Goal: Task Accomplishment & Management: Use online tool/utility

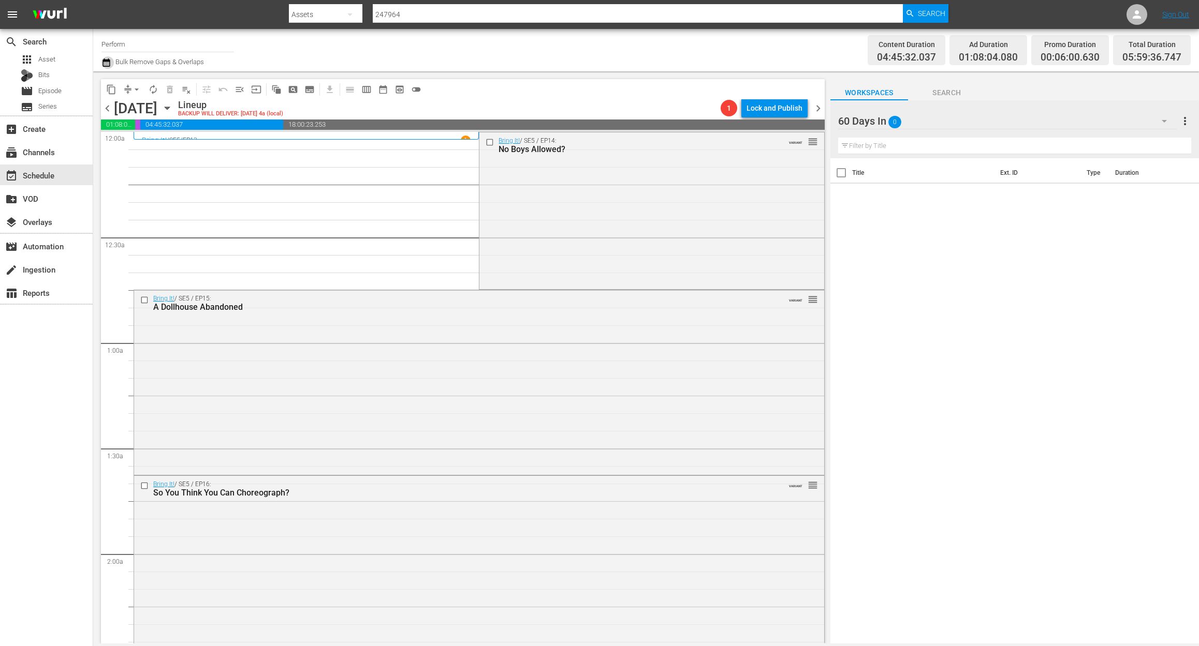
click at [106, 64] on icon "button" at bounding box center [106, 62] width 10 height 12
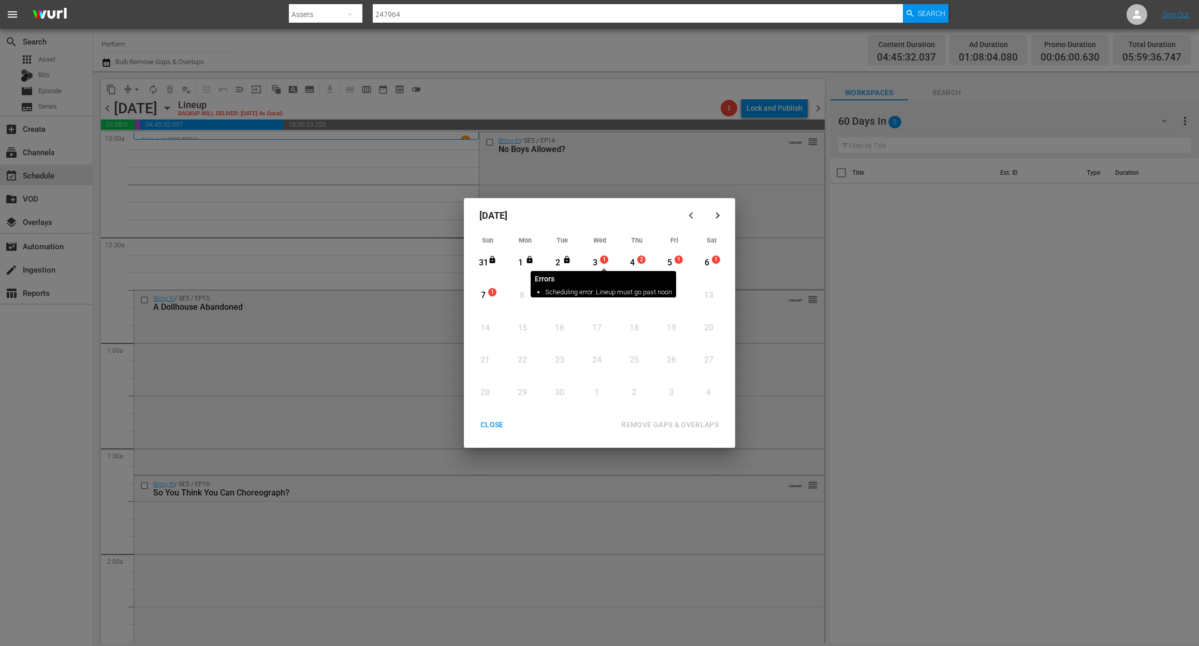
click at [600, 260] on span "1" at bounding box center [603, 260] width 7 height 8
click at [658, 425] on div "REMOVE GAPS & OVERLAPS" at bounding box center [670, 425] width 114 height 13
click at [599, 253] on div "3" at bounding box center [594, 263] width 13 height 28
click at [673, 421] on div "REMOVE GAPS & OVERLAPS" at bounding box center [670, 425] width 114 height 13
click at [595, 262] on div "3" at bounding box center [594, 263] width 13 height 12
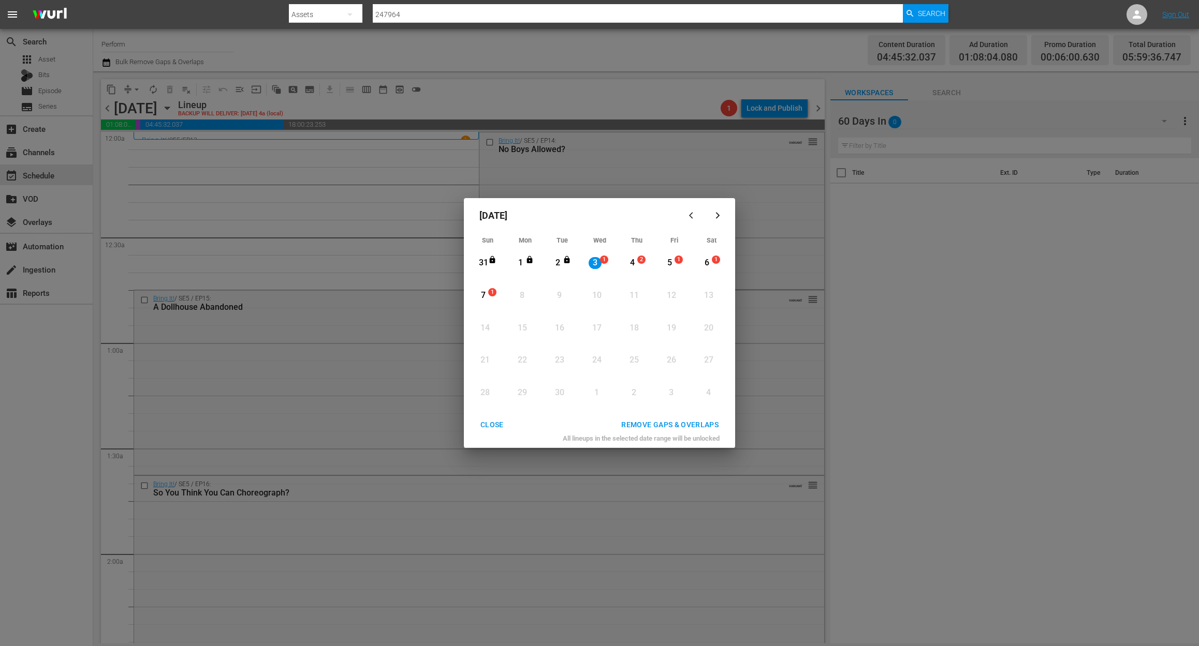
click at [646, 425] on div "REMOVE GAPS & OVERLAPS" at bounding box center [670, 425] width 114 height 13
click at [499, 427] on div "CLOSE" at bounding box center [492, 425] width 40 height 13
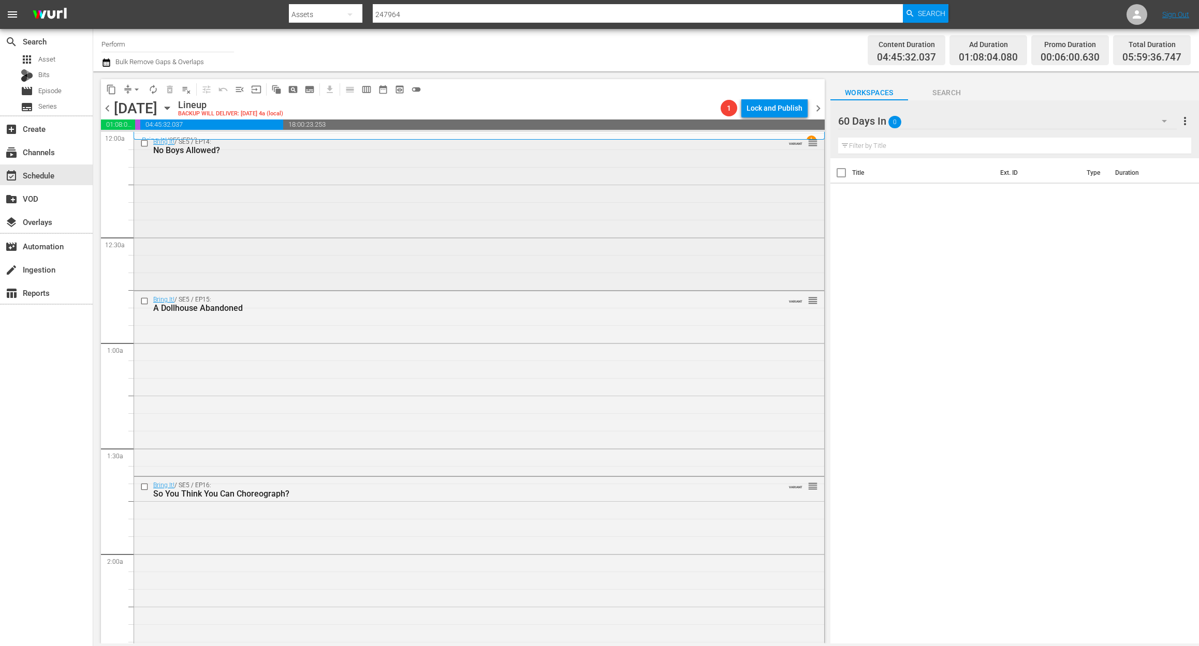
click at [342, 214] on div "Bring It! / SE5 / EP14: No Boys Allowed? VARIANT reorder" at bounding box center [479, 211] width 690 height 155
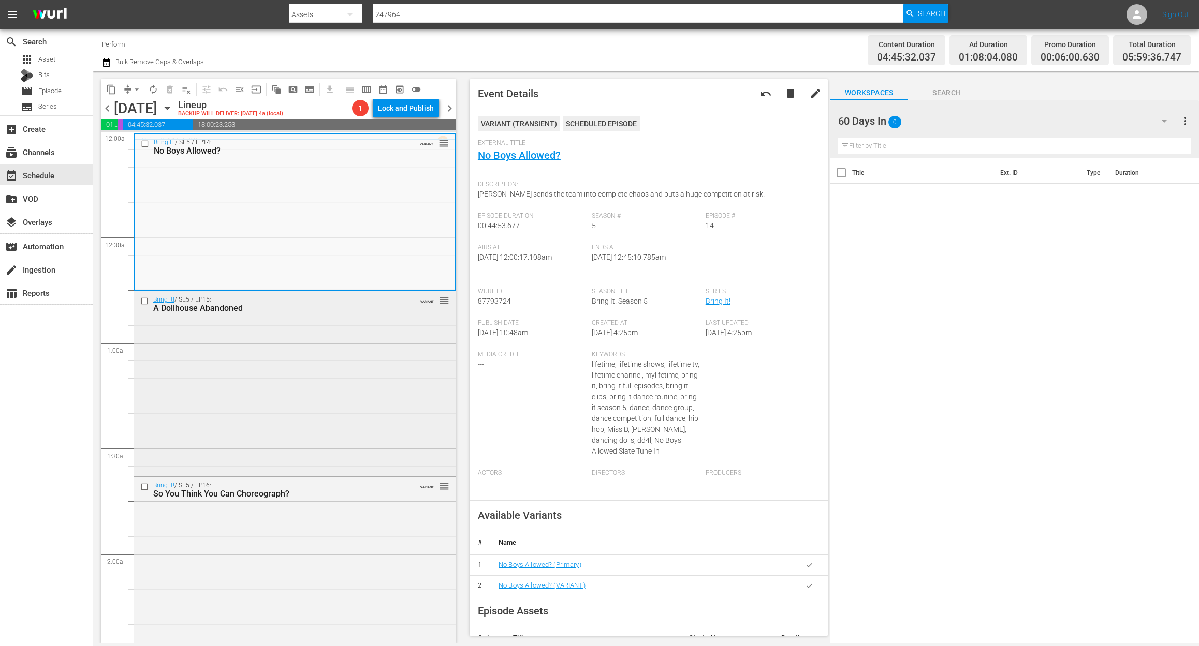
click at [330, 381] on div "Bring It! / SE5 / EP15: A Dollhouse Abandoned VARIANT reorder" at bounding box center [294, 382] width 321 height 183
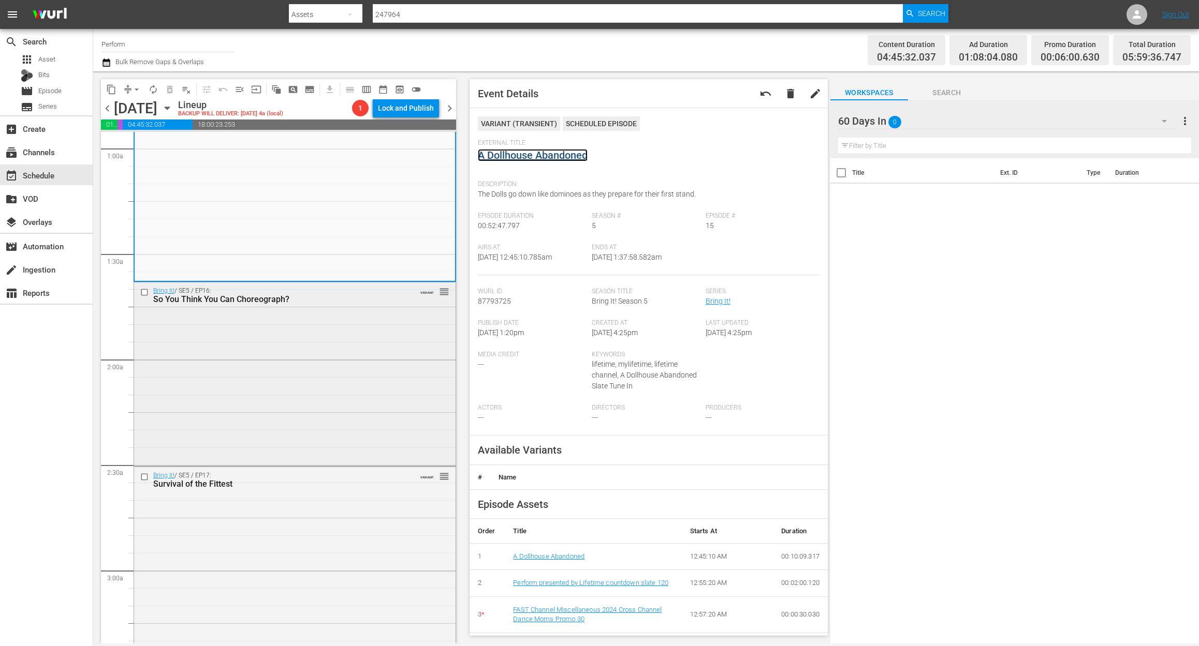
scroll to position [207, 0]
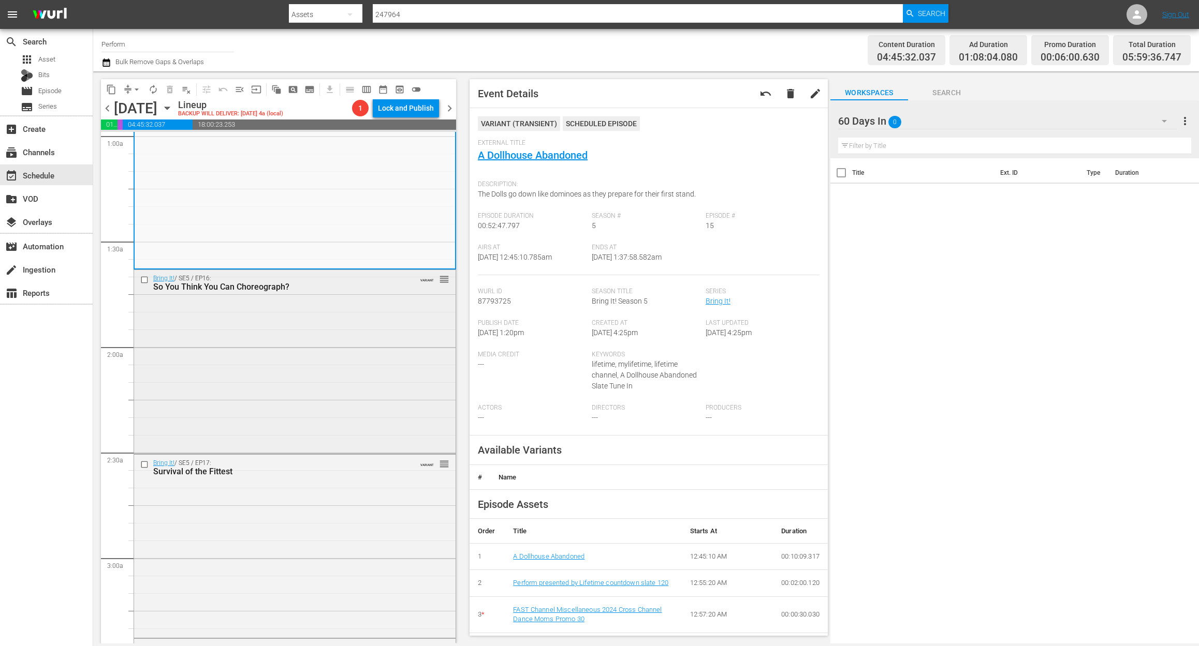
click at [349, 376] on div "Bring It! / SE5 / EP16: So You Think You Can Choreograph? VARIANT reorder" at bounding box center [294, 361] width 321 height 182
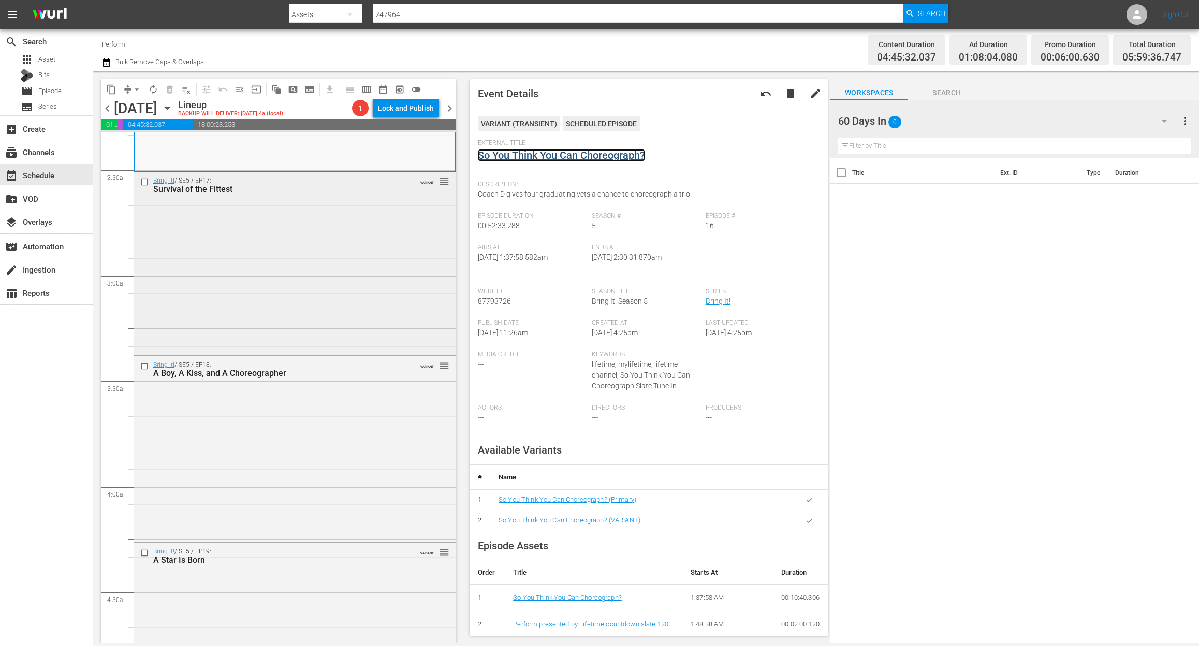
scroll to position [483, 0]
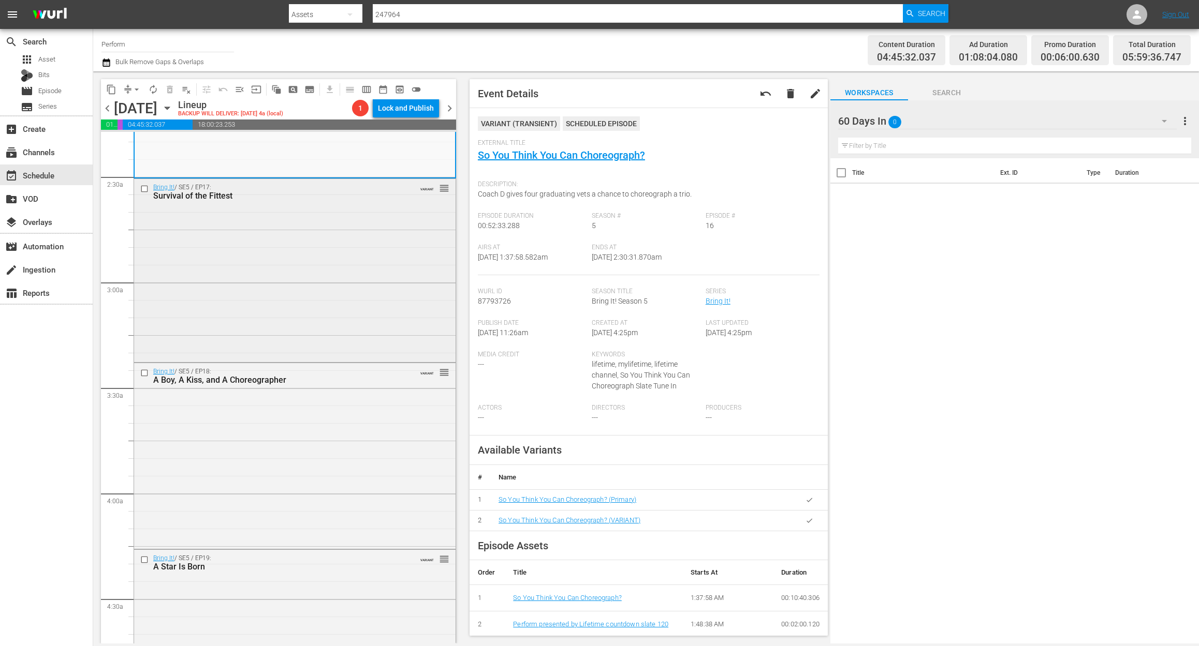
click at [341, 288] on div "Bring It! / SE5 / EP17: Survival of the Fittest VARIANT reorder" at bounding box center [294, 269] width 321 height 181
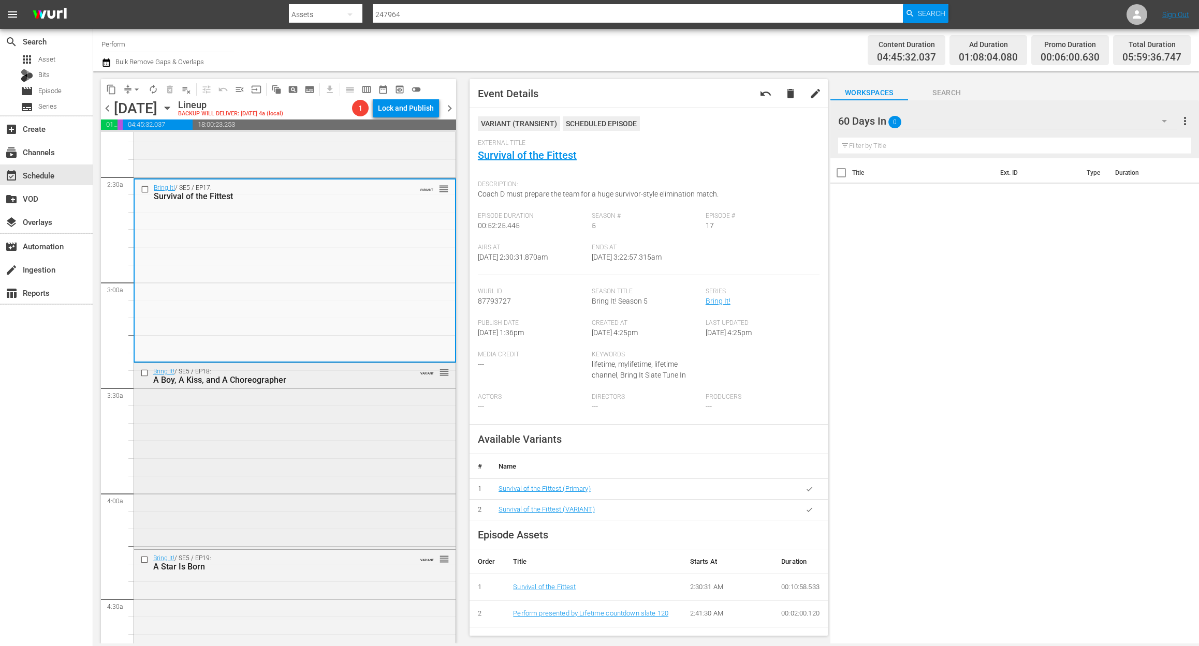
click at [306, 445] on div "Bring It! / SE5 / EP18: A Boy, A Kiss, and A Choreographer VARIANT reorder" at bounding box center [294, 454] width 321 height 183
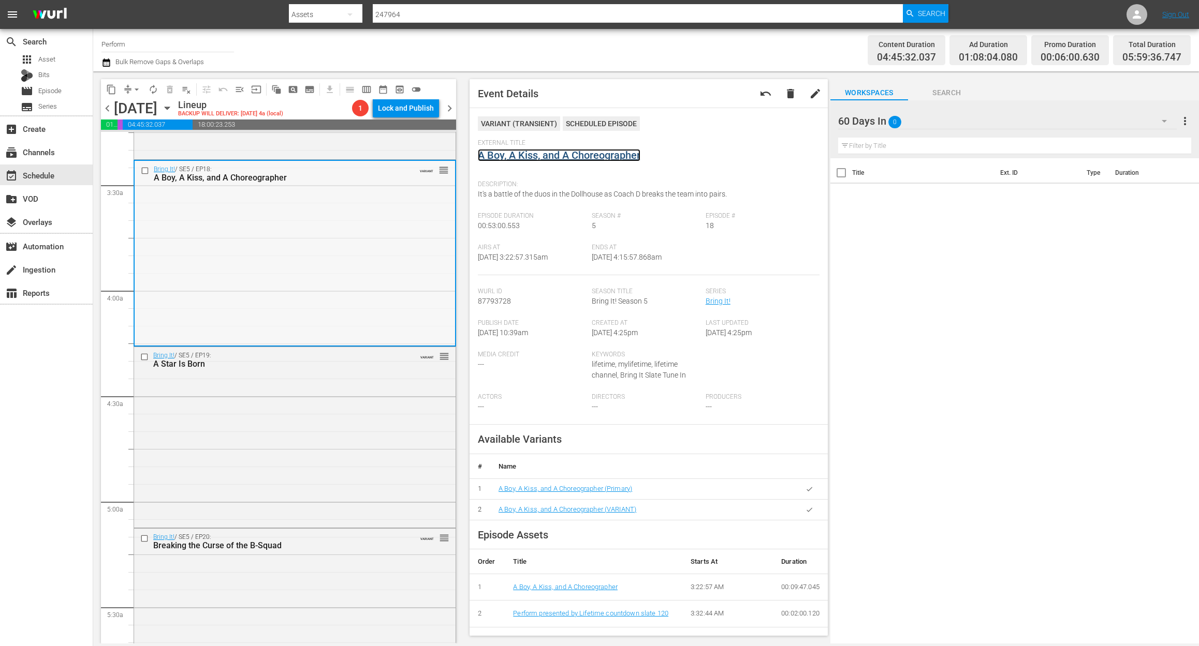
scroll to position [690, 0]
click at [274, 404] on div "Bring It! / SE5 / EP19: A Star Is Born VARIANT reorder" at bounding box center [294, 432] width 321 height 179
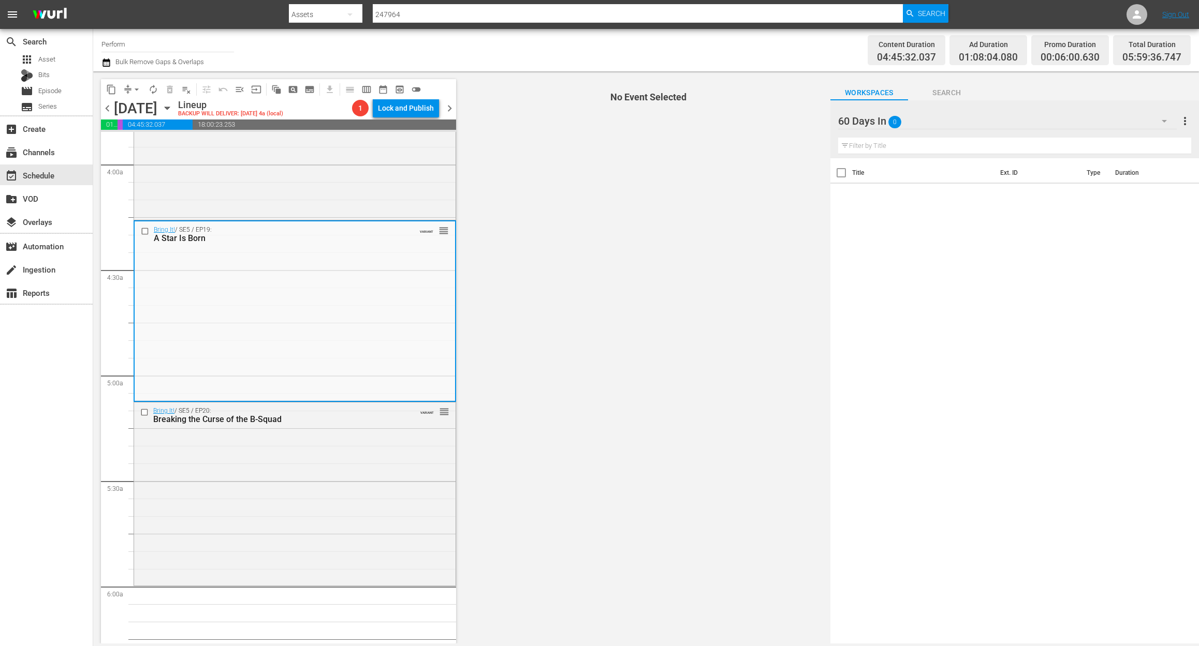
scroll to position [828, 0]
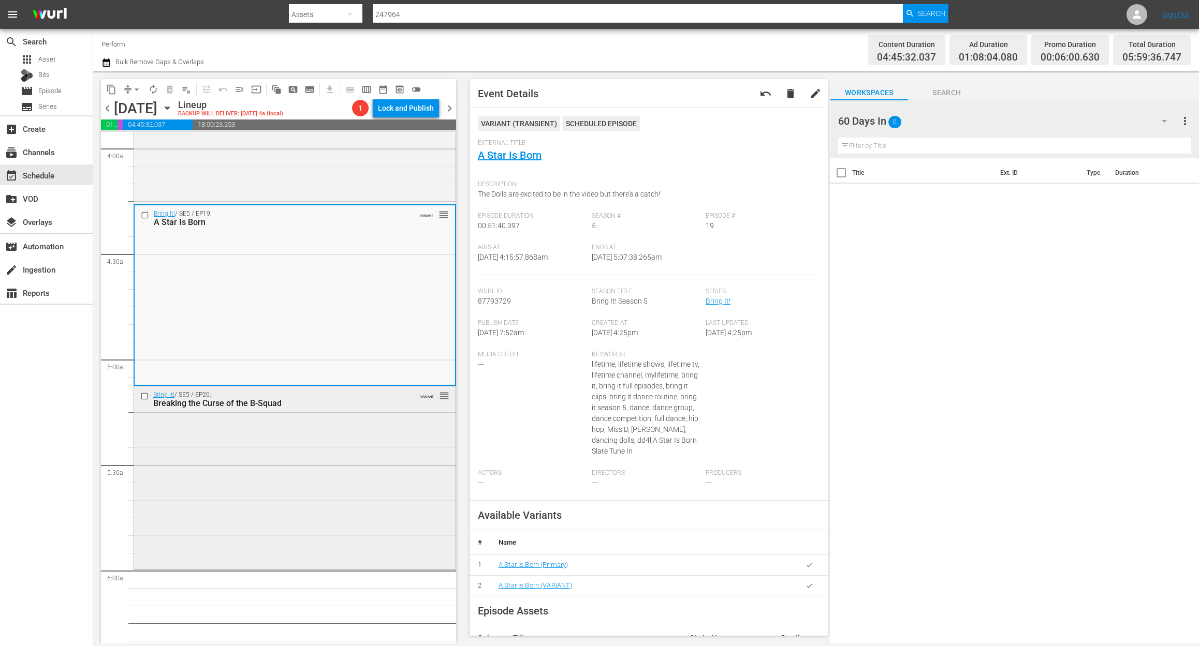
click at [317, 510] on div "Bring It! / SE5 / EP20: Breaking the Curse of the B-Squad VARIANT reorder" at bounding box center [294, 477] width 321 height 181
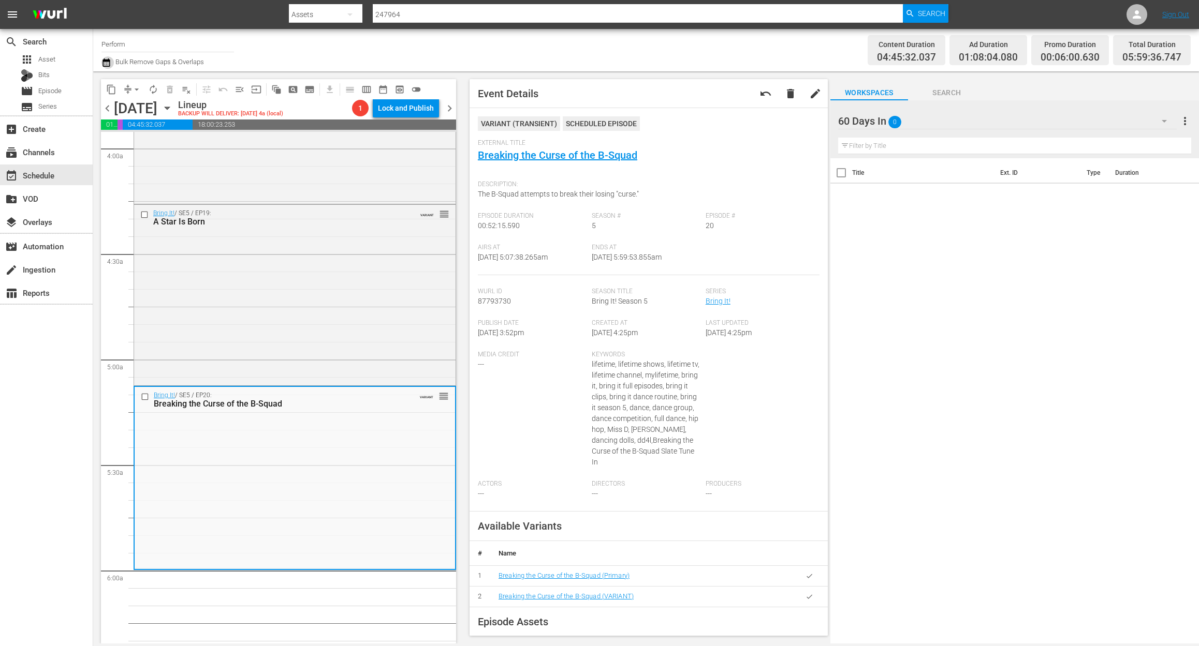
click at [109, 61] on icon "button" at bounding box center [105, 62] width 7 height 8
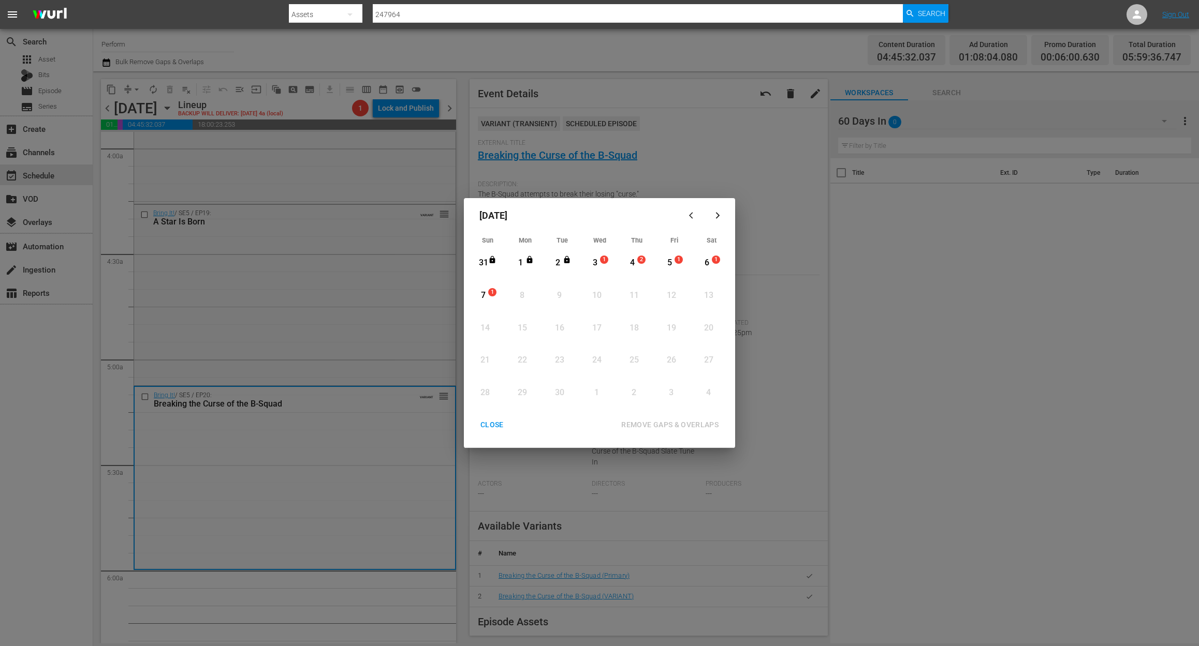
click at [598, 263] on div "3" at bounding box center [594, 263] width 13 height 12
drag, startPoint x: 676, startPoint y: 424, endPoint x: 671, endPoint y: 401, distance: 24.3
click at [674, 419] on div "REMOVE GAPS & OVERLAPS" at bounding box center [670, 425] width 114 height 13
click at [480, 423] on div "CLOSE" at bounding box center [492, 425] width 40 height 13
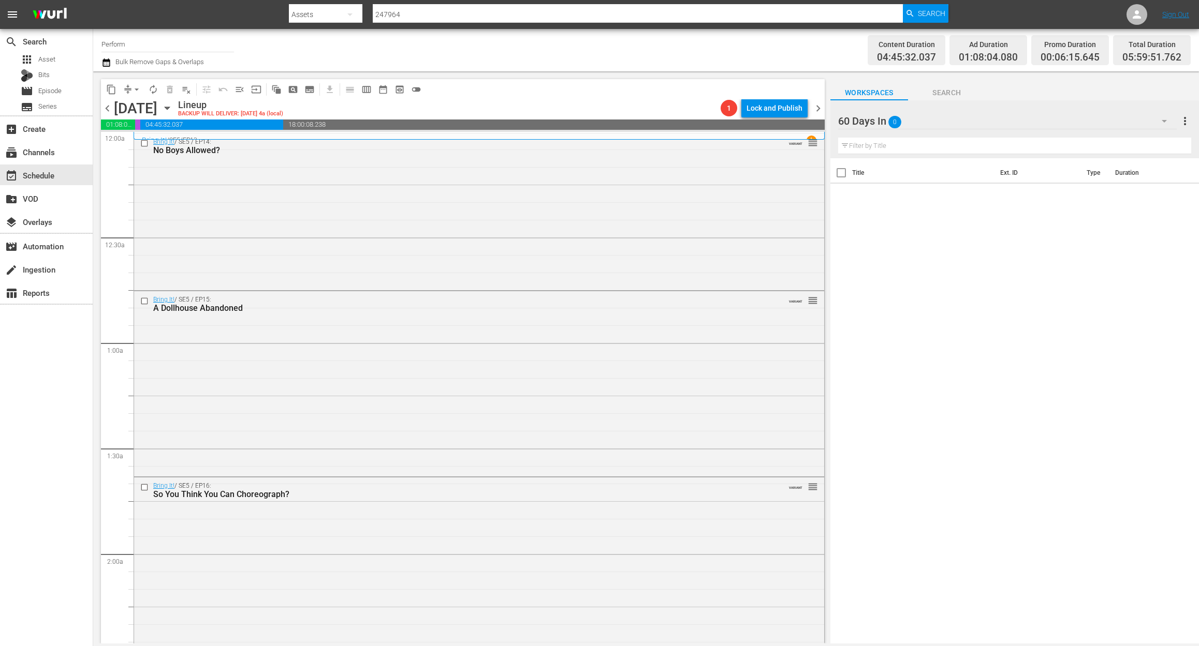
click at [108, 63] on icon "button" at bounding box center [106, 62] width 10 height 12
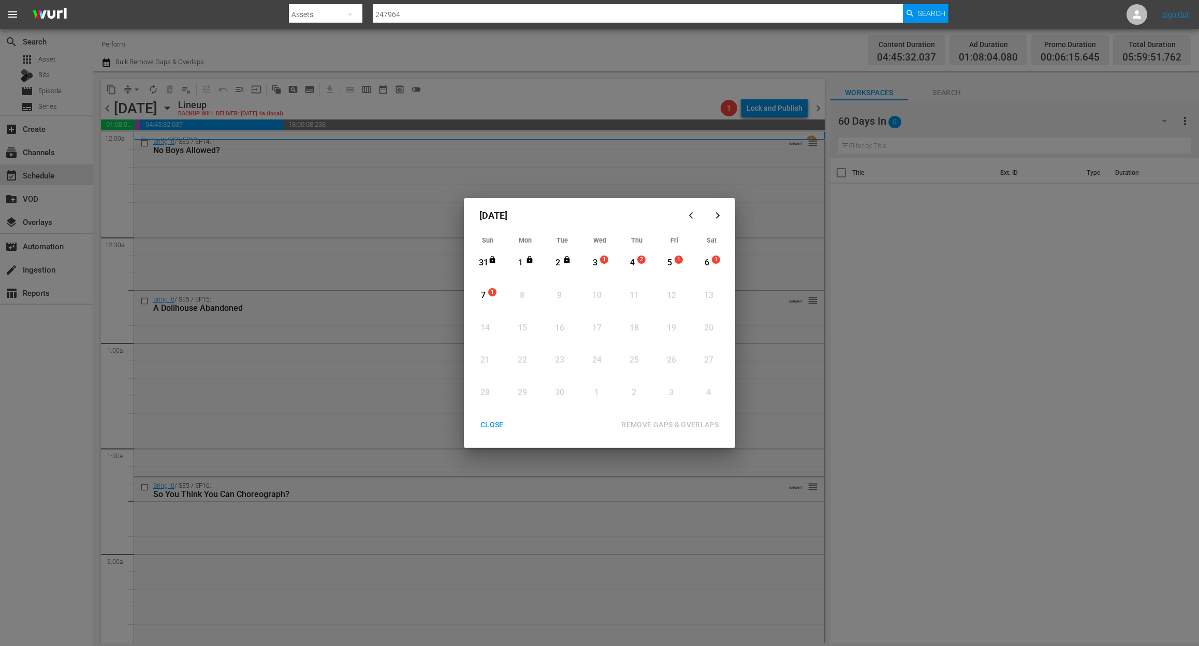
click at [598, 265] on div "3" at bounding box center [594, 263] width 13 height 12
click at [669, 424] on div "REMOVE GAPS & OVERLAPS" at bounding box center [670, 425] width 114 height 13
click at [597, 262] on div "3" at bounding box center [594, 263] width 13 height 12
click at [656, 424] on div "REMOVE GAPS & OVERLAPS" at bounding box center [670, 425] width 114 height 13
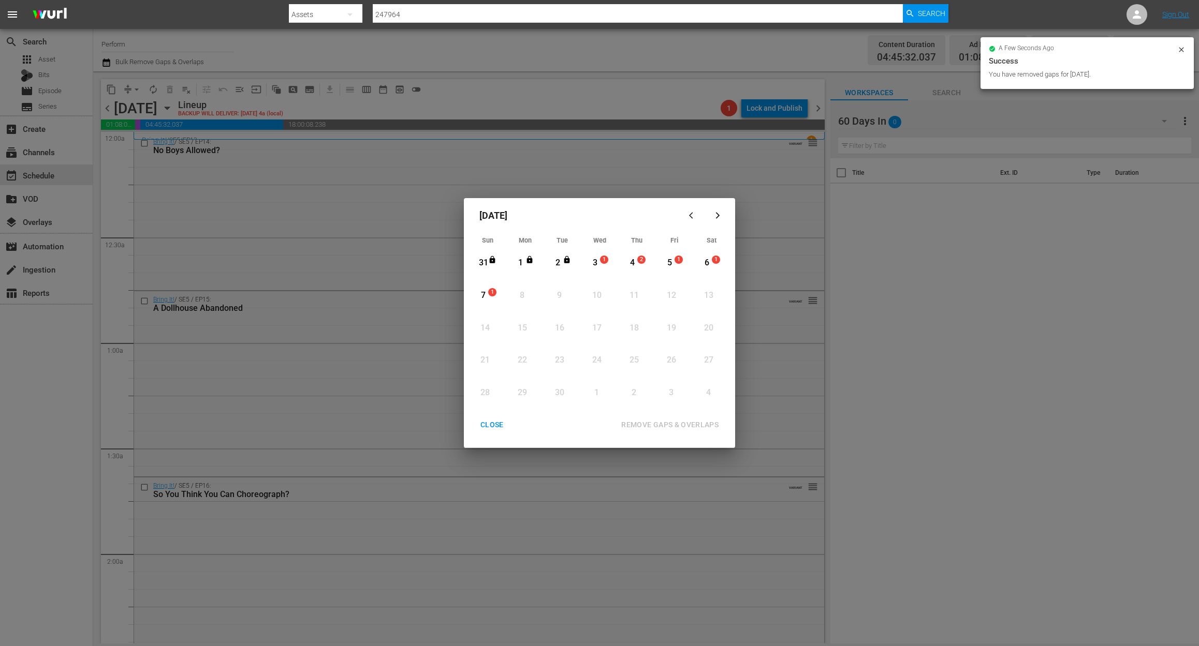
click at [493, 424] on div "CLOSE" at bounding box center [492, 425] width 40 height 13
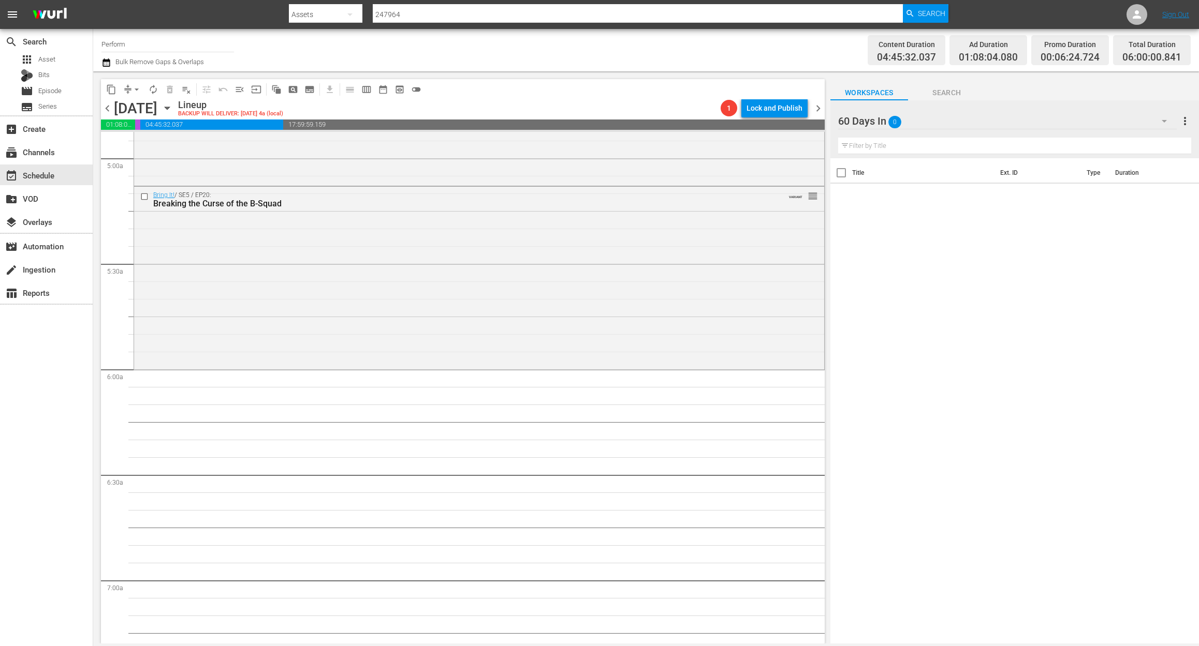
scroll to position [1035, 0]
click at [153, 89] on span "autorenew_outlined" at bounding box center [153, 89] width 10 height 10
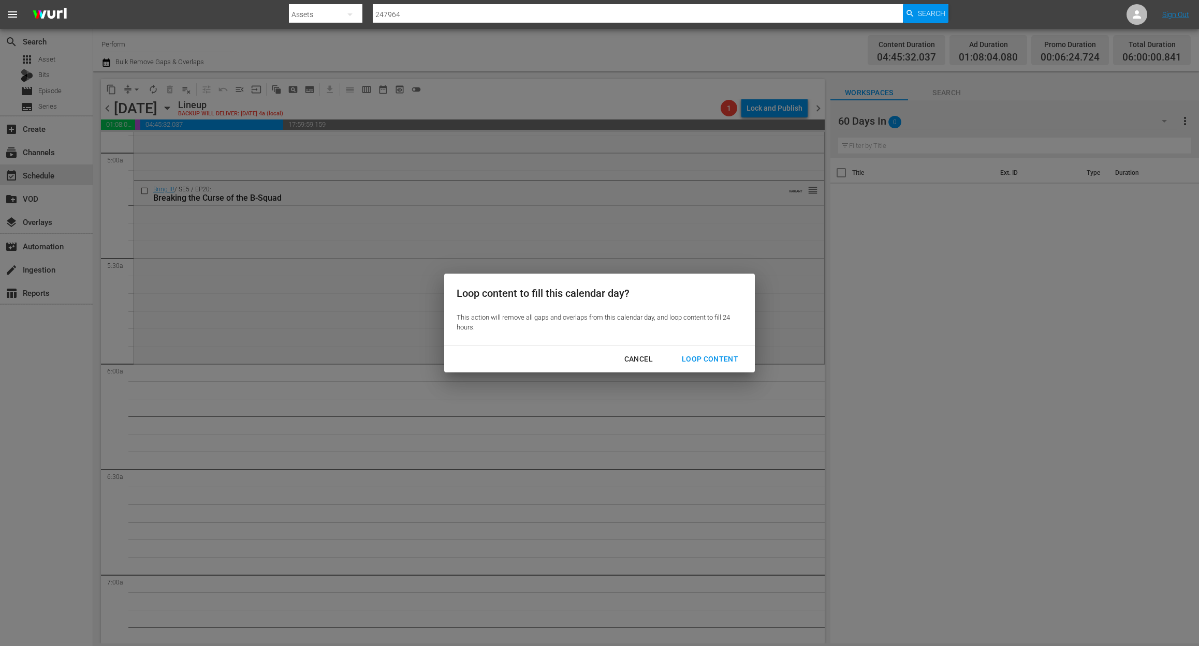
click at [710, 361] on div "Loop Content" at bounding box center [709, 359] width 73 height 13
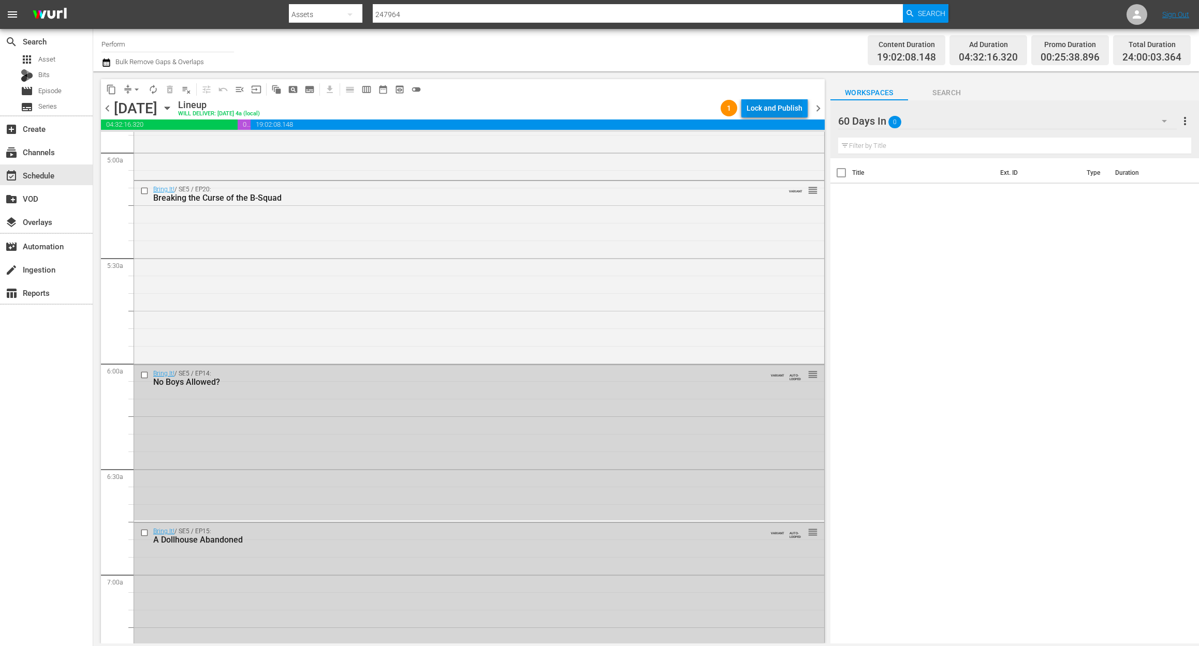
click at [788, 110] on div "Lock and Publish" at bounding box center [774, 108] width 56 height 19
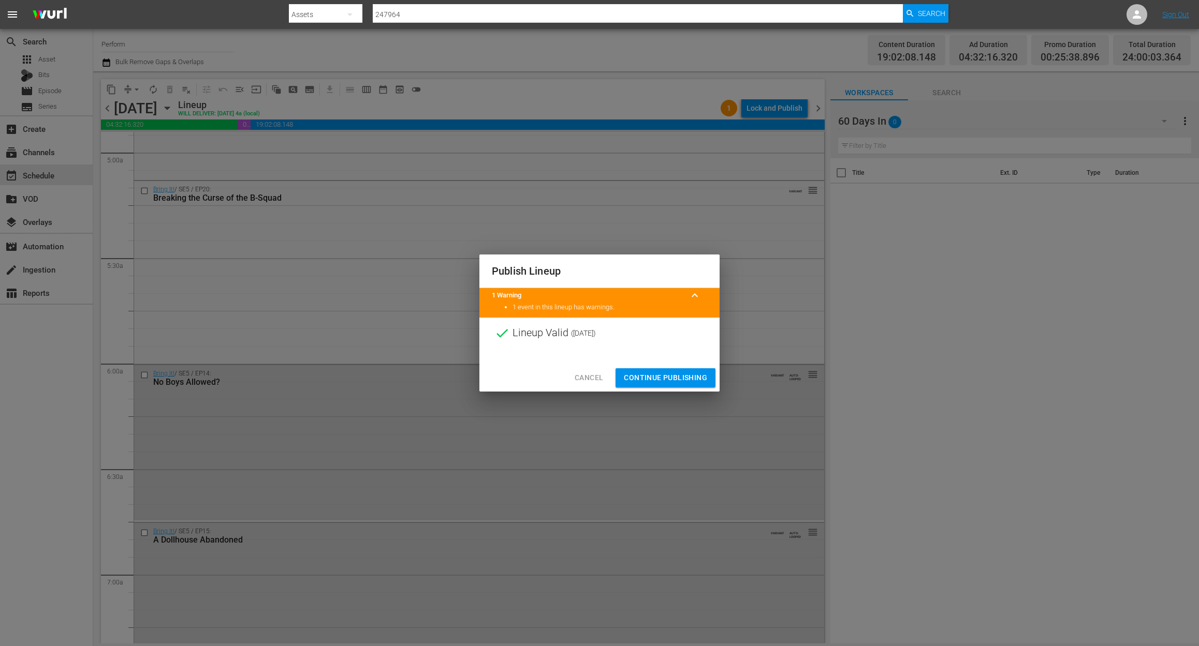
click at [671, 375] on span "Continue Publishing" at bounding box center [665, 378] width 83 height 13
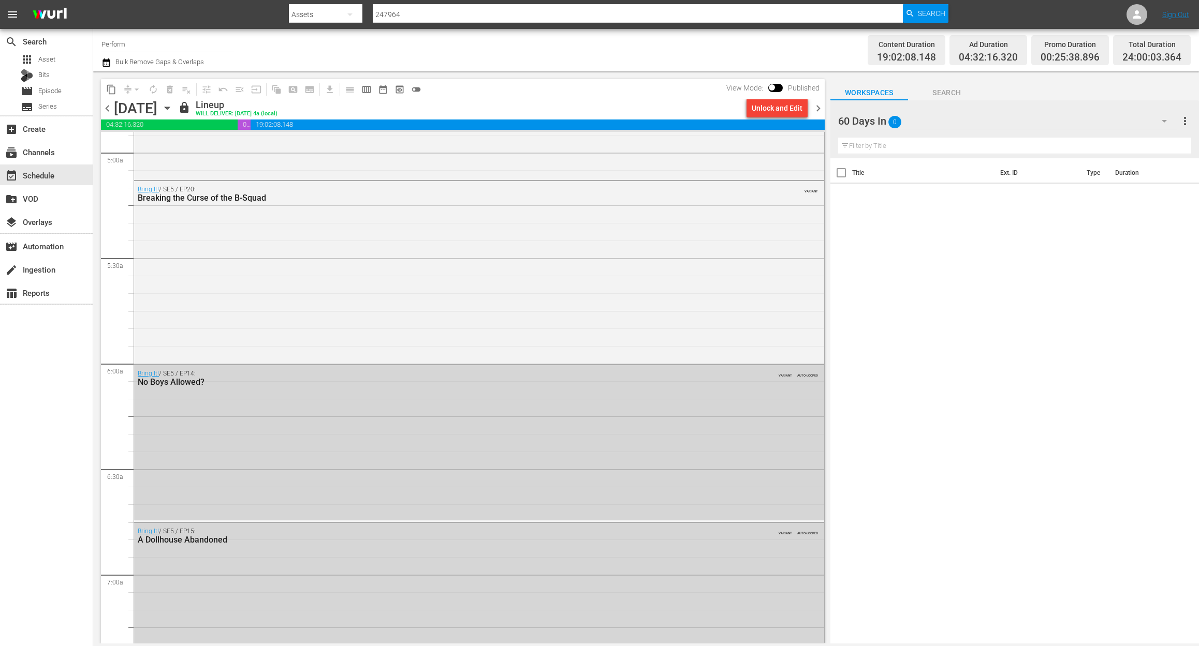
drag, startPoint x: 815, startPoint y: 107, endPoint x: 822, endPoint y: 102, distance: 8.6
click at [818, 105] on span "chevron_right" at bounding box center [817, 108] width 13 height 13
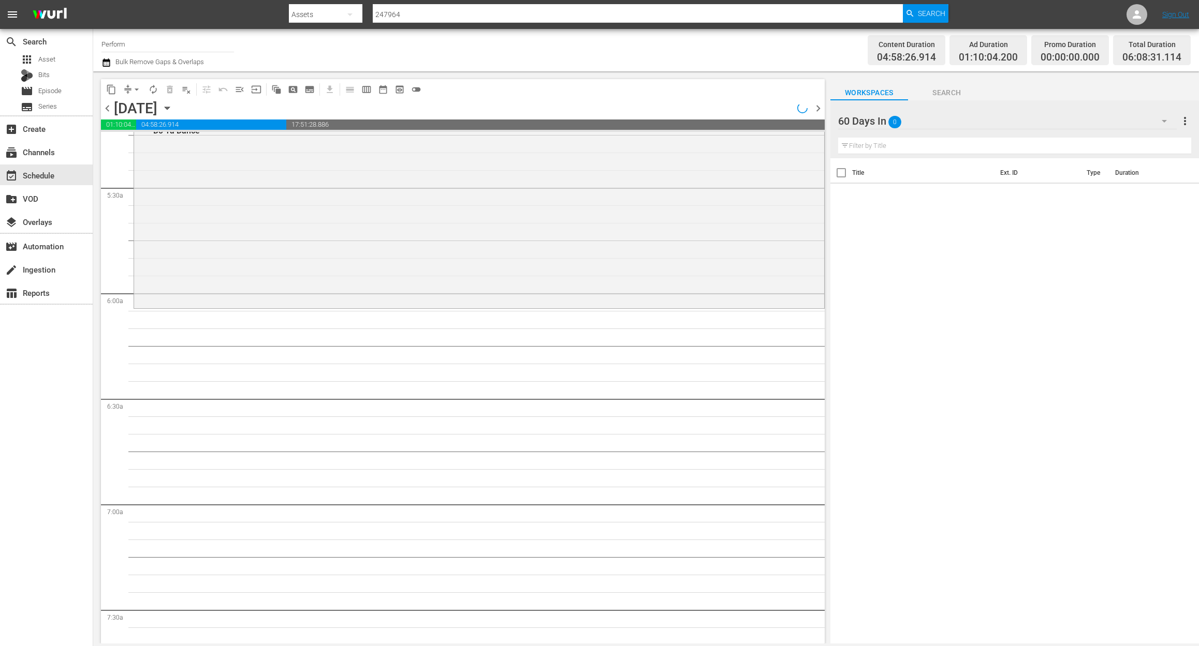
scroll to position [1052, 0]
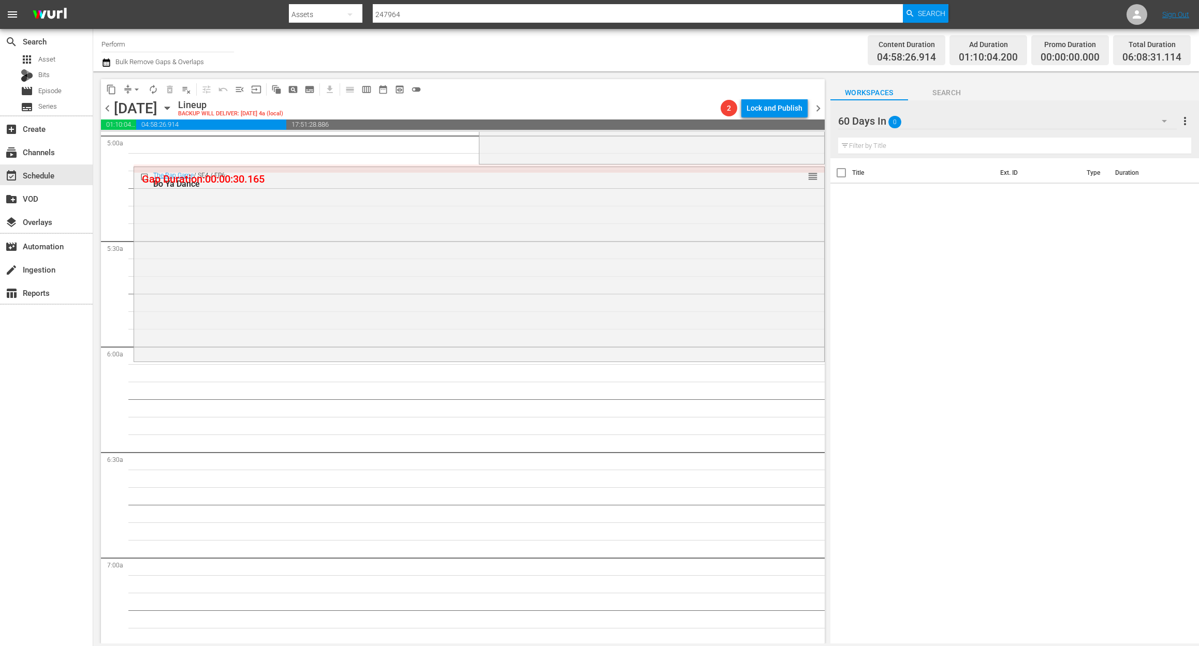
click at [104, 64] on icon "button" at bounding box center [106, 62] width 10 height 12
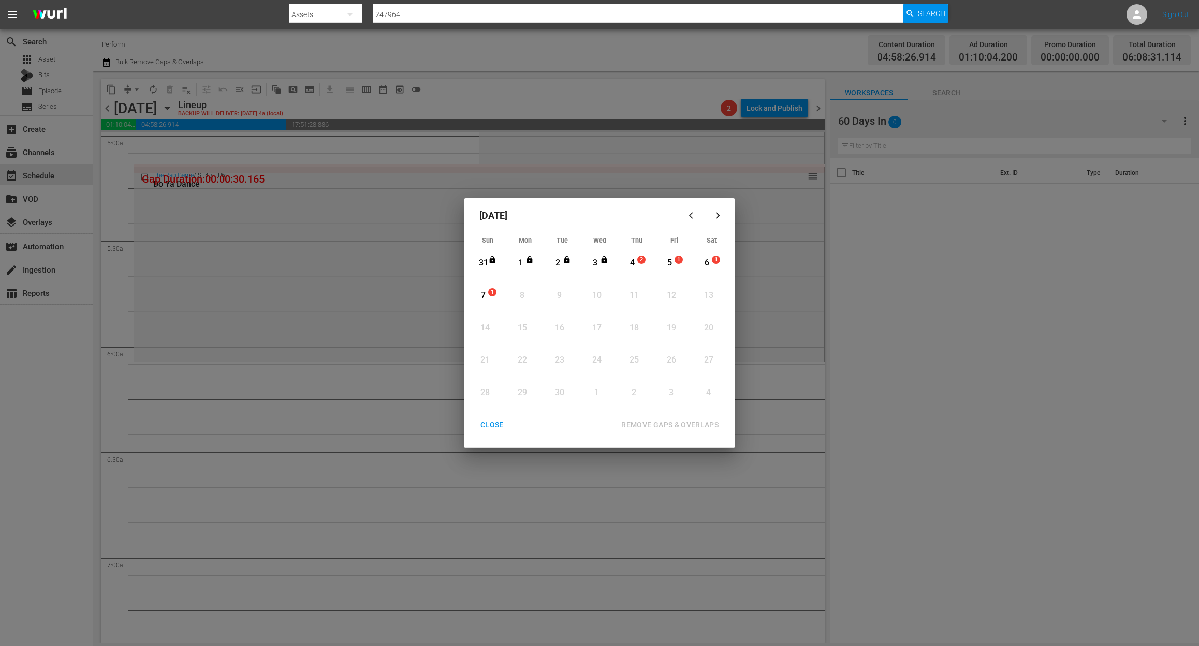
click at [632, 264] on div "4" at bounding box center [632, 263] width 13 height 12
click at [662, 429] on div "REMOVE GAPS & OVERLAPS" at bounding box center [670, 425] width 114 height 13
click at [634, 263] on div "4" at bounding box center [632, 263] width 13 height 12
click at [682, 427] on div "REMOVE GAPS & OVERLAPS" at bounding box center [670, 425] width 114 height 13
click at [487, 427] on div "CLOSE" at bounding box center [492, 425] width 40 height 13
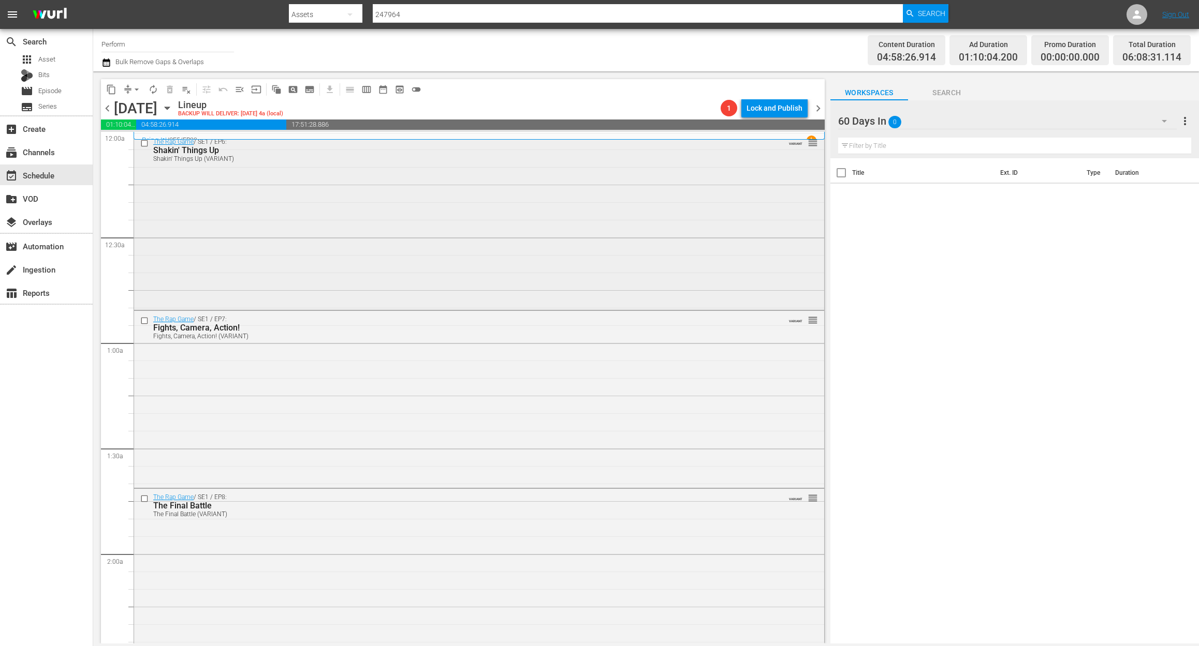
click at [362, 226] on div "The Rap Game / SE1 / EP6: Shakin' Things Up Shakin' Things Up (VARIANT) VARIANT…" at bounding box center [479, 221] width 690 height 174
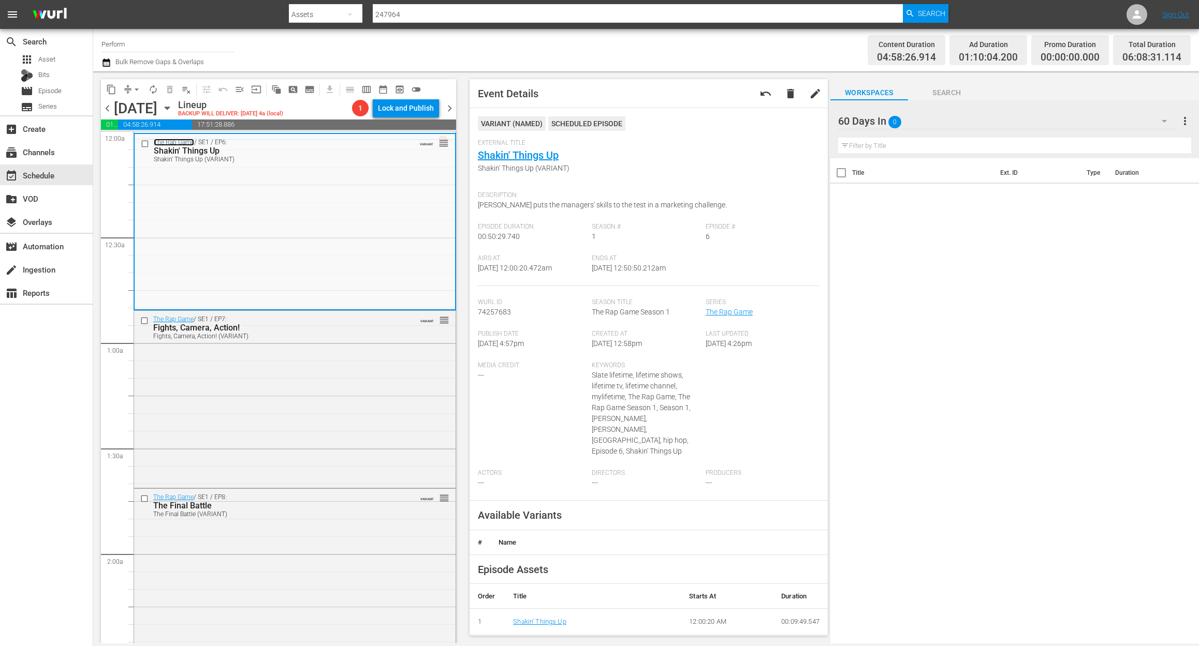
click at [175, 139] on link "The Rap Game" at bounding box center [174, 142] width 40 height 7
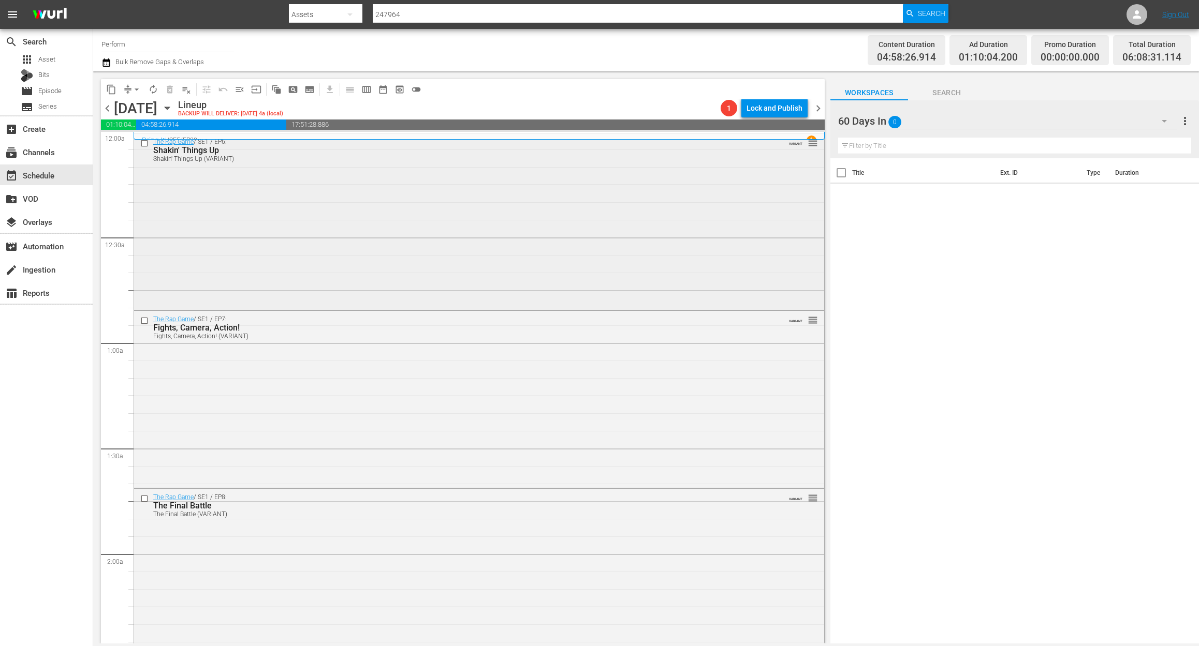
click at [281, 187] on div "The Rap Game / SE1 / EP6: Shakin' Things Up Shakin' Things Up (VARIANT) VARIANT…" at bounding box center [479, 221] width 690 height 174
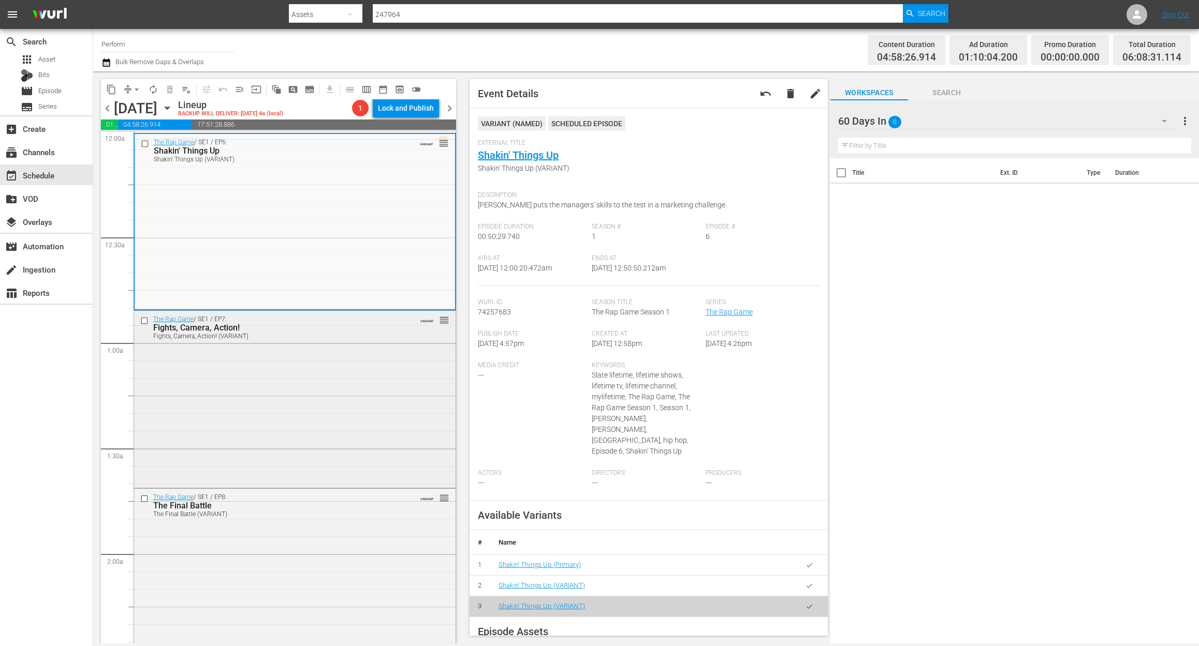
click at [330, 390] on div "The Rap Game / SE1 / EP7: Fights, Camera, Action! Fights, Camera, Action! (VARI…" at bounding box center [294, 398] width 321 height 175
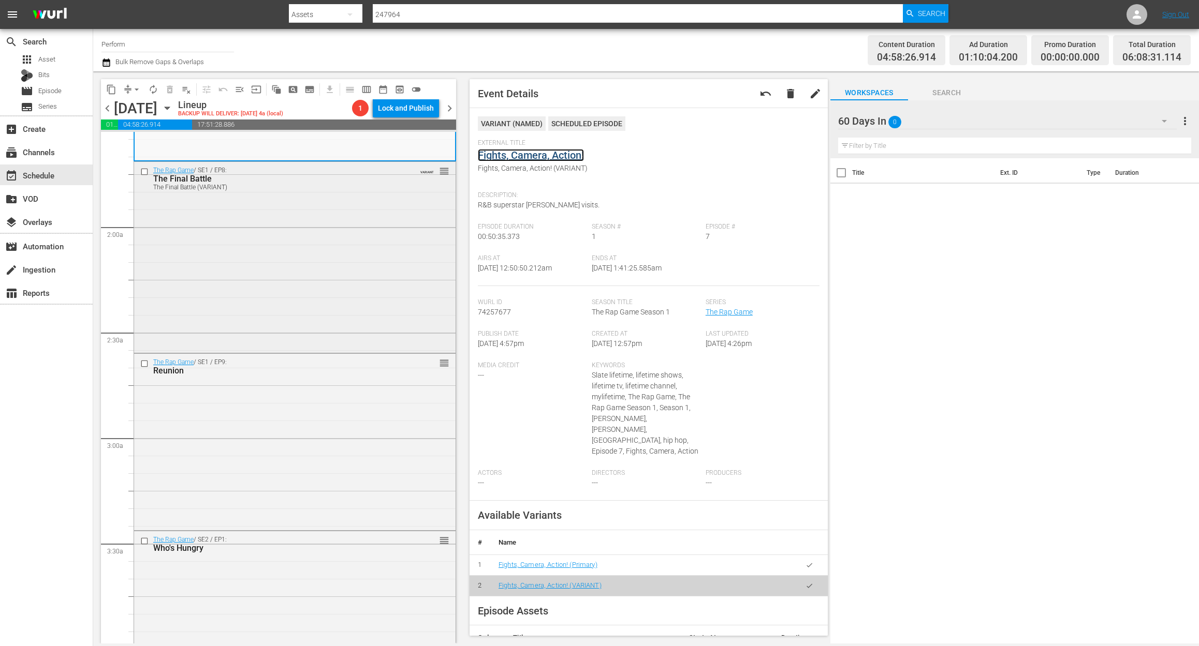
scroll to position [345, 0]
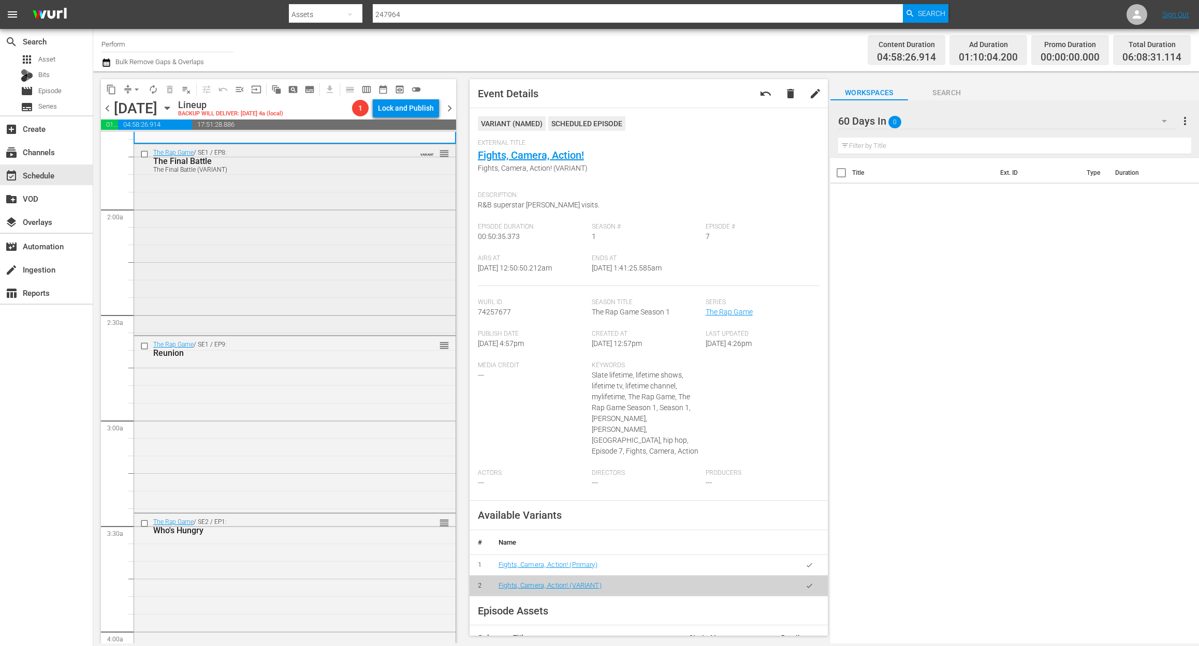
click at [359, 255] on div "The Rap Game / SE1 / EP8: The Final Battle The Final Battle (VARIANT) VARIANT r…" at bounding box center [294, 238] width 321 height 189
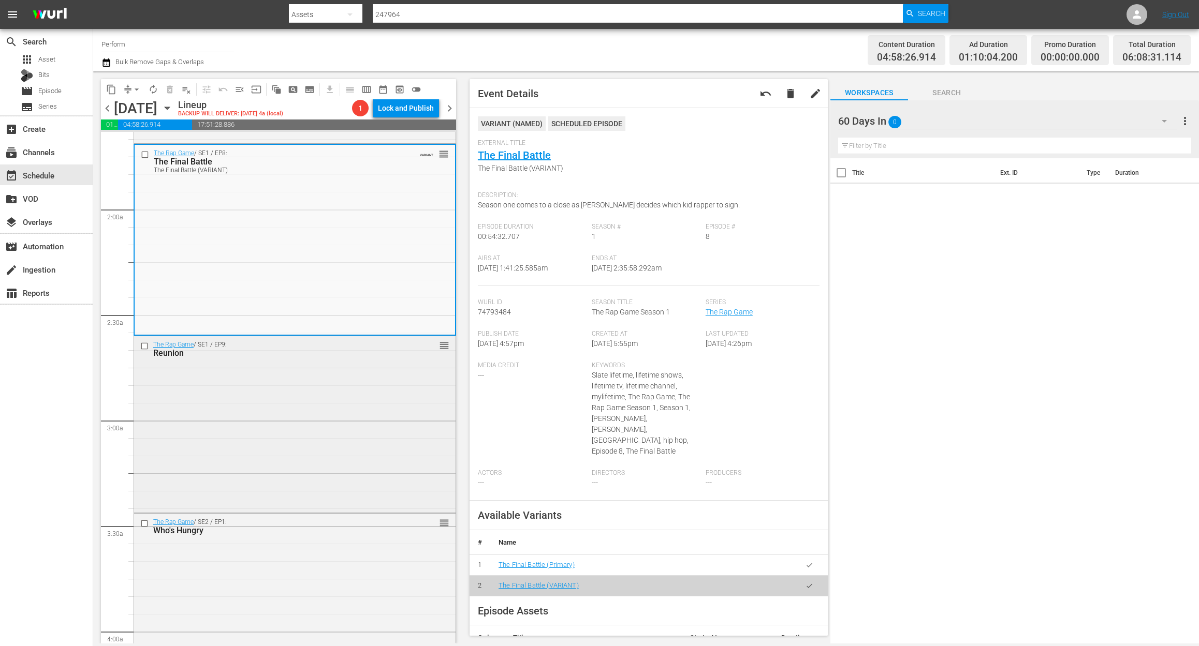
click at [287, 409] on div "The Rap Game / SE1 / EP9: Reunion reorder" at bounding box center [294, 423] width 321 height 174
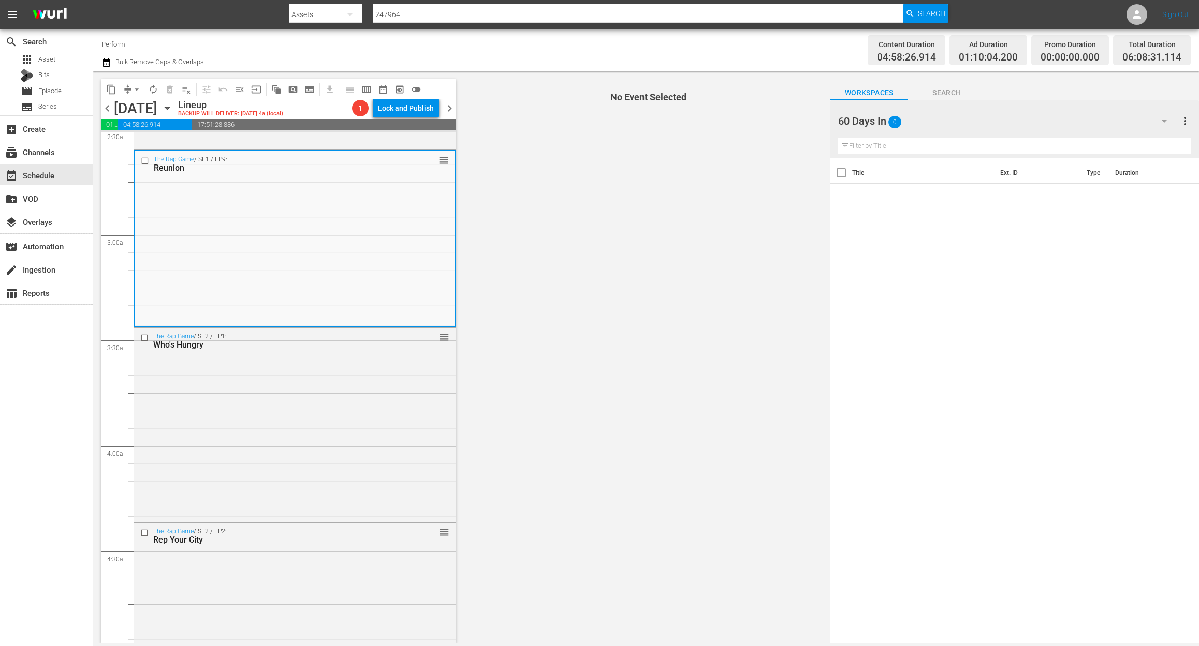
scroll to position [552, 0]
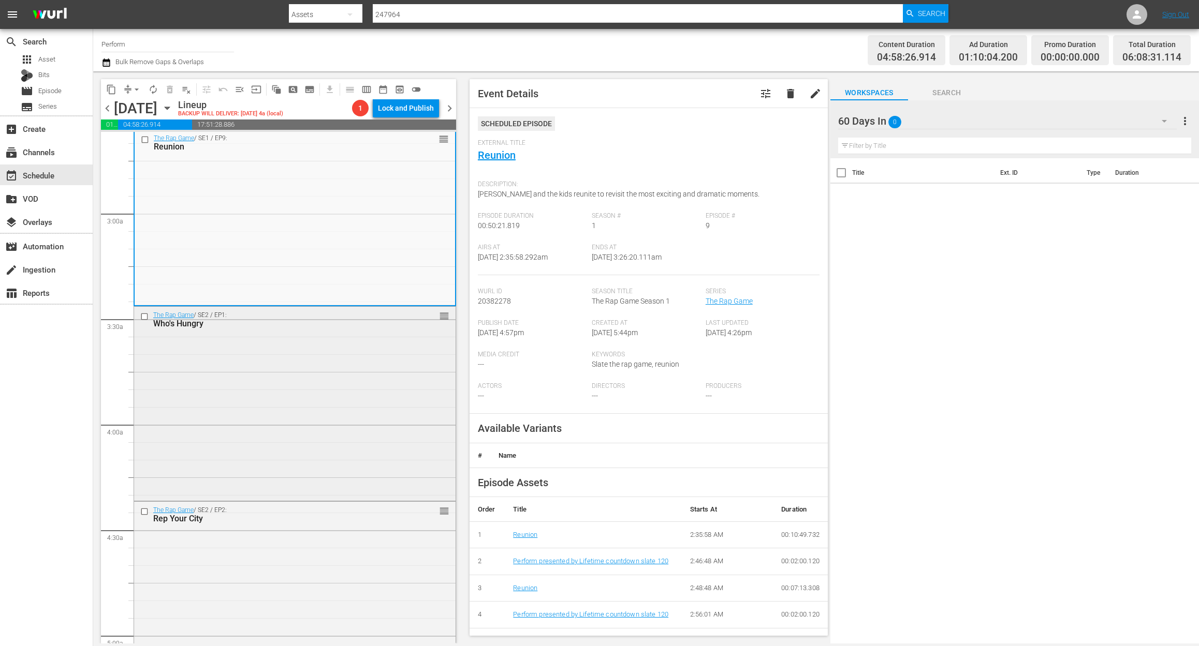
click at [295, 450] on div "The Rap Game / SE2 / EP1: Who's Hungry reorder" at bounding box center [294, 403] width 321 height 192
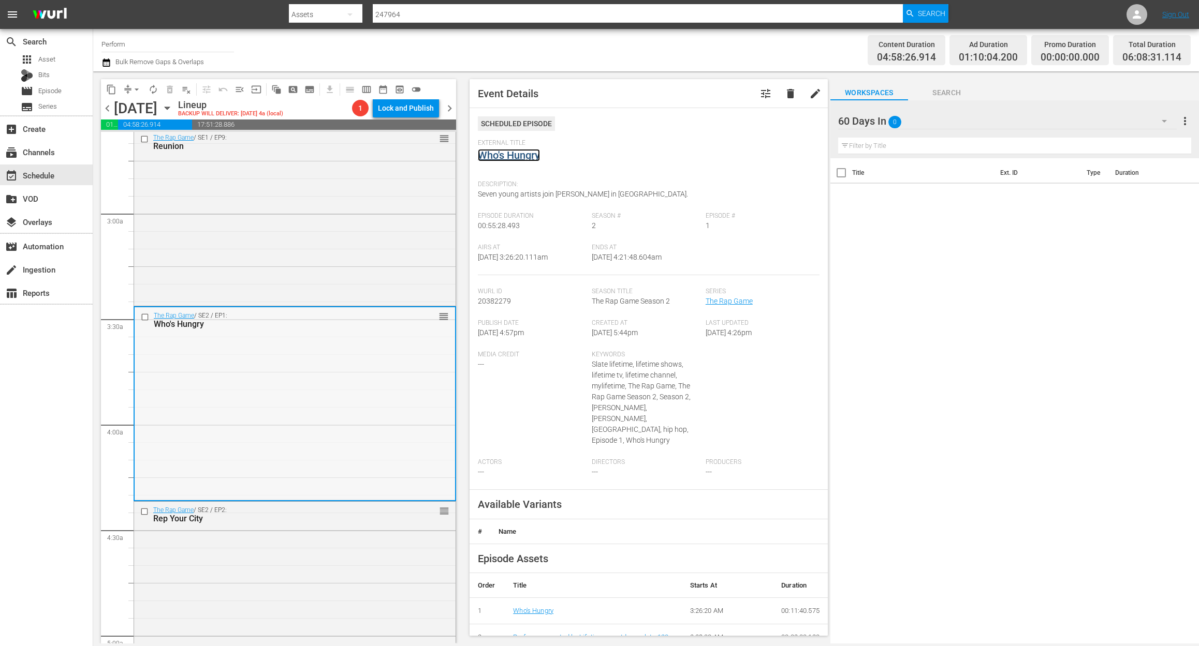
scroll to position [828, 0]
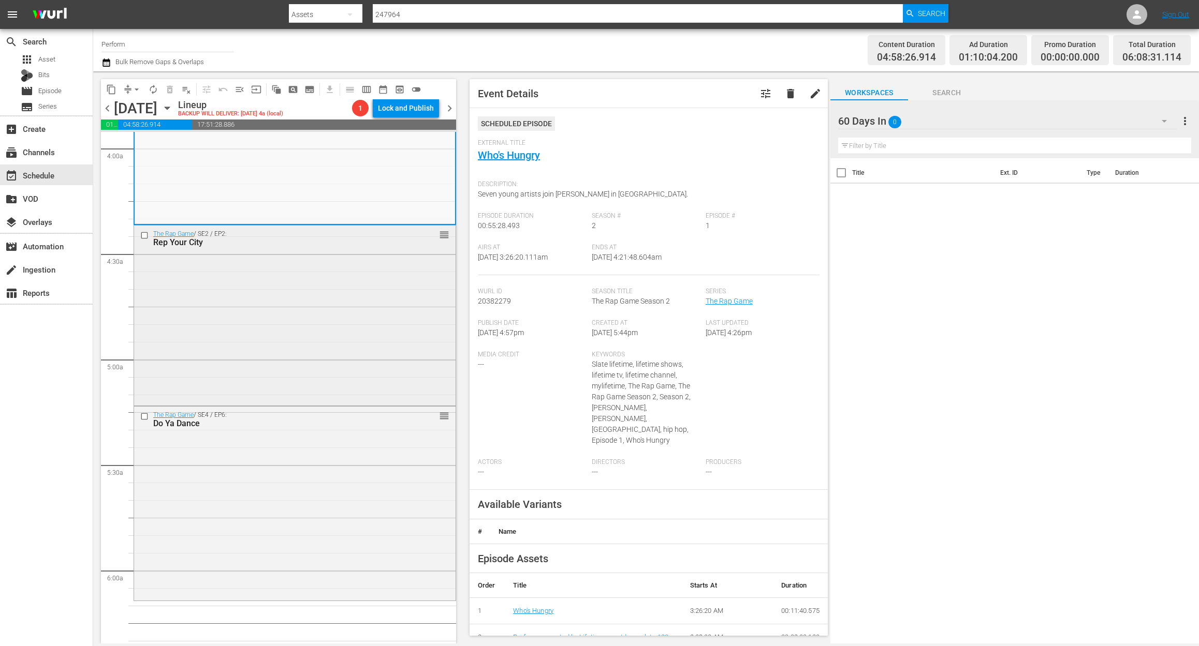
click at [299, 360] on div "The Rap Game / SE2 / EP2: Rep Your City reorder" at bounding box center [294, 315] width 321 height 178
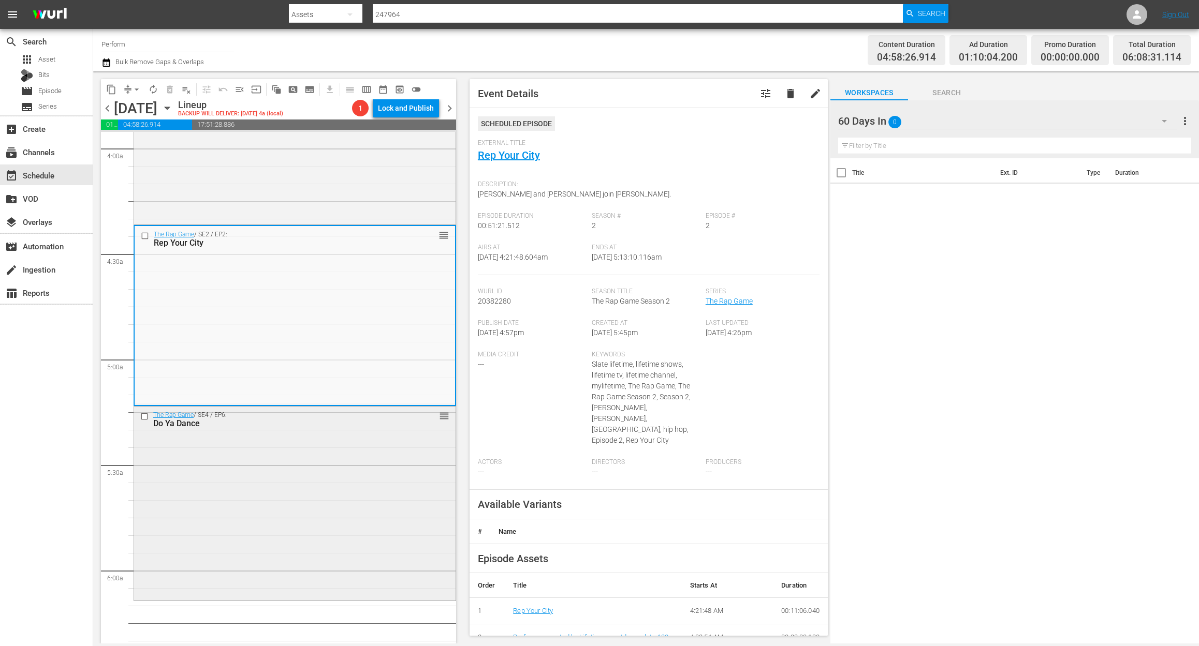
click at [307, 497] on div "The Rap Game / SE4 / EP6: Do Ya Dance reorder" at bounding box center [294, 503] width 321 height 193
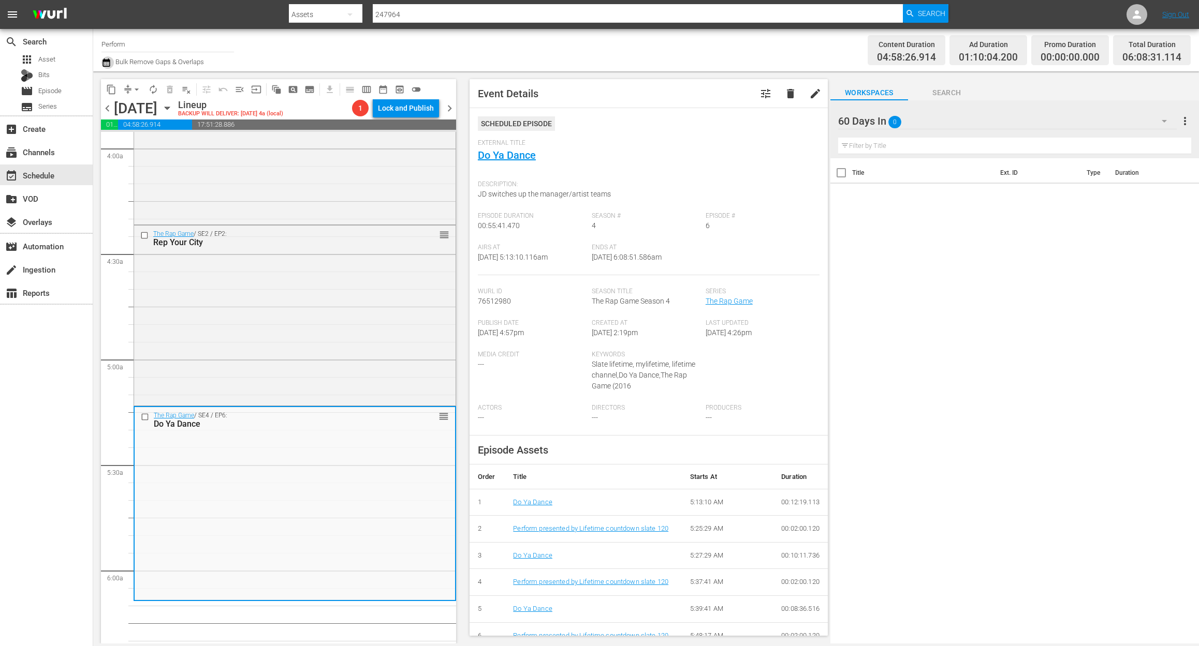
click at [108, 64] on icon "button" at bounding box center [106, 62] width 10 height 12
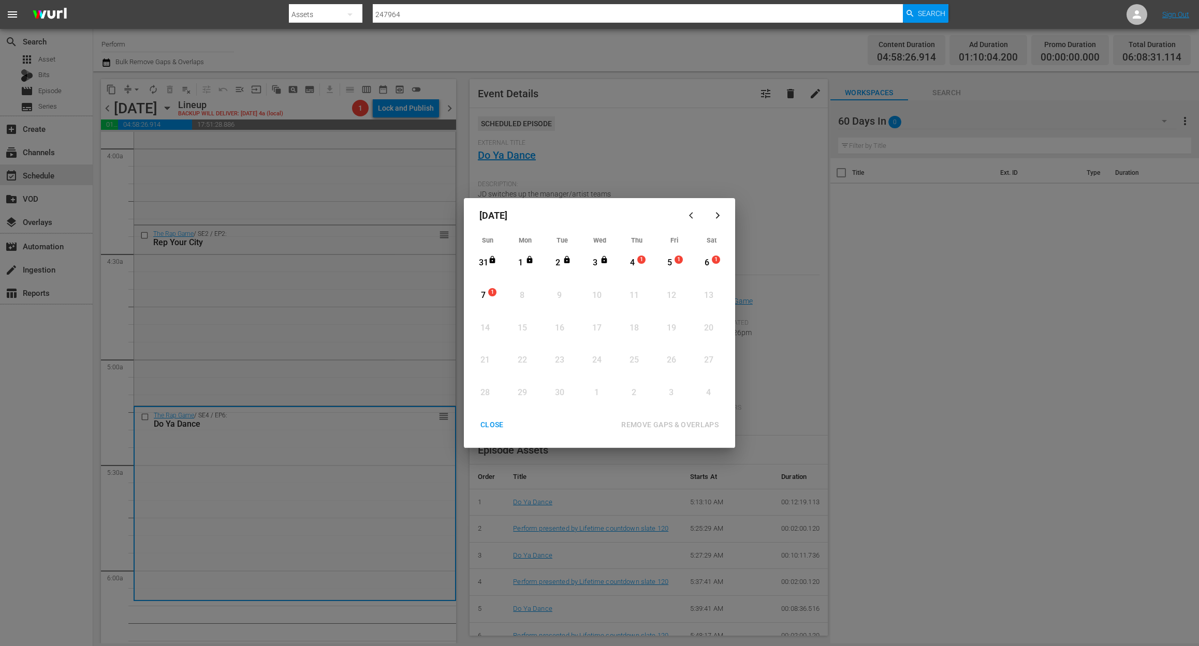
click at [634, 259] on div "4" at bounding box center [632, 263] width 13 height 12
click at [668, 427] on div "REMOVE GAPS & OVERLAPS" at bounding box center [670, 425] width 114 height 13
click at [489, 423] on div "CLOSE" at bounding box center [492, 425] width 40 height 13
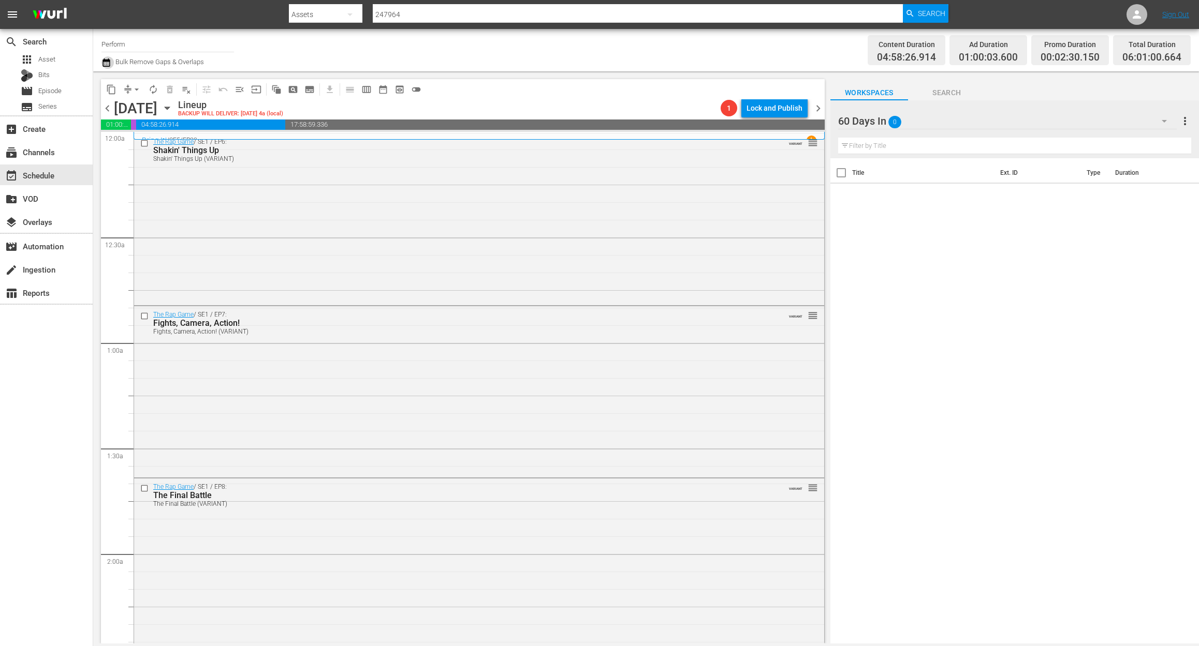
click at [104, 60] on icon "button" at bounding box center [105, 62] width 7 height 8
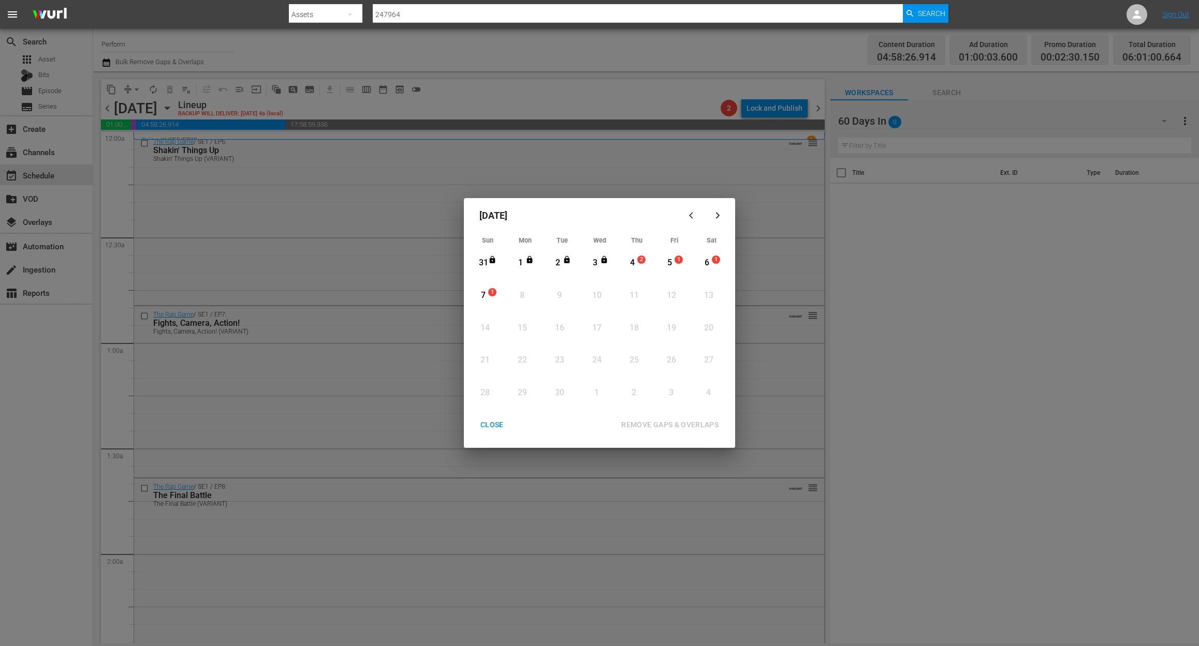
click at [634, 259] on div "4" at bounding box center [632, 263] width 13 height 12
click at [661, 424] on div "REMOVE GAPS & OVERLAPS" at bounding box center [670, 425] width 114 height 13
click at [481, 427] on div "CLOSE" at bounding box center [492, 425] width 40 height 13
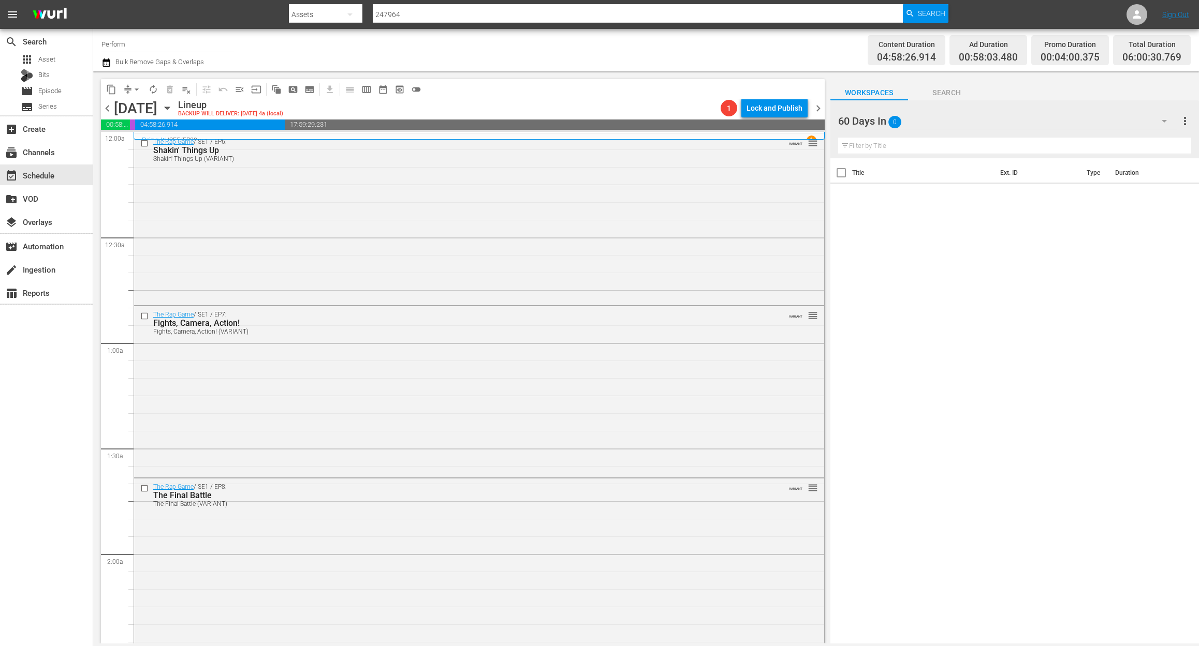
click at [104, 63] on icon "button" at bounding box center [106, 62] width 10 height 12
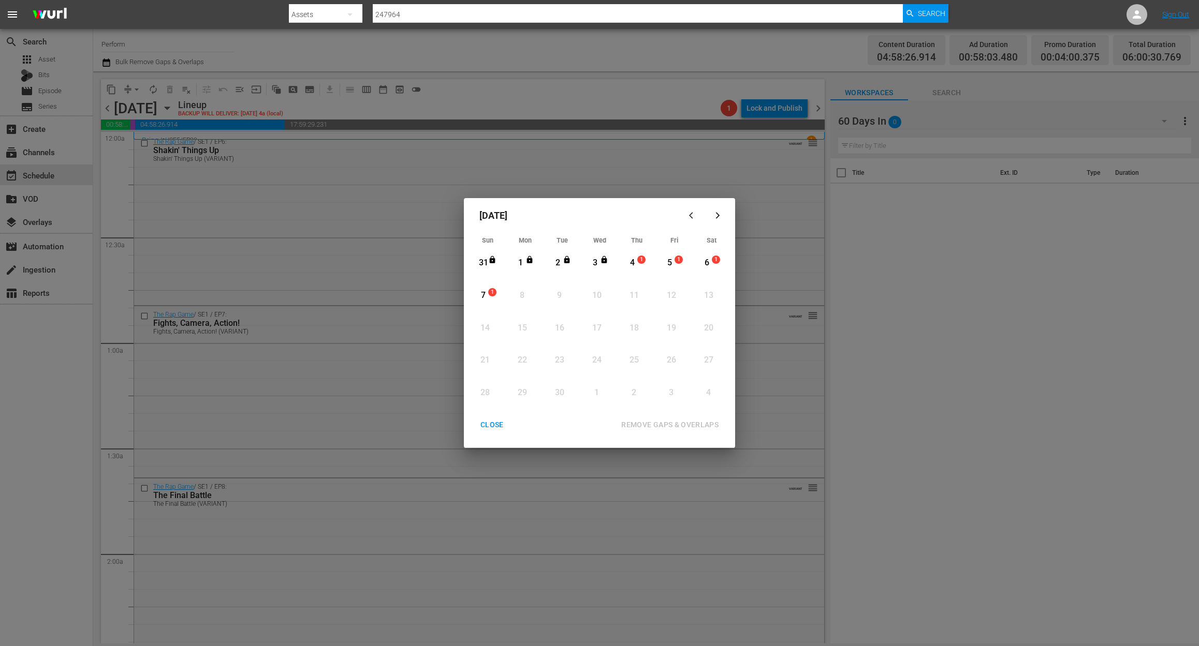
click at [634, 261] on div "4" at bounding box center [632, 263] width 13 height 12
click at [677, 419] on div "REMOVE GAPS & OVERLAPS" at bounding box center [670, 425] width 114 height 13
click at [486, 421] on div "CLOSE" at bounding box center [492, 425] width 40 height 13
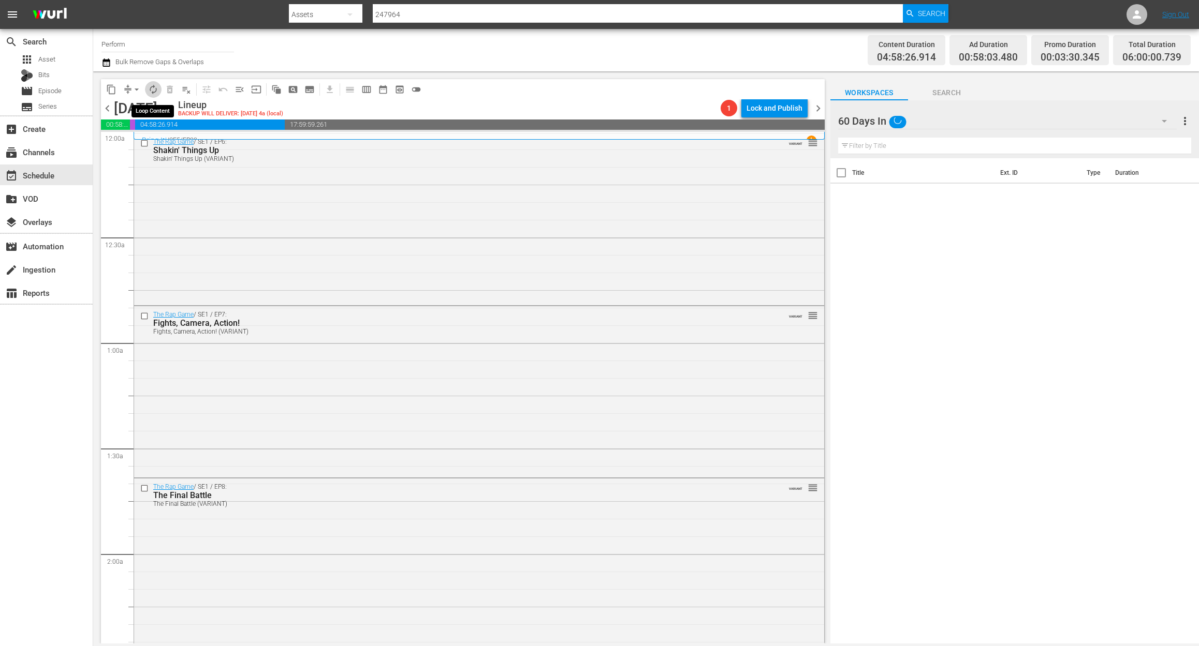
click at [150, 89] on span "autorenew_outlined" at bounding box center [153, 89] width 10 height 10
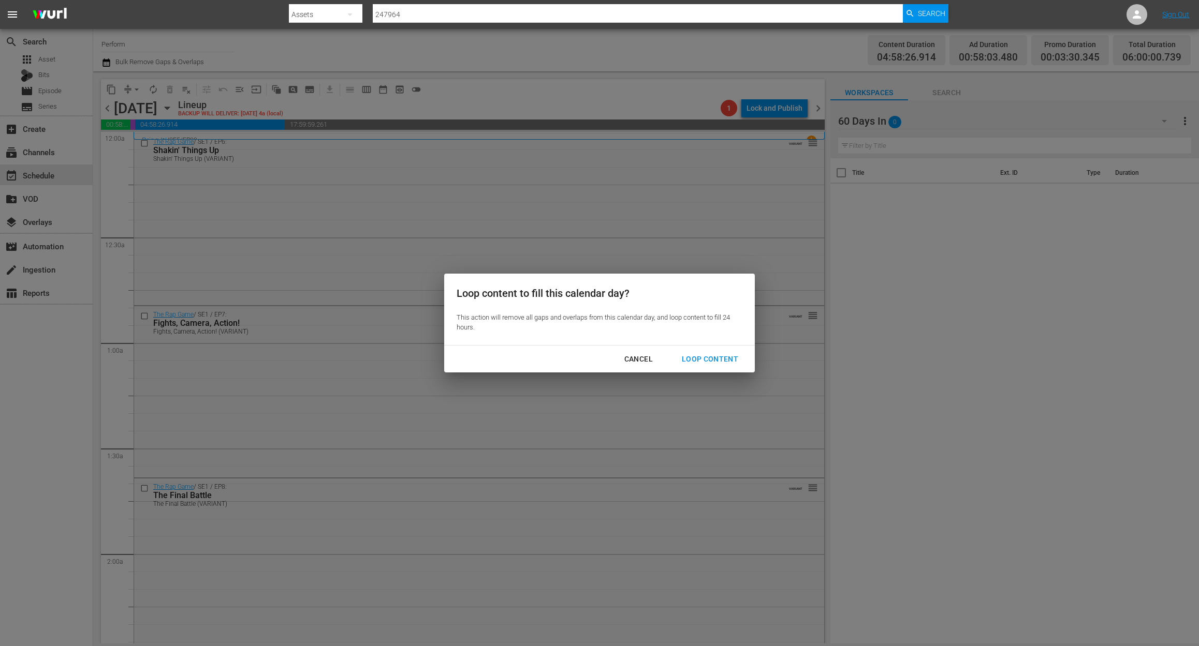
click at [716, 359] on div "Loop Content" at bounding box center [709, 359] width 73 height 13
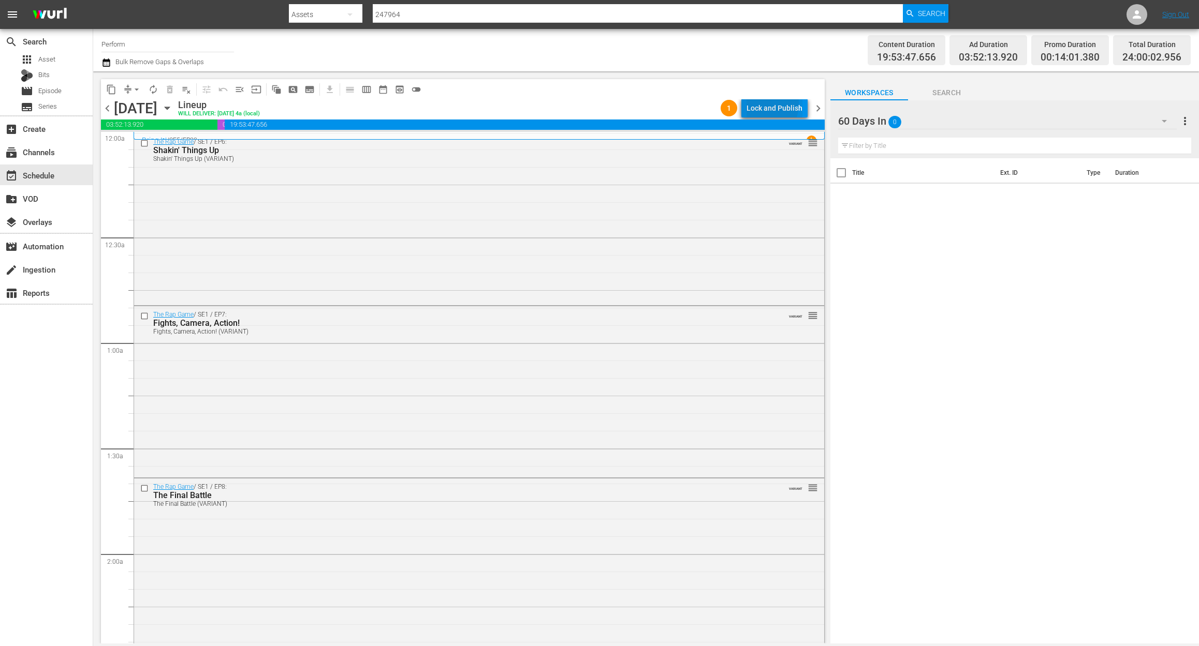
click at [758, 104] on div "Lock and Publish" at bounding box center [774, 108] width 56 height 19
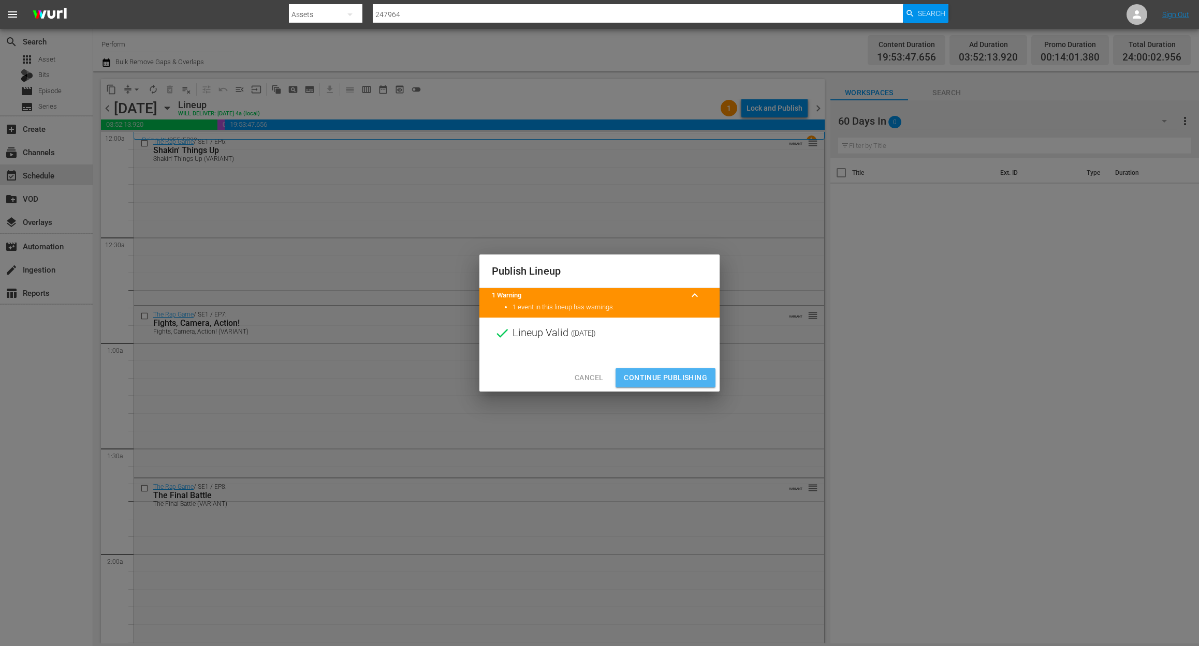
click at [680, 381] on span "Continue Publishing" at bounding box center [665, 378] width 83 height 13
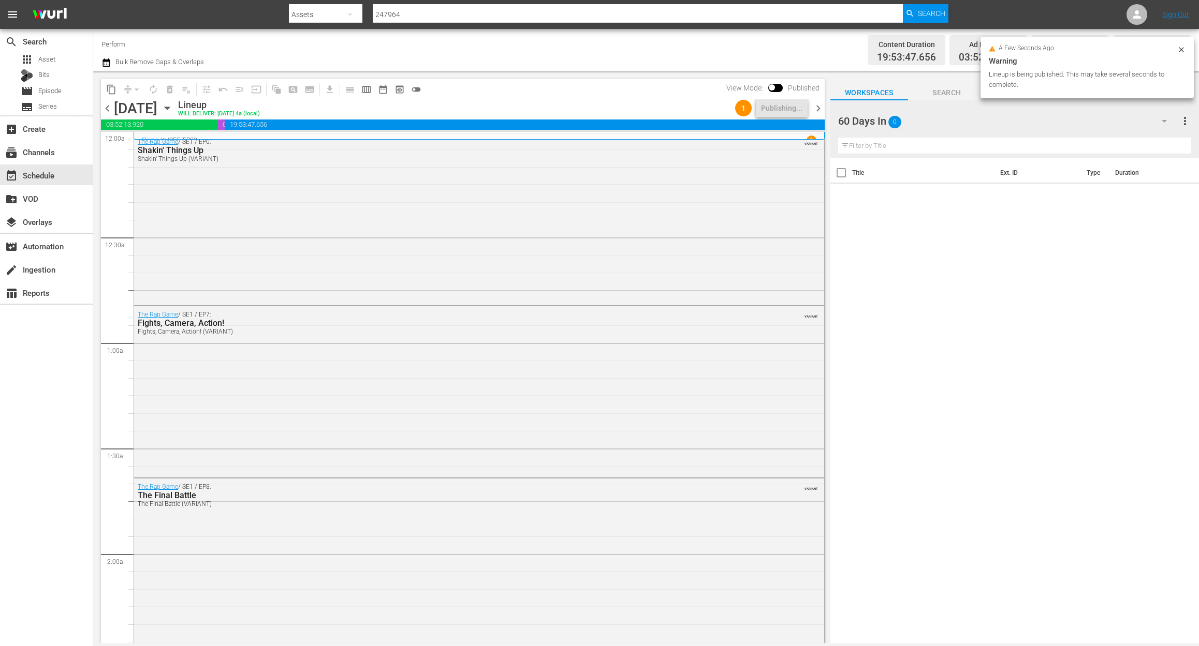
click at [816, 107] on span "chevron_right" at bounding box center [817, 108] width 13 height 13
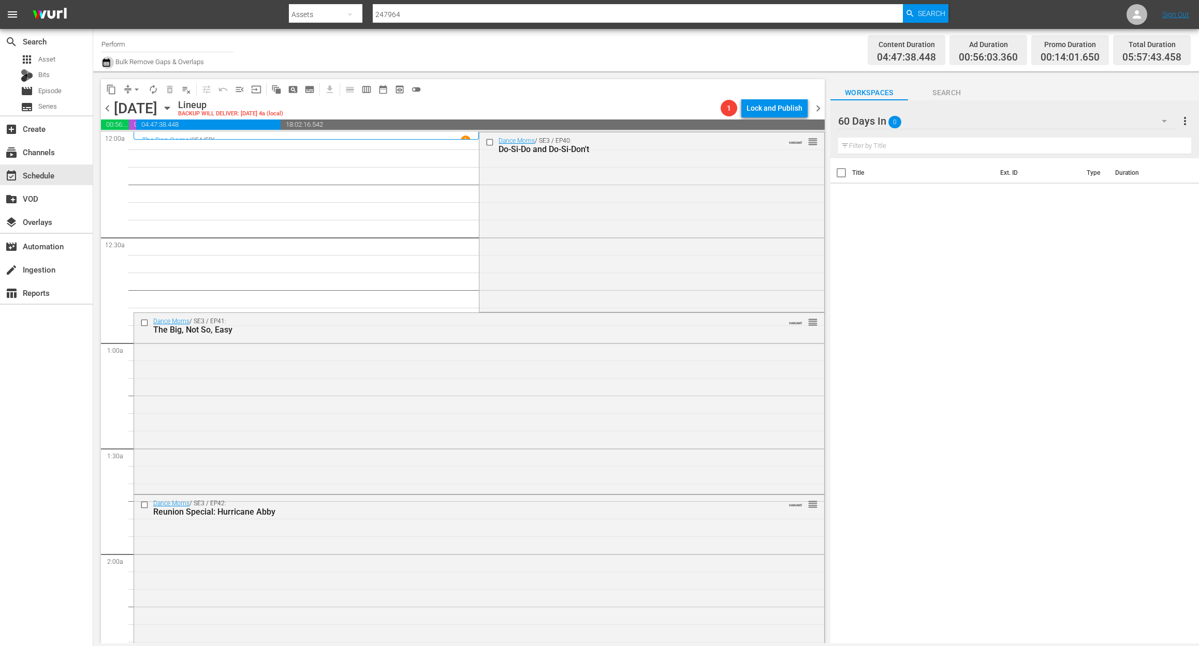
click at [104, 65] on icon "button" at bounding box center [106, 62] width 10 height 12
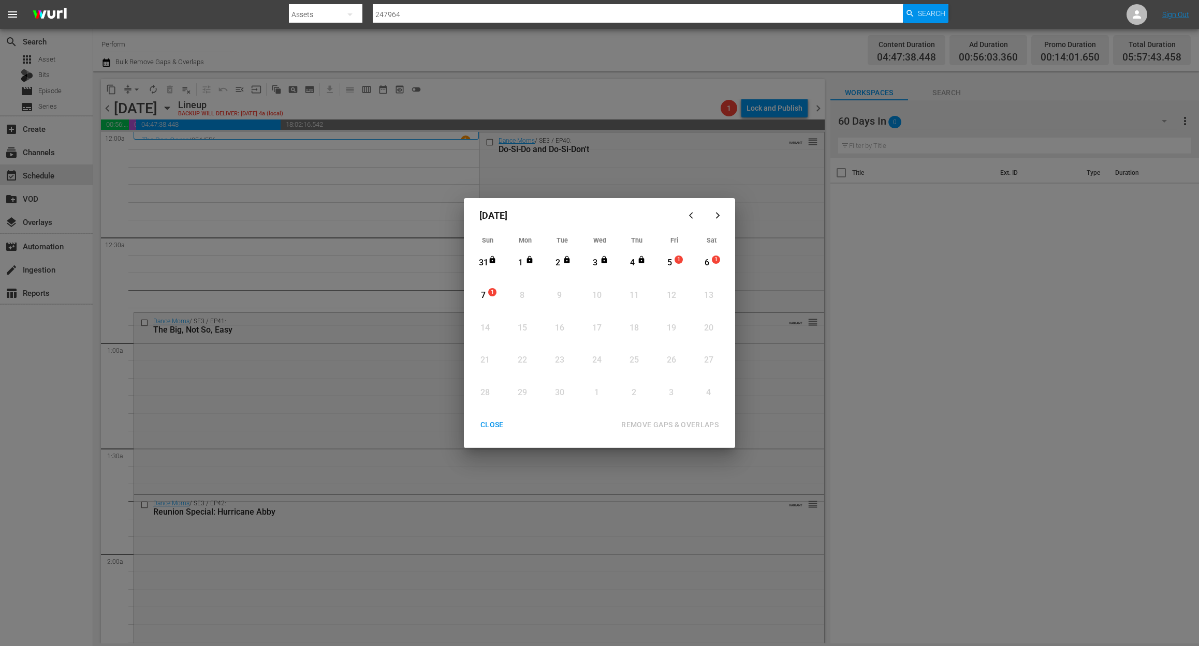
click at [669, 261] on div "5" at bounding box center [669, 263] width 13 height 12
click at [661, 423] on div "REMOVE GAPS & OVERLAPS" at bounding box center [670, 425] width 114 height 13
click at [665, 262] on div "5" at bounding box center [669, 263] width 13 height 12
click at [657, 423] on div "REMOVE GAPS & OVERLAPS" at bounding box center [670, 425] width 114 height 13
click at [481, 424] on div "CLOSE" at bounding box center [492, 425] width 40 height 13
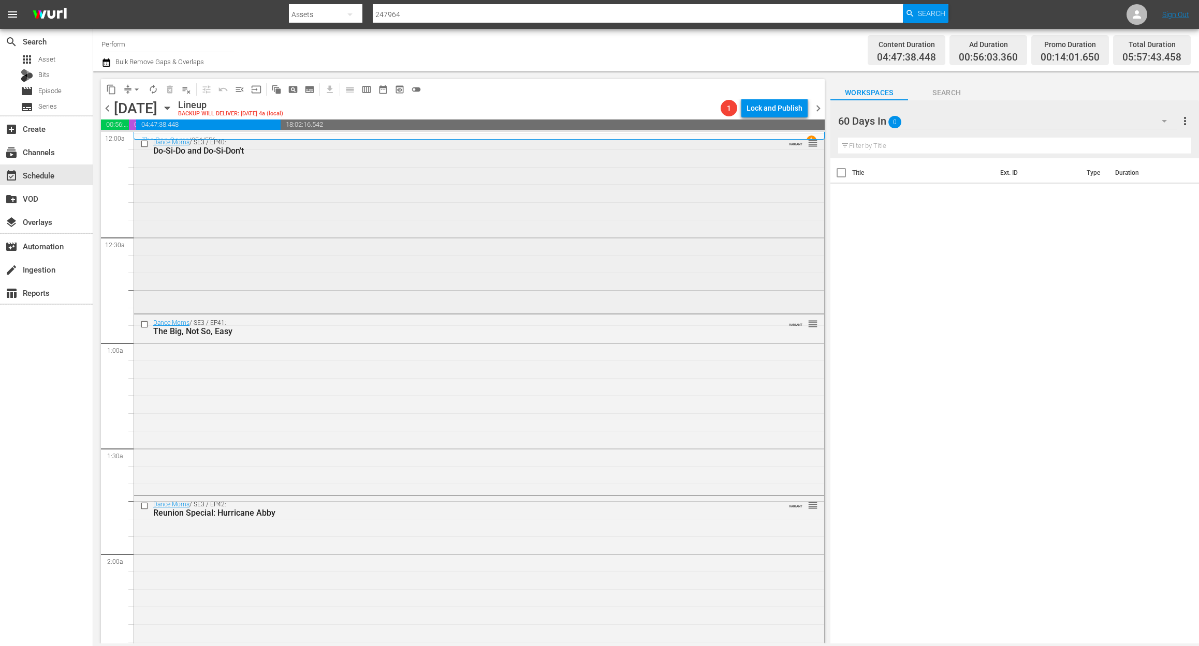
click at [396, 216] on div "Dance Moms / SE3 / EP40: Do-Si-Do and Do-Si-Don't VARIANT reorder" at bounding box center [479, 223] width 690 height 178
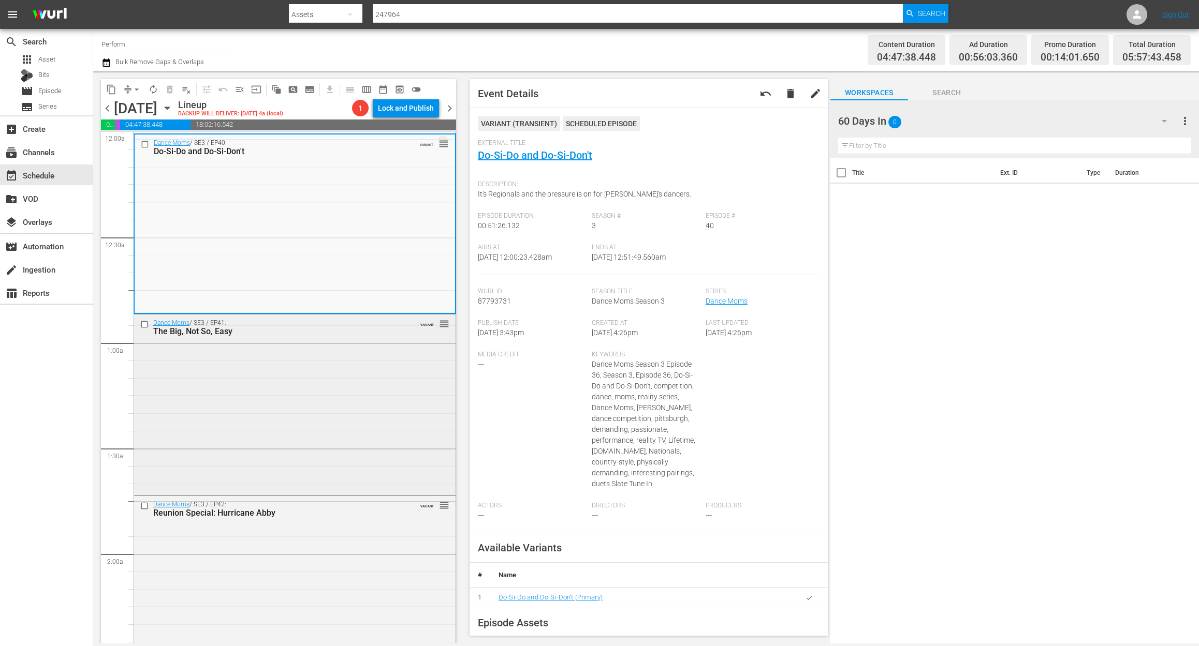
click at [346, 409] on div "Dance Moms / SE3 / EP41: The Big, Not So, Easy VARIANT reorder" at bounding box center [294, 404] width 321 height 179
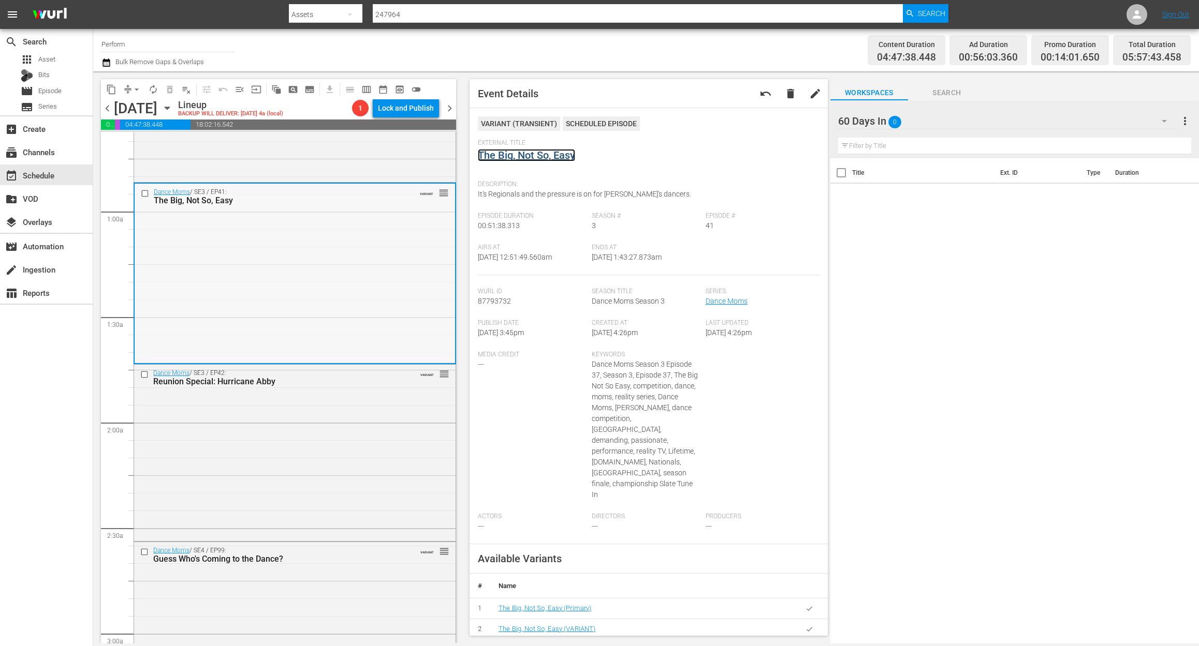
scroll to position [138, 0]
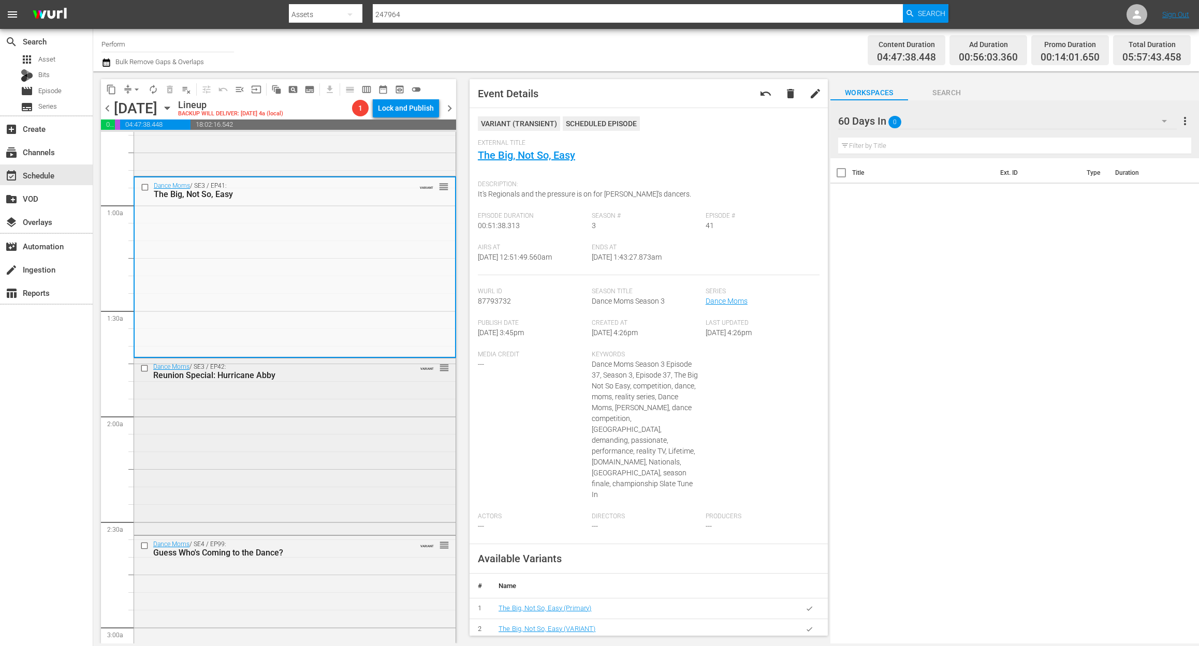
click at [308, 423] on div "Dance Moms / SE3 / EP42: Reunion Special: Hurricane Abby VARIANT reorder" at bounding box center [294, 446] width 321 height 174
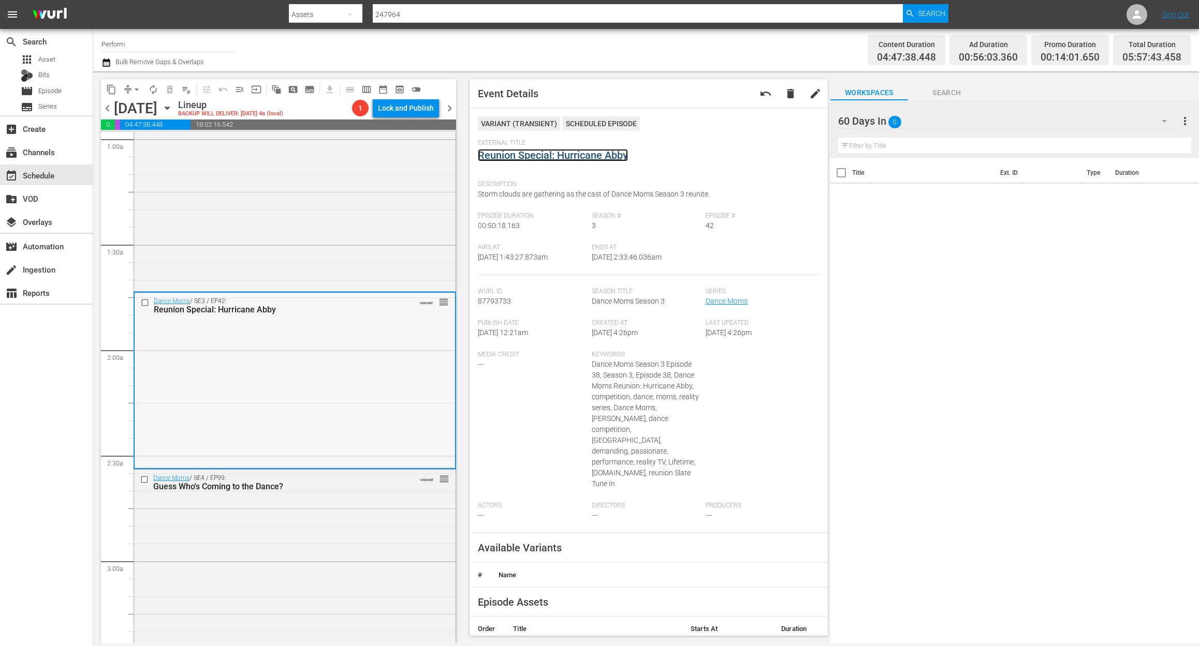
scroll to position [207, 0]
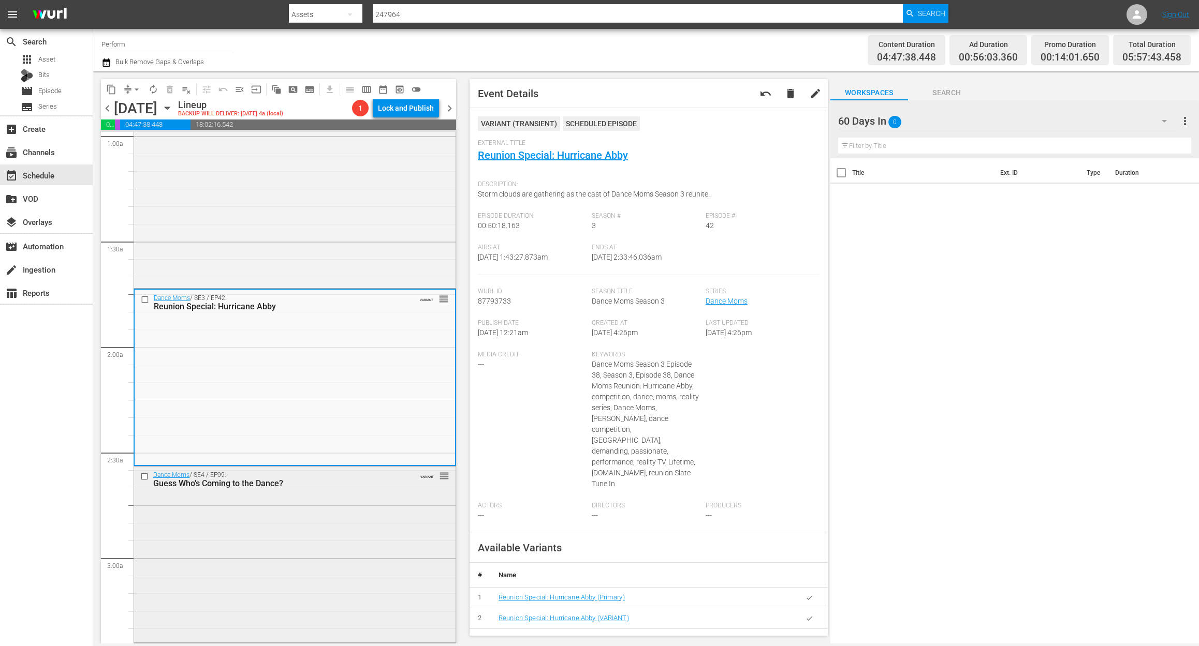
click at [308, 550] on div "Dance Moms / SE4 / EP99: Guess Who's Coming to the Dance? VARIANT reorder" at bounding box center [294, 554] width 321 height 174
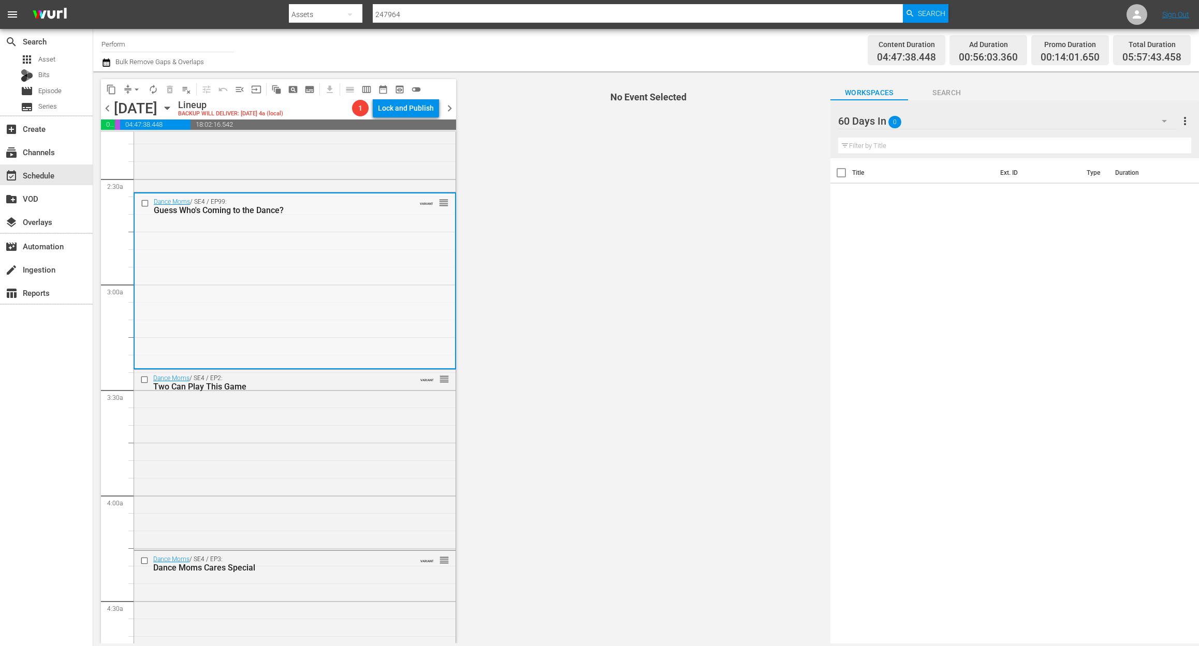
scroll to position [483, 0]
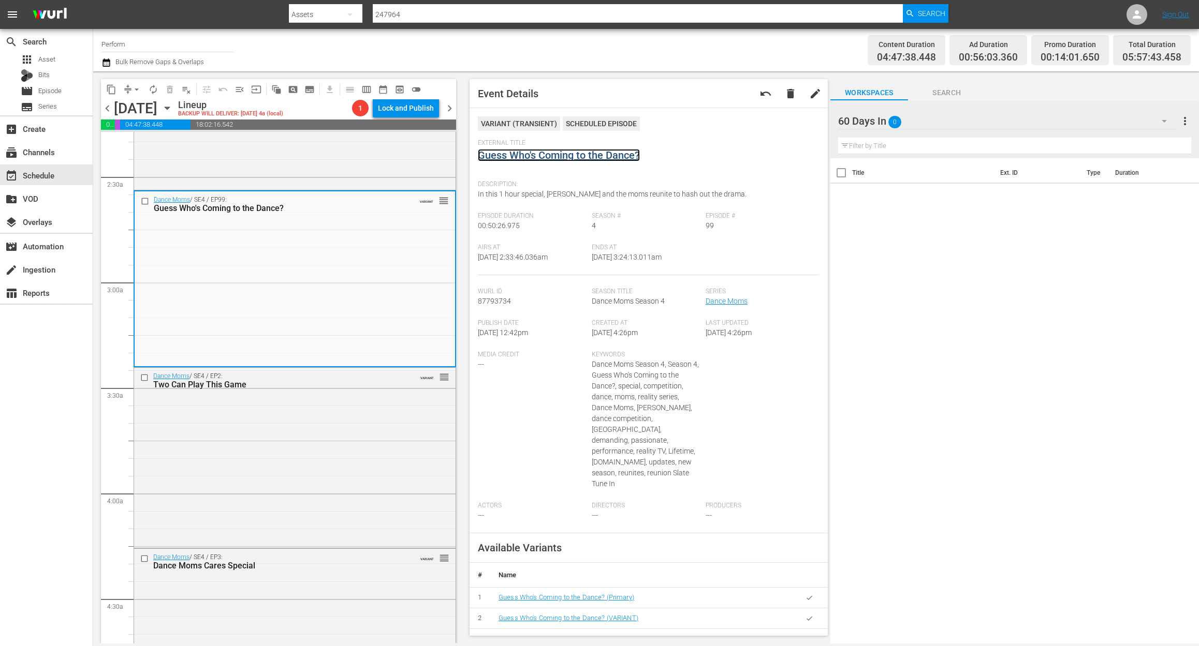
drag, startPoint x: 572, startPoint y: 162, endPoint x: 528, endPoint y: 154, distance: 45.3
click at [305, 446] on div "Dance Moms / SE4 / EP2: Two Can Play This Game VARIANT reorder" at bounding box center [294, 457] width 321 height 178
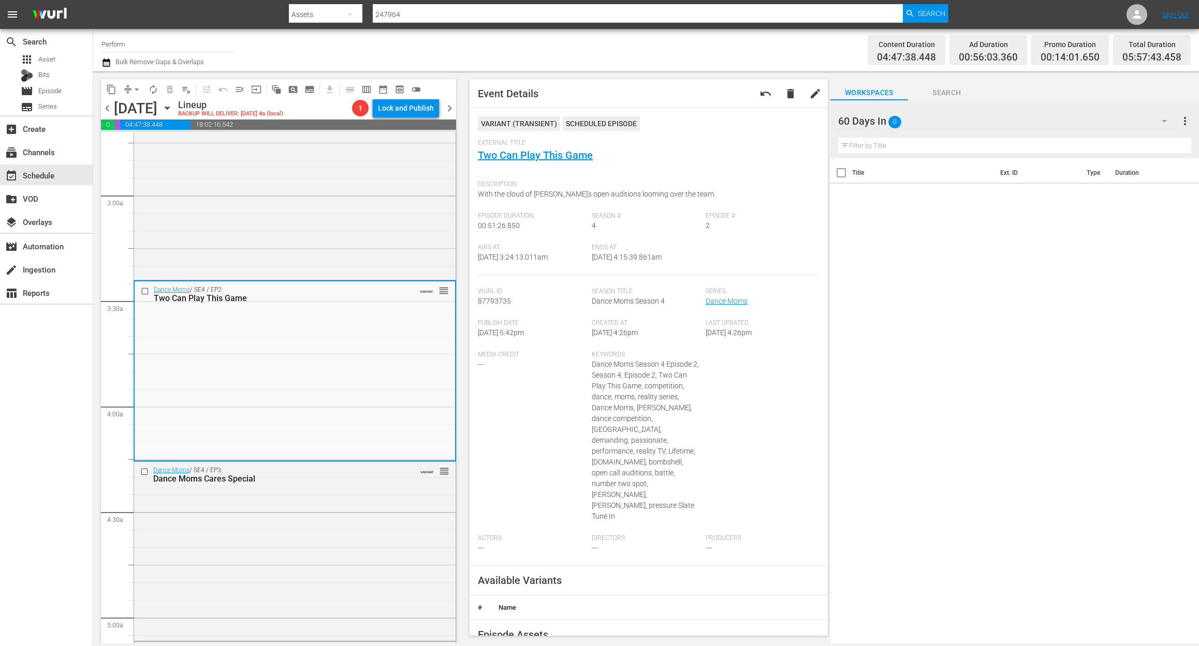
scroll to position [690, 0]
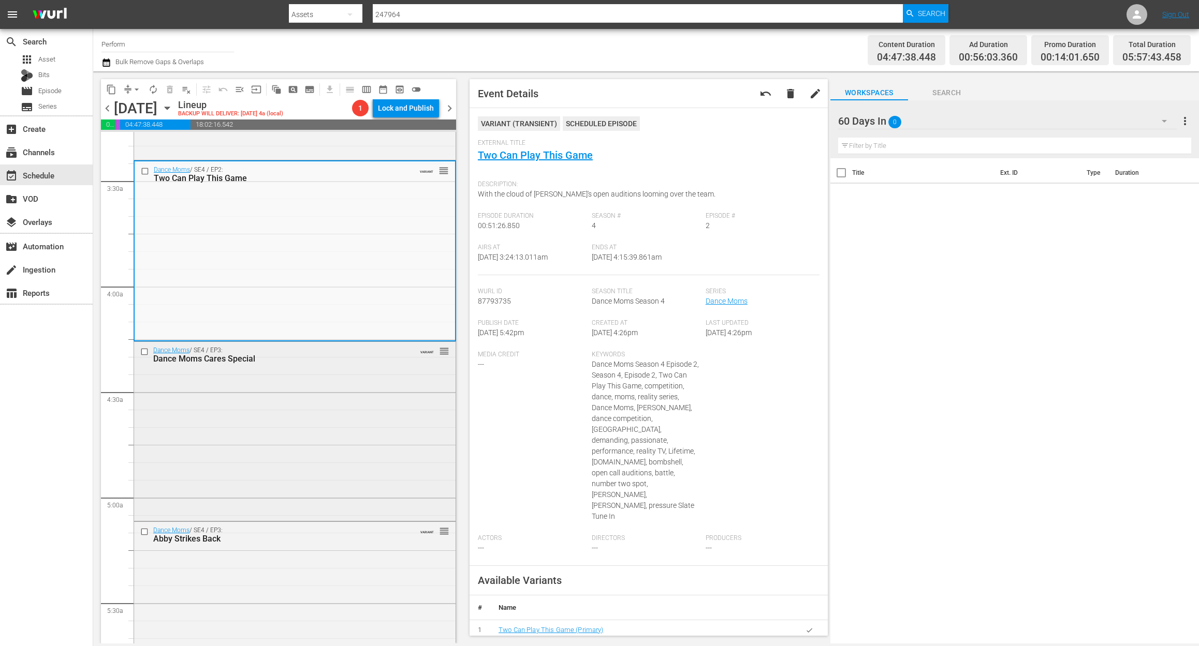
click at [326, 431] on div "Dance Moms / SE4 / EP3: Dance Moms Cares Special VARIANT reorder" at bounding box center [294, 430] width 321 height 177
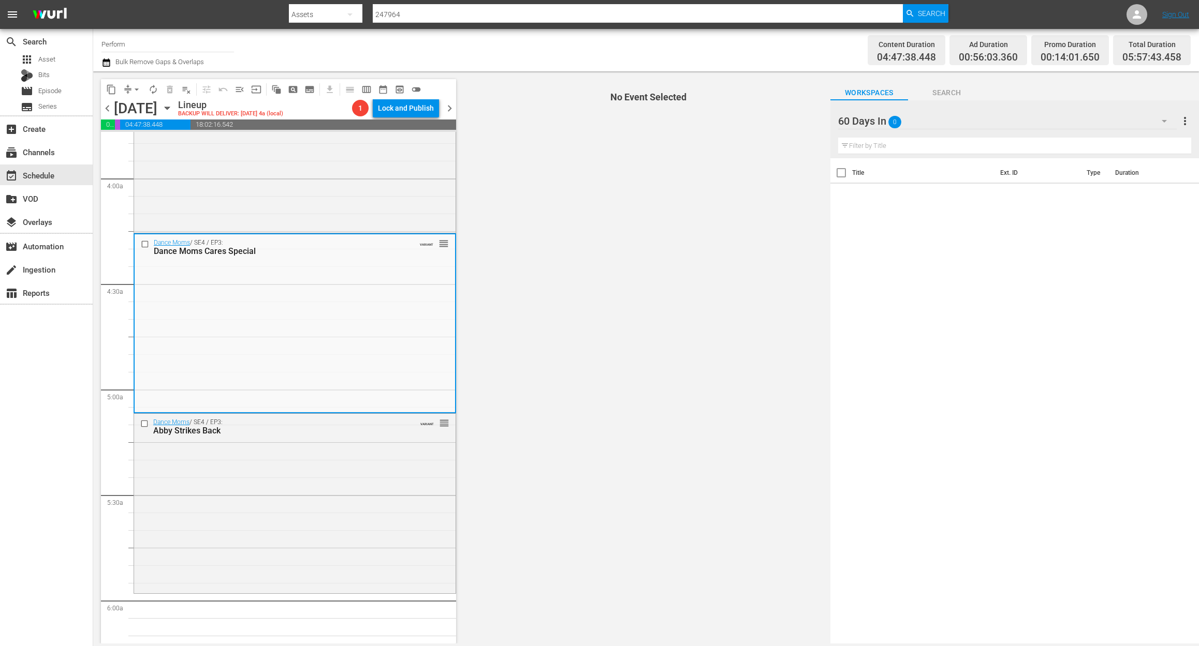
scroll to position [897, 0]
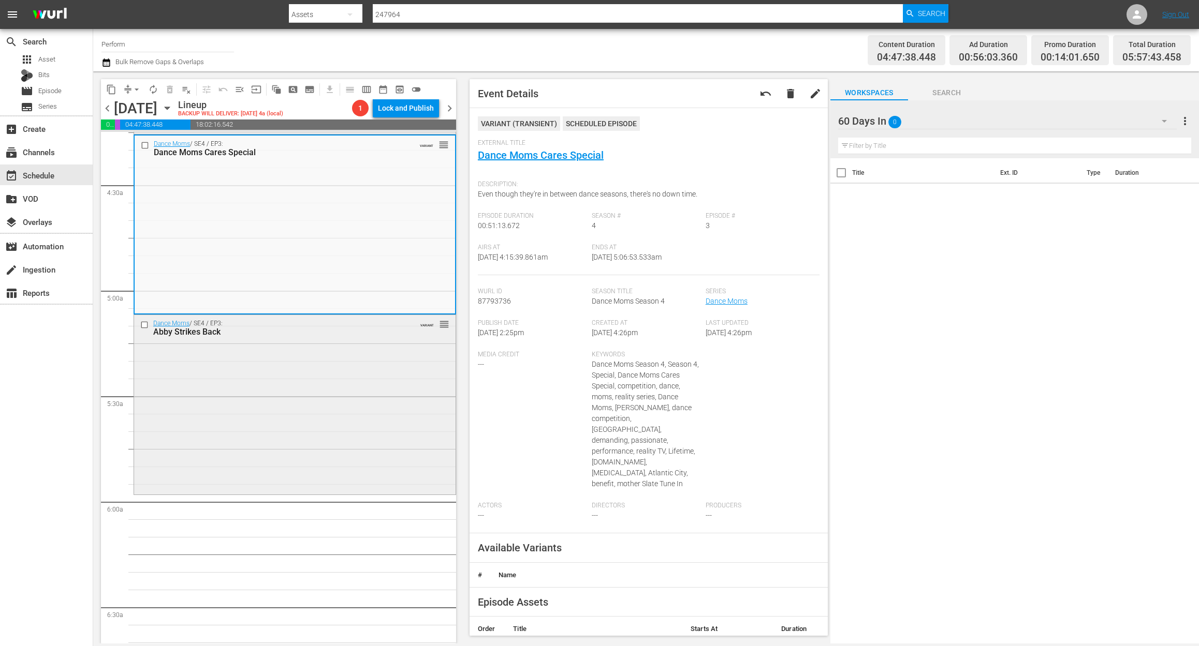
click at [272, 421] on div "Dance Moms / SE4 / EP3: Abby Strikes Back VARIANT reorder" at bounding box center [294, 403] width 321 height 177
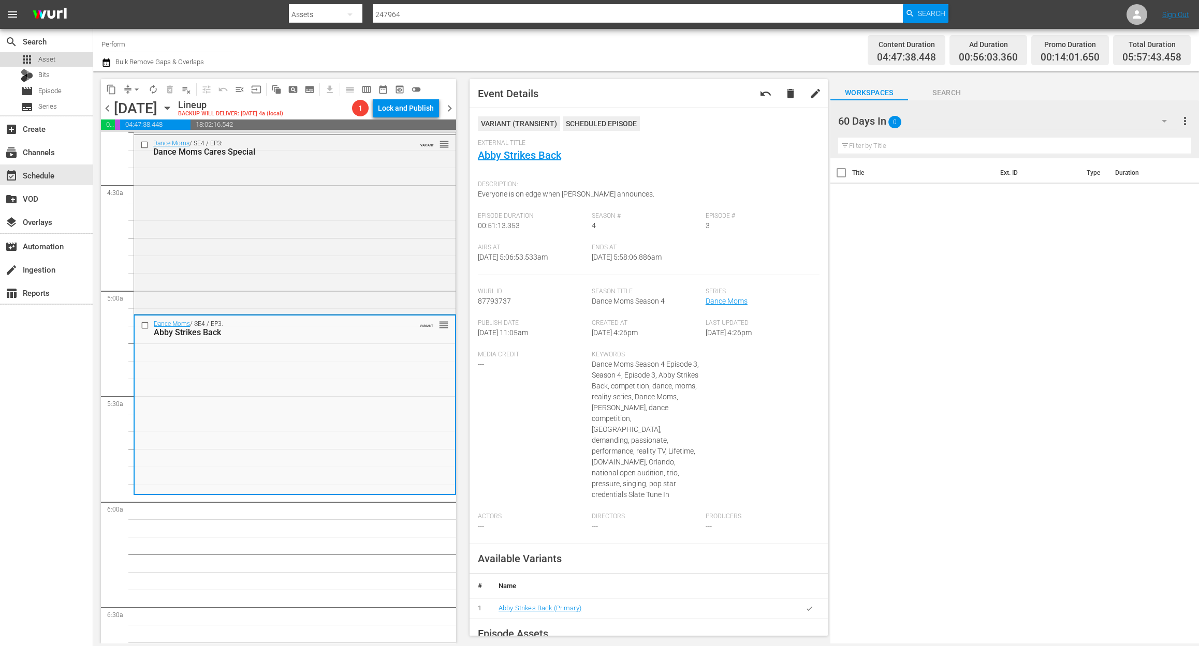
click at [45, 57] on span "Asset" at bounding box center [46, 59] width 17 height 10
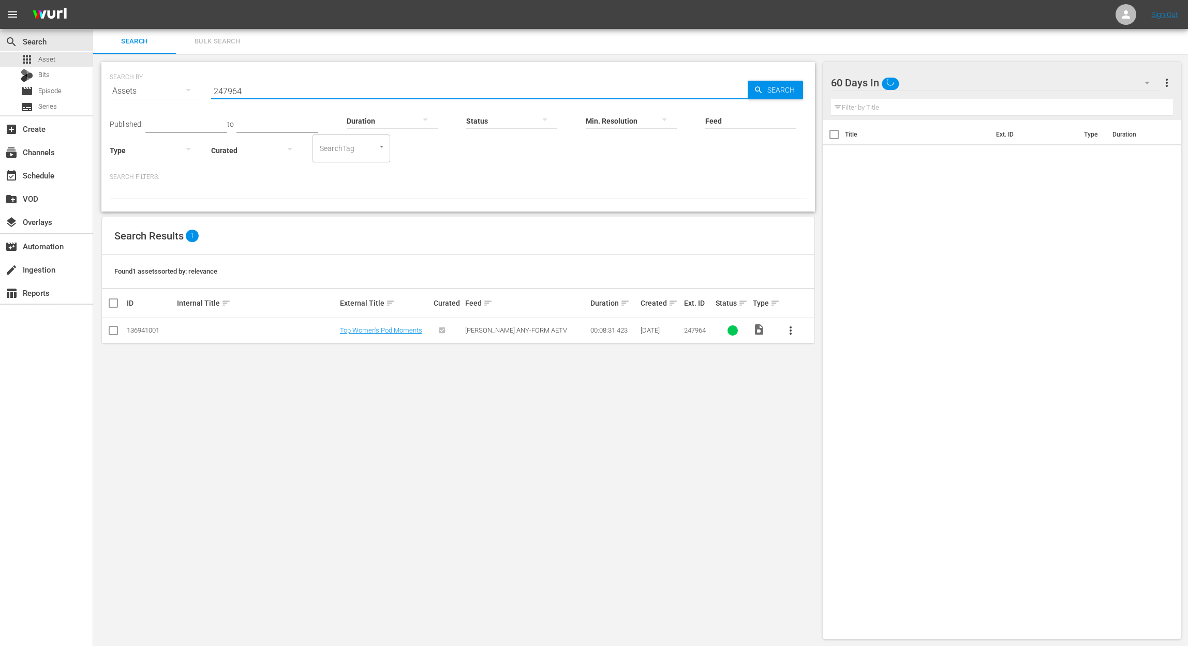
click at [286, 97] on input "247964" at bounding box center [479, 91] width 537 height 25
drag, startPoint x: 299, startPoint y: 91, endPoint x: 154, endPoint y: 79, distance: 145.9
click at [154, 79] on div "SEARCH BY Search By Assets Search ID, Title, Description, Keywords, or Category…" at bounding box center [458, 84] width 697 height 37
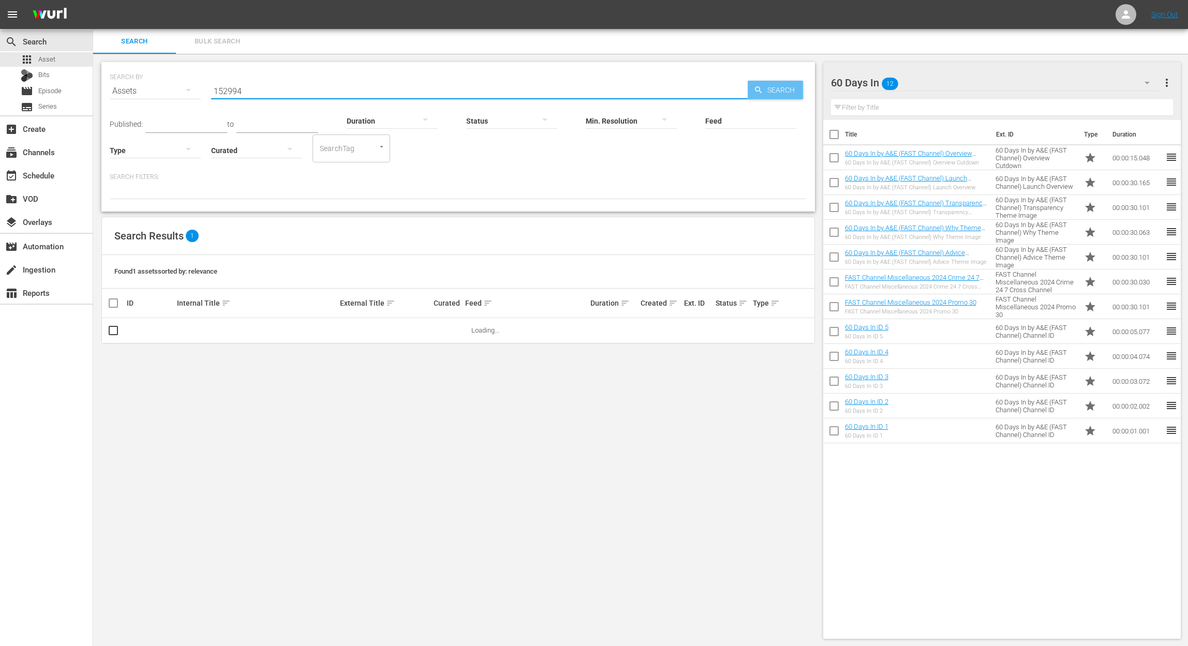
type input "152994"
click at [775, 85] on span "Search" at bounding box center [783, 90] width 40 height 19
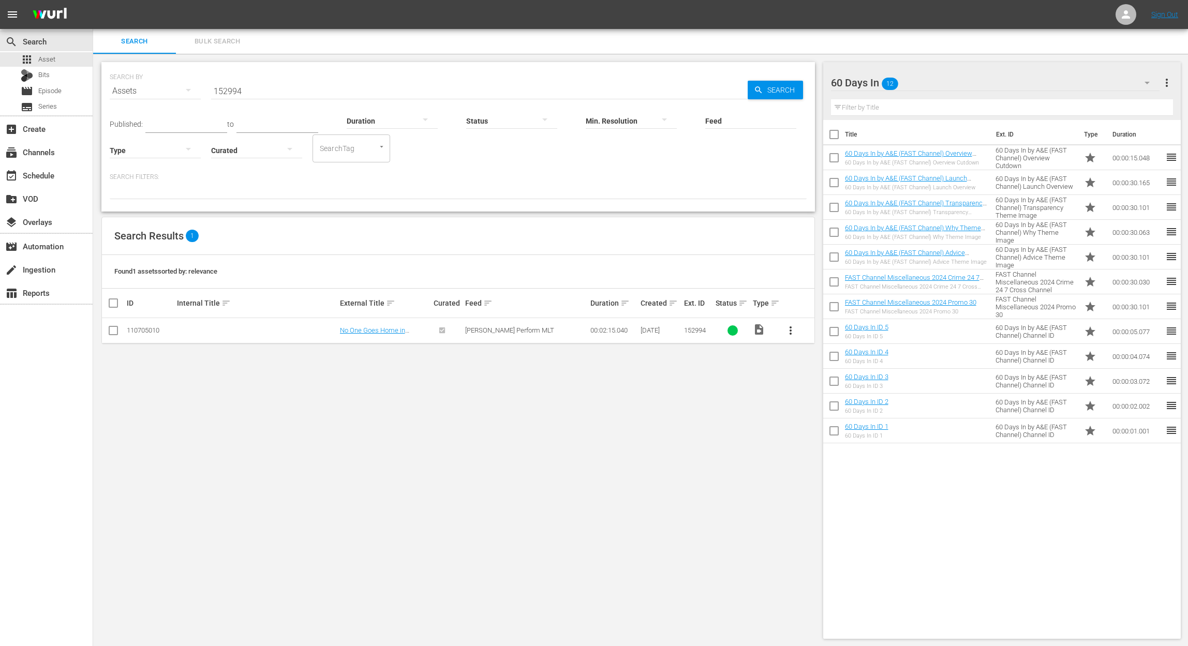
click at [110, 330] on input "checkbox" at bounding box center [113, 333] width 12 height 12
checkbox input "true"
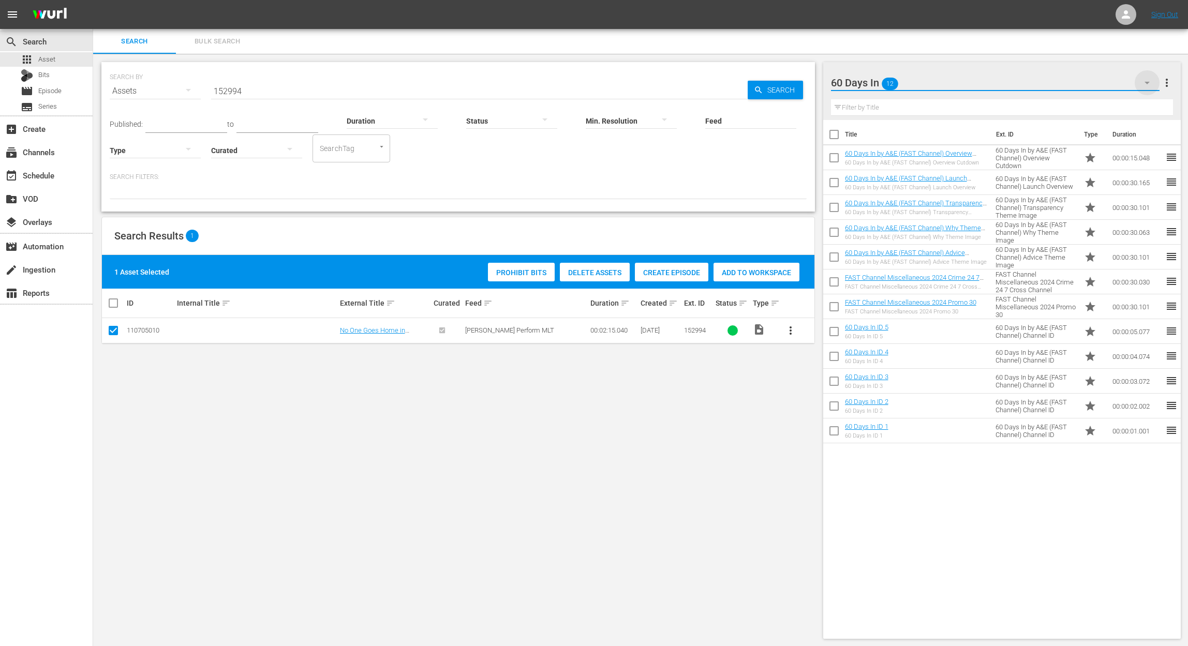
click at [1147, 80] on icon "button" at bounding box center [1147, 83] width 12 height 12
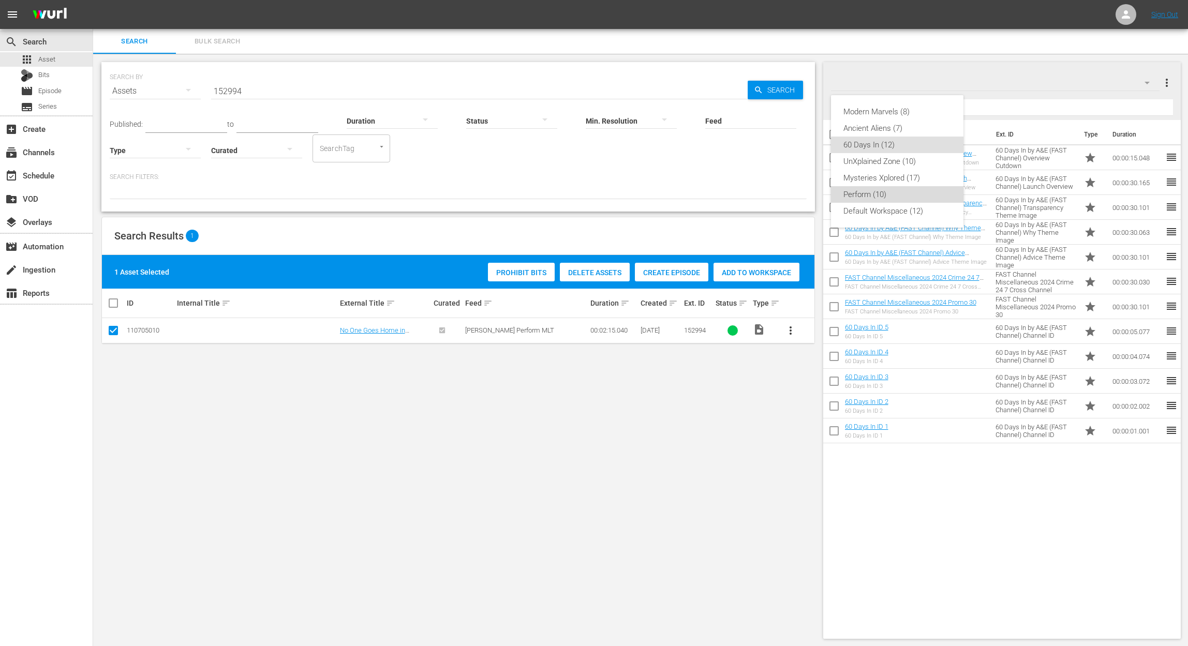
click at [893, 199] on div "Perform (10)" at bounding box center [898, 194] width 108 height 17
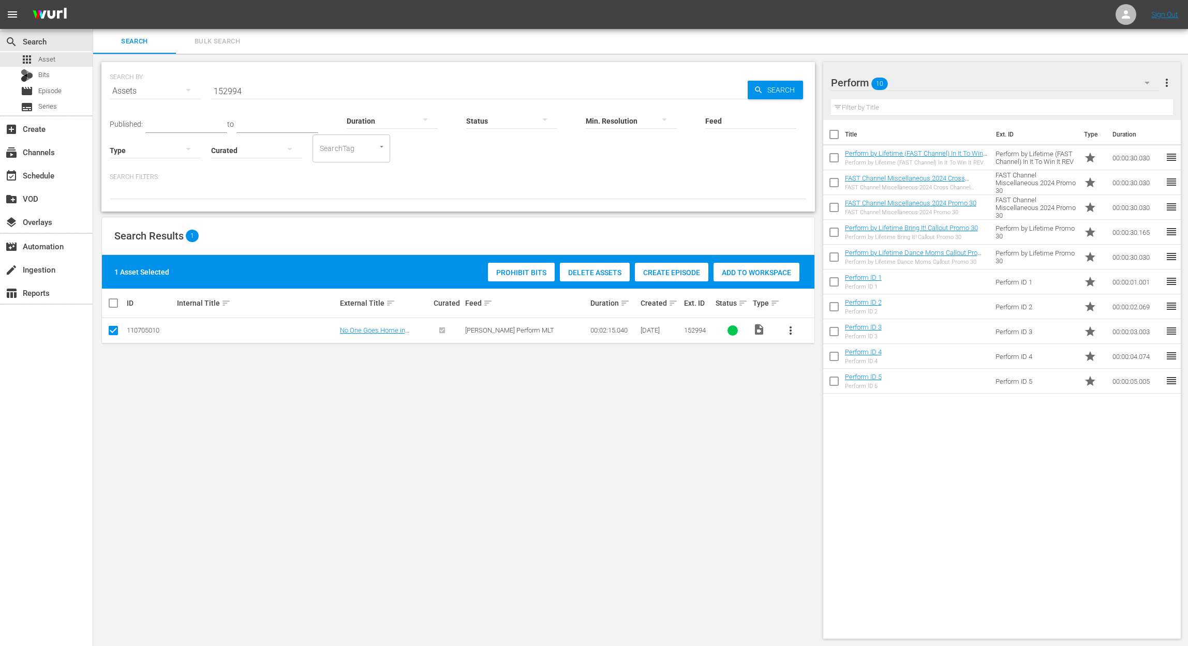
click at [773, 272] on span "Add to Workspace" at bounding box center [757, 273] width 86 height 8
click at [33, 174] on div "event_available Schedule" at bounding box center [29, 173] width 58 height 9
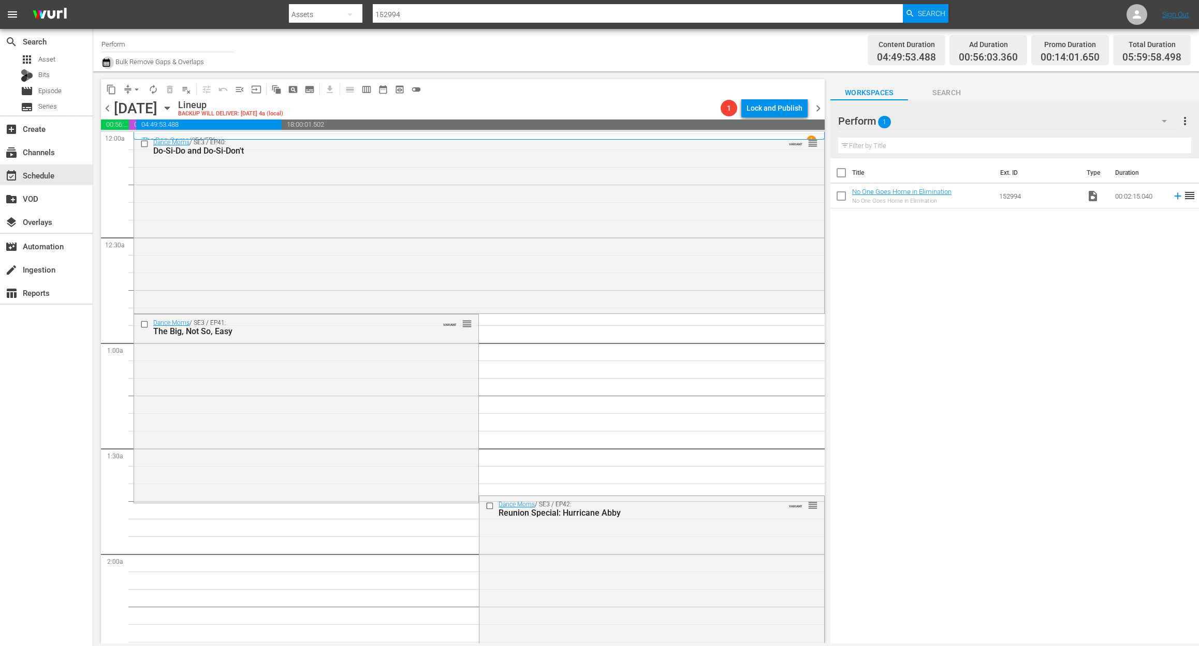
click at [107, 63] on icon "button" at bounding box center [106, 62] width 10 height 12
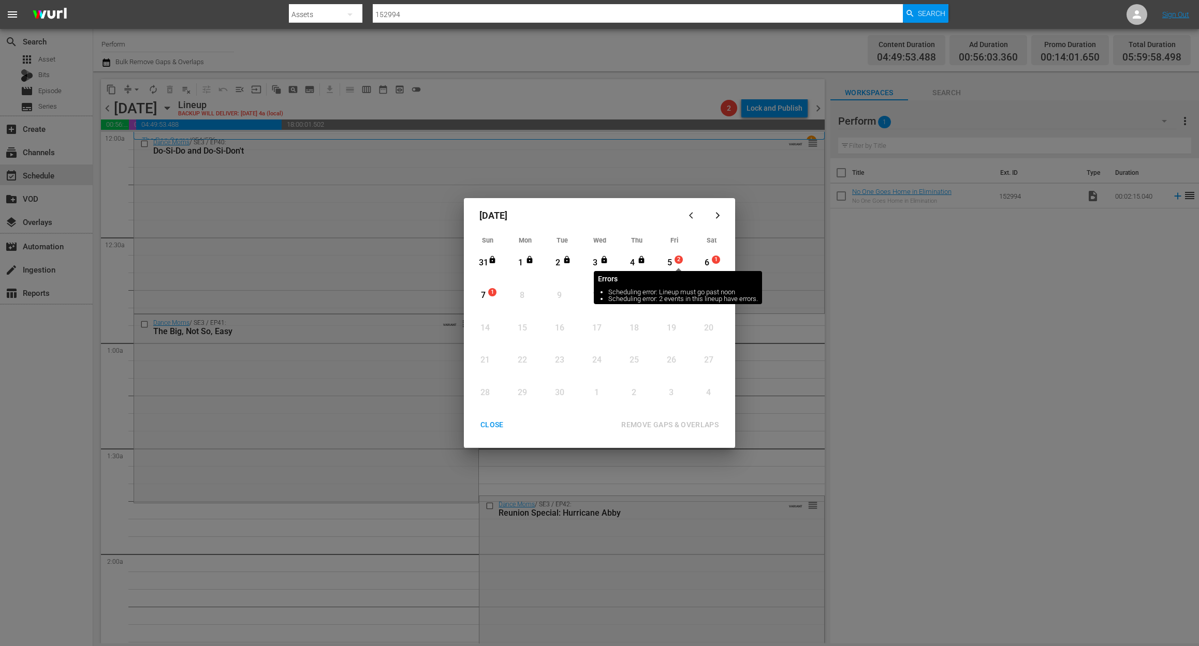
click at [675, 263] on span "2" at bounding box center [678, 260] width 7 height 8
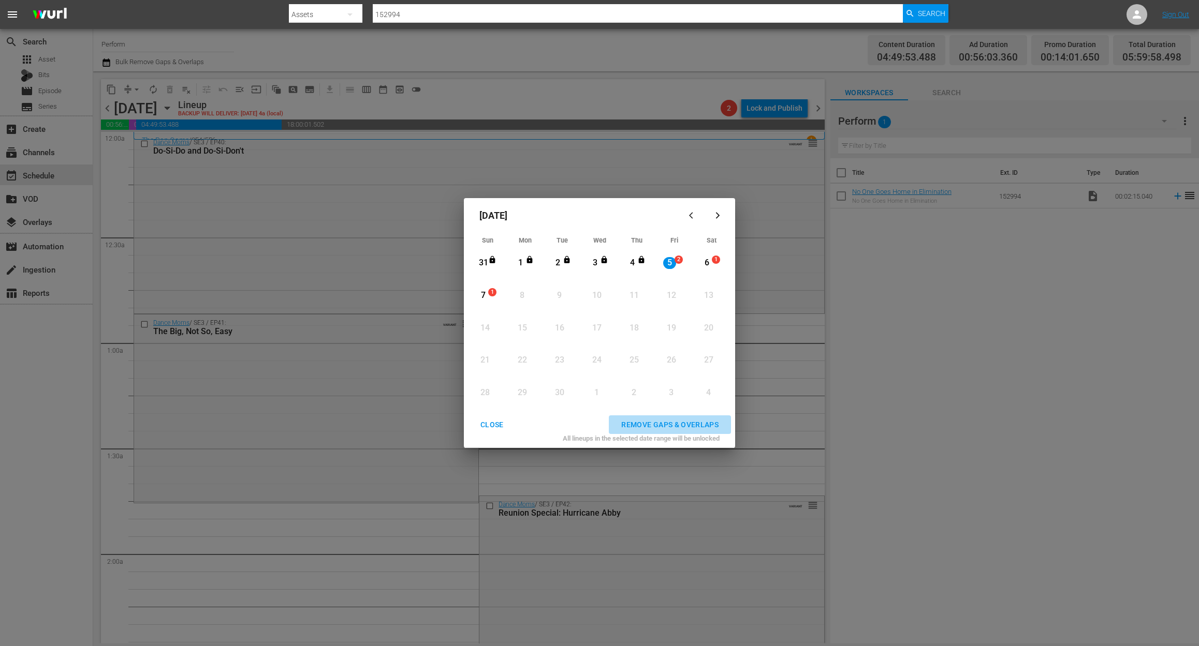
click at [665, 425] on div "REMOVE GAPS & OVERLAPS" at bounding box center [670, 425] width 114 height 13
click at [675, 259] on span "1" at bounding box center [678, 260] width 7 height 8
click at [684, 422] on div "REMOVE GAPS & OVERLAPS" at bounding box center [670, 425] width 114 height 13
click at [500, 420] on div "CLOSE" at bounding box center [492, 425] width 40 height 13
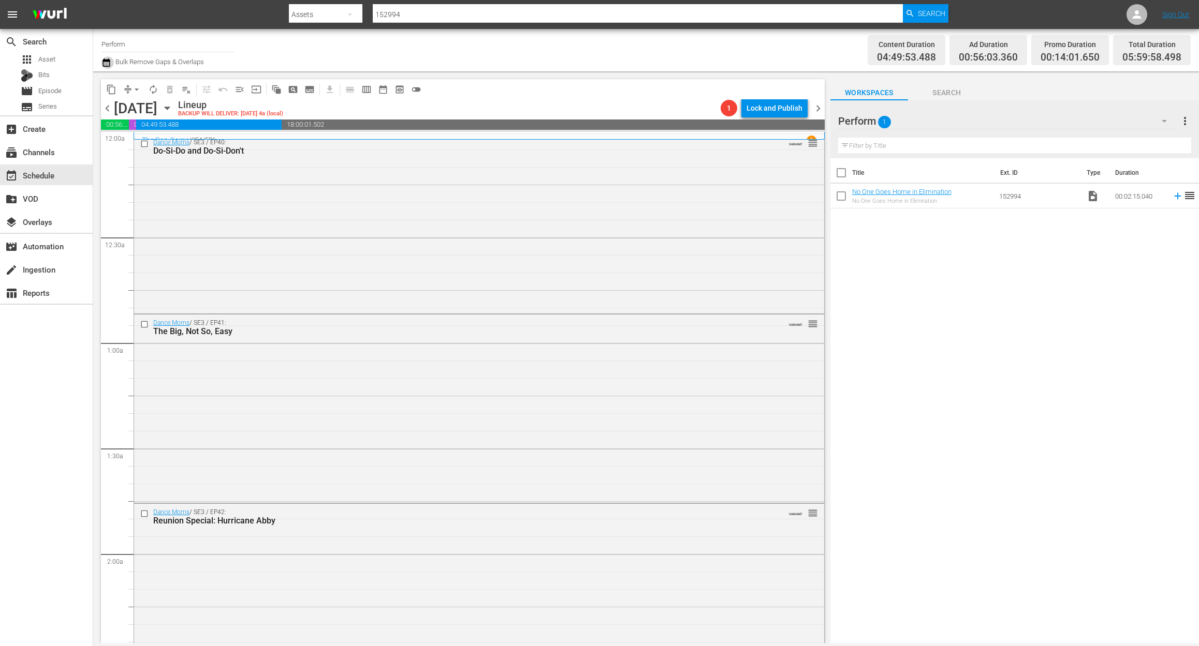
click at [108, 67] on icon "button" at bounding box center [106, 62] width 10 height 12
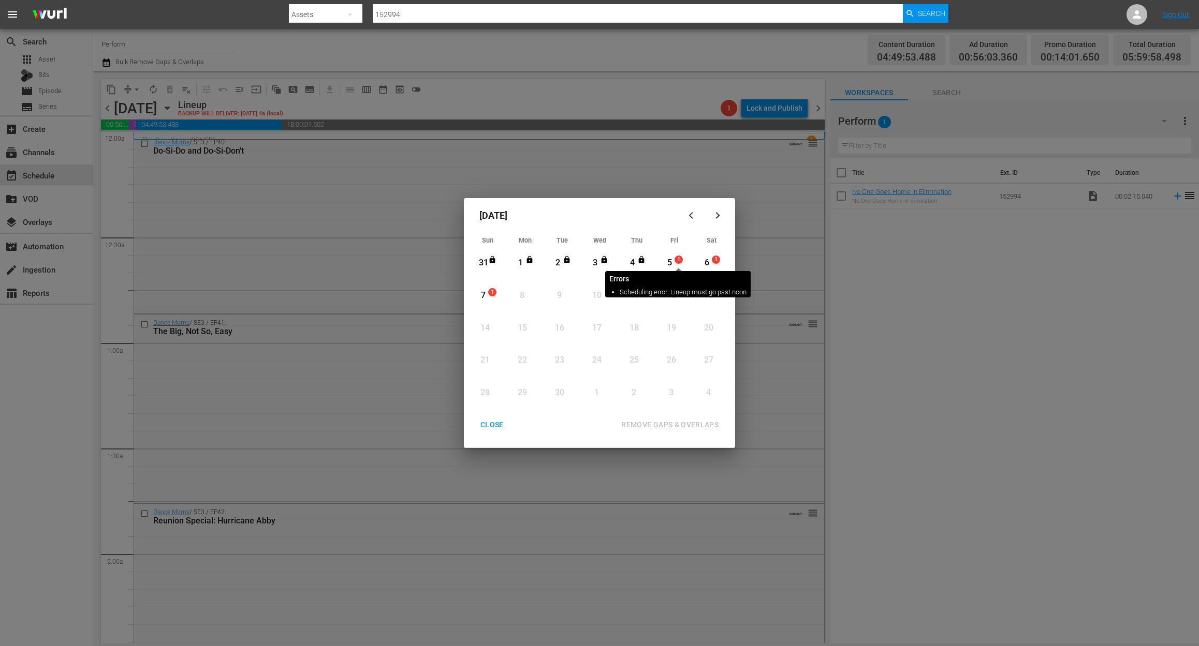
click at [673, 261] on div "5 1" at bounding box center [671, 263] width 26 height 28
click at [682, 423] on div "REMOVE GAPS & OVERLAPS" at bounding box center [670, 425] width 114 height 13
click at [482, 425] on div "CLOSE" at bounding box center [492, 425] width 40 height 13
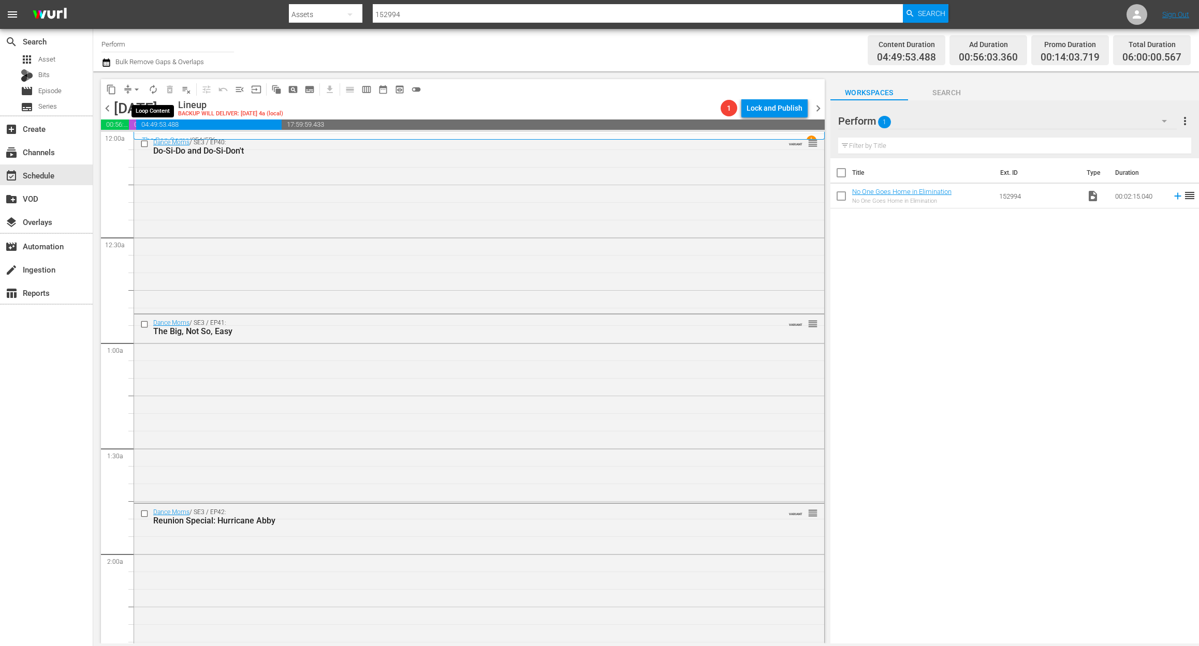
click at [154, 86] on span "autorenew_outlined" at bounding box center [153, 89] width 10 height 10
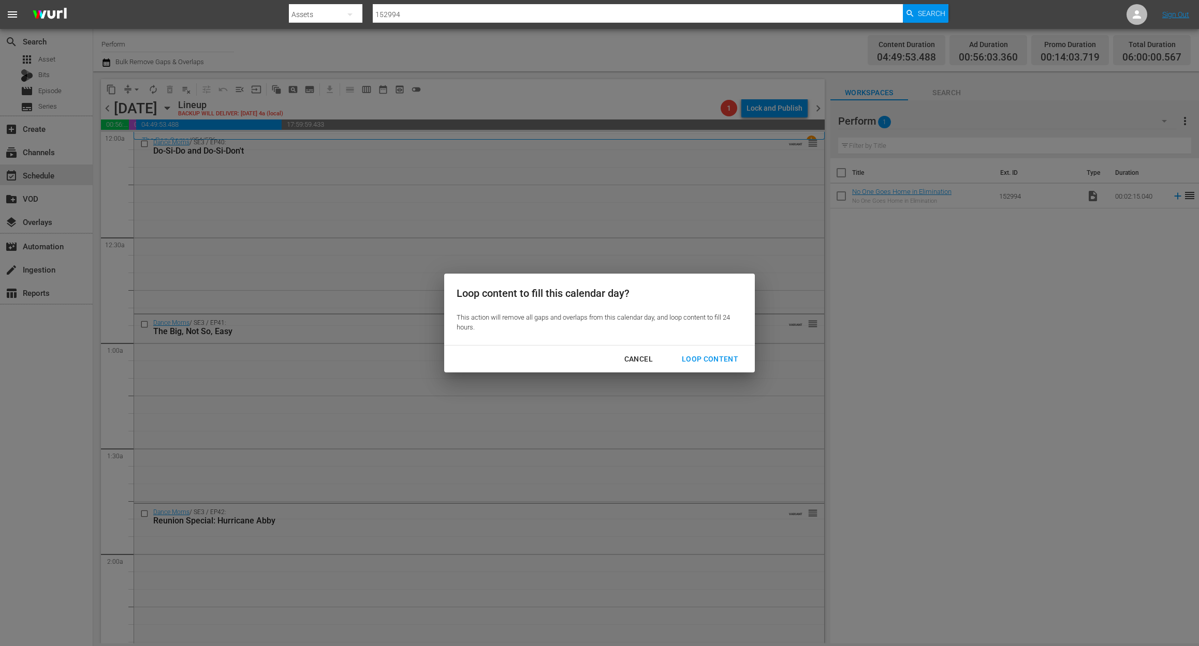
click at [711, 354] on div "Loop Content" at bounding box center [709, 359] width 73 height 13
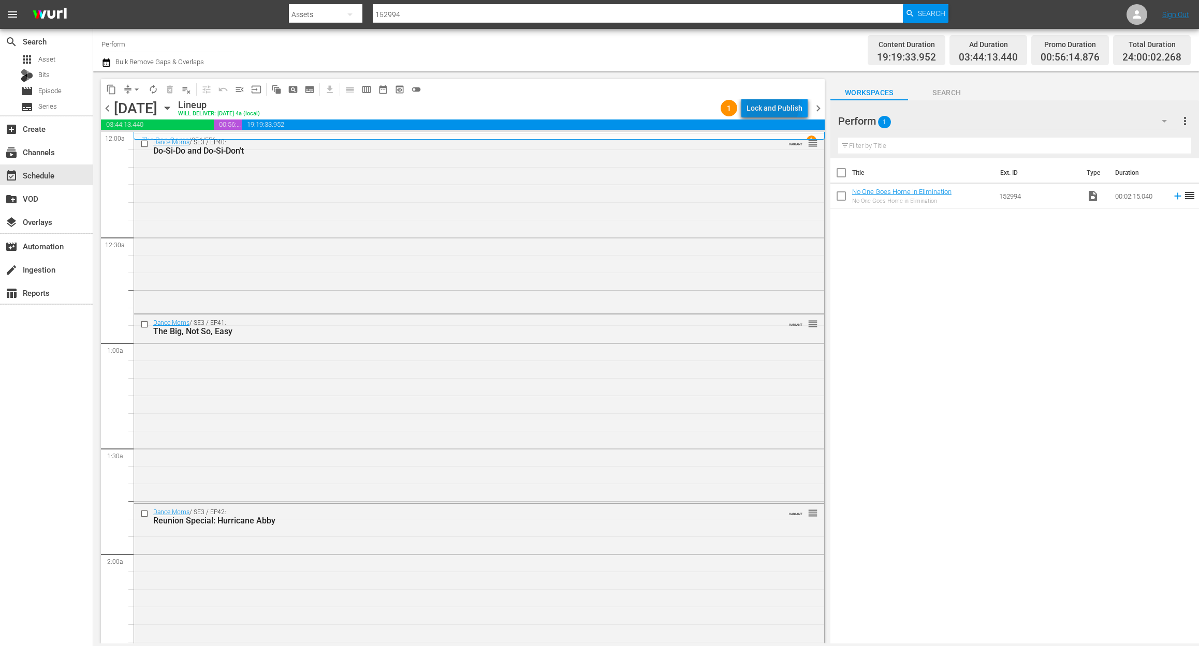
click at [769, 105] on div "Lock and Publish" at bounding box center [774, 108] width 56 height 19
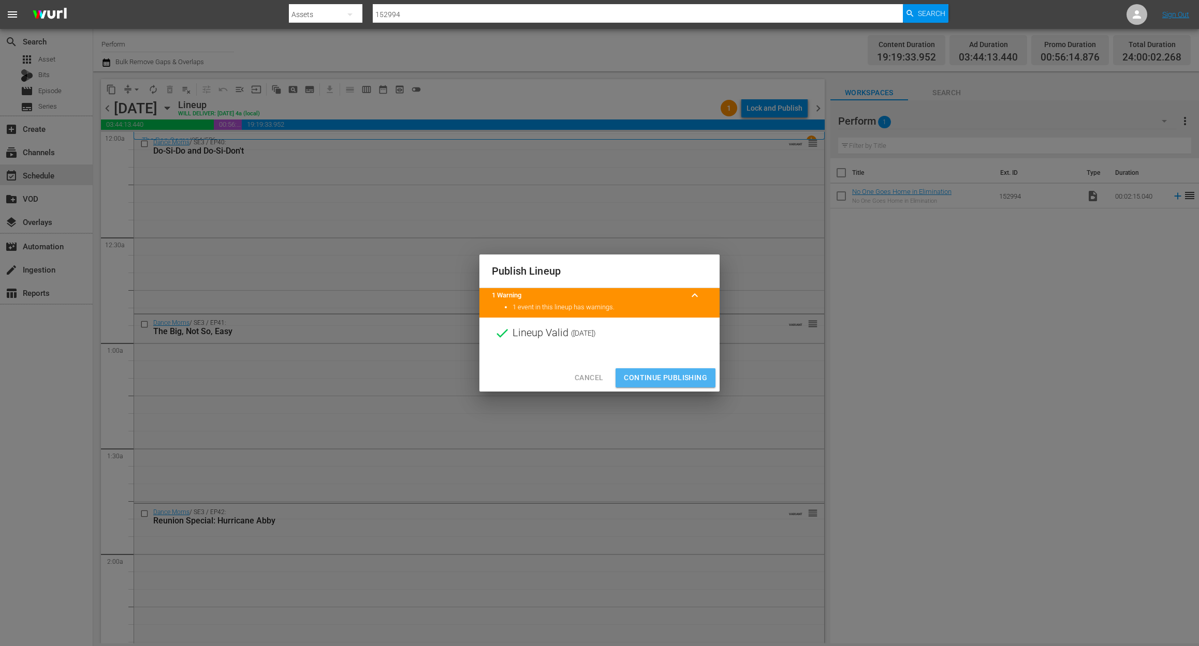
click at [675, 377] on span "Continue Publishing" at bounding box center [665, 378] width 83 height 13
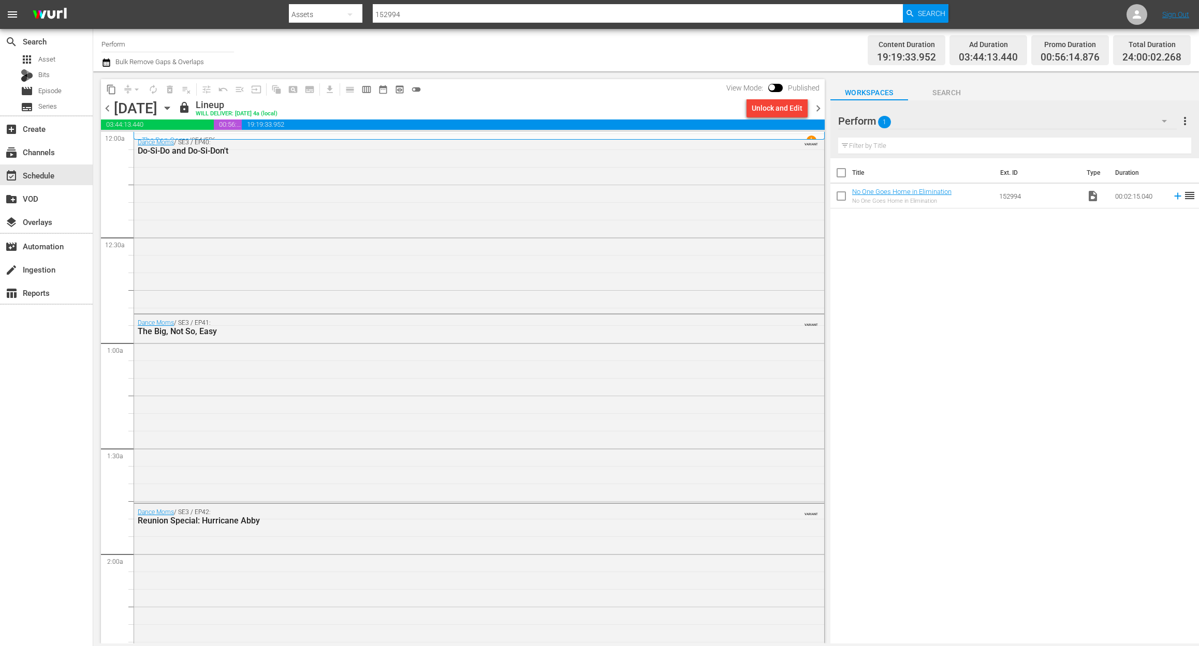
click at [818, 105] on span "chevron_right" at bounding box center [817, 108] width 13 height 13
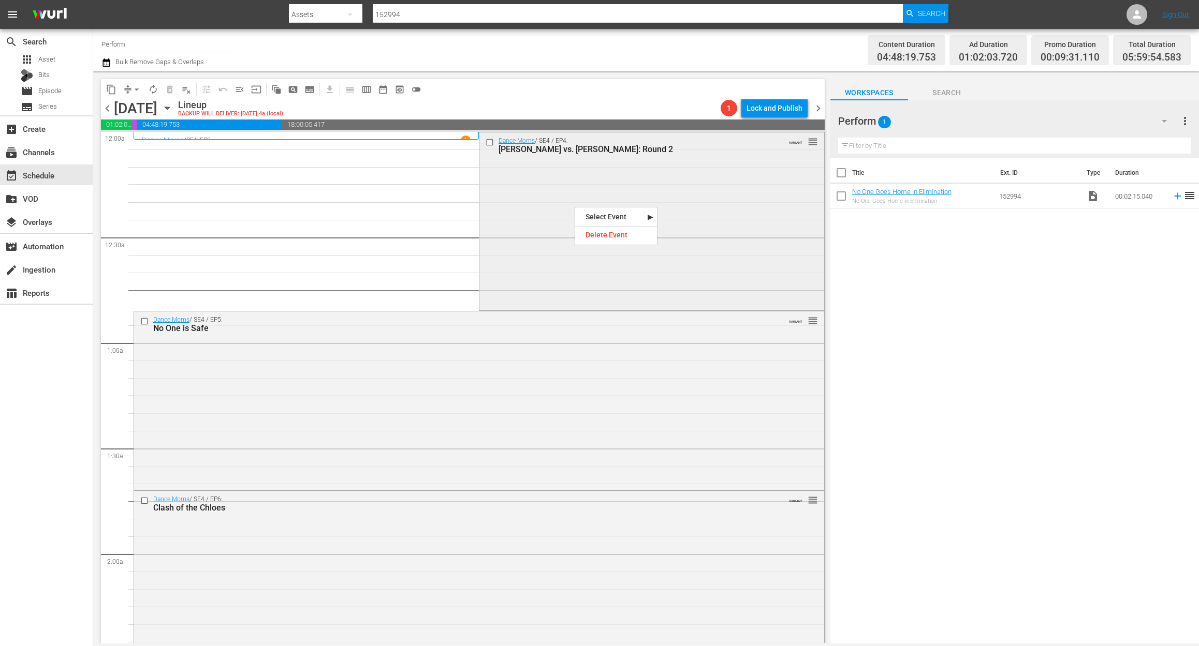
click at [548, 185] on div "Dance Moms / SE4 / EP4: Chloe vs. Kendall: Round 2 VARIANT reorder" at bounding box center [651, 220] width 344 height 176
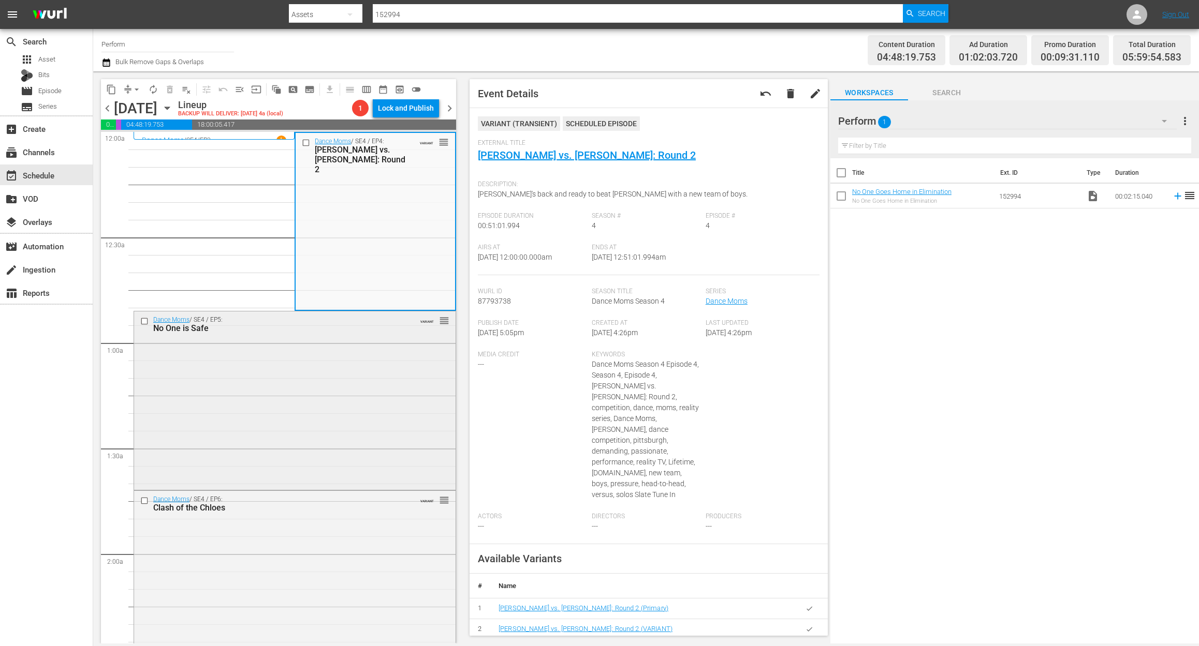
click at [368, 385] on div "Dance Moms / SE4 / EP5: No One is Safe VARIANT reorder" at bounding box center [294, 400] width 321 height 176
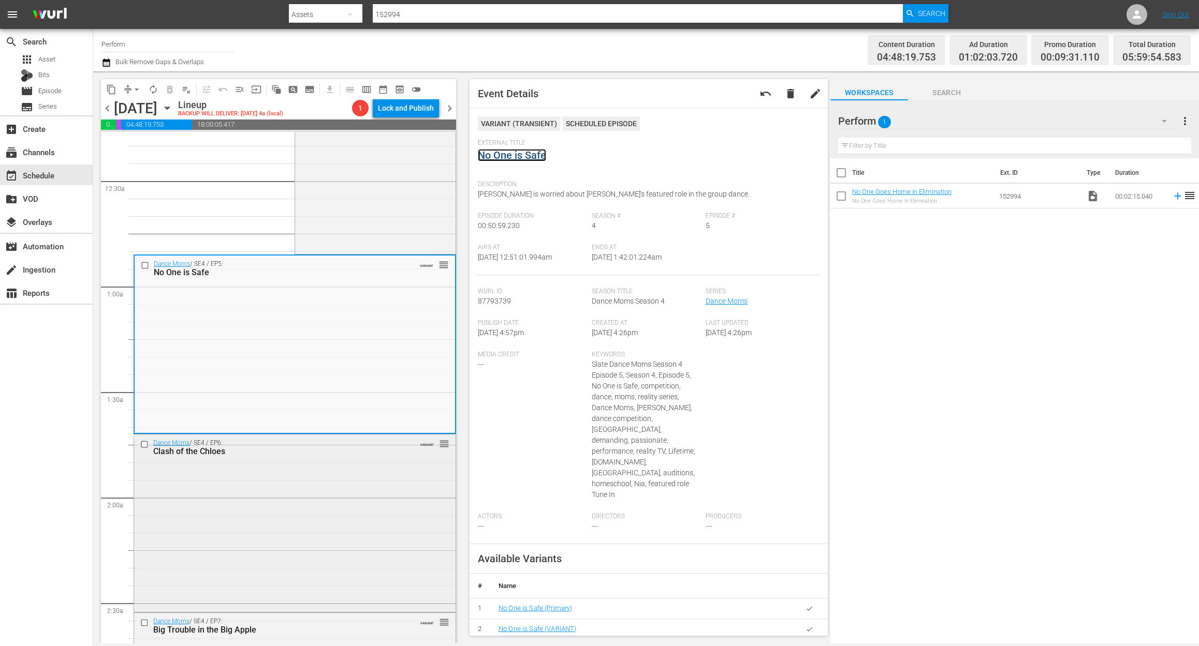
scroll to position [138, 0]
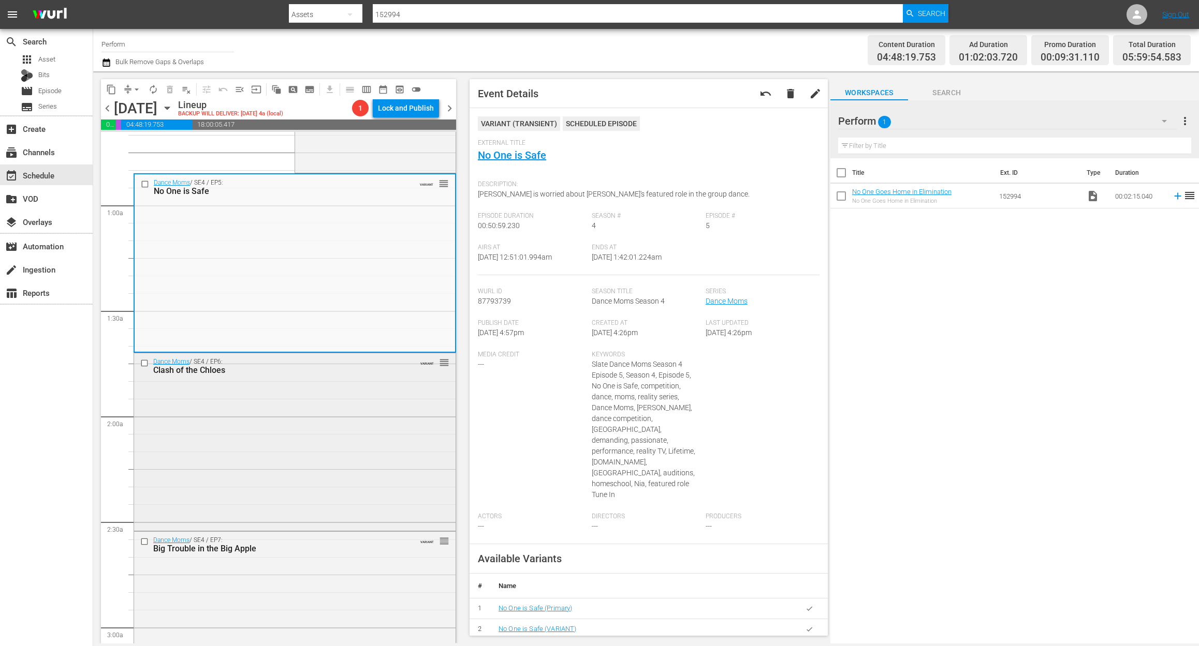
click at [291, 419] on div "Dance Moms / SE4 / EP6: Clash of the Chloes VARIANT reorder" at bounding box center [294, 440] width 321 height 175
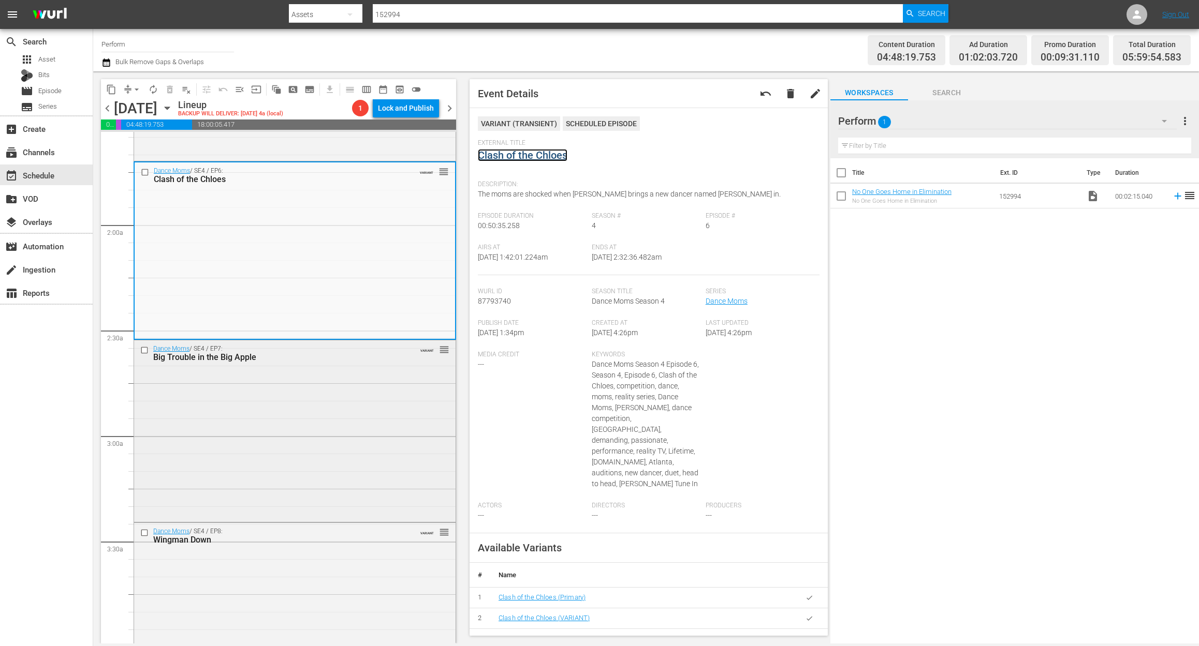
scroll to position [345, 0]
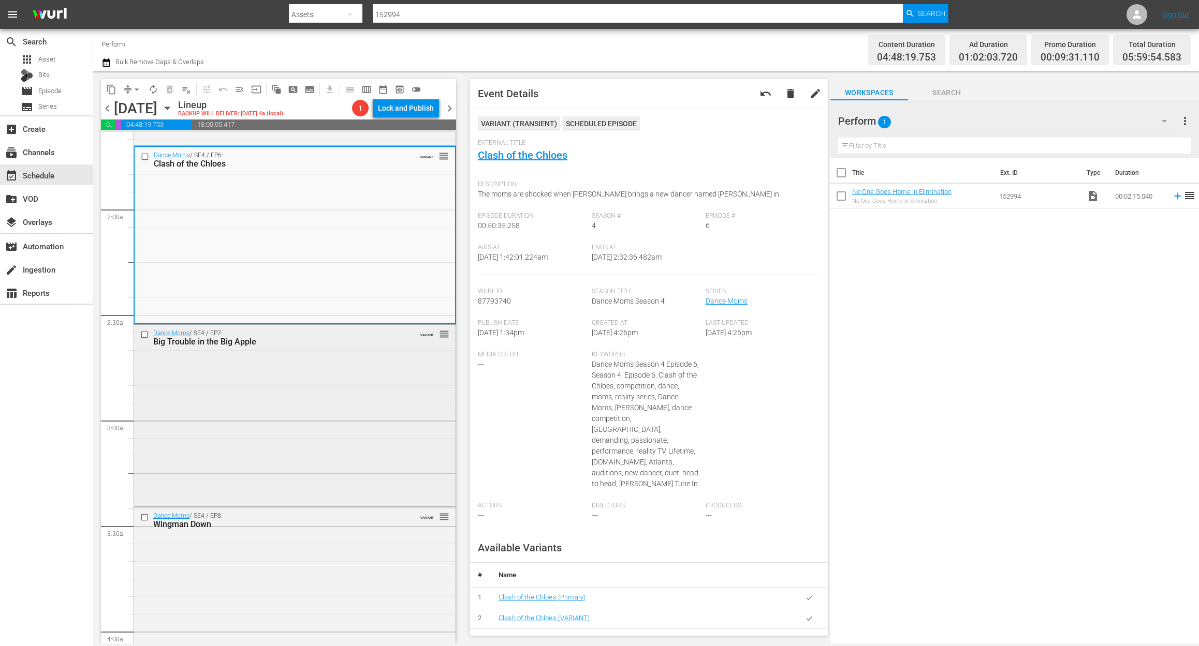
click at [328, 459] on div "Dance Moms / SE4 / EP7: Big Trouble in the Big Apple VARIANT reorder" at bounding box center [294, 415] width 321 height 180
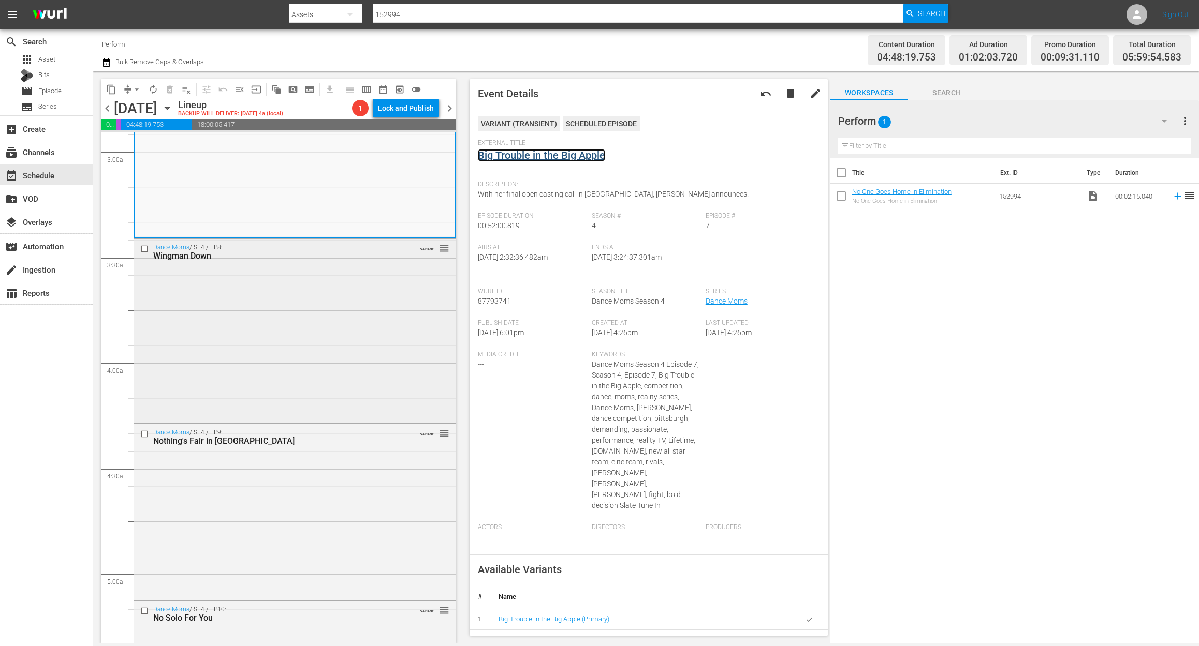
scroll to position [621, 0]
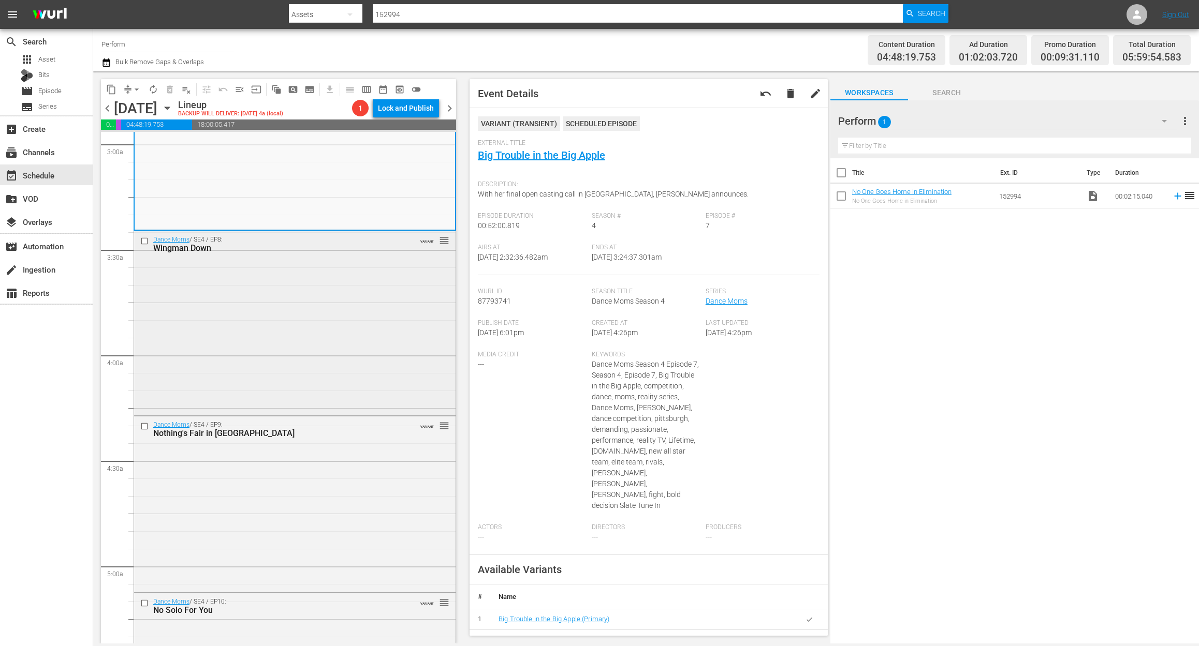
click at [298, 369] on div "Dance Moms / SE4 / EP8: Wingman Down VARIANT reorder" at bounding box center [294, 322] width 321 height 182
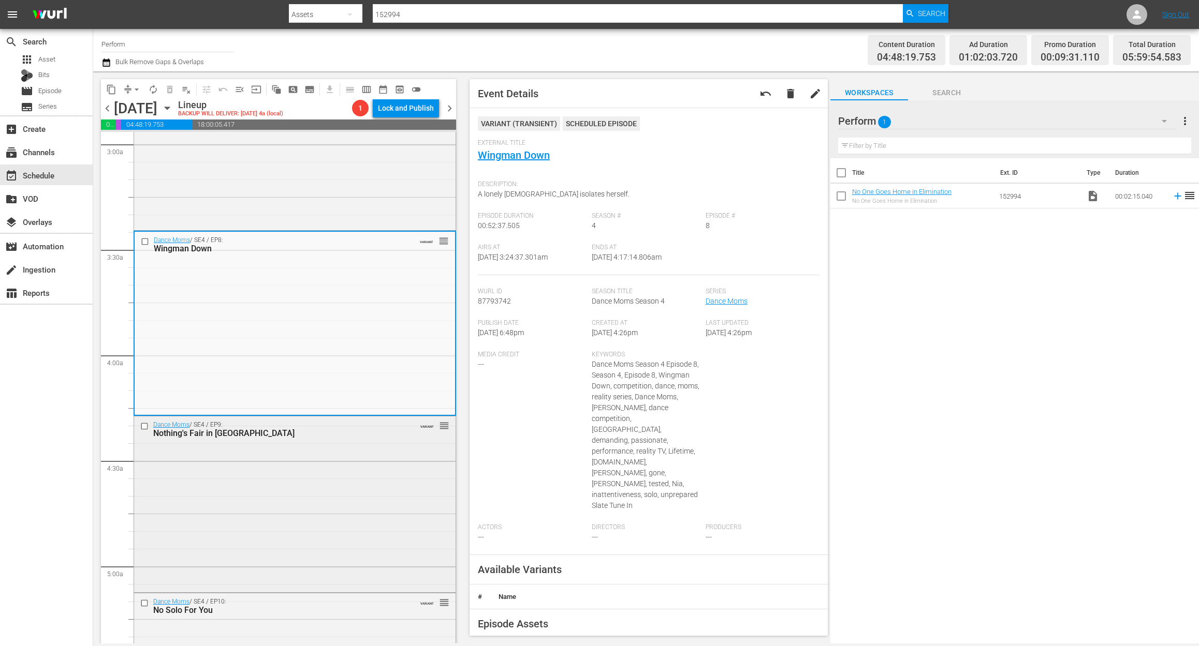
click at [347, 474] on div "Dance Moms / SE4 / EP9: Nothing's Fair in Abbyville VARIANT reorder" at bounding box center [294, 504] width 321 height 174
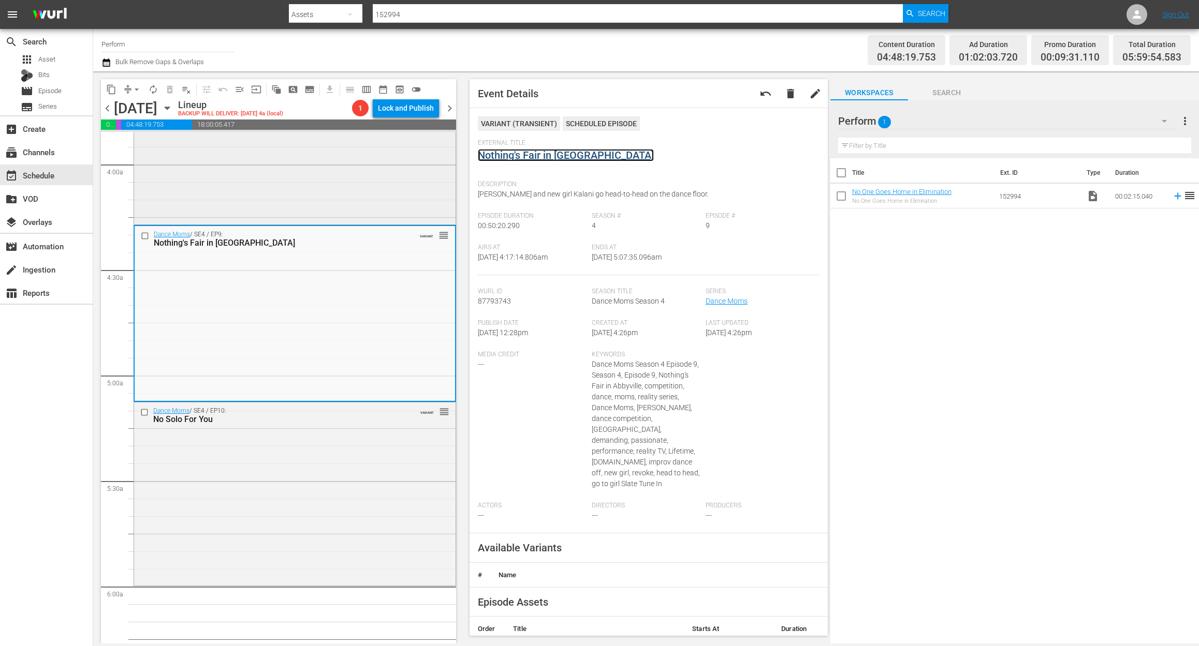
scroll to position [897, 0]
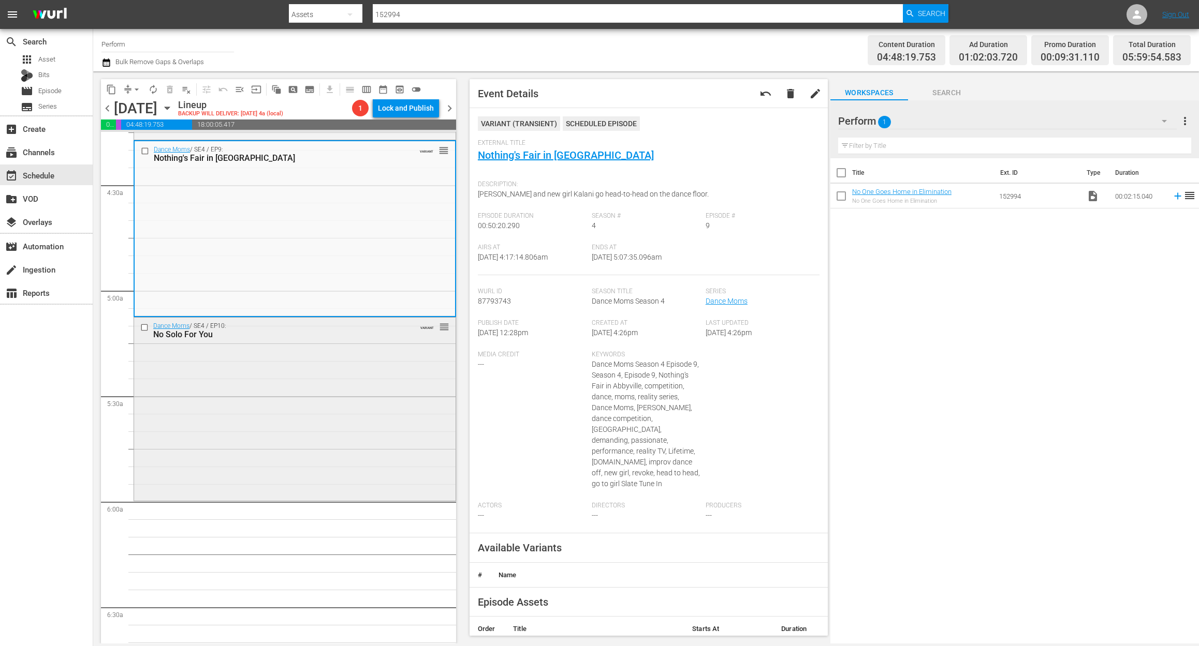
click at [290, 385] on div "Dance Moms / SE4 / EP10: No Solo For You VARIANT reorder" at bounding box center [294, 408] width 321 height 181
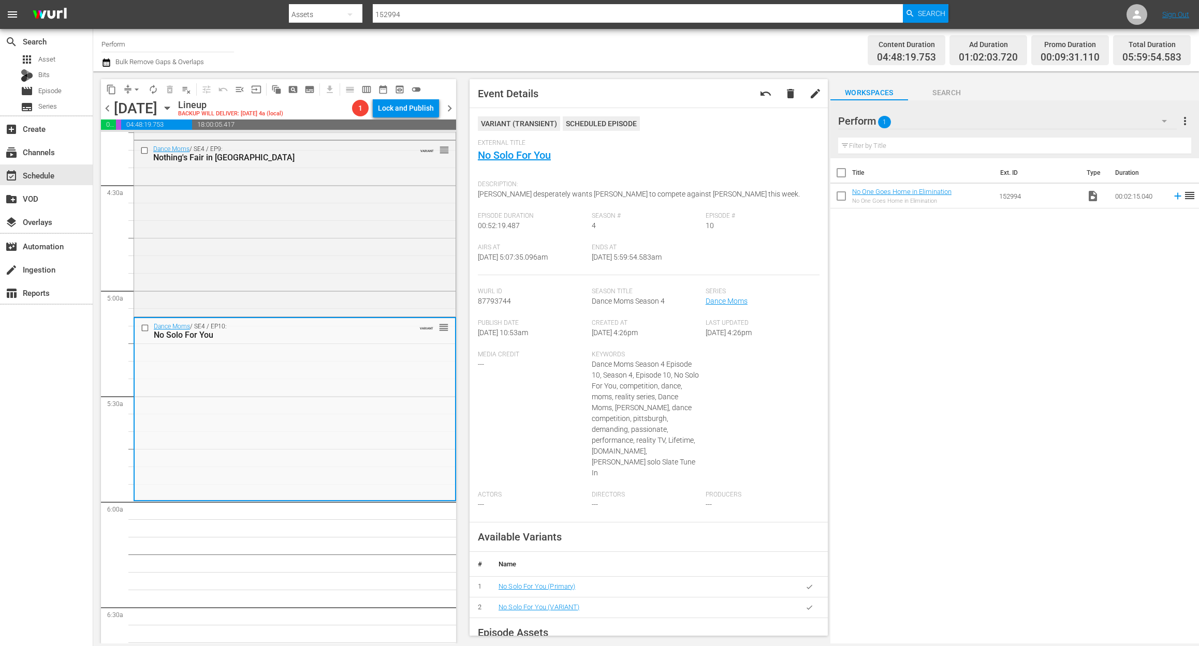
click at [104, 60] on icon "button" at bounding box center [105, 62] width 7 height 8
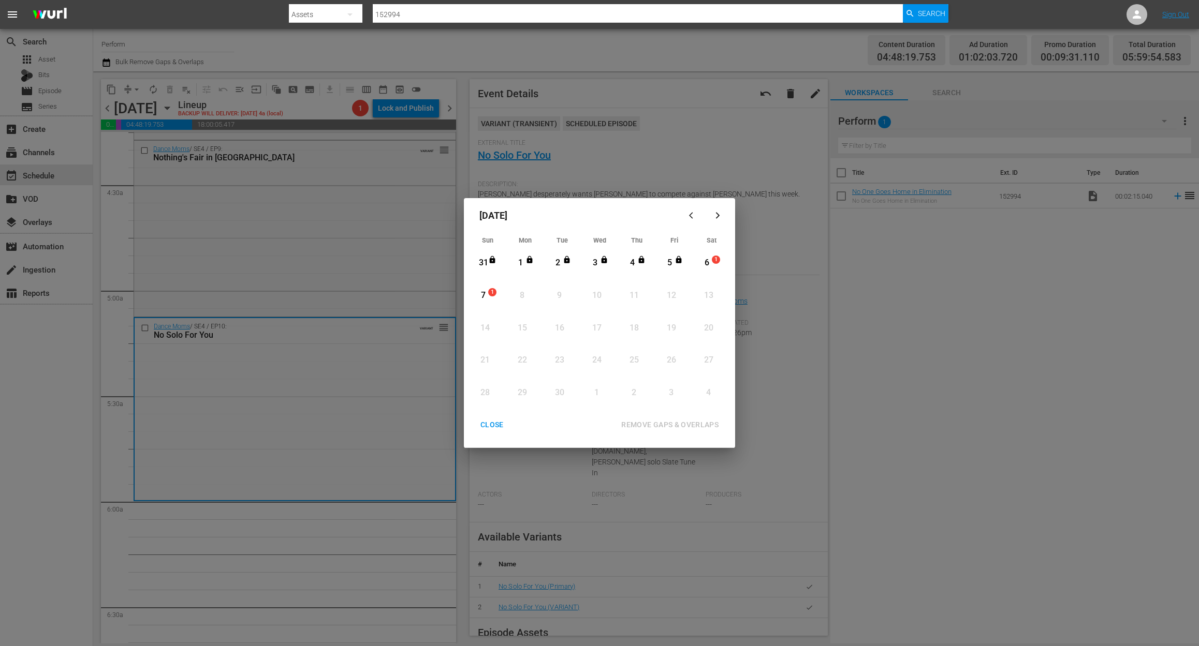
click at [707, 261] on div "6" at bounding box center [706, 263] width 13 height 12
drag, startPoint x: 645, startPoint y: 419, endPoint x: 645, endPoint y: 411, distance: 8.3
click at [645, 419] on div "REMOVE GAPS & OVERLAPS" at bounding box center [670, 425] width 114 height 13
click at [483, 422] on div "CLOSE" at bounding box center [492, 425] width 40 height 13
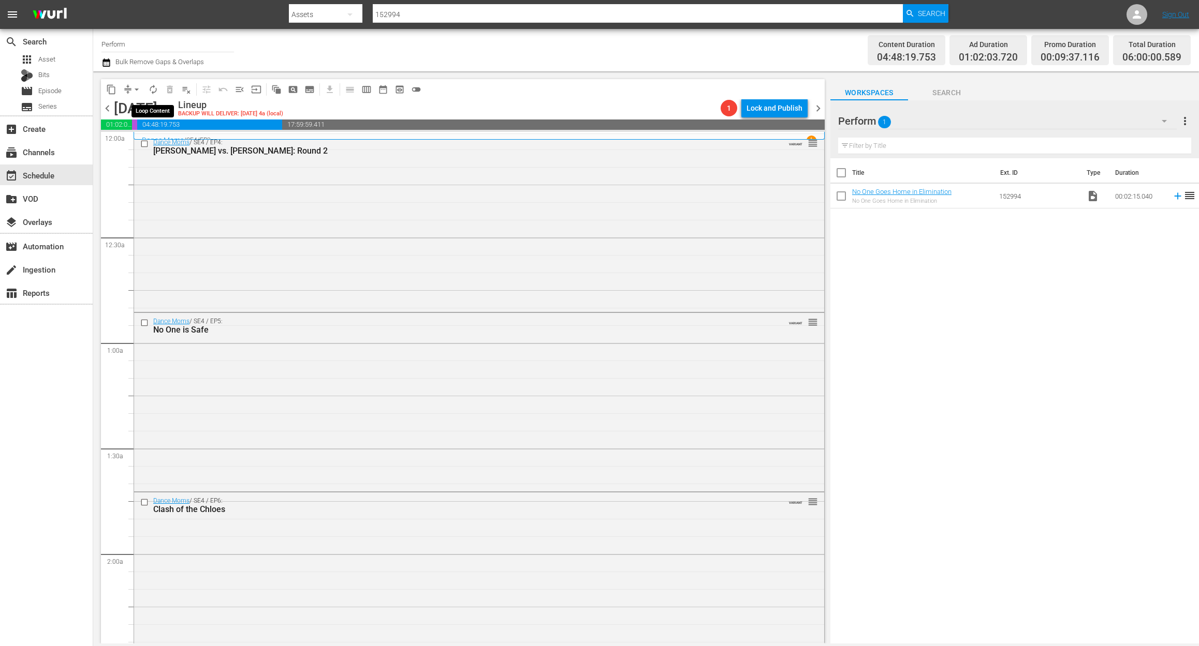
click at [152, 88] on span "autorenew_outlined" at bounding box center [153, 89] width 10 height 10
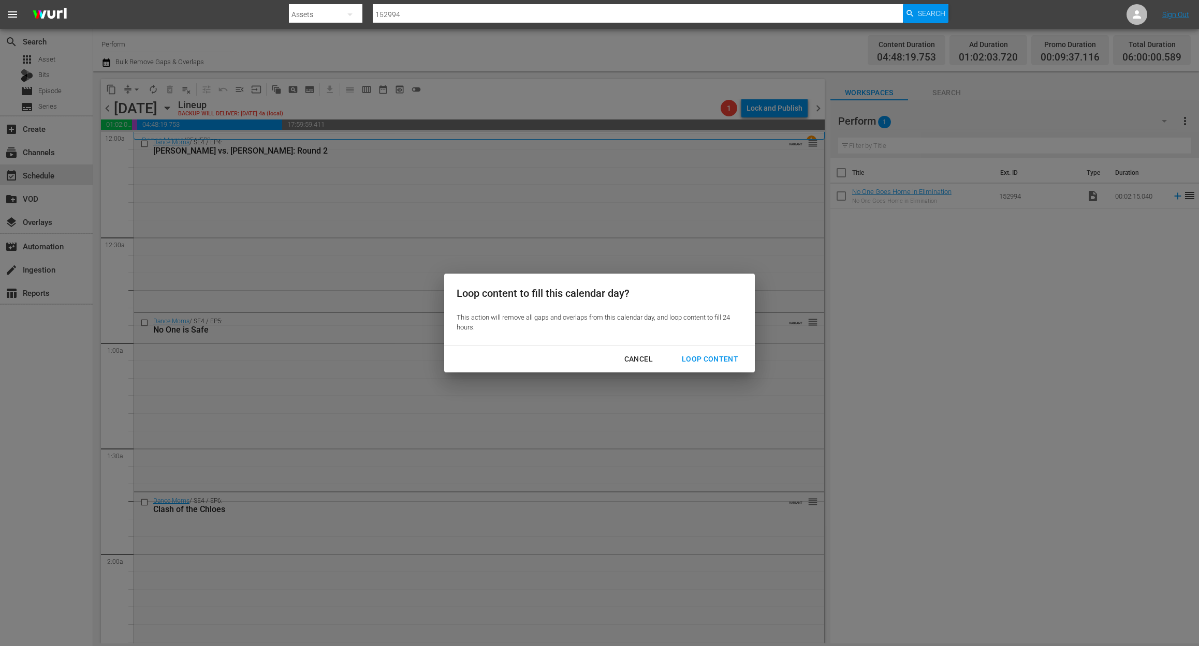
click at [722, 357] on div "Loop Content" at bounding box center [709, 359] width 73 height 13
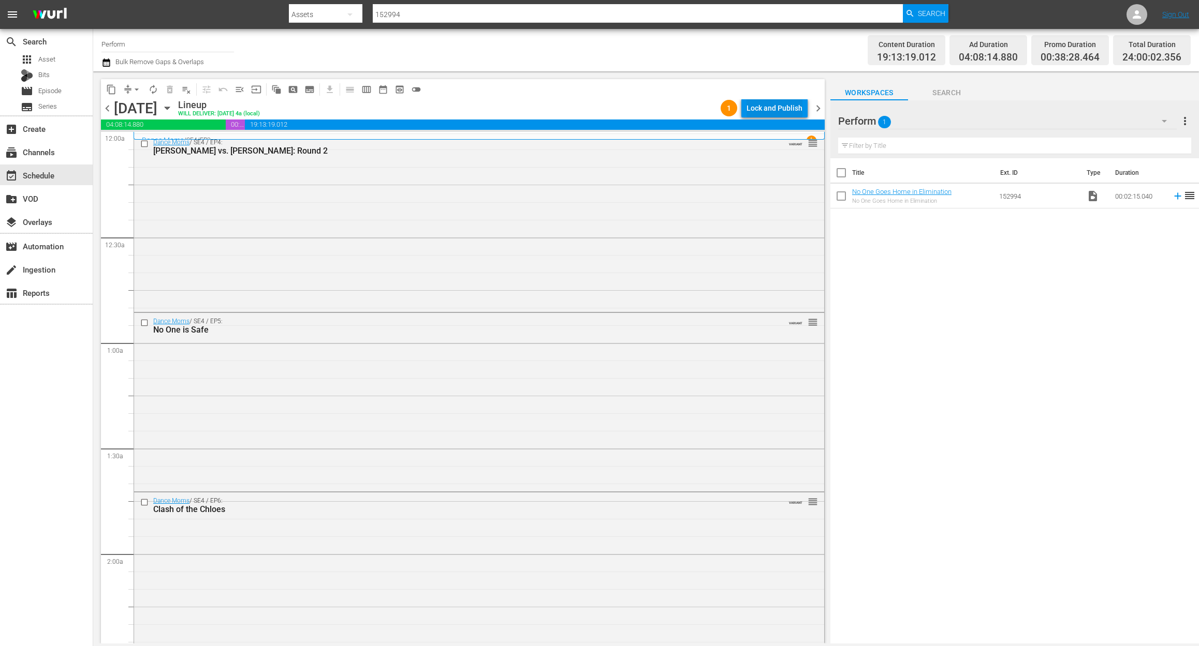
click at [771, 111] on div "Lock and Publish" at bounding box center [774, 108] width 56 height 19
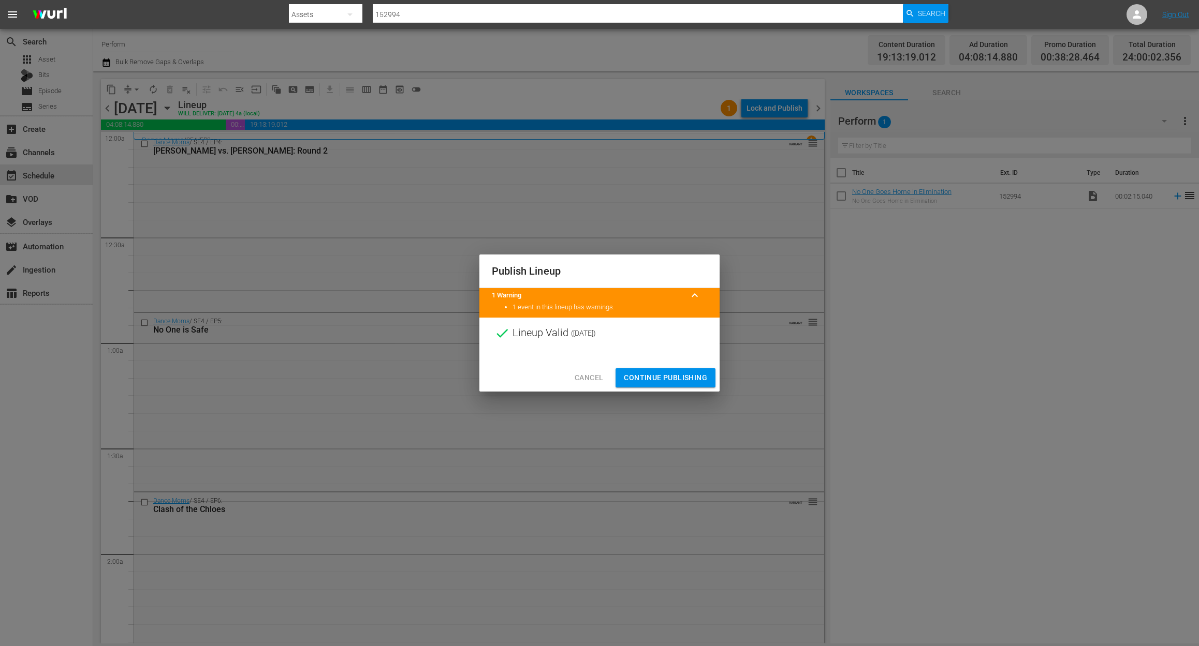
click at [663, 370] on button "Continue Publishing" at bounding box center [665, 377] width 100 height 19
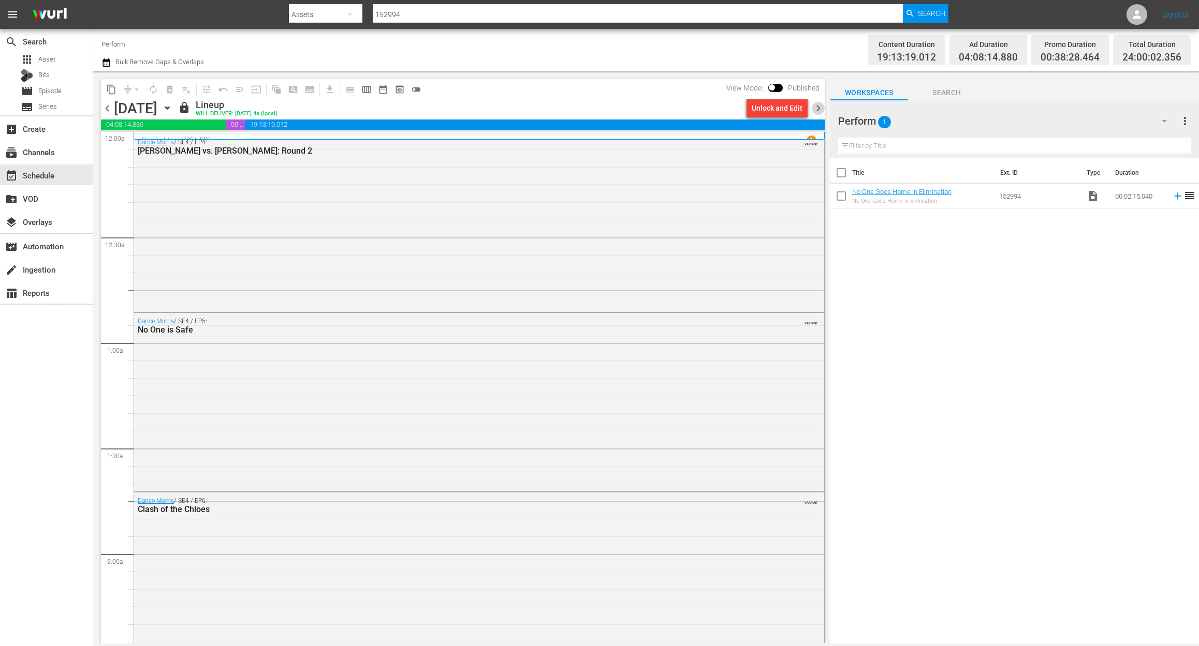
drag, startPoint x: 816, startPoint y: 107, endPoint x: 810, endPoint y: 112, distance: 8.4
click at [814, 108] on span "chevron_right" at bounding box center [817, 108] width 13 height 13
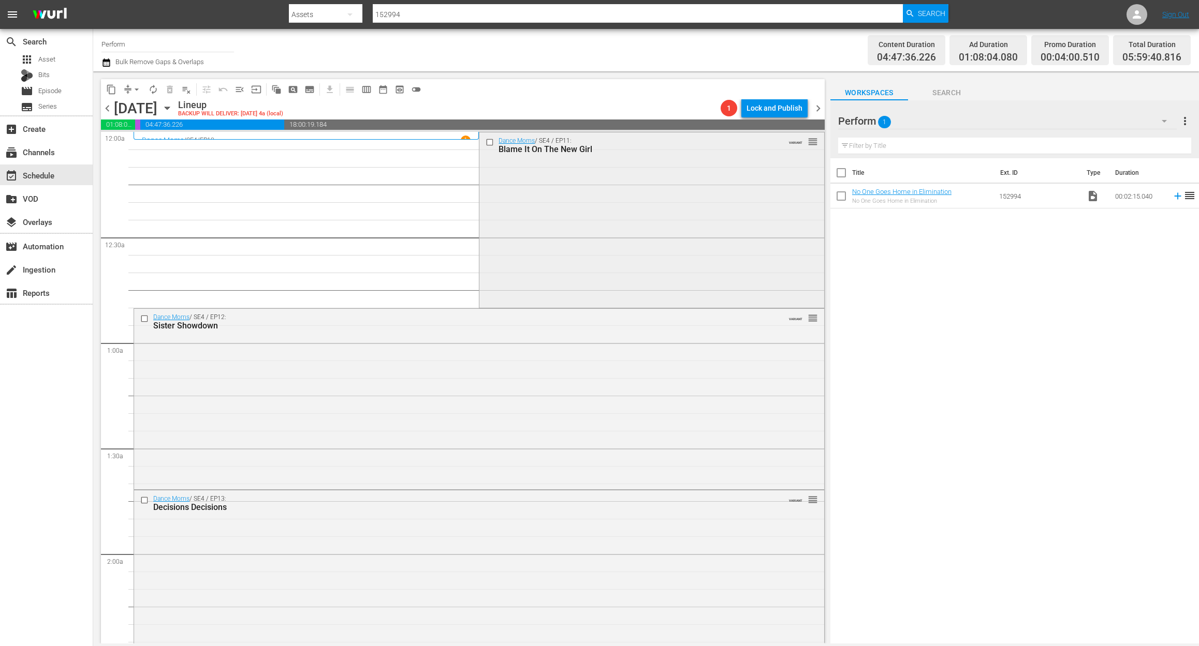
click at [557, 203] on div "Dance Moms / SE4 / EP11: Blame It On The New Girl VARIANT reorder" at bounding box center [651, 218] width 344 height 173
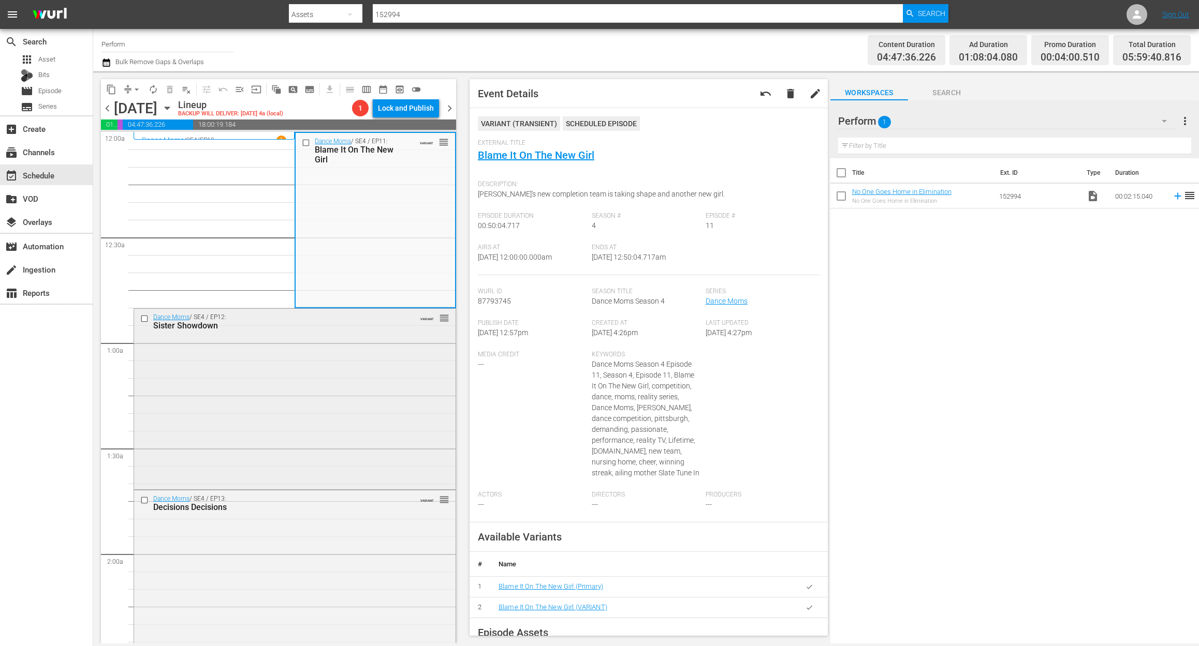
click at [312, 410] on div "Dance Moms / SE4 / EP12: Sister Showdown VARIANT reorder" at bounding box center [294, 398] width 321 height 179
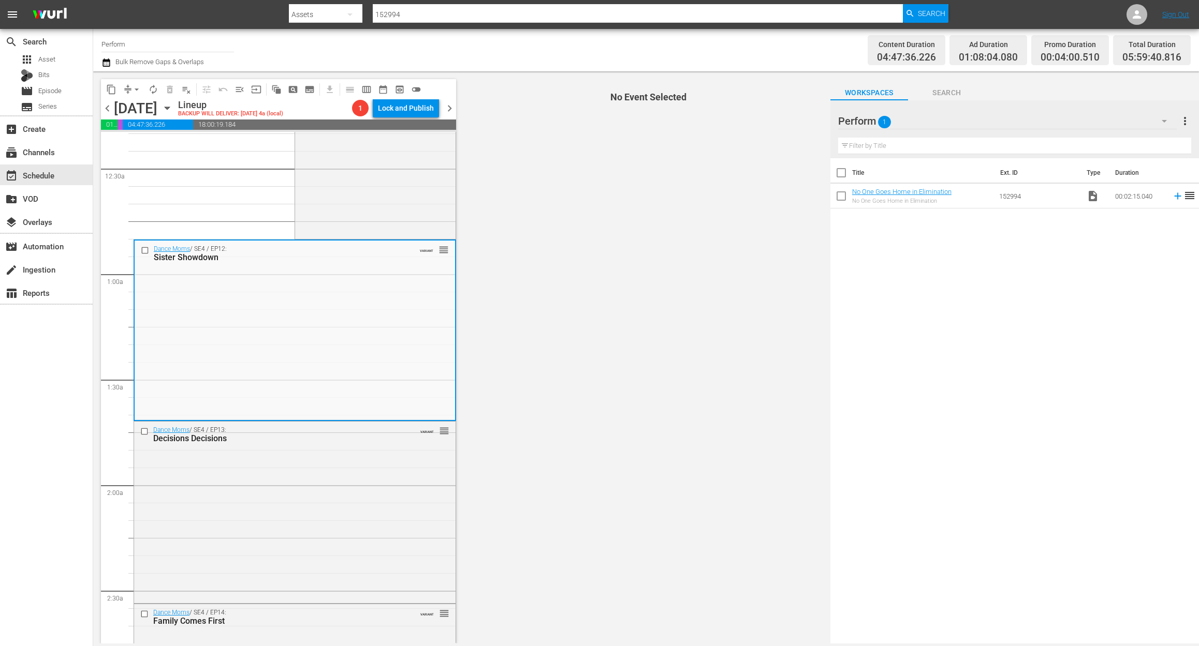
scroll to position [138, 0]
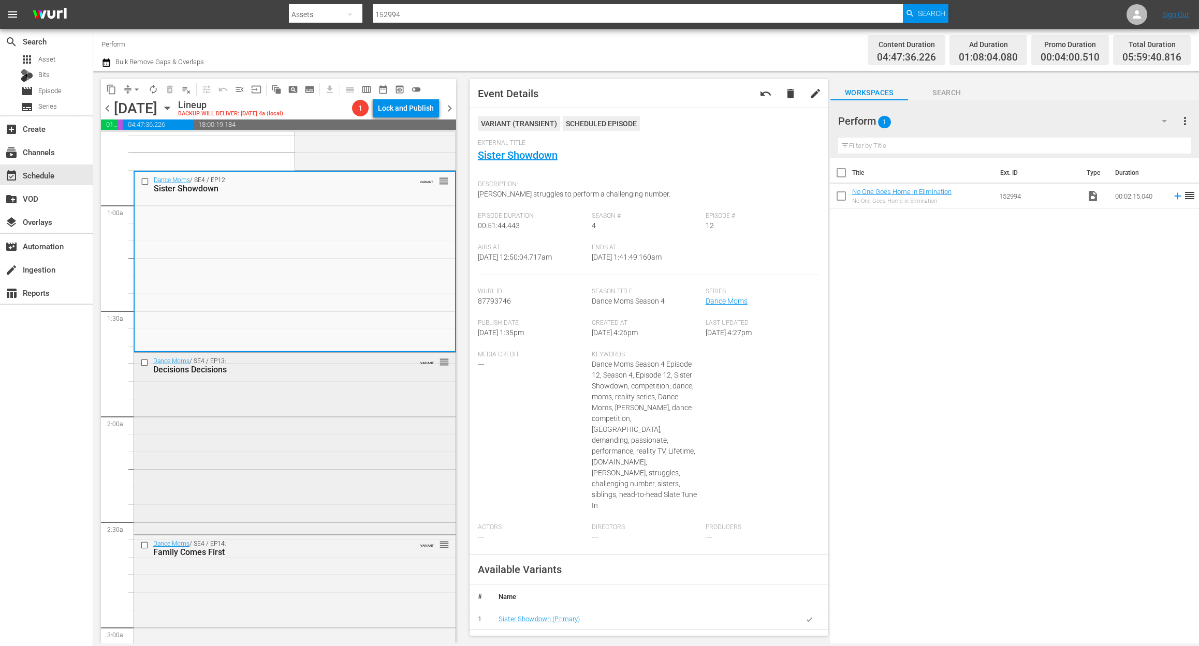
click at [343, 431] on div "Dance Moms / SE4 / EP13: Decisions Decisions VARIANT reorder" at bounding box center [294, 442] width 321 height 179
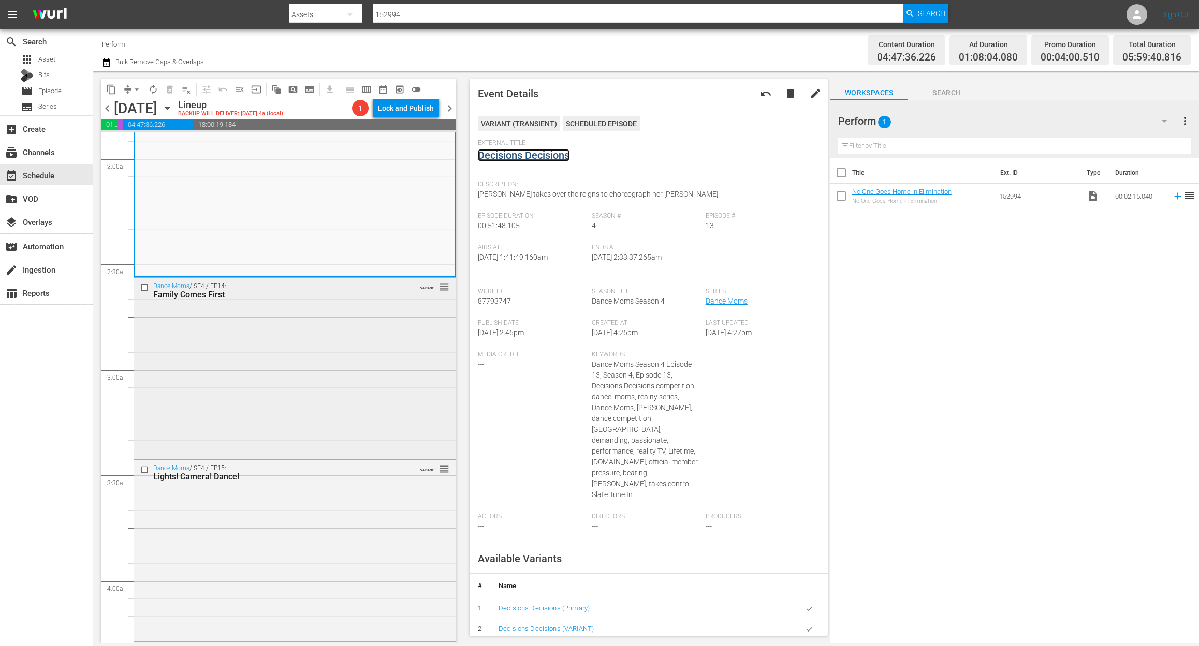
scroll to position [414, 0]
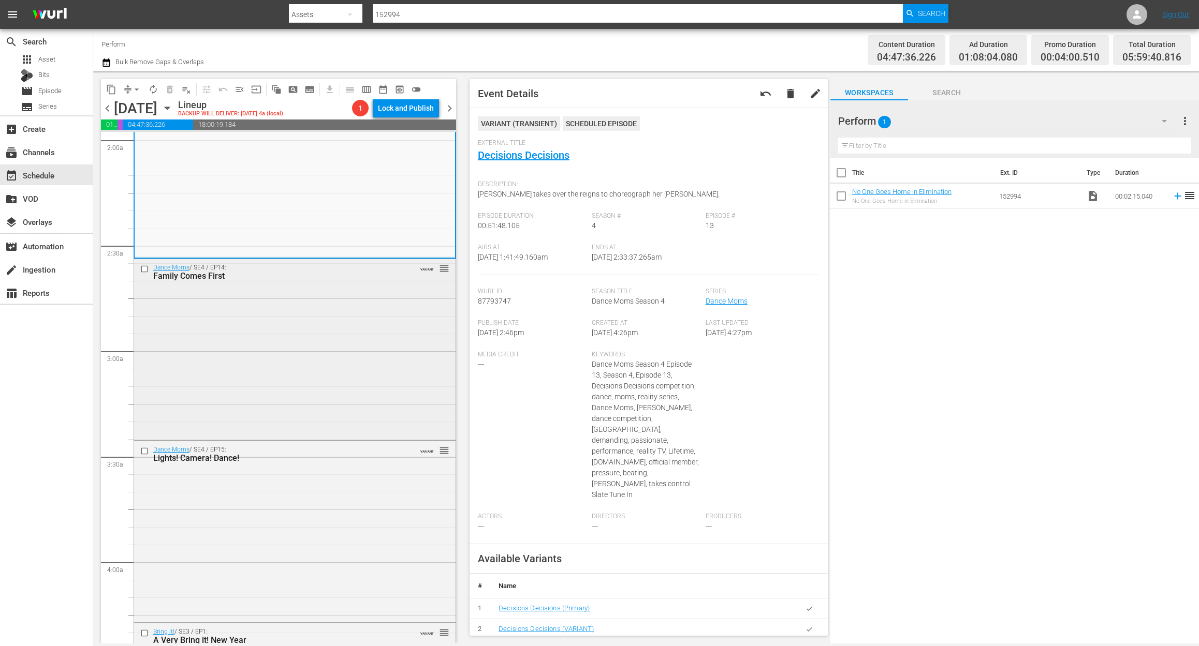
click at [336, 366] on div "Dance Moms / SE4 / EP14: Family Comes First VARIANT reorder" at bounding box center [294, 348] width 321 height 179
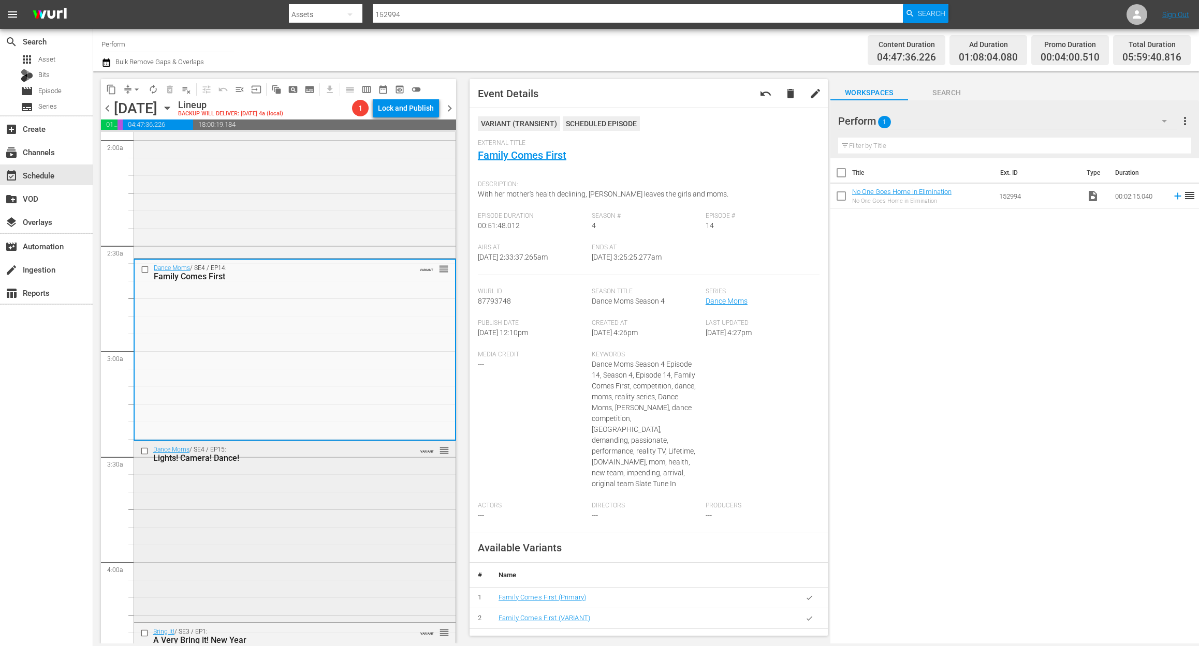
click at [212, 555] on div "Dance Moms / SE4 / EP15: Lights! Camera! Dance! VARIANT reorder" at bounding box center [294, 530] width 321 height 179
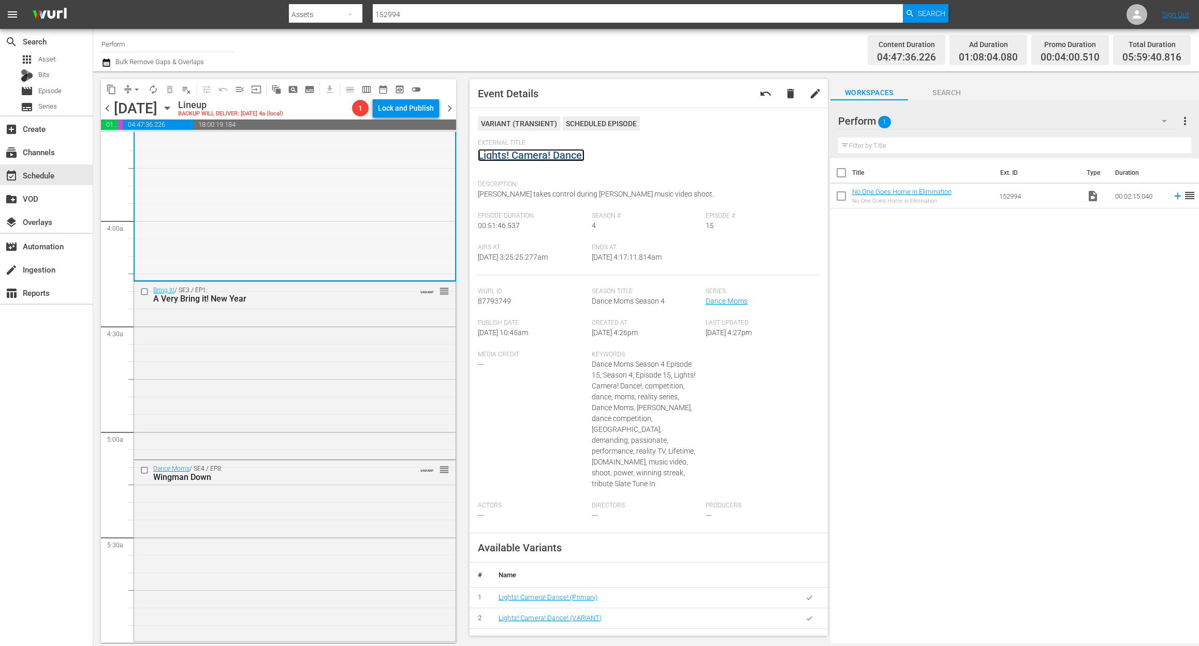
scroll to position [759, 0]
click at [267, 398] on div "Bring It! / SE3 / EP1: A Very Bring it! New Year VARIANT reorder" at bounding box center [294, 367] width 321 height 176
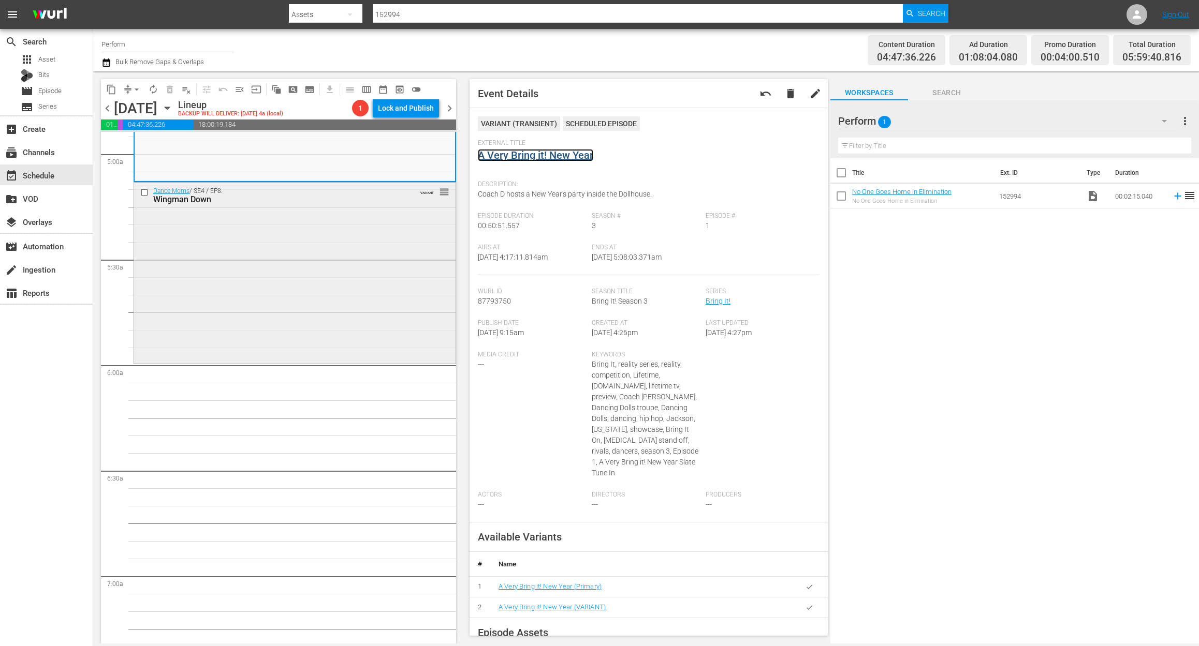
scroll to position [1035, 0]
click at [309, 335] on div "Dance Moms / SE4 / EP8: Wingman Down VARIANT reorder" at bounding box center [294, 270] width 321 height 179
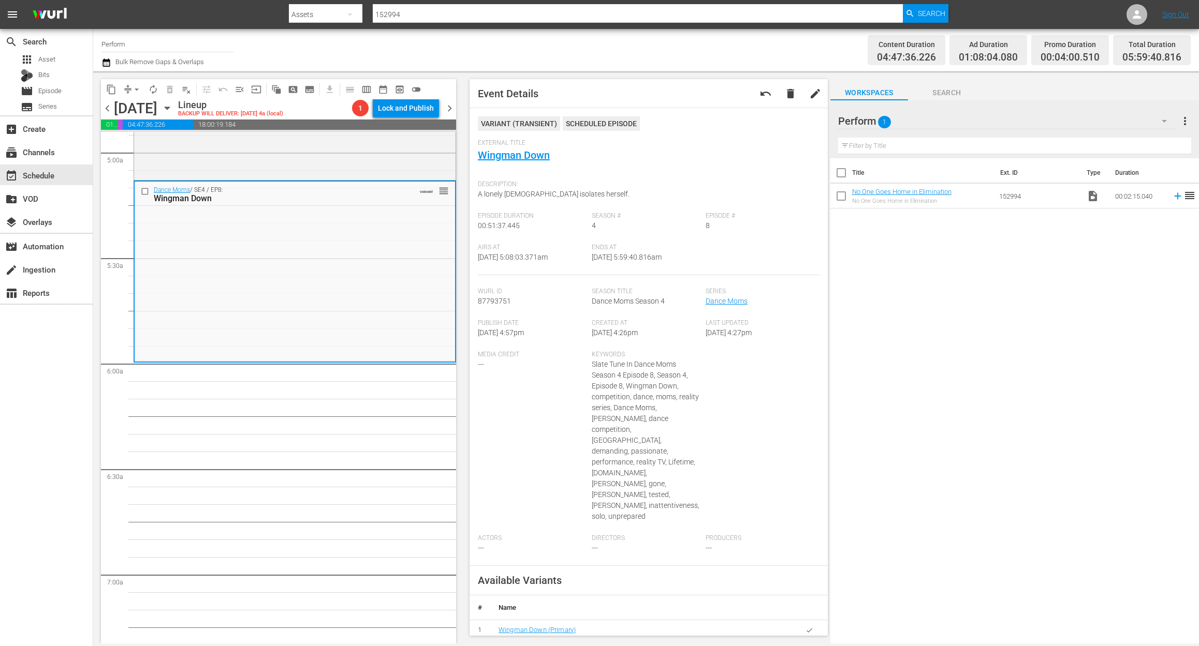
click at [102, 63] on icon "button" at bounding box center [106, 62] width 10 height 12
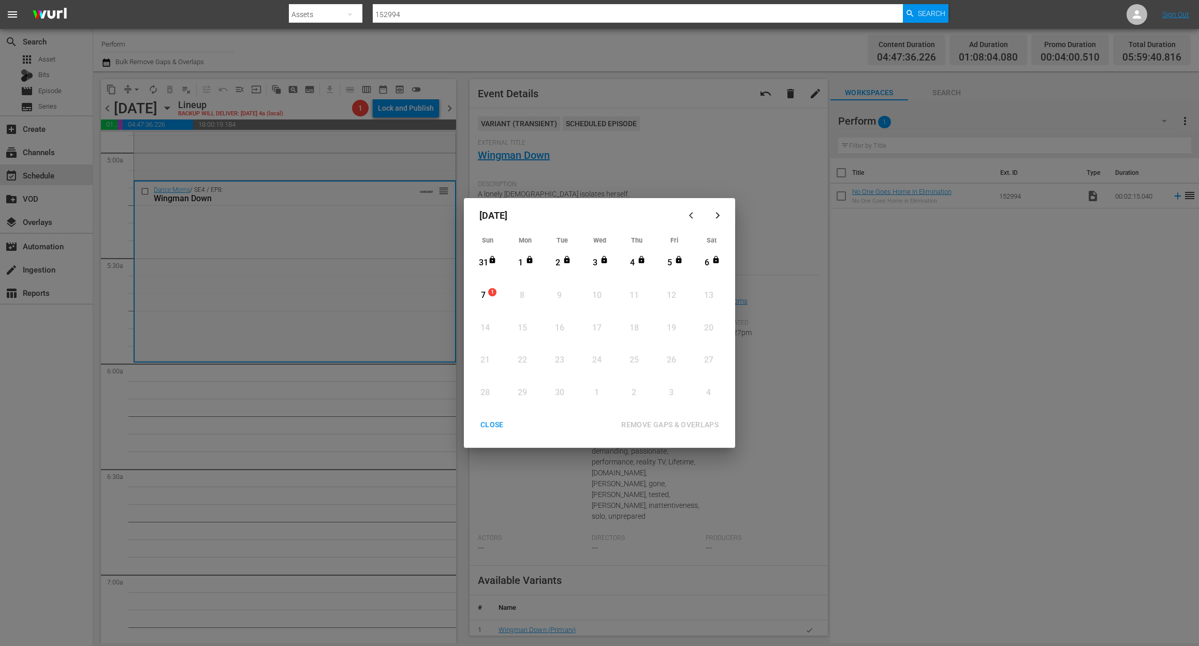
click at [482, 294] on div "7" at bounding box center [483, 296] width 13 height 12
click at [694, 424] on div "REMOVE GAPS & OVERLAPS" at bounding box center [670, 425] width 114 height 13
click at [484, 288] on div "7" at bounding box center [483, 296] width 13 height 28
click at [659, 419] on div "REMOVE GAPS & OVERLAPS" at bounding box center [670, 425] width 114 height 13
click at [483, 291] on div "7" at bounding box center [483, 296] width 13 height 12
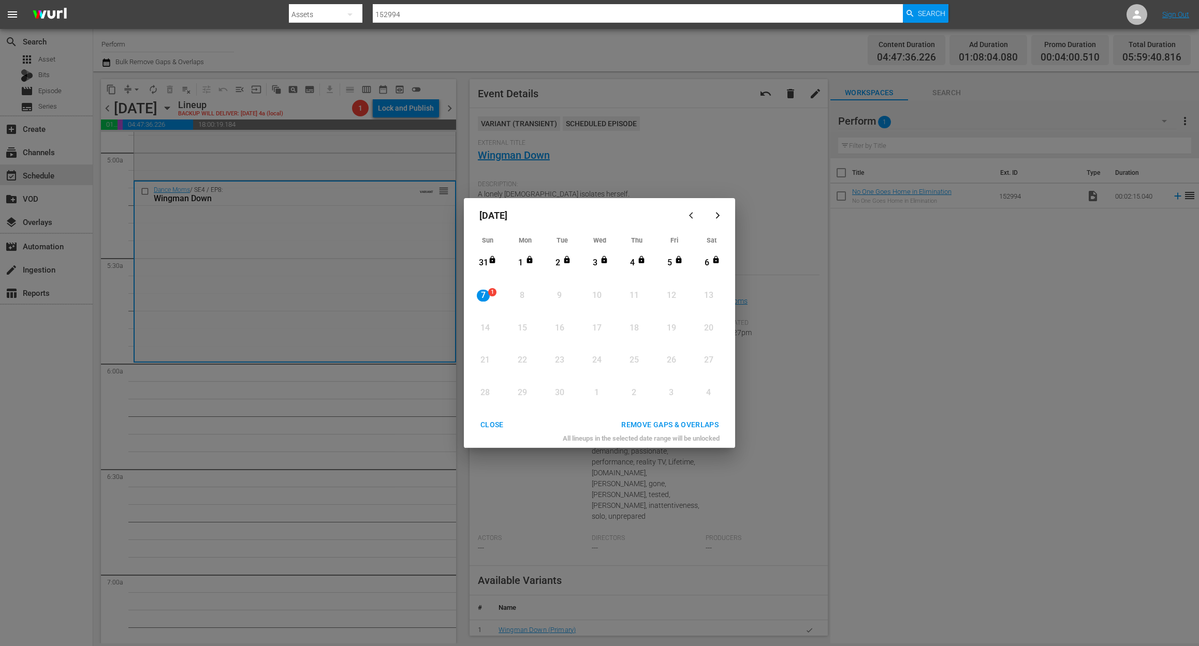
click at [668, 425] on div "REMOVE GAPS & OVERLAPS" at bounding box center [670, 425] width 114 height 13
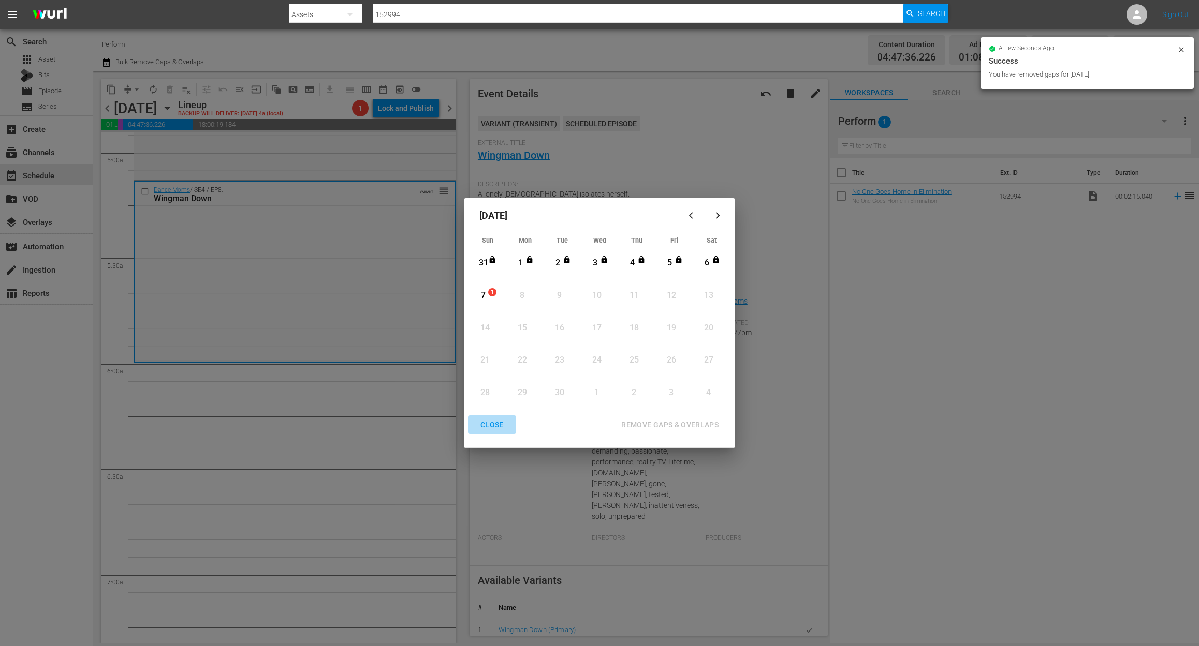
click at [483, 421] on div "CLOSE" at bounding box center [492, 425] width 40 height 13
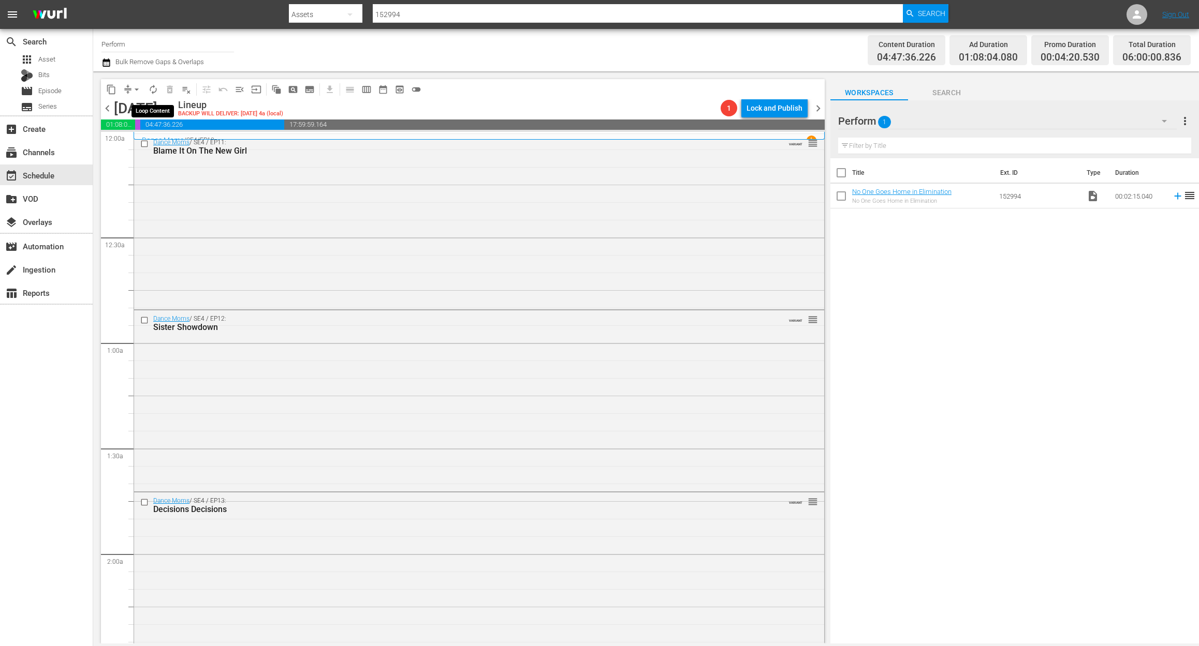
click at [152, 93] on span "autorenew_outlined" at bounding box center [153, 89] width 10 height 10
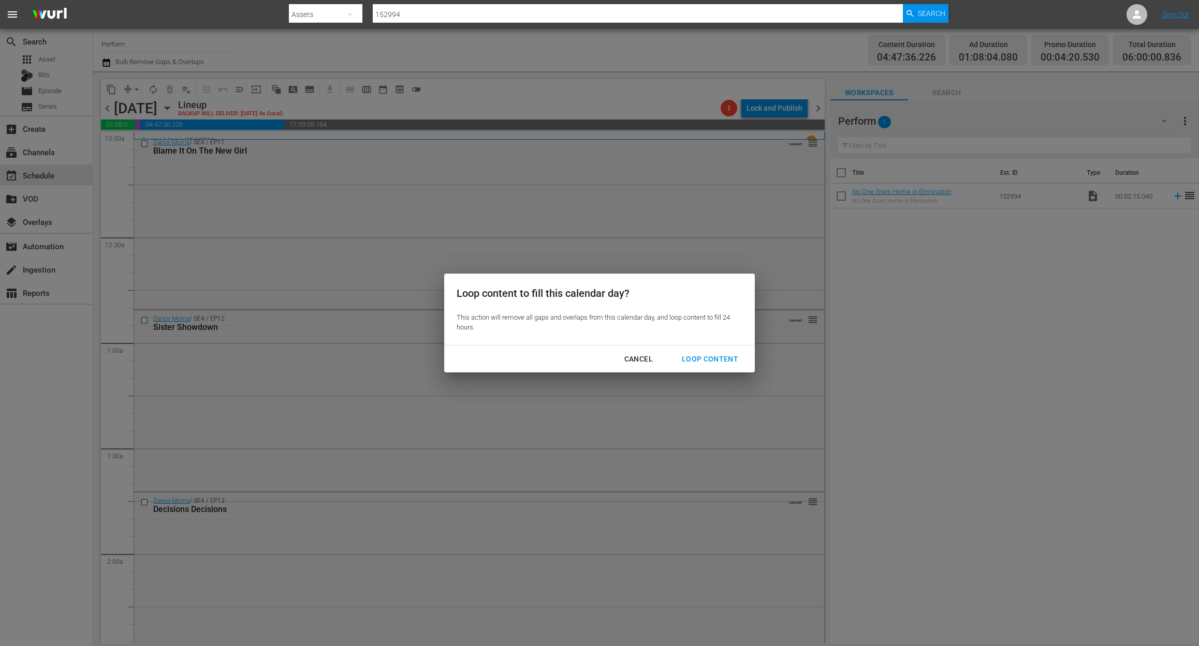
click at [727, 360] on div "Loop Content" at bounding box center [709, 359] width 73 height 13
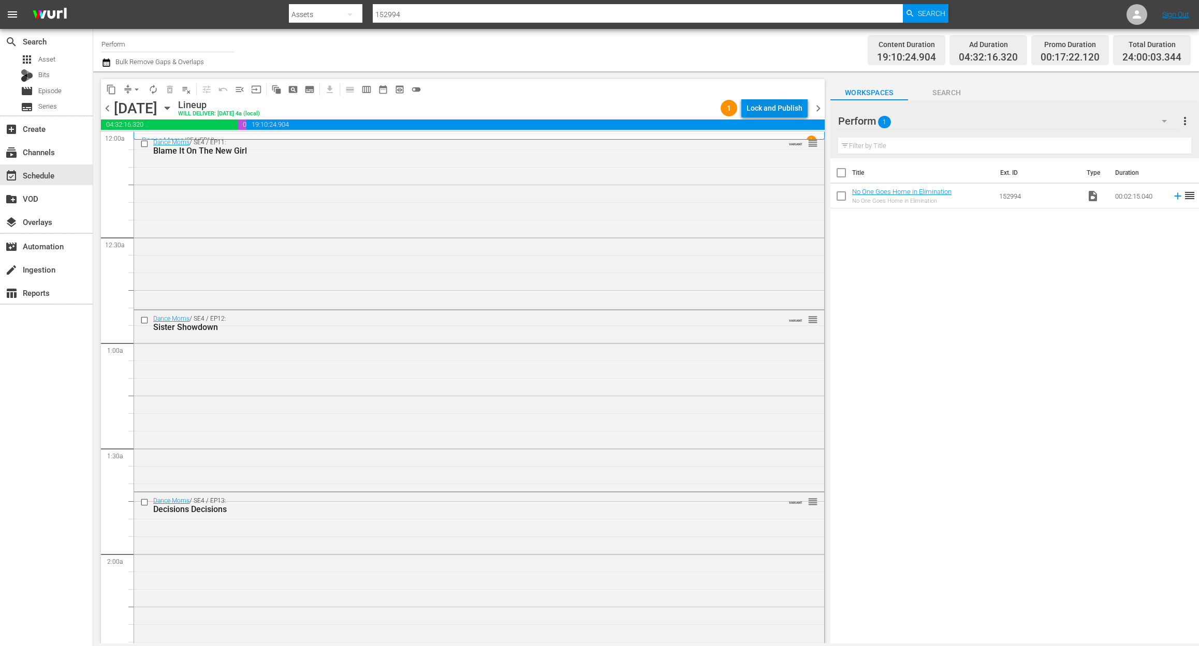
click at [778, 108] on div "Lock and Publish" at bounding box center [774, 108] width 56 height 19
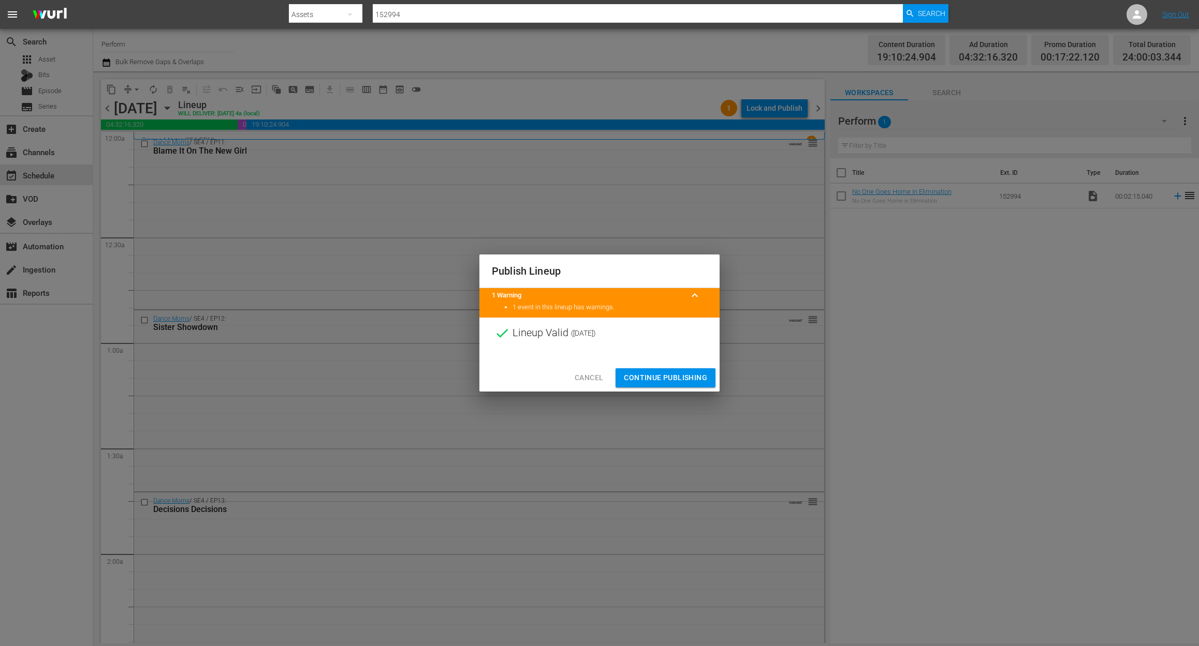
click at [667, 380] on span "Continue Publishing" at bounding box center [665, 378] width 83 height 13
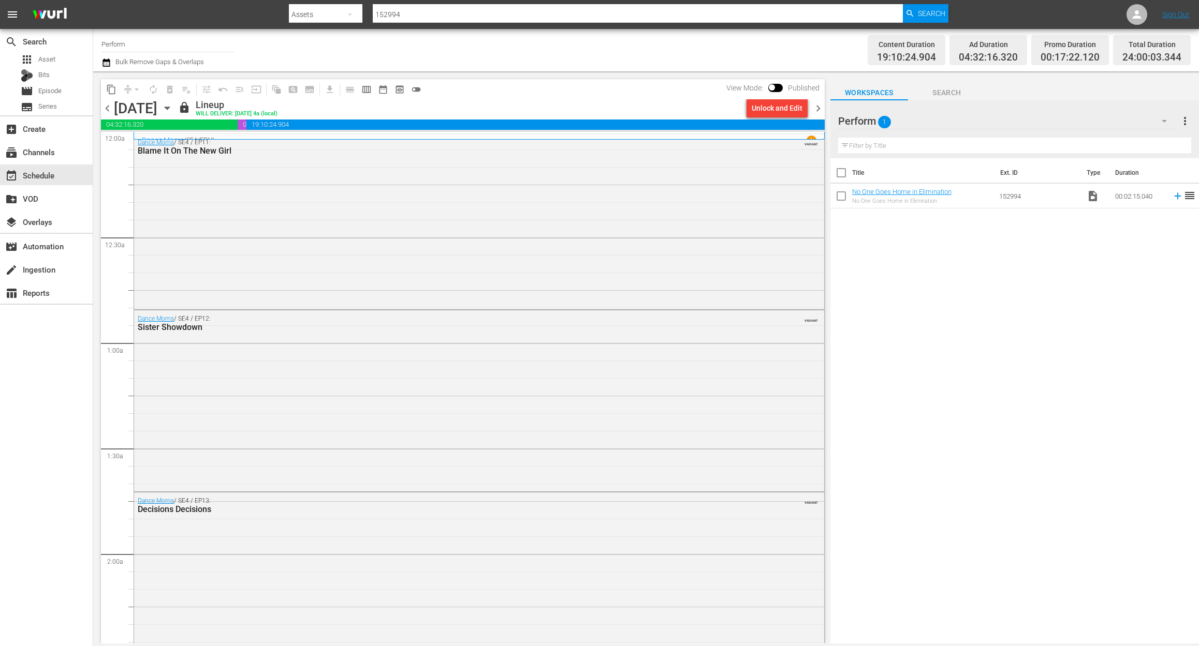
click at [509, 106] on div "lock Lineup WILL DELIVER: 9/6 @ 4a (local)" at bounding box center [460, 108] width 564 height 18
click at [178, 46] on input "Perform" at bounding box center [167, 44] width 132 height 25
click at [156, 39] on input "Perform" at bounding box center [167, 44] width 132 height 25
drag, startPoint x: 158, startPoint y: 40, endPoint x: -33, endPoint y: 35, distance: 190.5
click at [0, 35] on html "menu Search By Assets Search ID, Title, Description, Keywords, or Category 1529…" at bounding box center [599, 323] width 1199 height 646
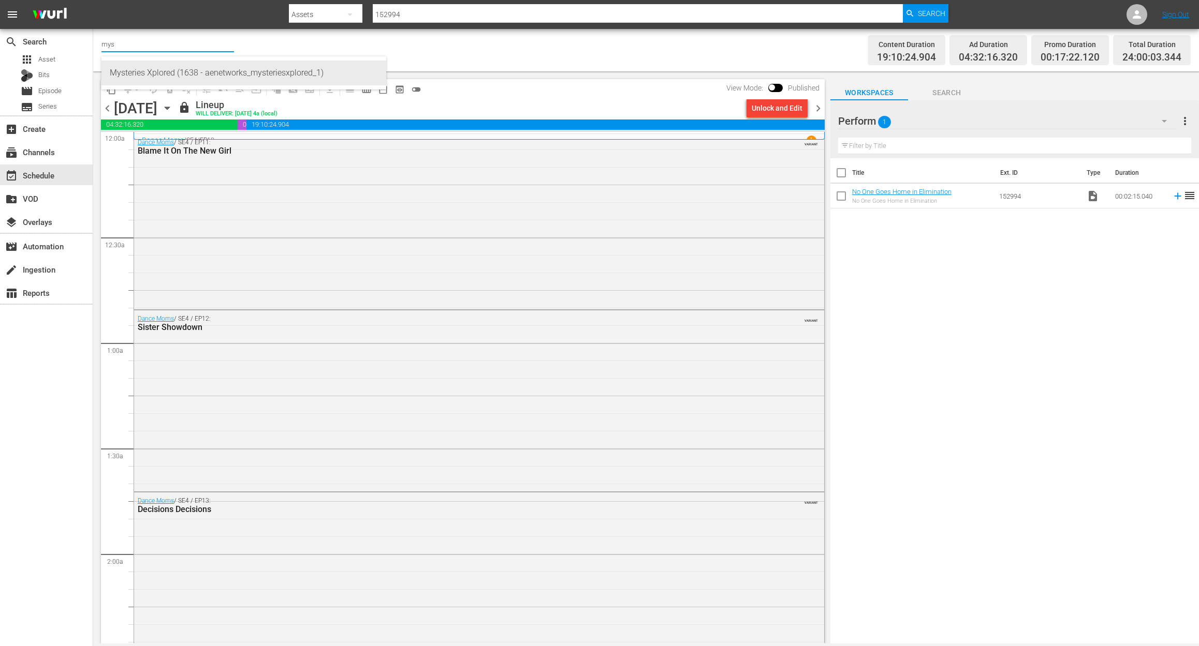
click at [185, 68] on div "Mysteries Xplored (1638 - aenetworks_mysteriesxplored_1)" at bounding box center [244, 73] width 268 height 25
type input "Mysteries Xplored (1638 - aenetworks_mysteriesxplored_1)"
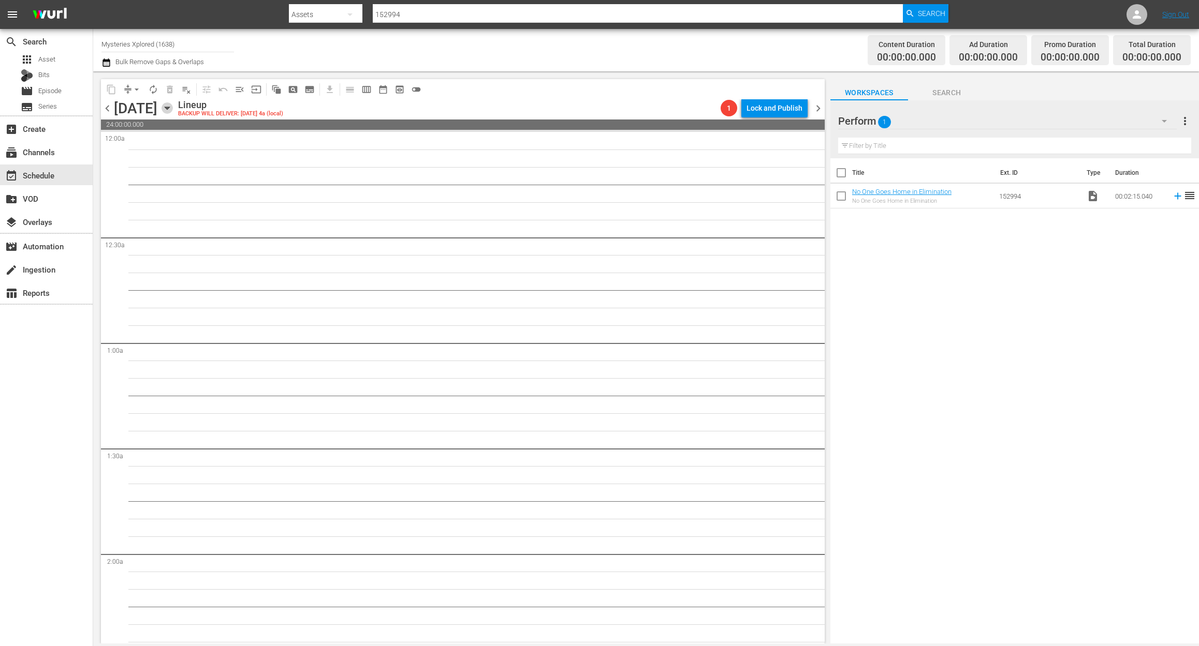
click at [169, 108] on icon "button" at bounding box center [167, 108] width 5 height 3
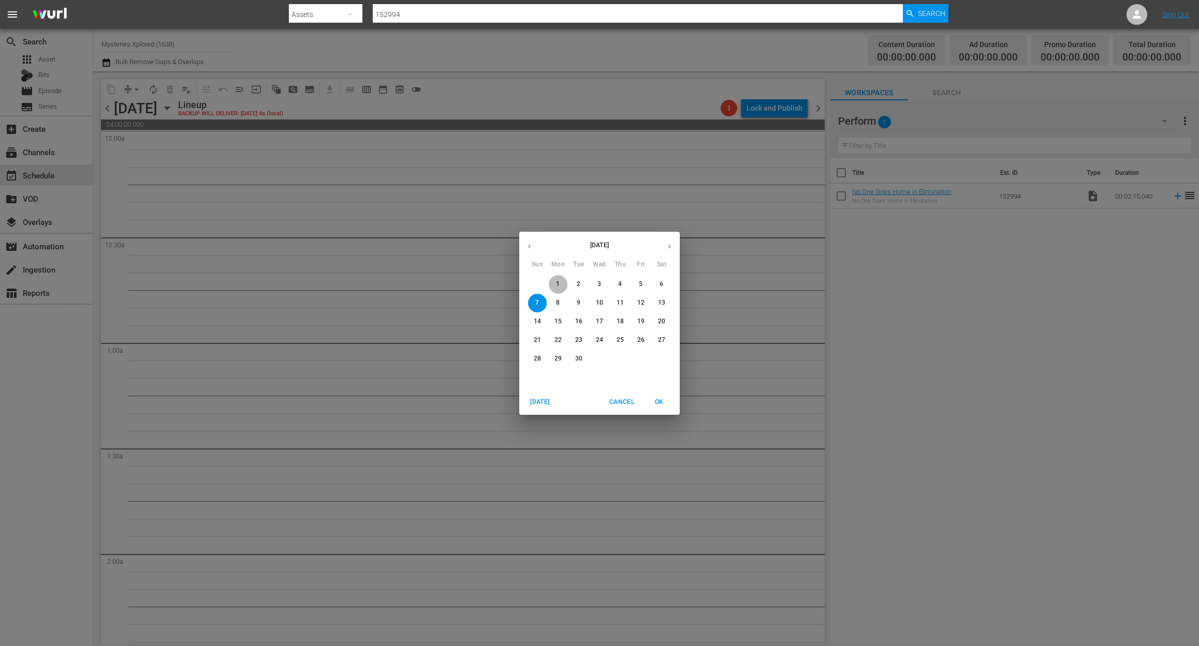
click at [556, 282] on p "1" at bounding box center [558, 284] width 4 height 9
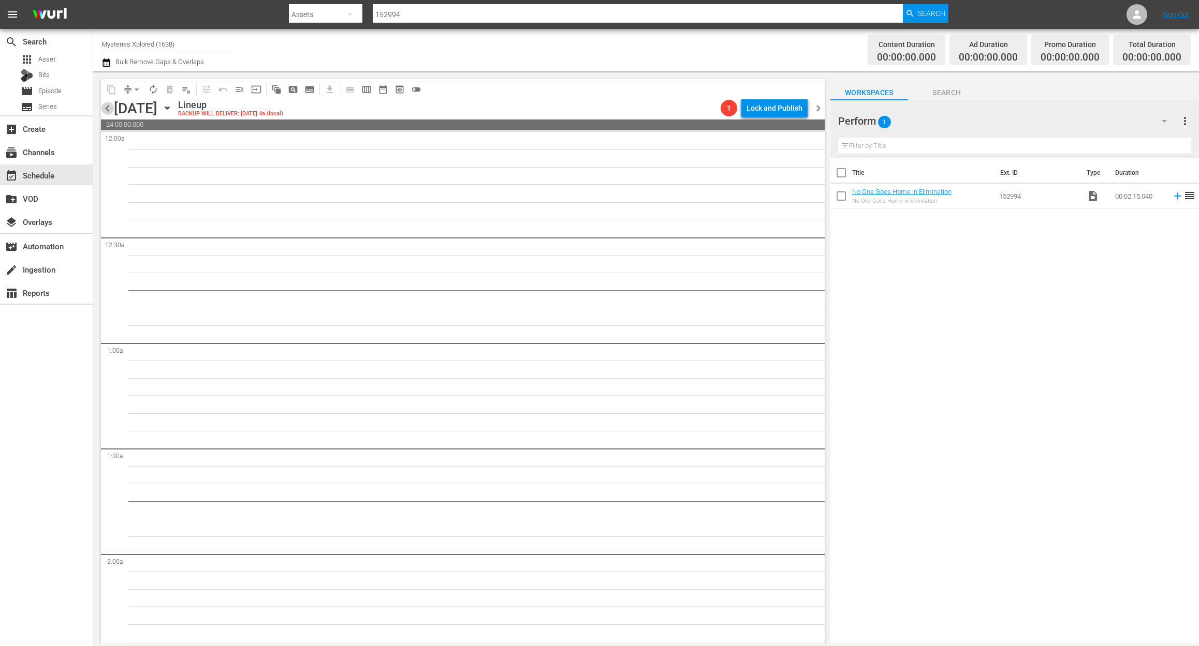
click at [108, 108] on span "chevron_left" at bounding box center [107, 108] width 13 height 13
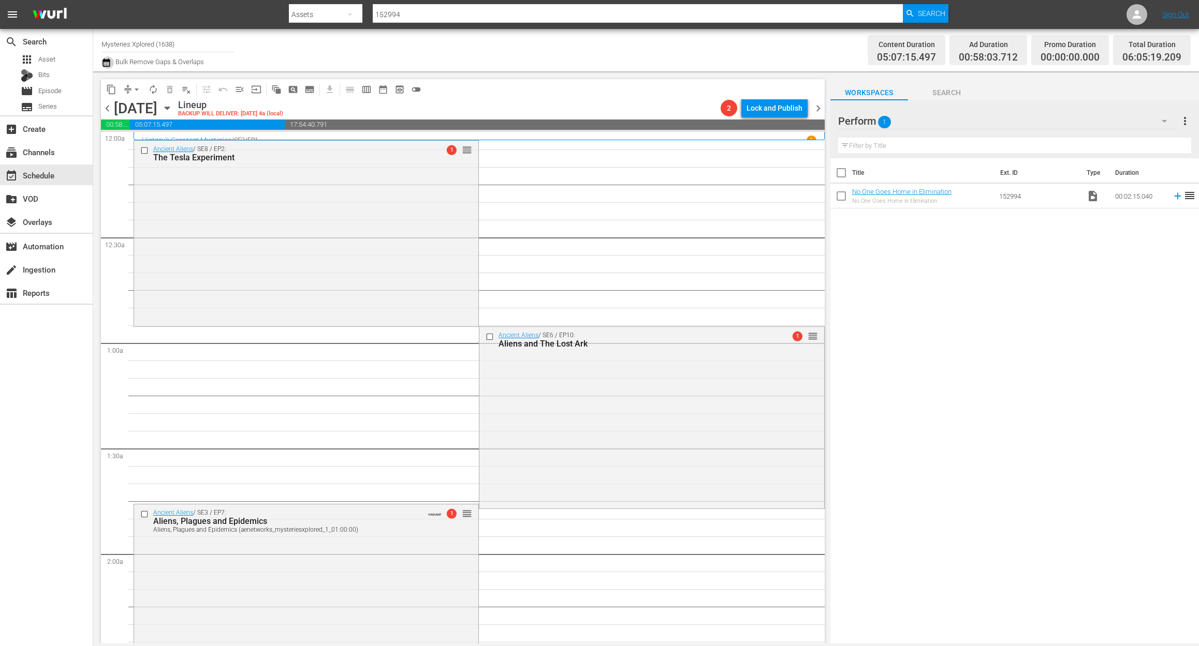
click at [106, 65] on icon "button" at bounding box center [106, 62] width 10 height 12
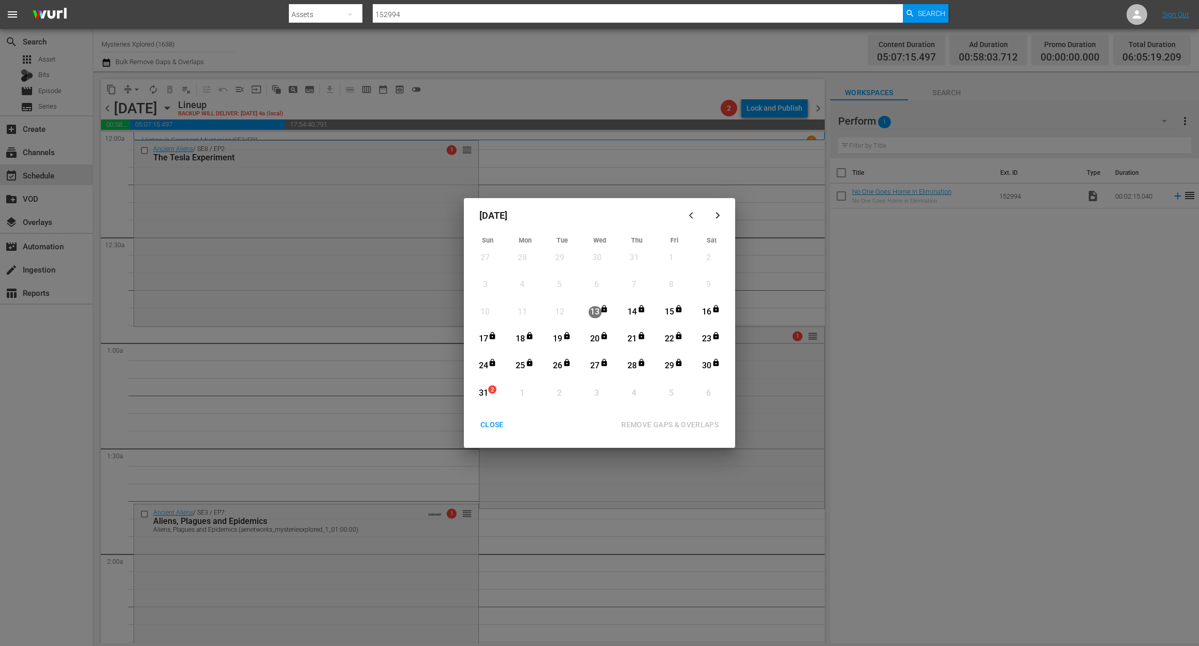
click at [485, 394] on div "31" at bounding box center [483, 394] width 13 height 12
click at [670, 427] on div "REMOVE GAPS & OVERLAPS" at bounding box center [670, 425] width 114 height 13
click at [487, 390] on div "31" at bounding box center [483, 394] width 13 height 12
click at [688, 419] on div "REMOVE GAPS & OVERLAPS" at bounding box center [670, 425] width 114 height 13
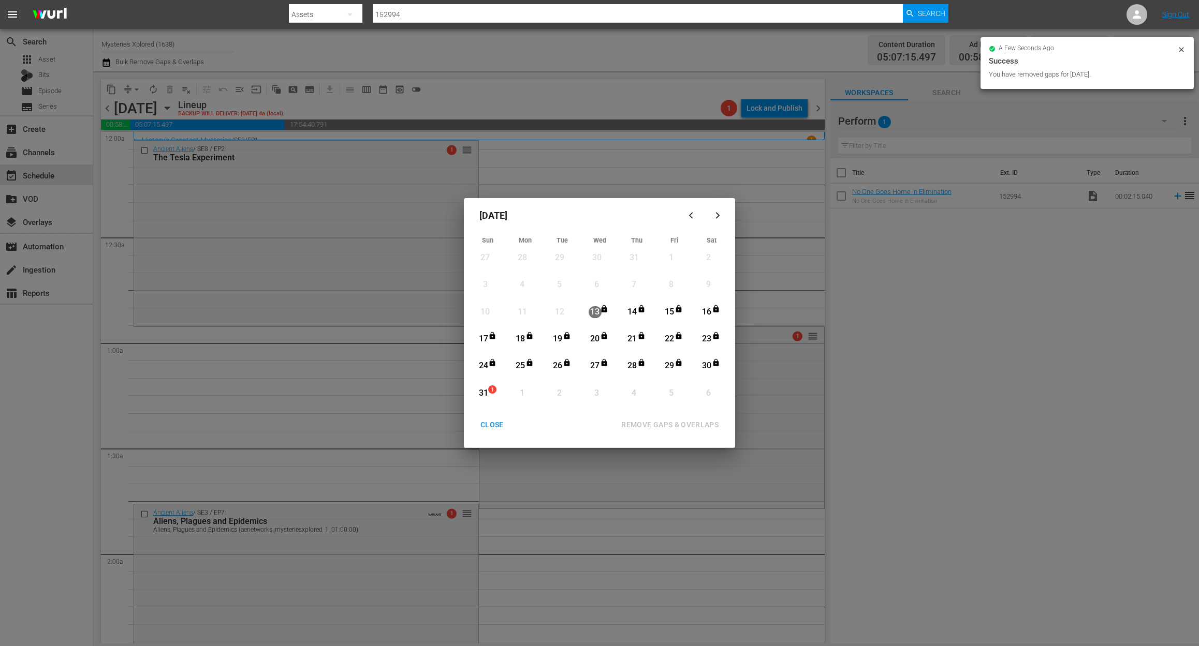
click at [488, 426] on div "CLOSE" at bounding box center [492, 425] width 40 height 13
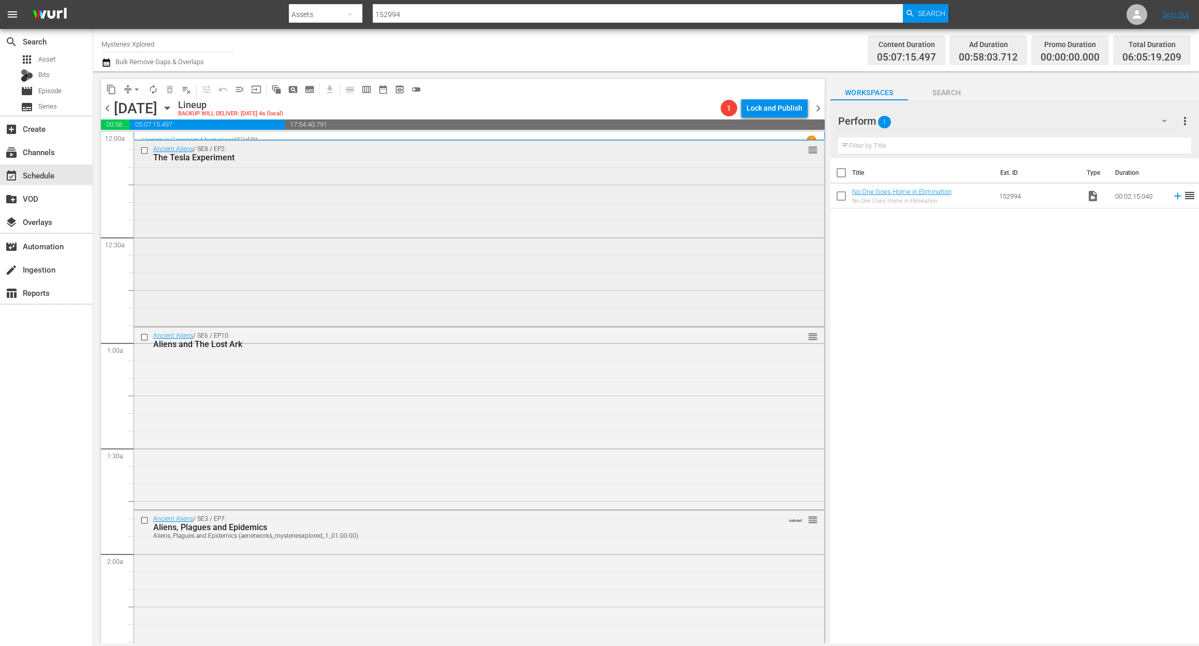
click at [356, 256] on div "Ancient Aliens / SE8 / EP2: The Tesla Experiment reorder" at bounding box center [479, 233] width 690 height 184
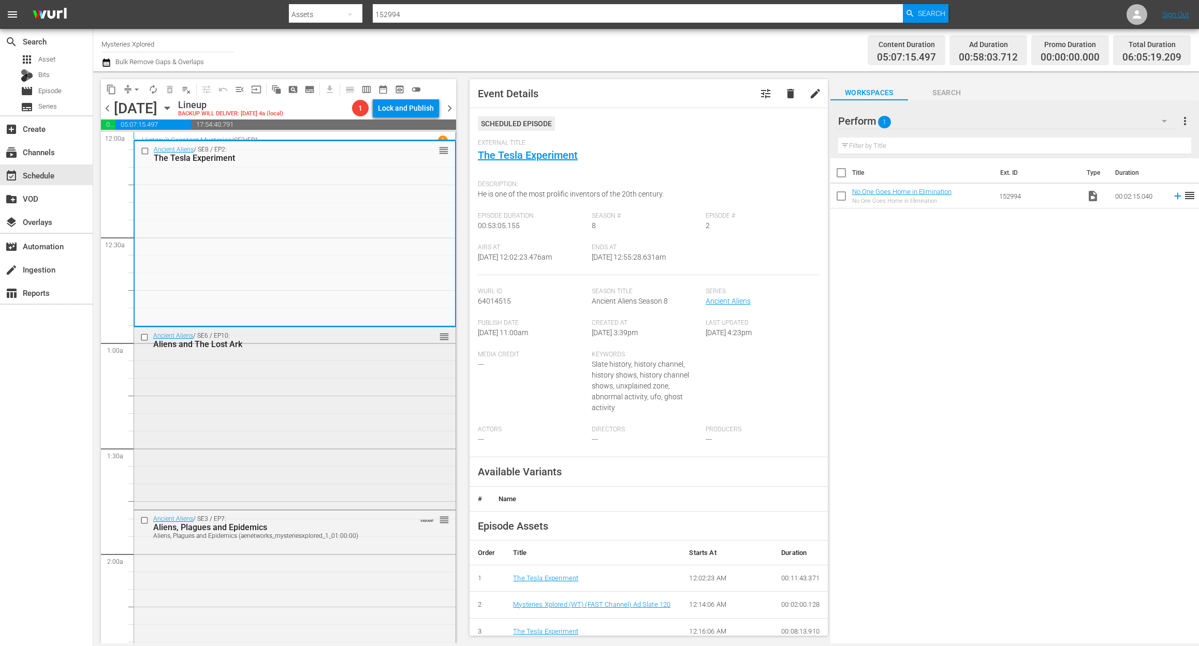
click at [286, 424] on div "Ancient Aliens / SE6 / EP10: Aliens and The Lost Ark reorder" at bounding box center [294, 418] width 321 height 180
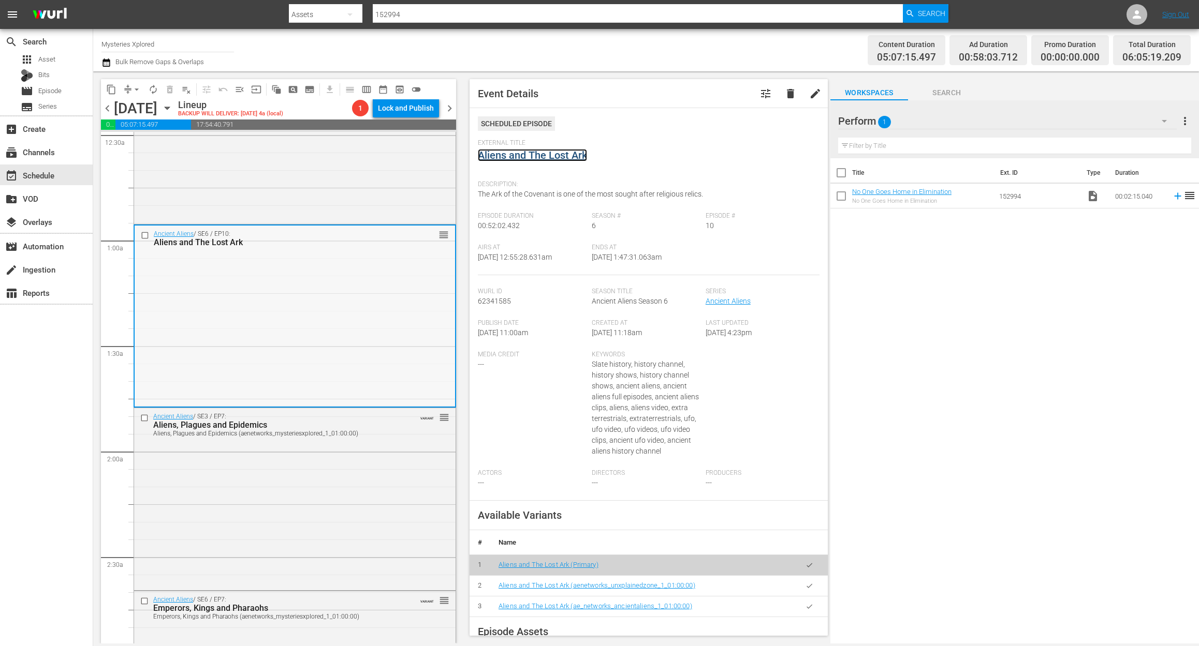
scroll to position [276, 0]
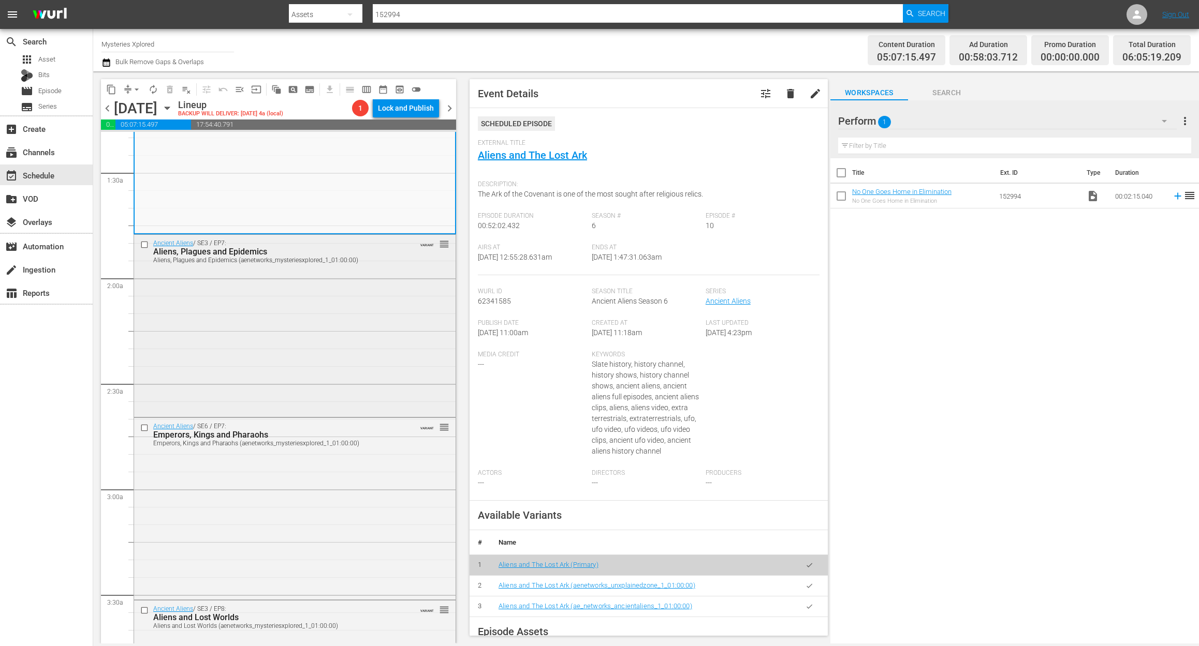
click at [365, 326] on div "Ancient Aliens / SE3 / EP7: Aliens, Plagues and Epidemics Aliens, Plagues and E…" at bounding box center [294, 325] width 321 height 180
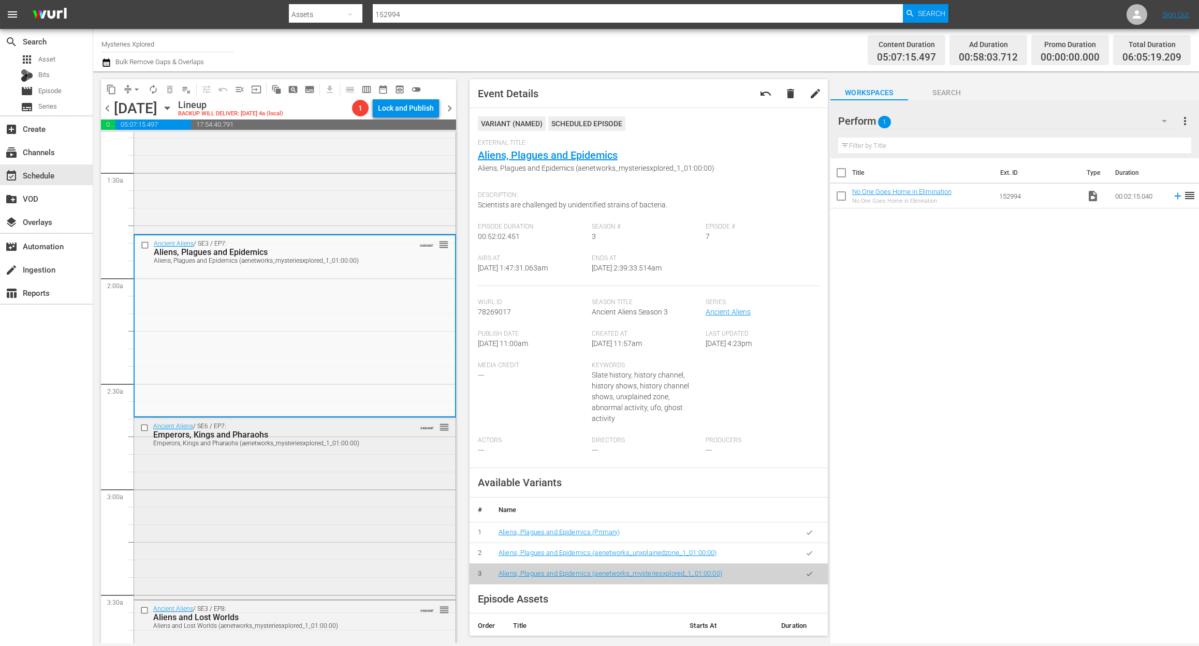
click at [284, 489] on div "Ancient Aliens / SE6 / EP7: Emperors, Kings and Pharaohs Emperors, Kings and Ph…" at bounding box center [294, 508] width 321 height 180
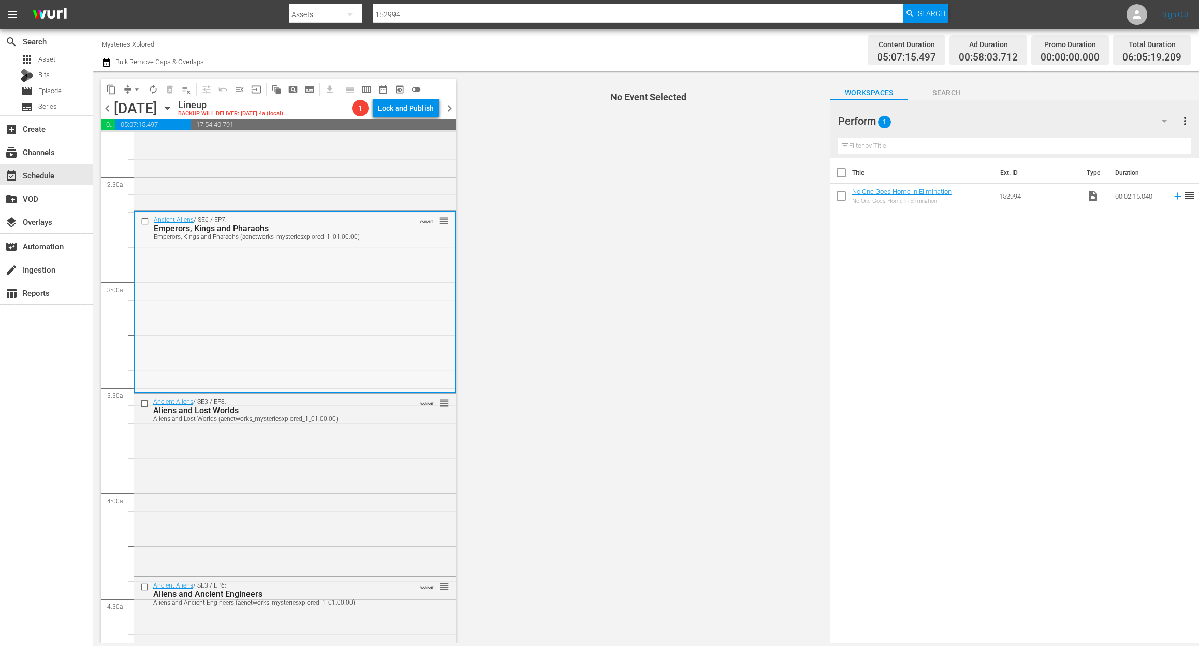
scroll to position [552, 0]
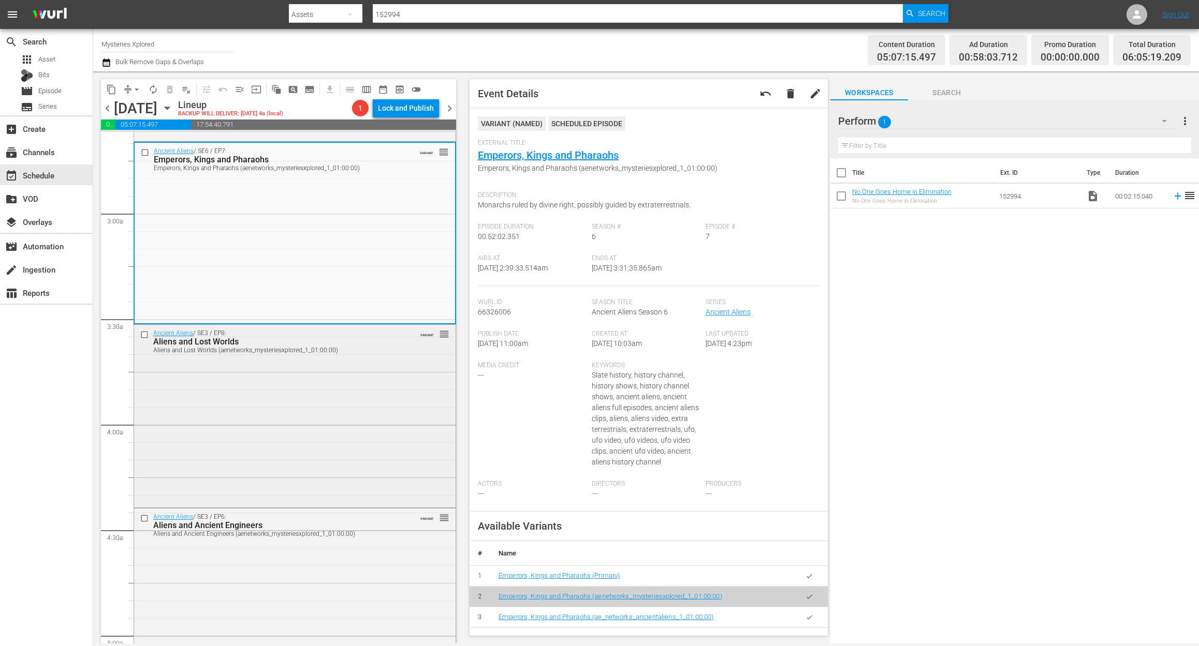
click at [315, 416] on div "Ancient Aliens / SE3 / EP8: Aliens and Lost Worlds Aliens and Lost Worlds (aene…" at bounding box center [294, 415] width 321 height 180
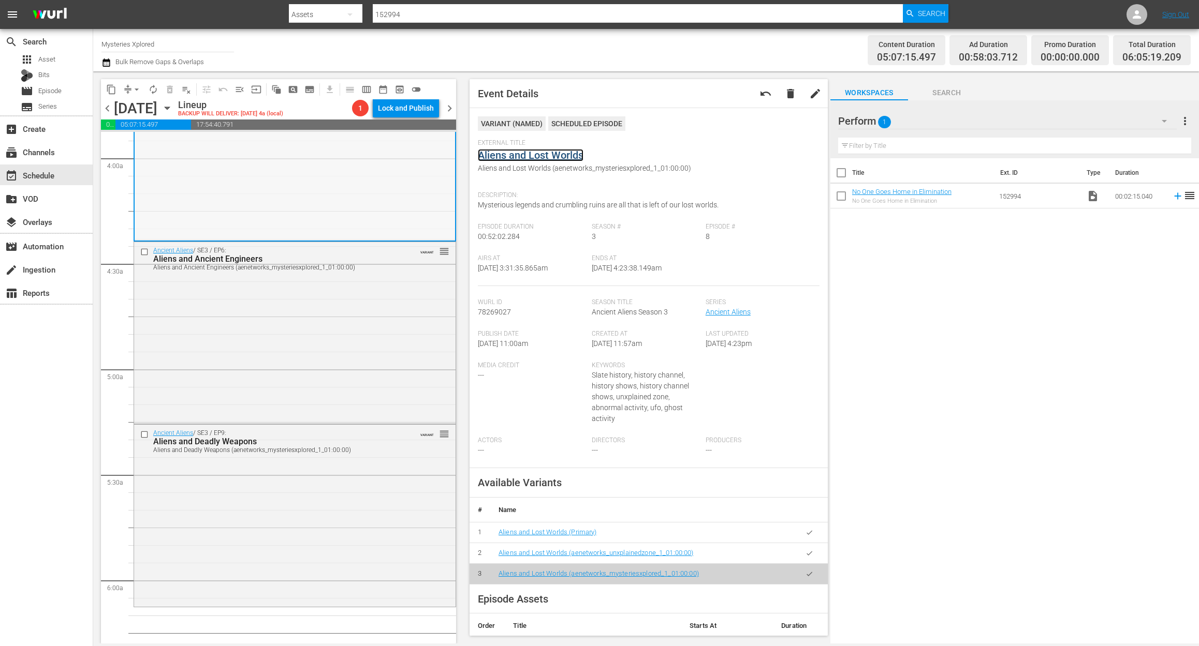
scroll to position [897, 0]
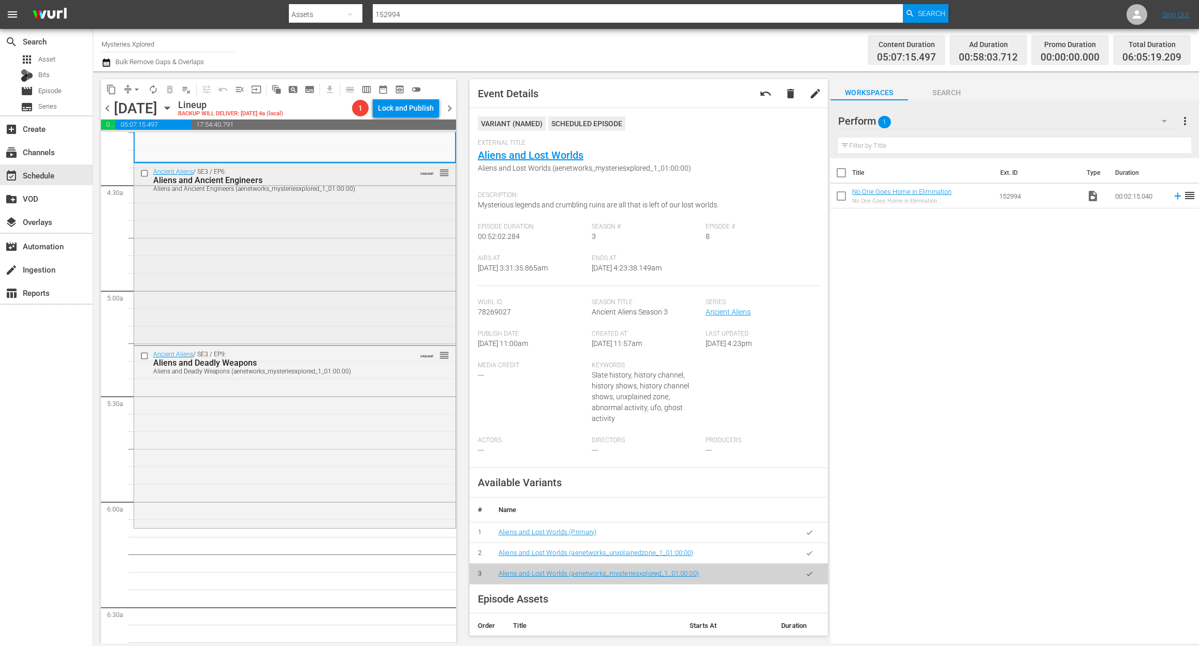
click at [332, 273] on div "Ancient Aliens / SE3 / EP6: Aliens and Ancient Engineers Aliens and Ancient Eng…" at bounding box center [294, 254] width 321 height 180
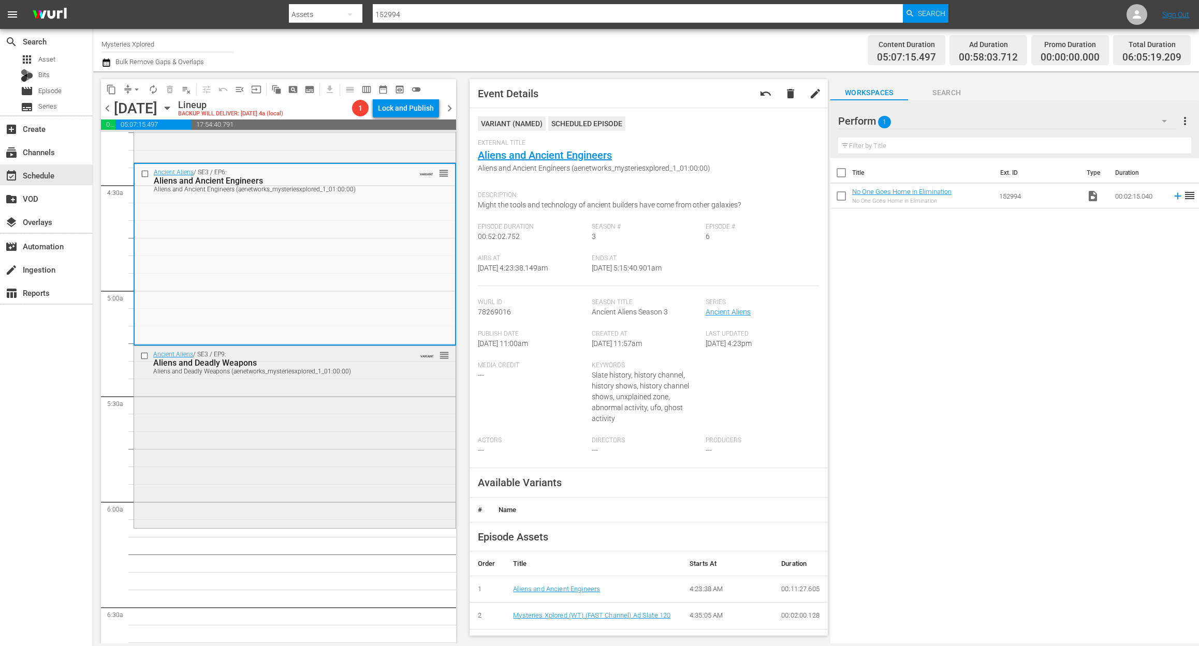
click at [340, 448] on div "Ancient Aliens / SE3 / EP9: Aliens and Deadly Weapons Aliens and Deadly Weapons…" at bounding box center [294, 436] width 321 height 180
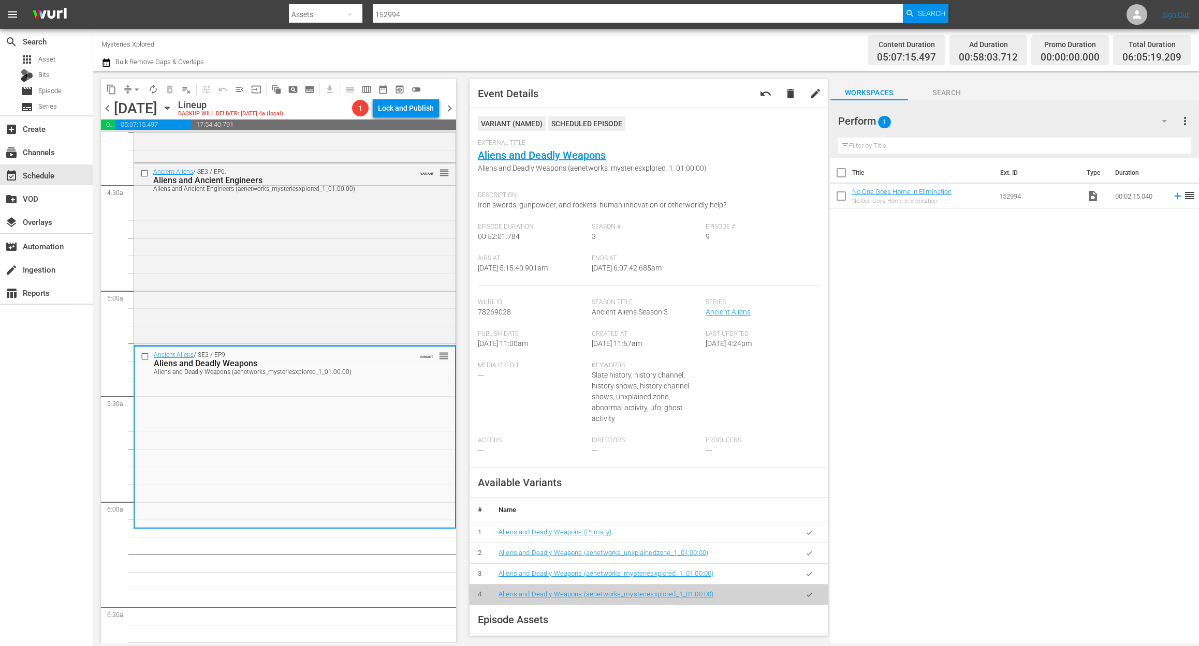
click at [106, 62] on icon "button" at bounding box center [106, 62] width 10 height 12
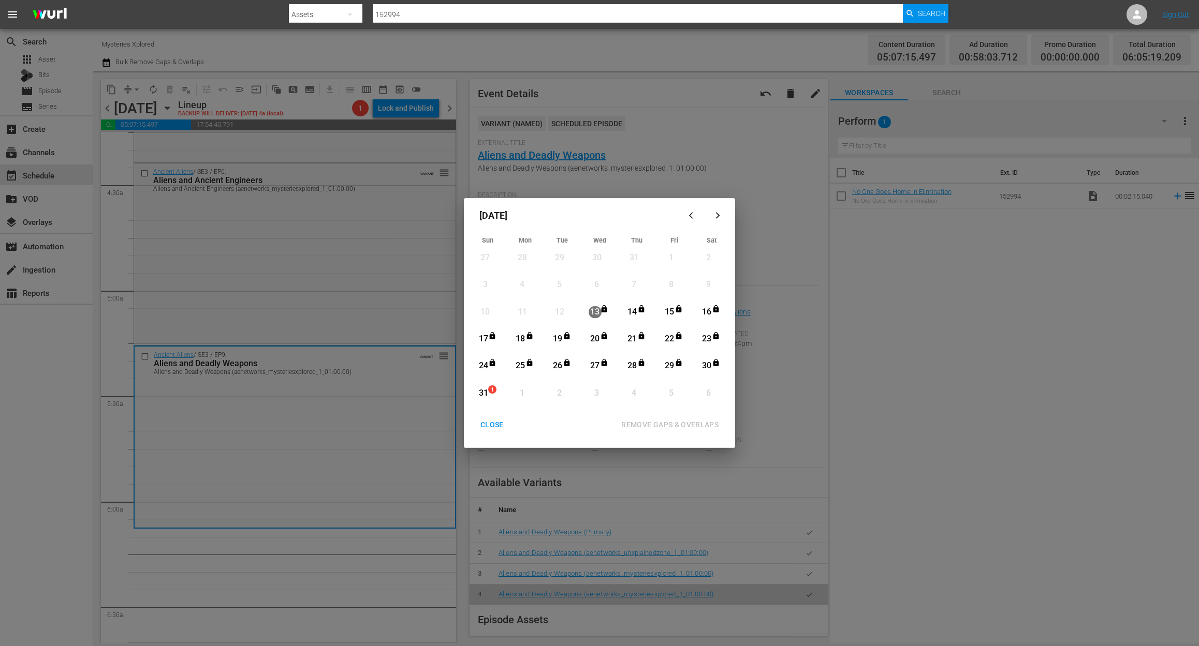
click at [483, 392] on div "31" at bounding box center [483, 394] width 13 height 12
click at [669, 425] on div "REMOVE GAPS & OVERLAPS" at bounding box center [670, 425] width 114 height 13
click at [485, 421] on div "CLOSE" at bounding box center [492, 425] width 40 height 13
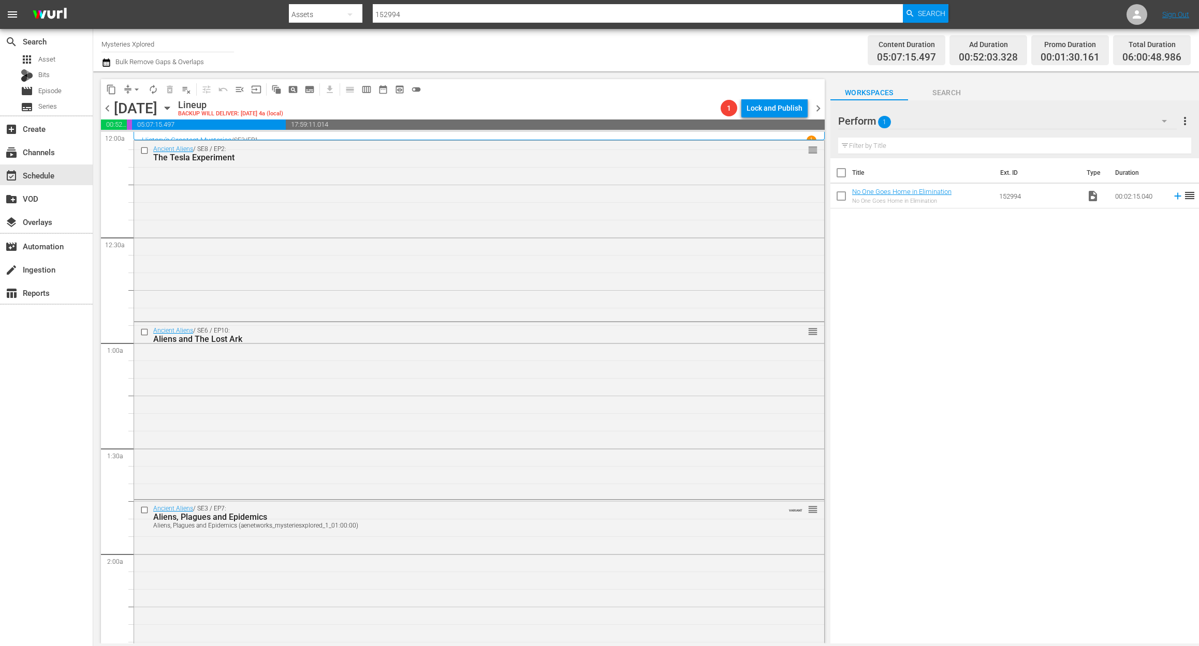
click at [108, 66] on icon "button" at bounding box center [105, 62] width 7 height 8
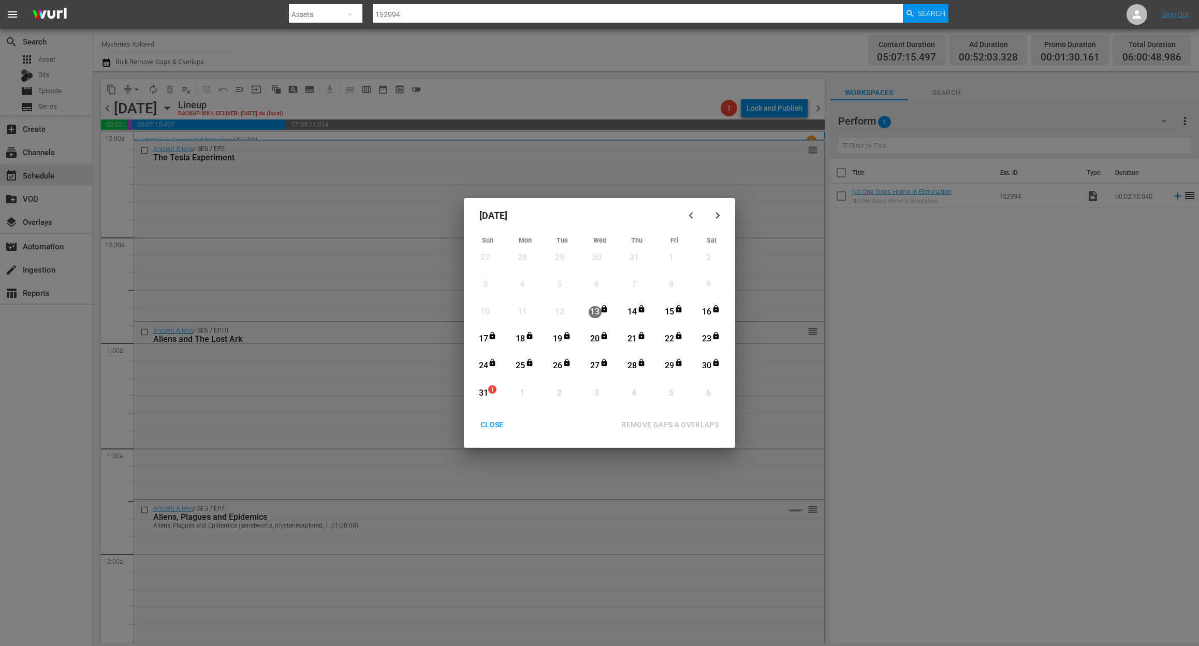
click at [483, 392] on div "31" at bounding box center [483, 394] width 13 height 12
click at [687, 419] on div "REMOVE GAPS & OVERLAPS" at bounding box center [670, 425] width 114 height 13
click at [484, 392] on div "31" at bounding box center [483, 394] width 13 height 12
click at [703, 424] on div "REMOVE GAPS & OVERLAPS" at bounding box center [670, 425] width 114 height 13
click at [497, 422] on div "CLOSE" at bounding box center [492, 425] width 40 height 13
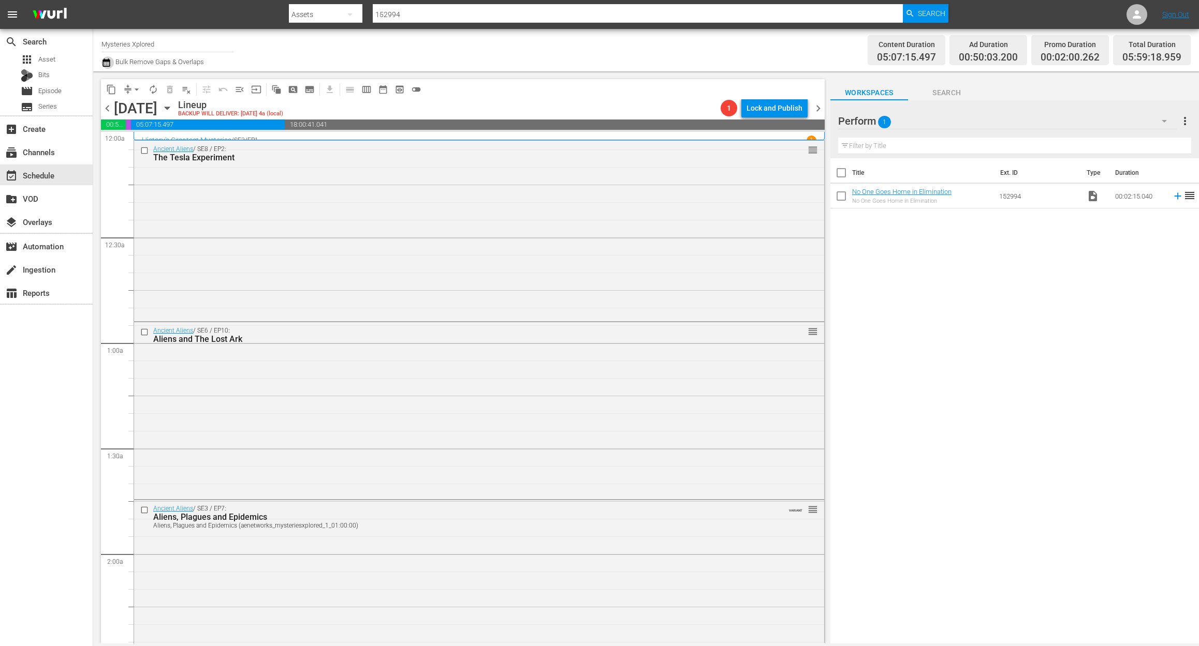
click at [104, 59] on icon "button" at bounding box center [105, 62] width 7 height 8
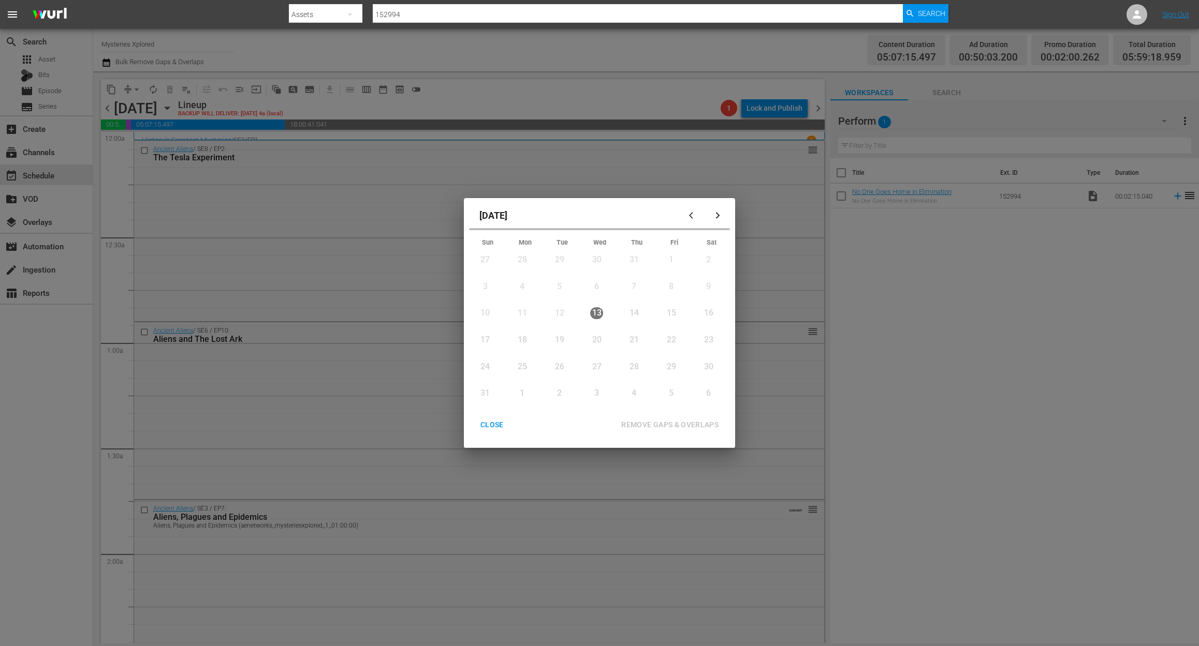
click at [487, 390] on div "31" at bounding box center [485, 394] width 13 height 12
click at [487, 390] on div "31" at bounding box center [483, 394] width 13 height 12
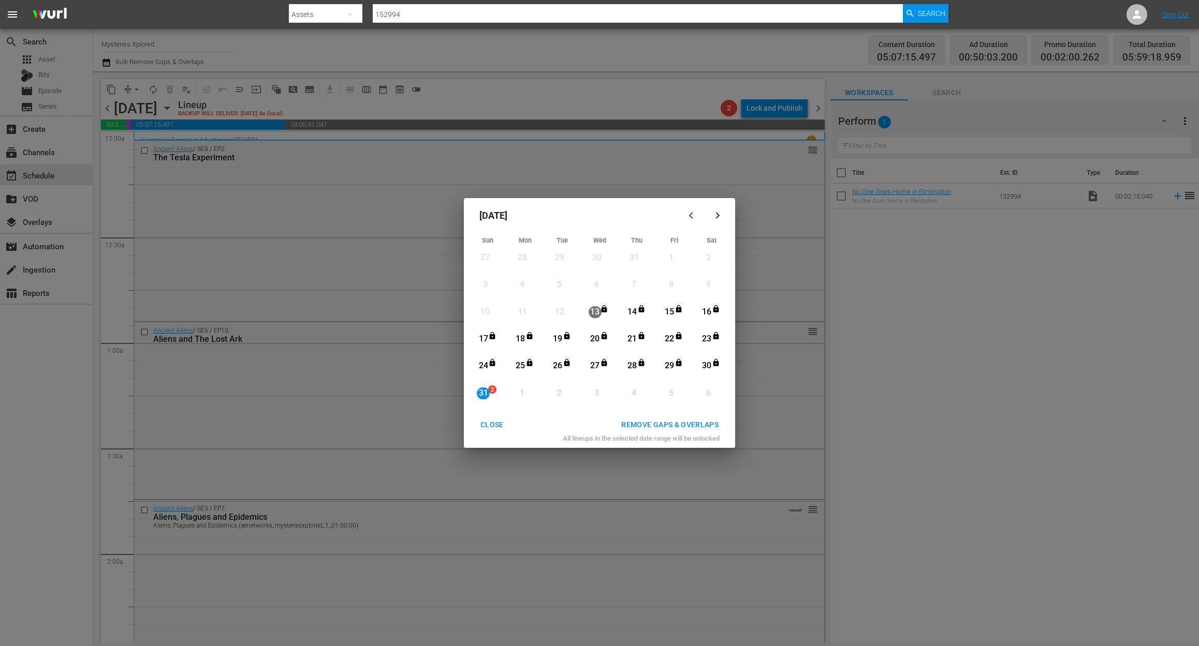
click at [655, 425] on div "REMOVE GAPS & OVERLAPS" at bounding box center [670, 425] width 114 height 13
click at [488, 395] on div "31" at bounding box center [483, 394] width 13 height 12
click at [676, 421] on div "REMOVE GAPS & OVERLAPS" at bounding box center [670, 425] width 114 height 13
click at [486, 425] on div "CLOSE" at bounding box center [492, 425] width 40 height 13
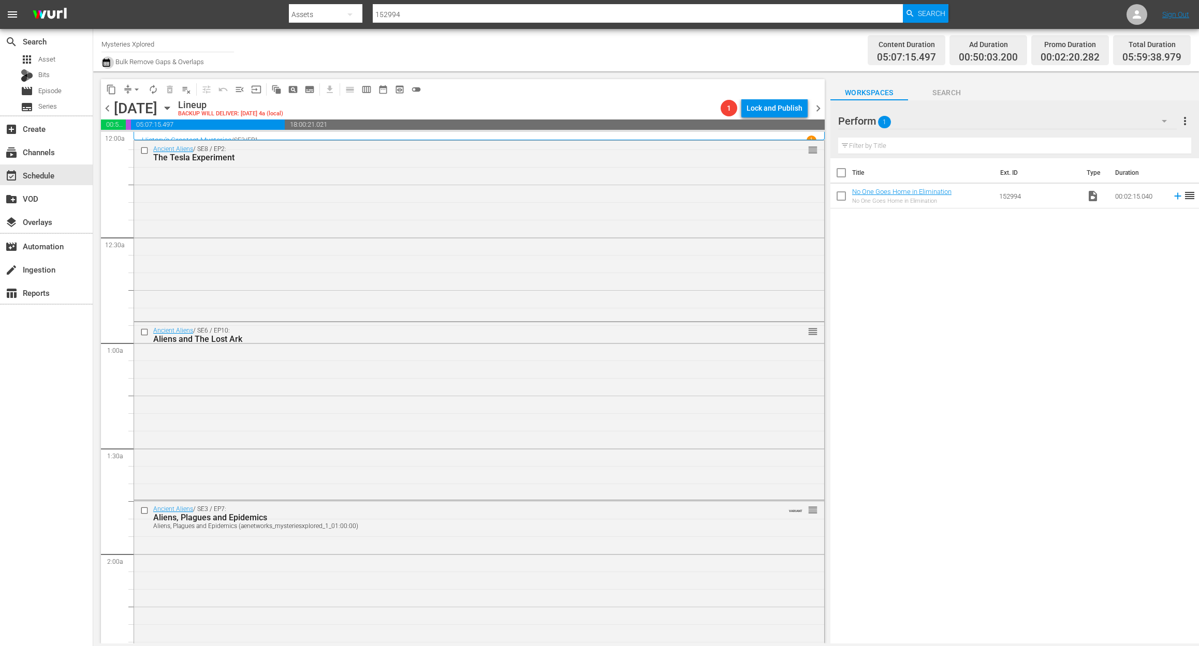
click at [104, 64] on icon "button" at bounding box center [106, 62] width 10 height 12
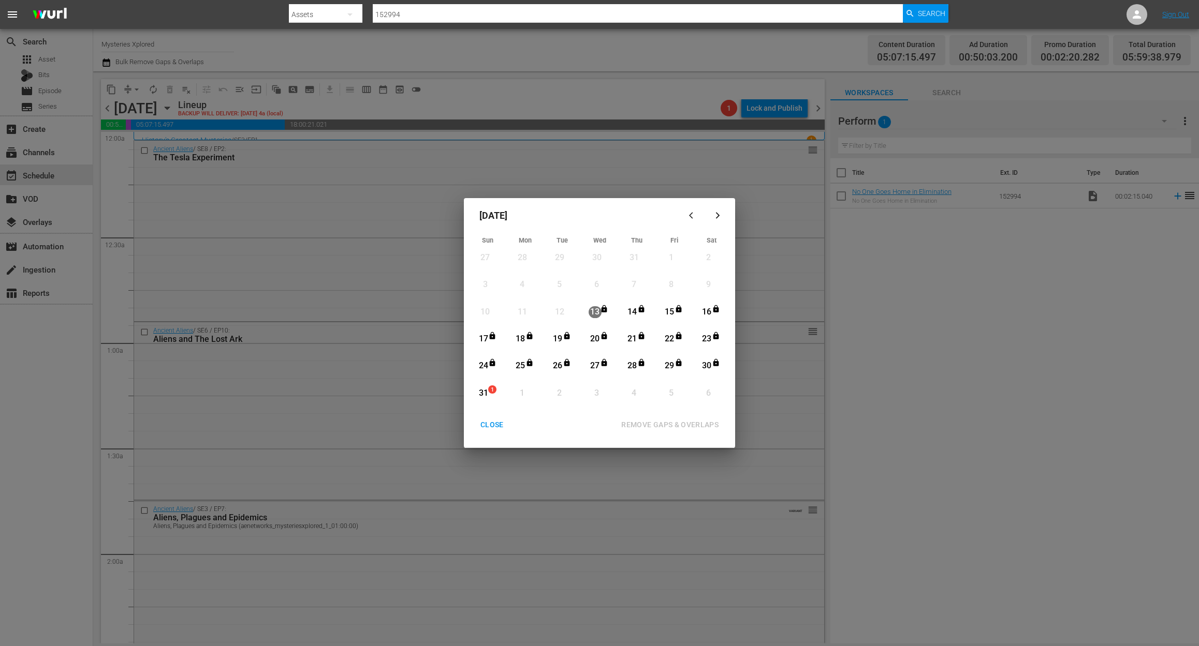
click at [483, 394] on div "31" at bounding box center [483, 394] width 13 height 12
click at [701, 420] on div "REMOVE GAPS & OVERLAPS" at bounding box center [670, 425] width 114 height 13
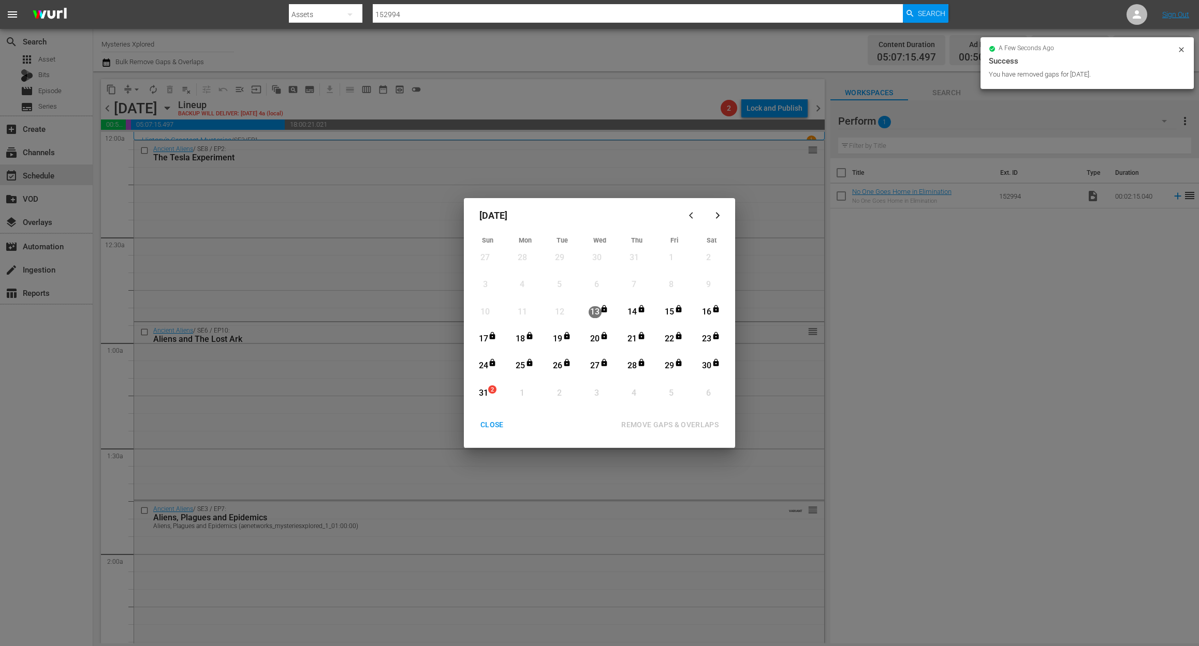
click at [495, 424] on div "CLOSE" at bounding box center [492, 425] width 40 height 13
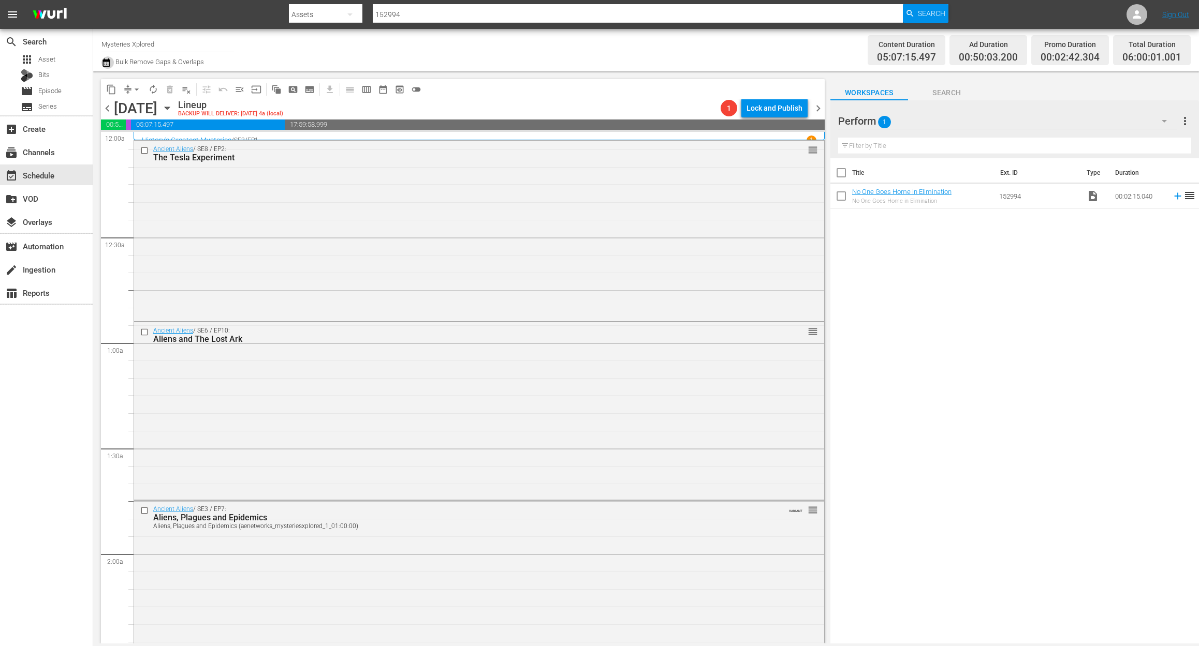
click at [106, 63] on icon "button" at bounding box center [106, 62] width 10 height 12
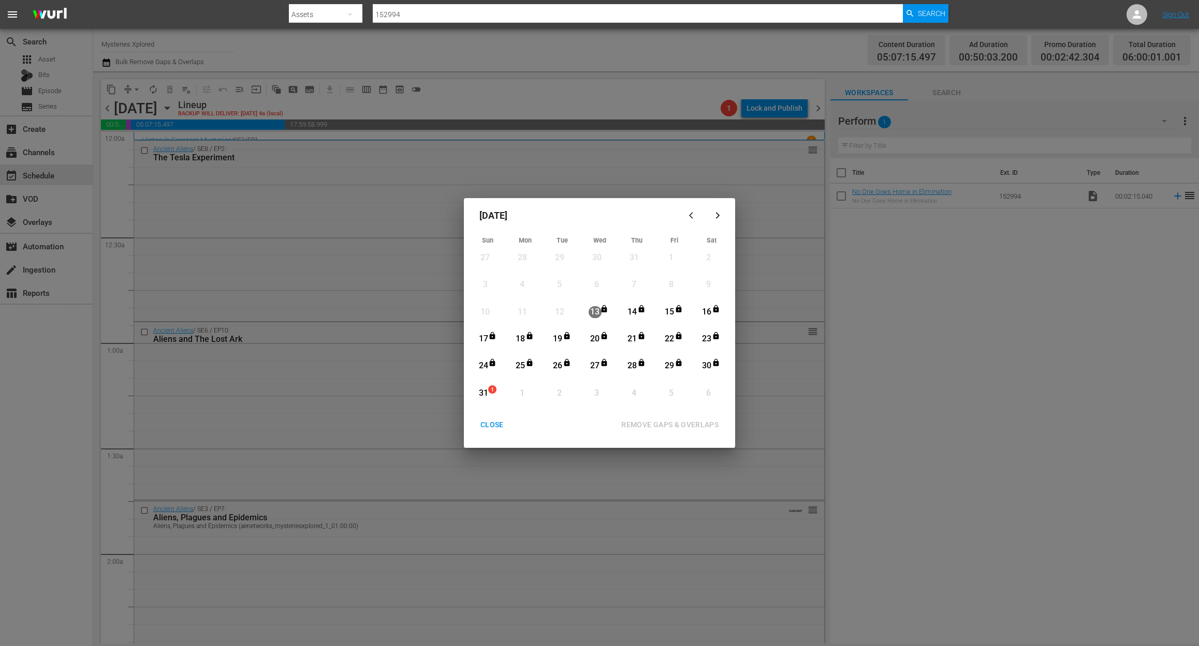
click at [487, 390] on div "31" at bounding box center [483, 394] width 13 height 12
click at [675, 425] on div "REMOVE GAPS & OVERLAPS" at bounding box center [670, 425] width 114 height 13
click at [491, 431] on div "CLOSE" at bounding box center [492, 425] width 40 height 13
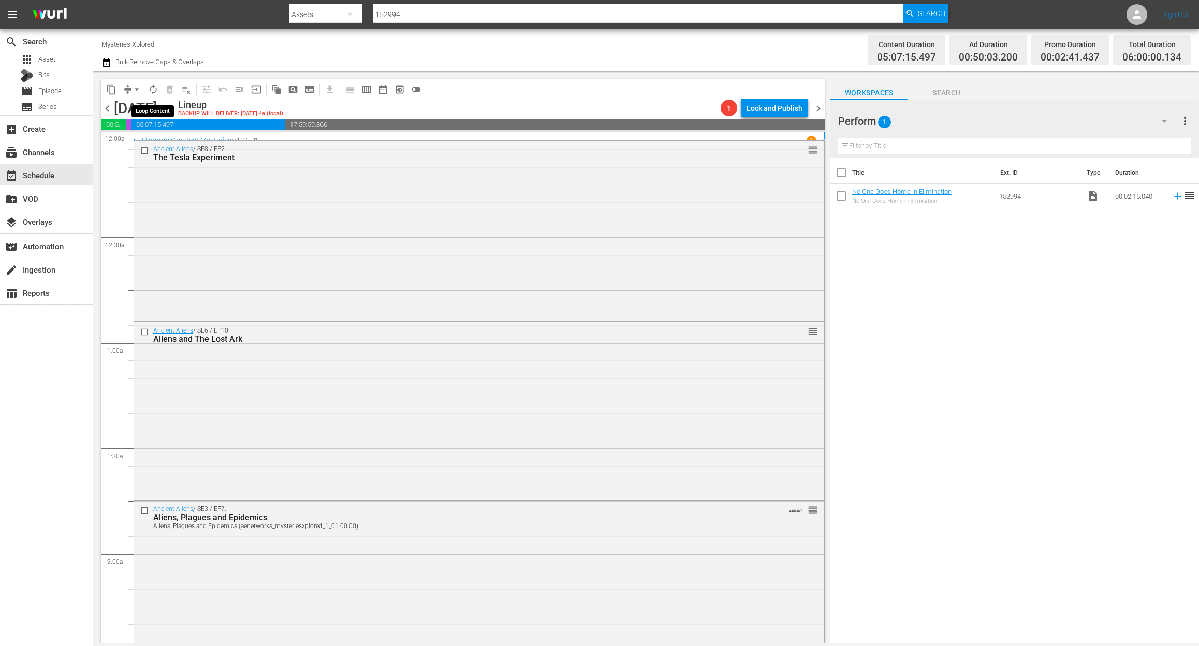
click at [152, 87] on span "autorenew_outlined" at bounding box center [153, 89] width 10 height 10
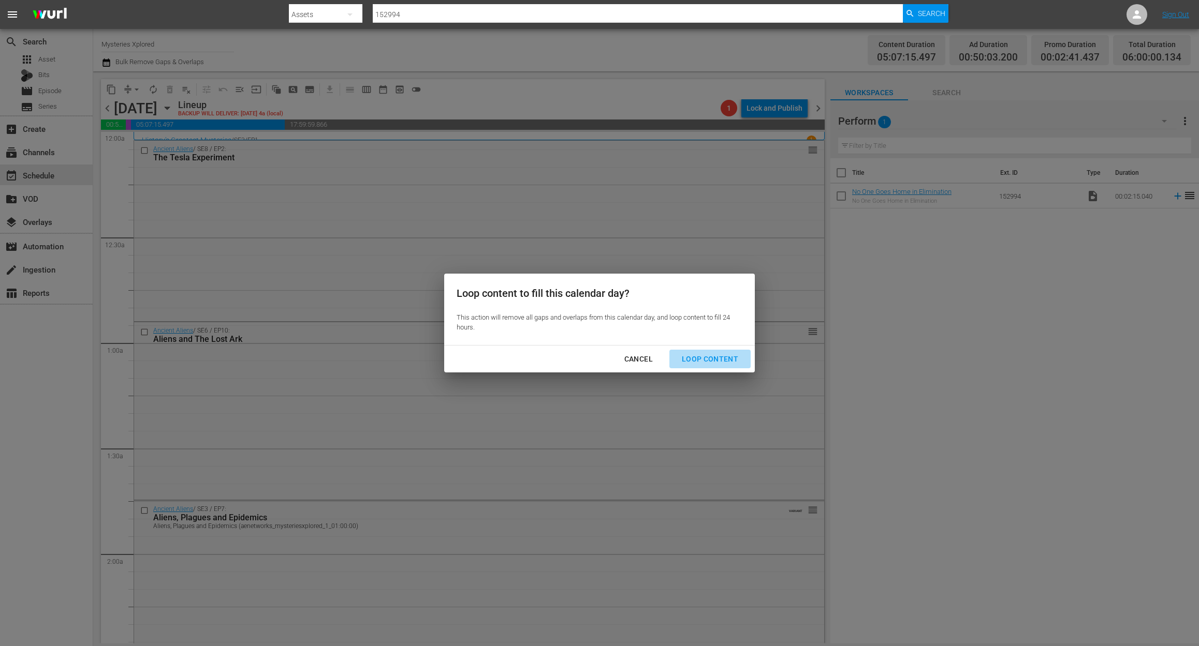
click at [716, 354] on div "Loop Content" at bounding box center [709, 359] width 73 height 13
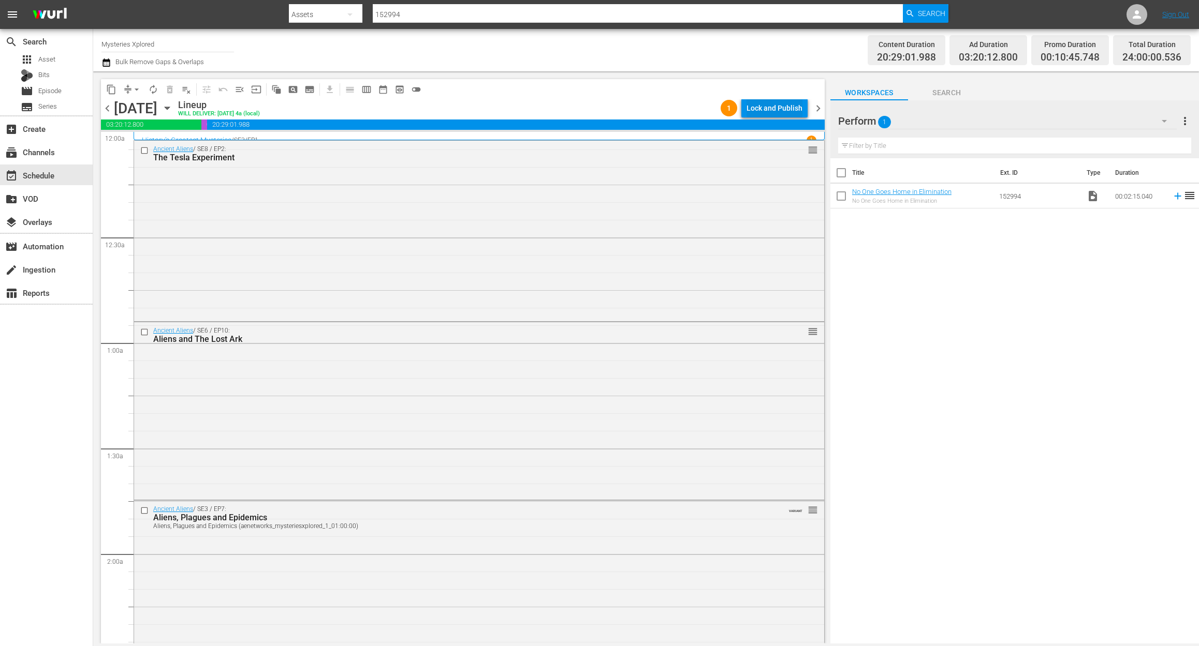
click at [774, 102] on div "Lock and Publish" at bounding box center [774, 108] width 56 height 19
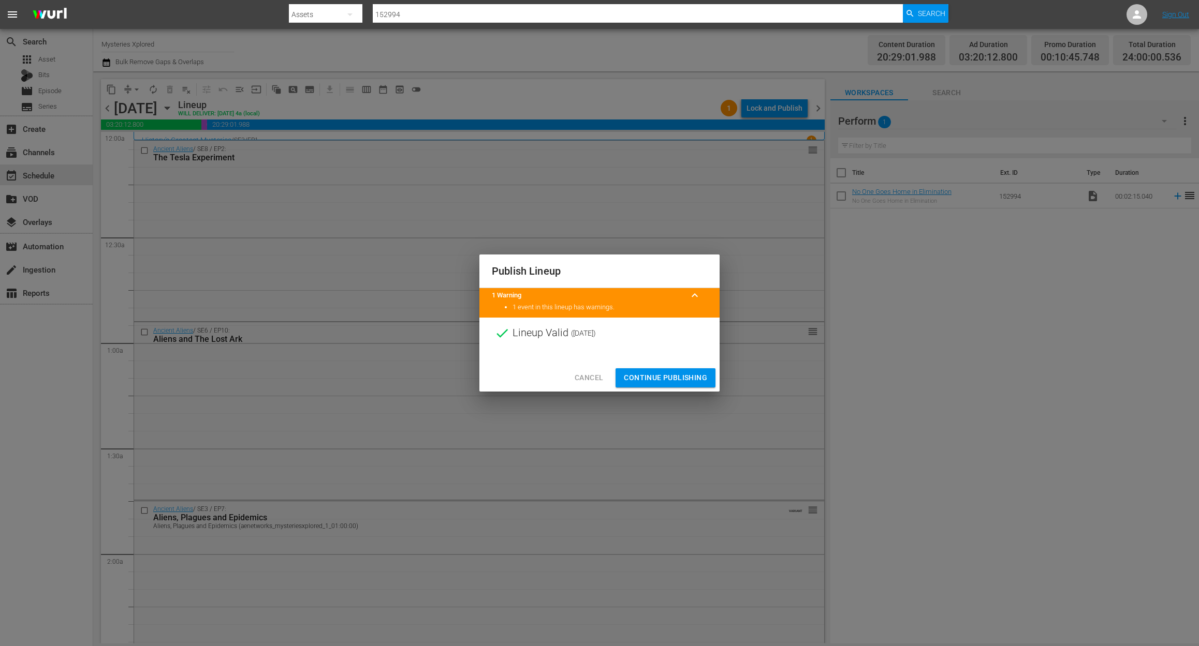
click at [686, 381] on span "Continue Publishing" at bounding box center [665, 378] width 83 height 13
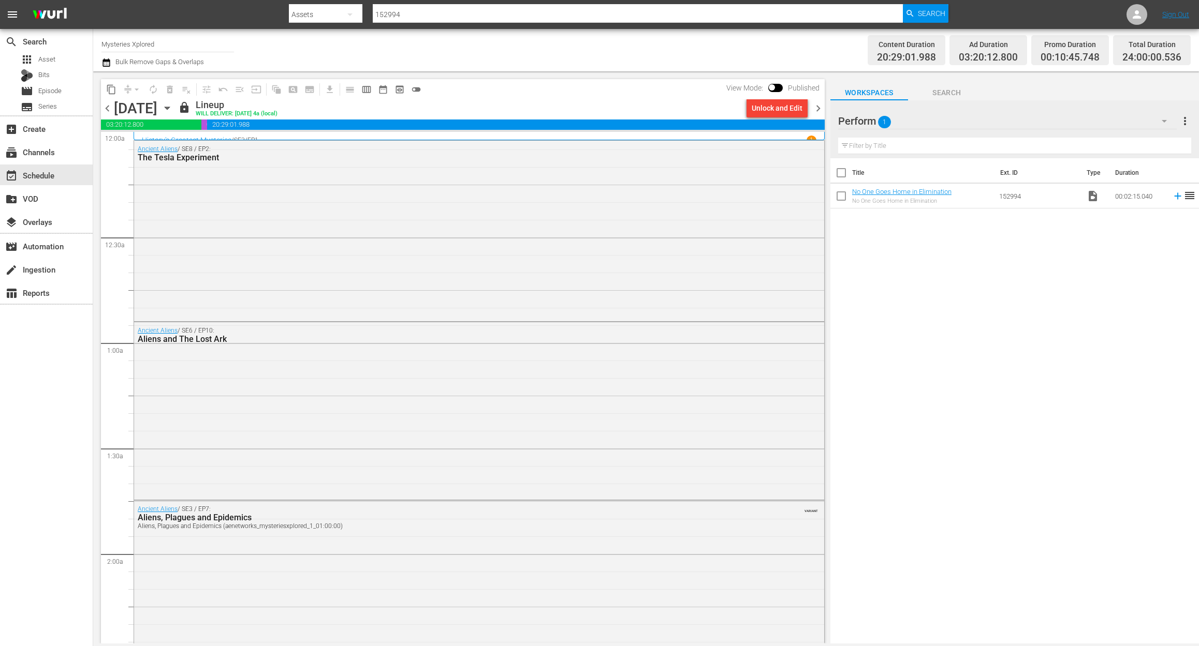
click at [818, 107] on span "chevron_right" at bounding box center [817, 108] width 13 height 13
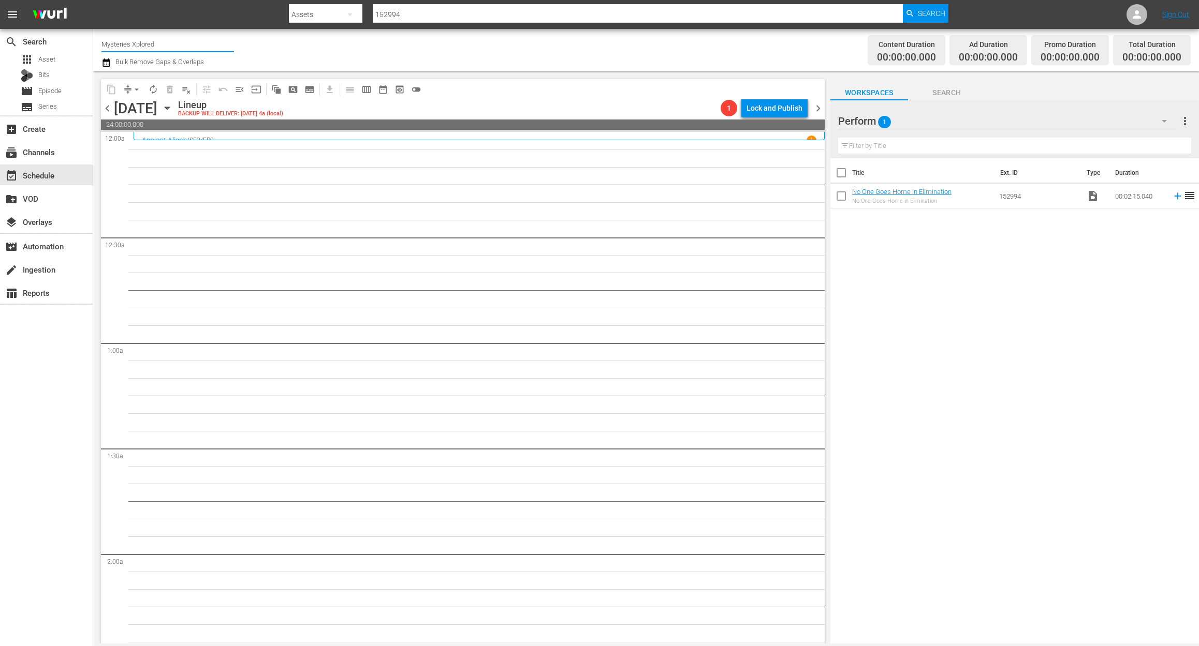
click at [182, 46] on input "Mysteries Xplored" at bounding box center [167, 44] width 132 height 25
drag, startPoint x: 184, startPoint y: 42, endPoint x: 50, endPoint y: 32, distance: 134.4
click at [93, 0] on div "search Search apps Asset Bits movie Episode subtitles Series add_box Create sub…" at bounding box center [645, 0] width 1105 height 0
click at [212, 68] on div "Ancient Aliens (1852 - ae_networks_ancientaliens_1)" at bounding box center [244, 73] width 268 height 25
type input "Ancient Aliens (1852 - ae_networks_ancientaliens_1)"
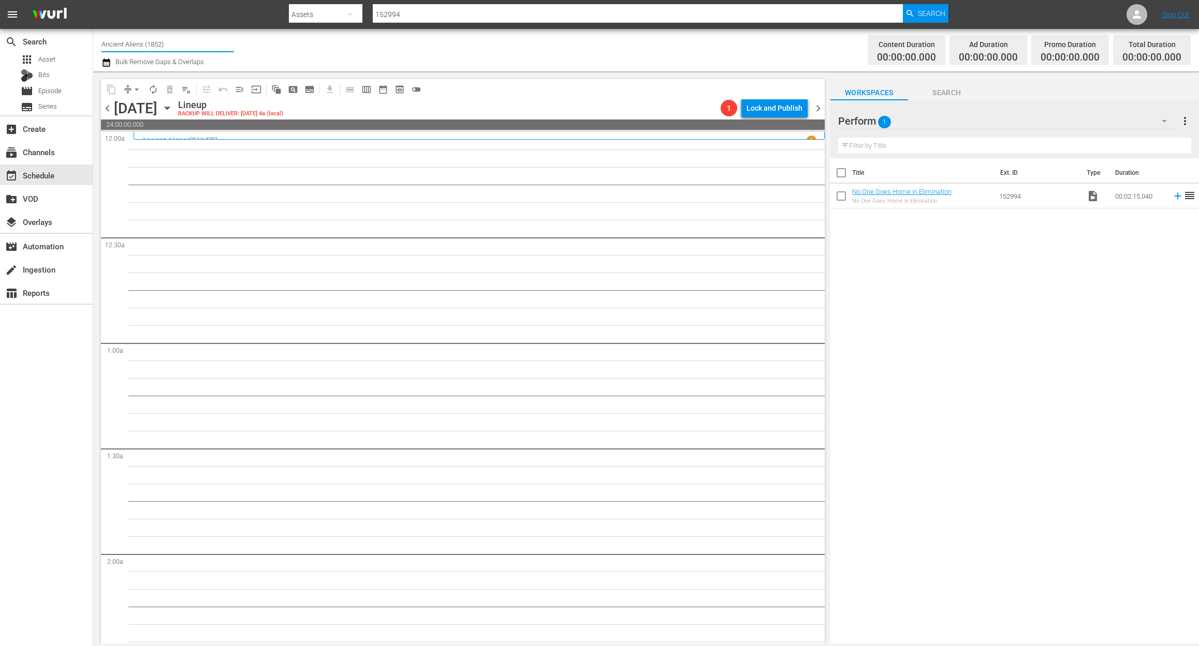
click at [170, 46] on input "Ancient Aliens (1852)" at bounding box center [167, 44] width 132 height 25
drag, startPoint x: 189, startPoint y: 46, endPoint x: -135, endPoint y: 15, distance: 324.9
click at [0, 15] on html "menu Search By Assets Search ID, Title, Description, Keywords, or Category 1529…" at bounding box center [599, 323] width 1199 height 646
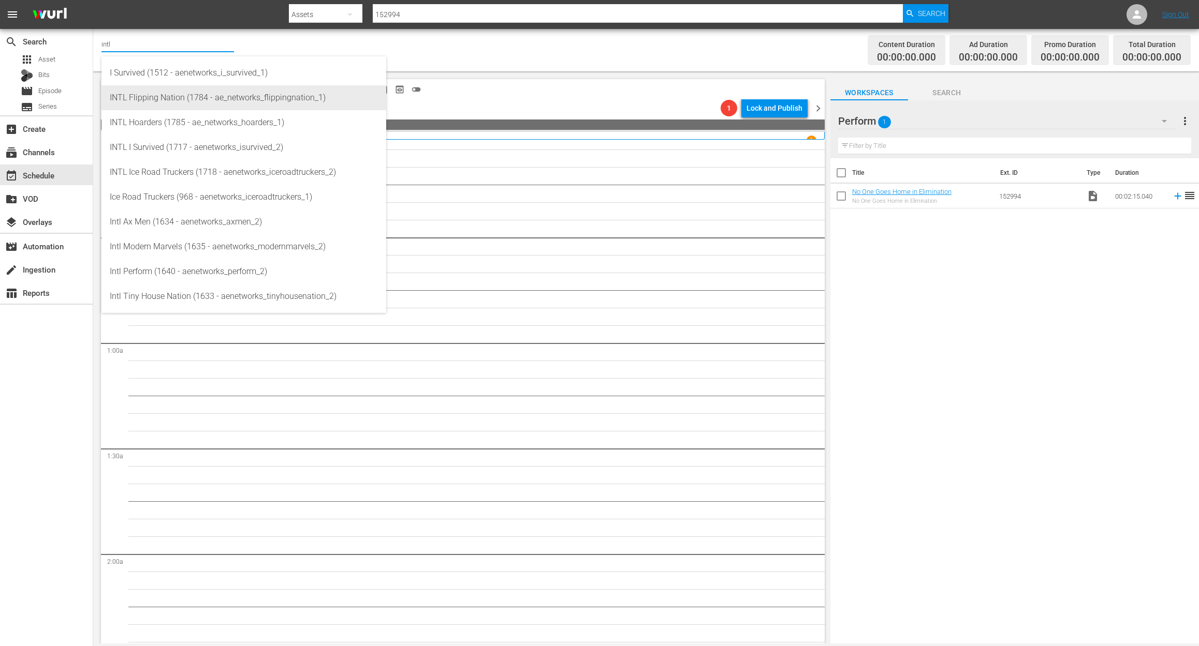
click at [165, 108] on div "INTL Flipping Nation (1784 - ae_networks_flippingnation_1)" at bounding box center [244, 97] width 268 height 25
type input "INTL Flipping Nation (1784 - ae_networks_flippingnation_1)"
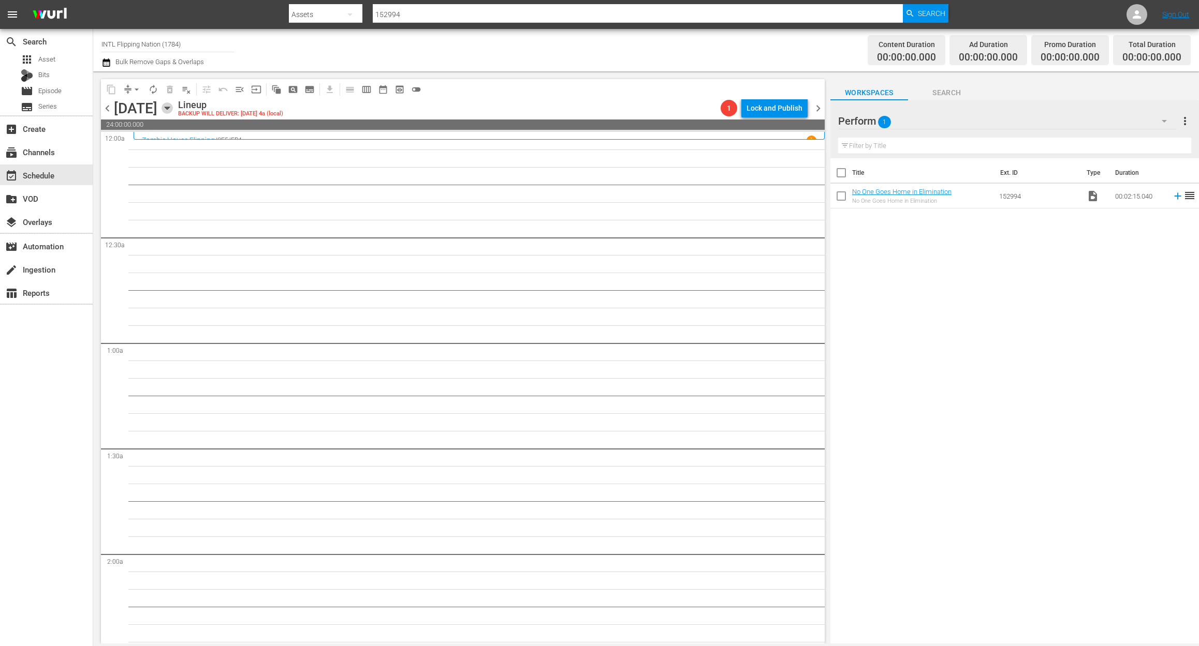
click at [173, 109] on icon "button" at bounding box center [166, 107] width 11 height 11
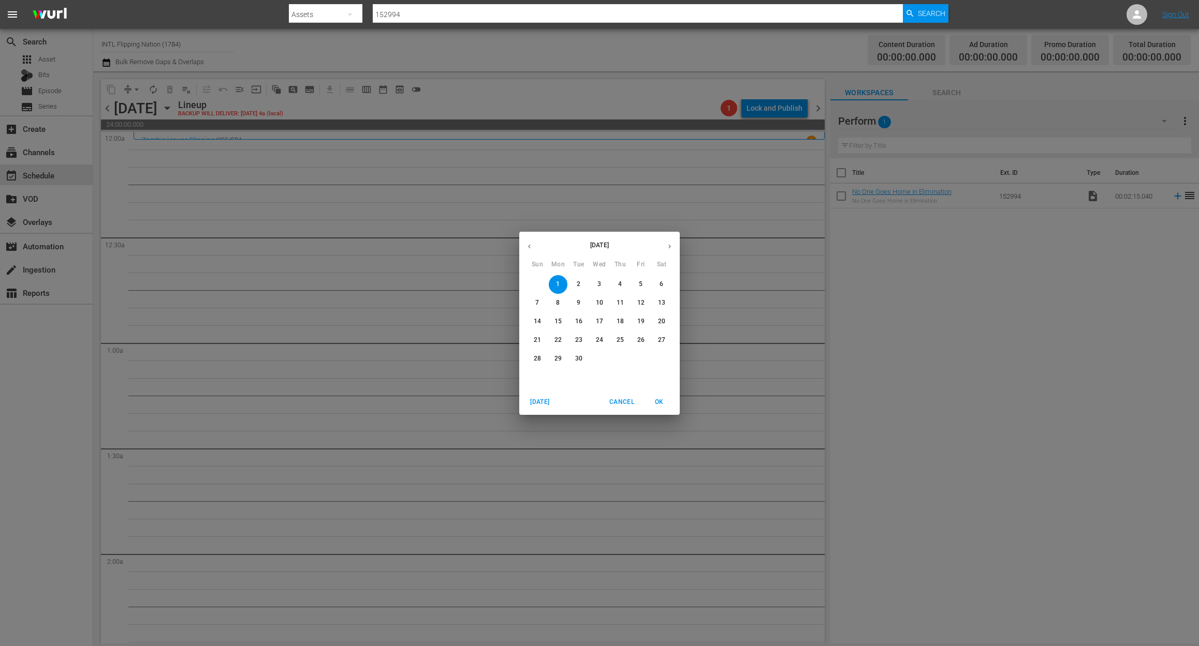
click at [527, 249] on icon "button" at bounding box center [529, 247] width 8 height 8
click at [557, 341] on p "18" at bounding box center [557, 340] width 7 height 9
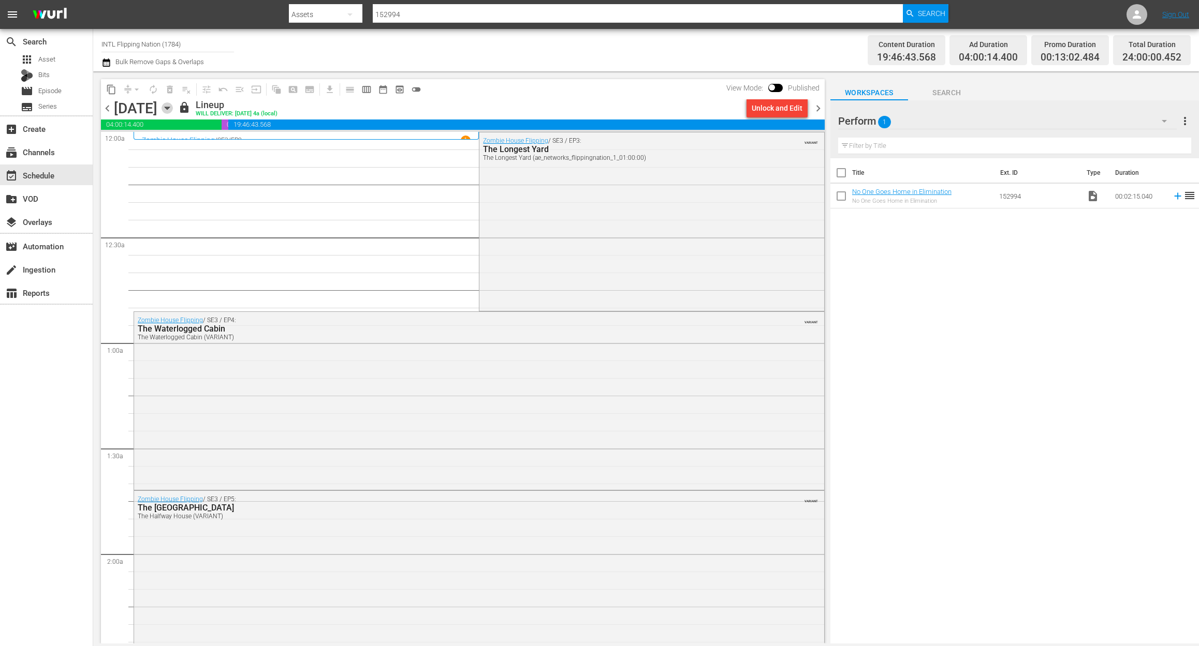
click at [173, 112] on icon "button" at bounding box center [166, 107] width 11 height 11
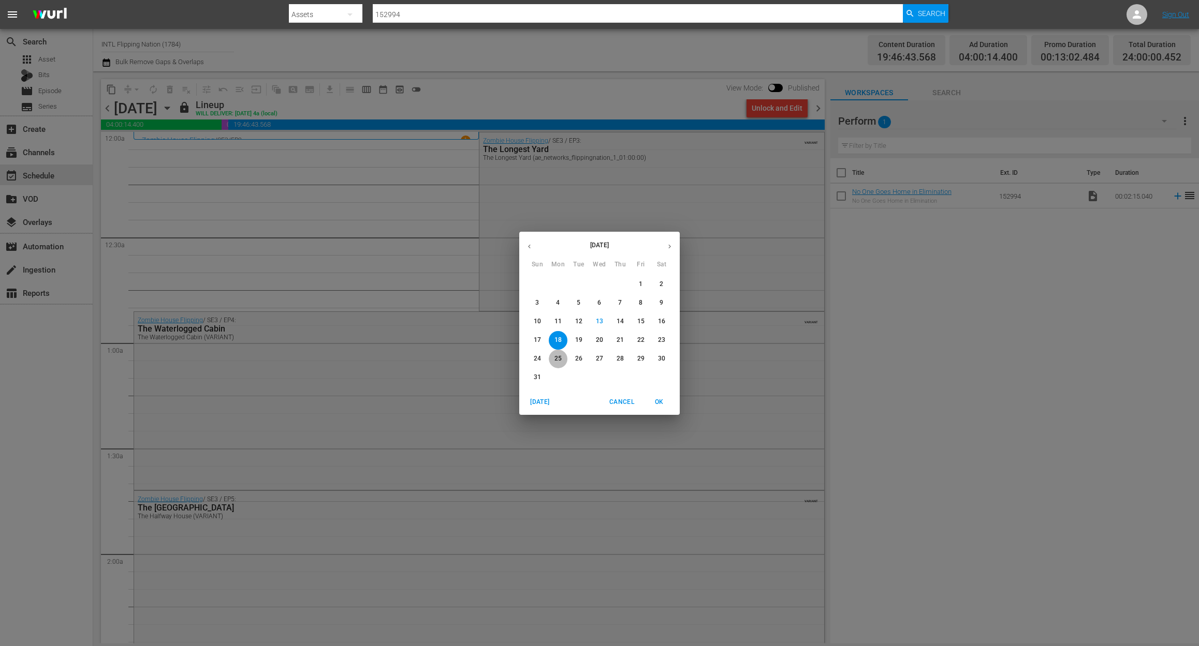
click at [556, 357] on p "25" at bounding box center [557, 359] width 7 height 9
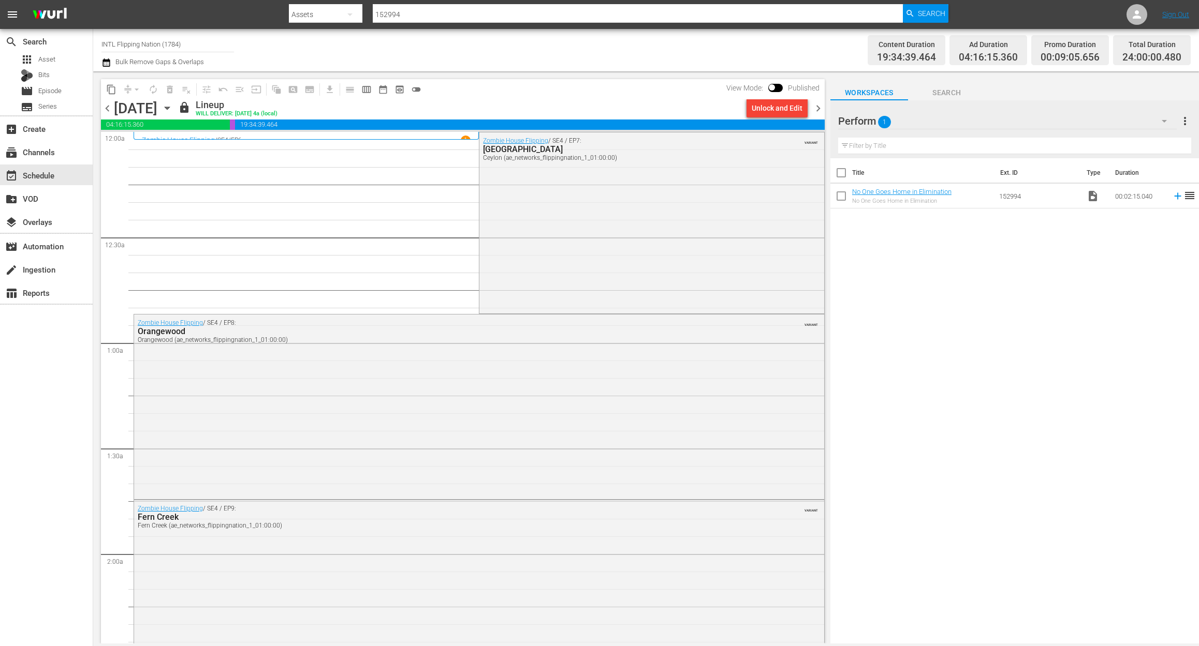
click at [169, 108] on icon "button" at bounding box center [167, 108] width 5 height 3
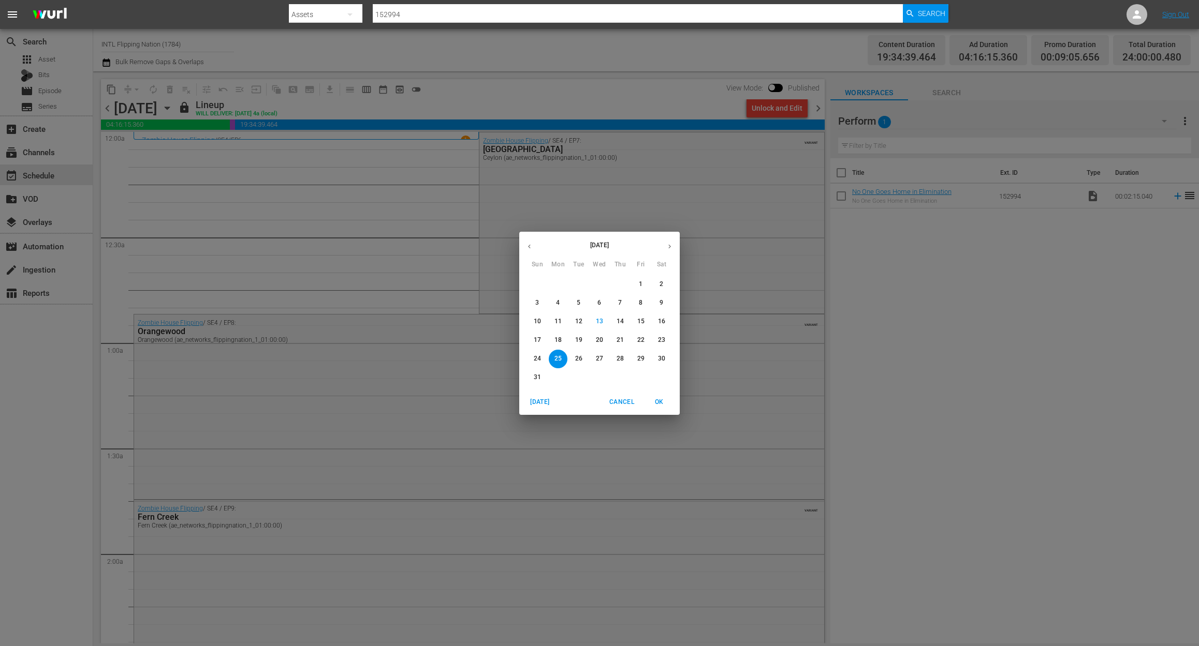
click at [670, 243] on icon "button" at bounding box center [670, 247] width 8 height 8
click at [560, 284] on span "1" at bounding box center [558, 284] width 19 height 9
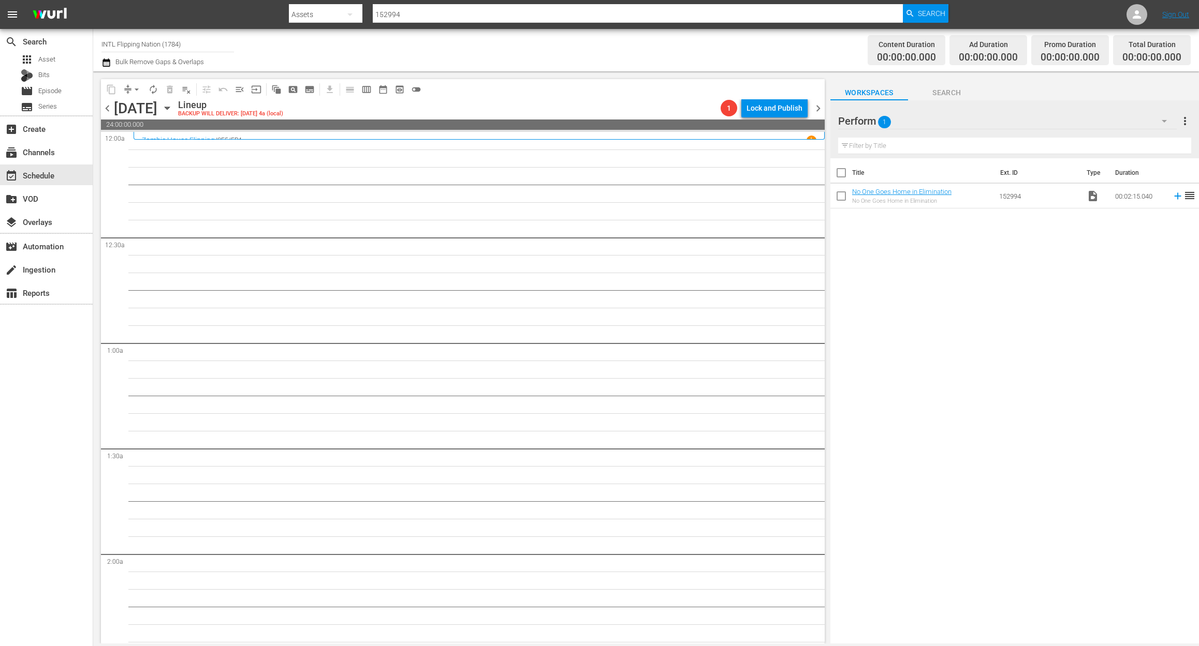
click at [46, 433] on div "search Search apps Asset Bits movie Episode subtitles Series add_box Create sub…" at bounding box center [46, 352] width 93 height 646
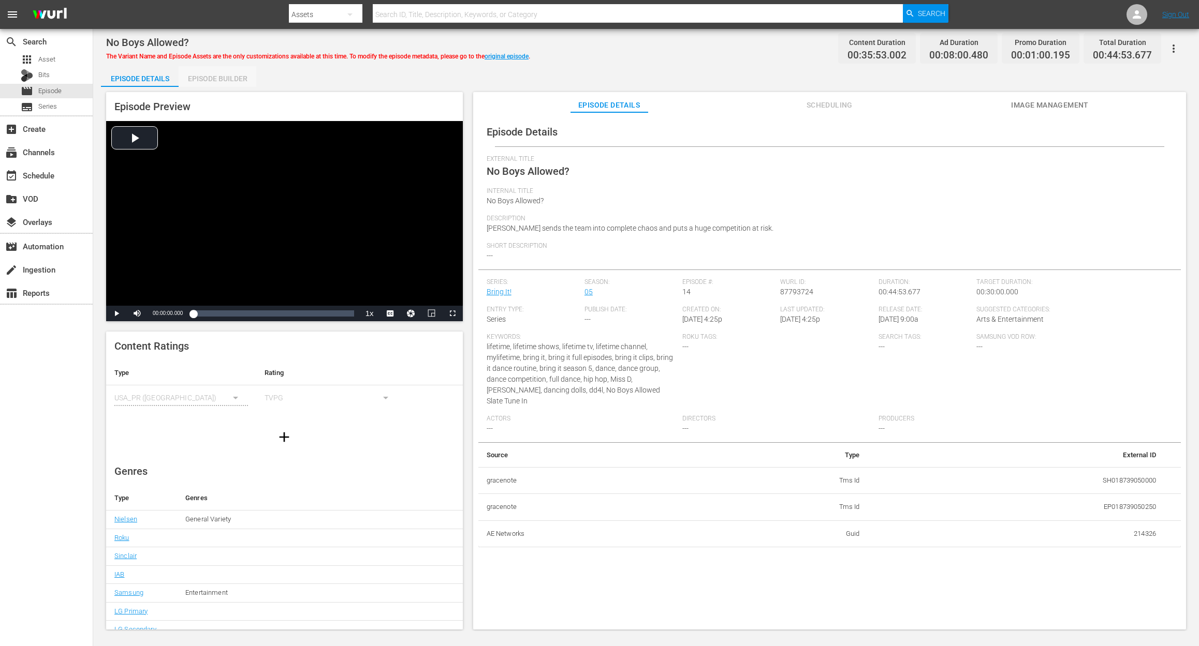
click at [235, 79] on div "Episode Builder" at bounding box center [218, 78] width 78 height 25
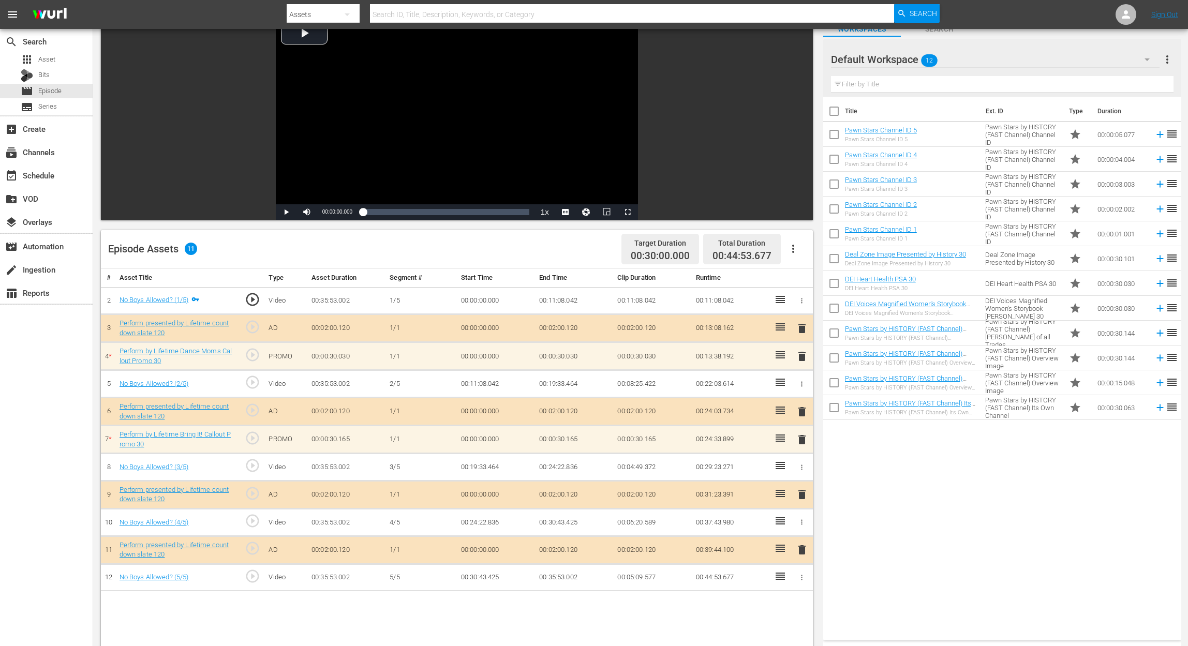
scroll to position [138, 0]
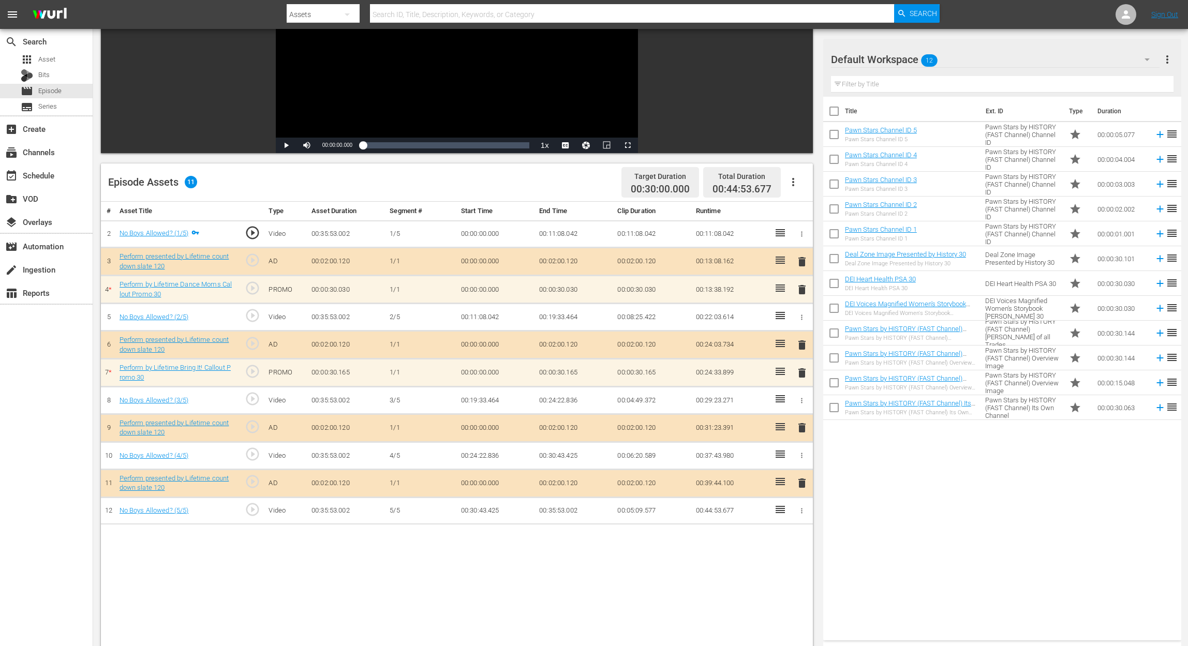
click at [898, 57] on icon "button" at bounding box center [1147, 59] width 12 height 12
click at [883, 173] on div "Perform (11)" at bounding box center [898, 171] width 108 height 17
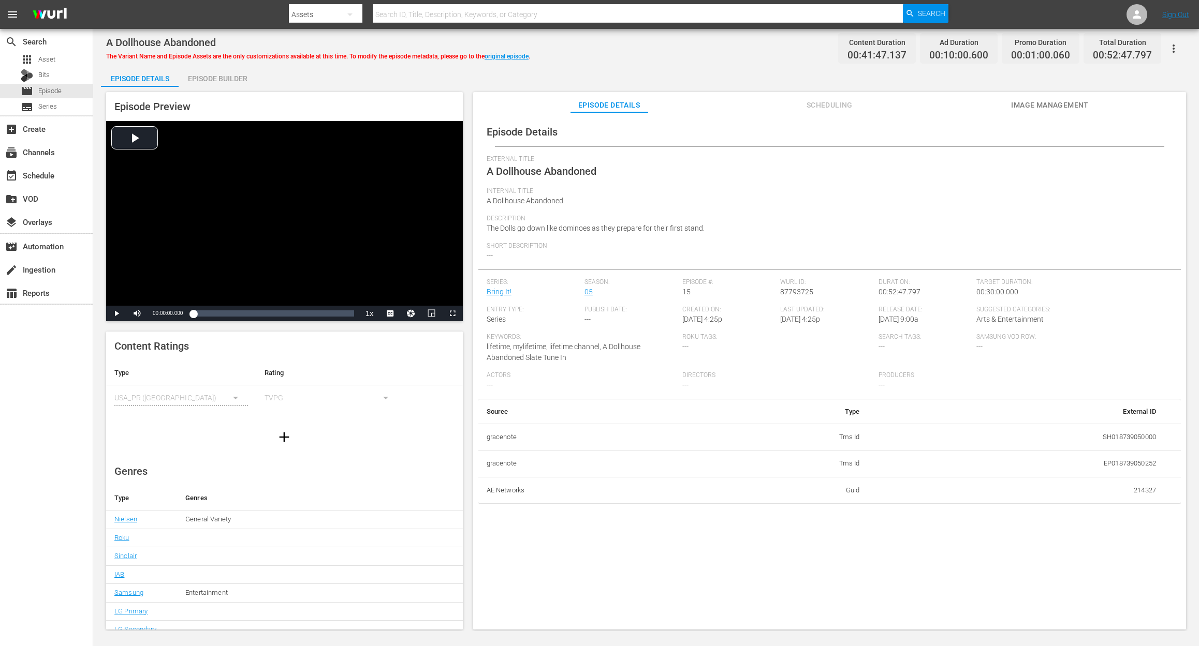
click at [223, 77] on div "Episode Builder" at bounding box center [218, 78] width 78 height 25
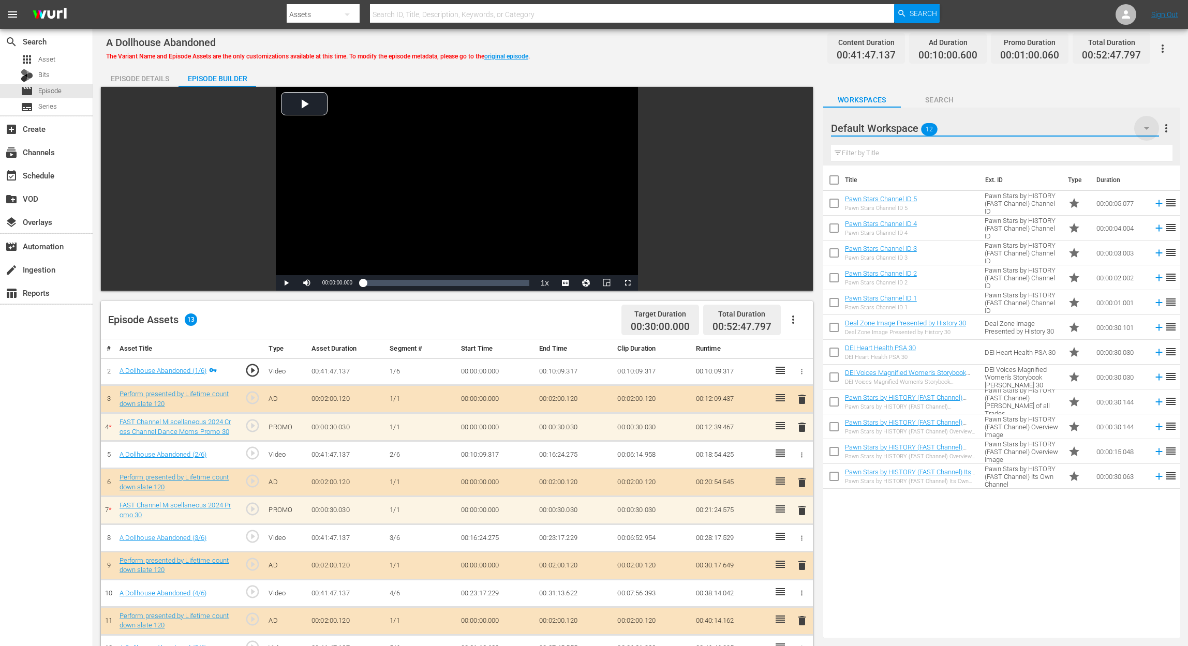
click at [898, 125] on icon "button" at bounding box center [1147, 128] width 12 height 12
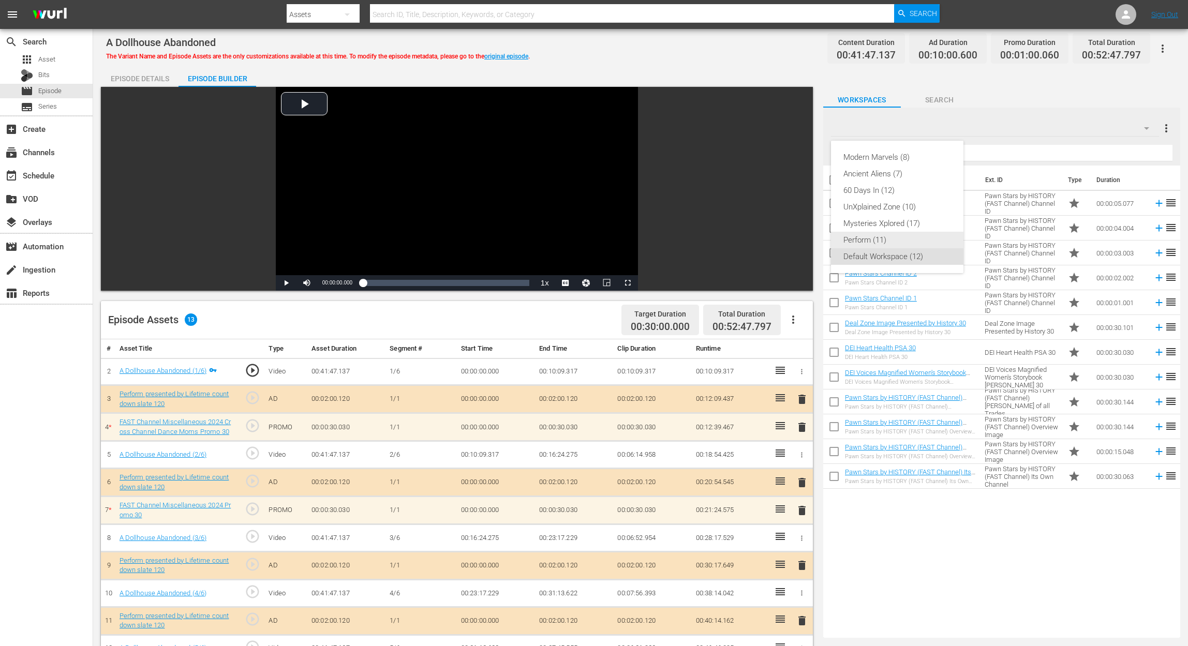
click at [889, 241] on div "Perform (11)" at bounding box center [898, 240] width 108 height 17
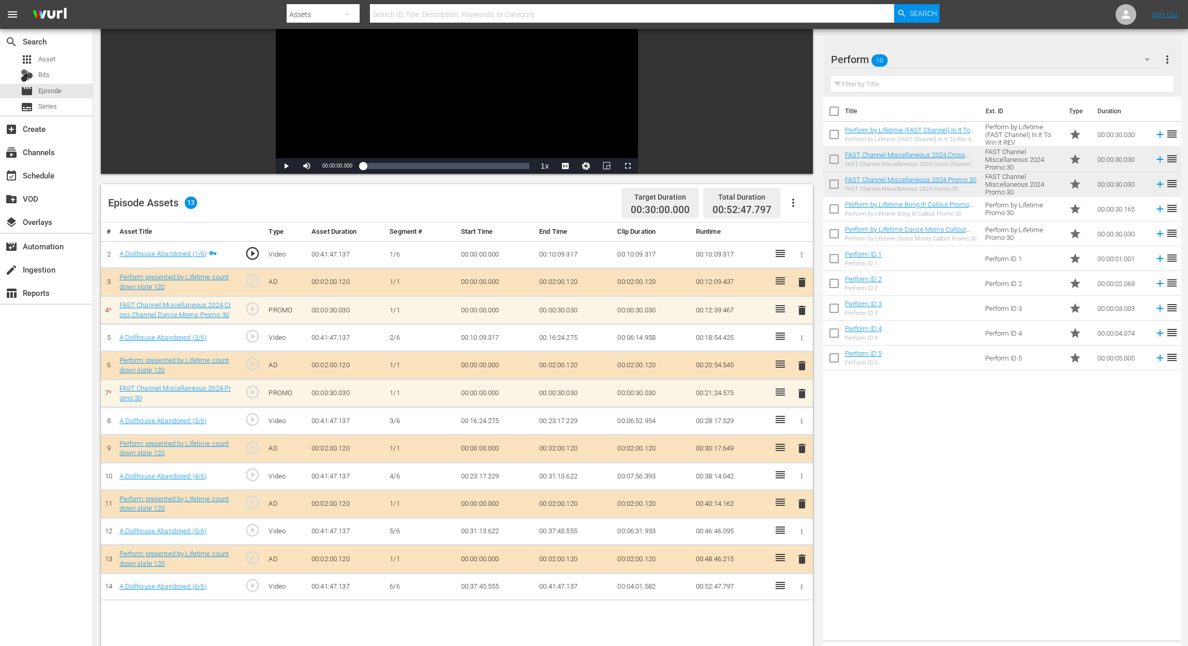
scroll to position [138, 0]
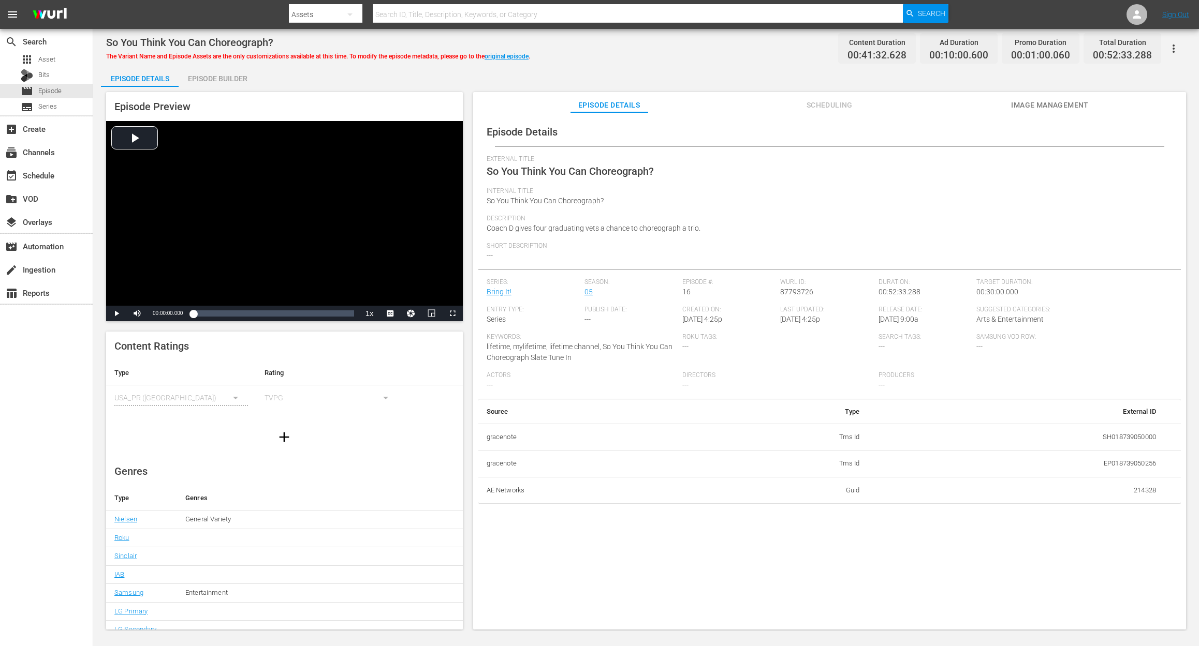
click at [211, 77] on div "Episode Builder" at bounding box center [218, 78] width 78 height 25
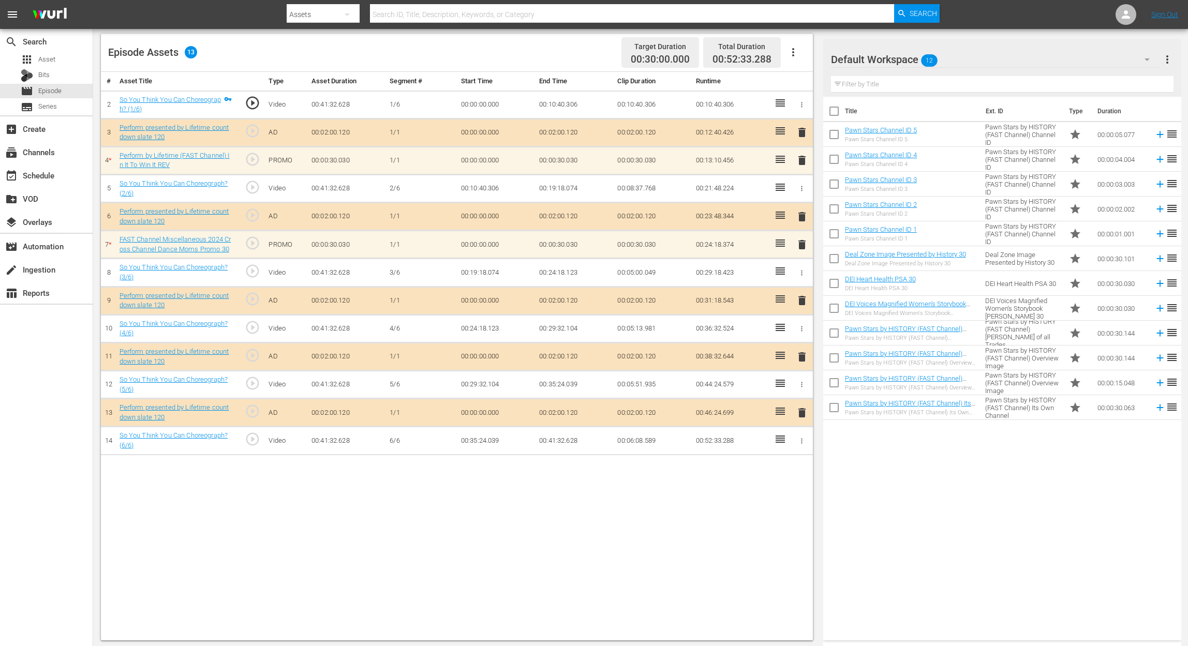
scroll to position [269, 0]
click at [898, 61] on icon "button" at bounding box center [1147, 59] width 5 height 3
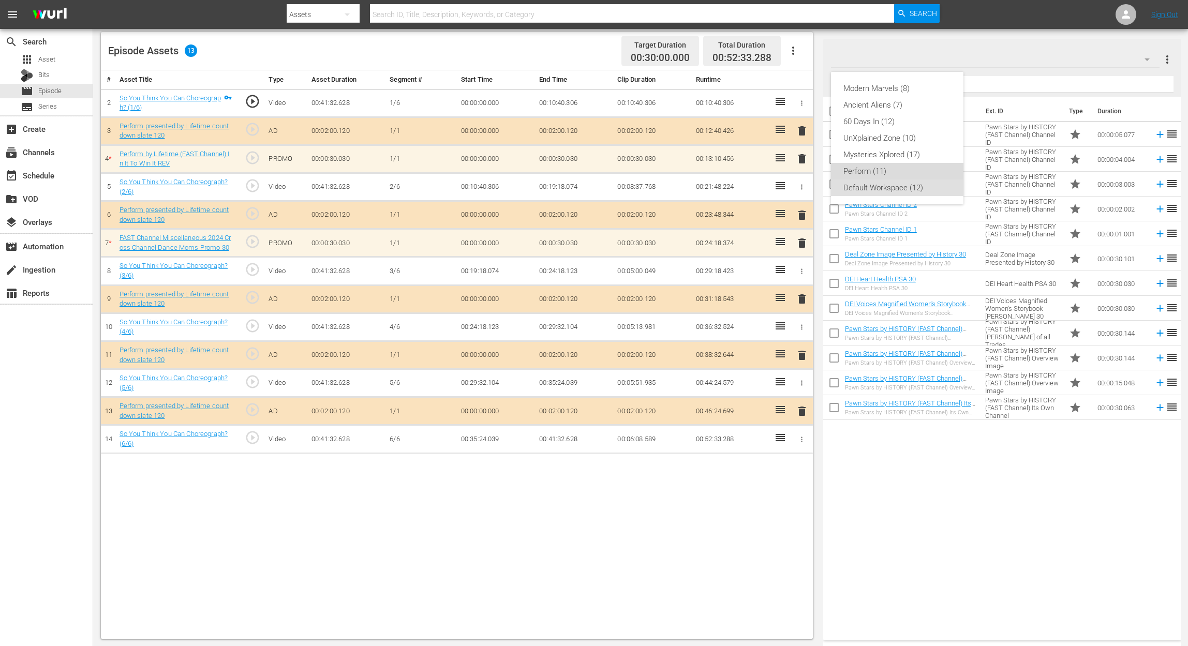
click at [887, 173] on div "Perform (11)" at bounding box center [898, 171] width 108 height 17
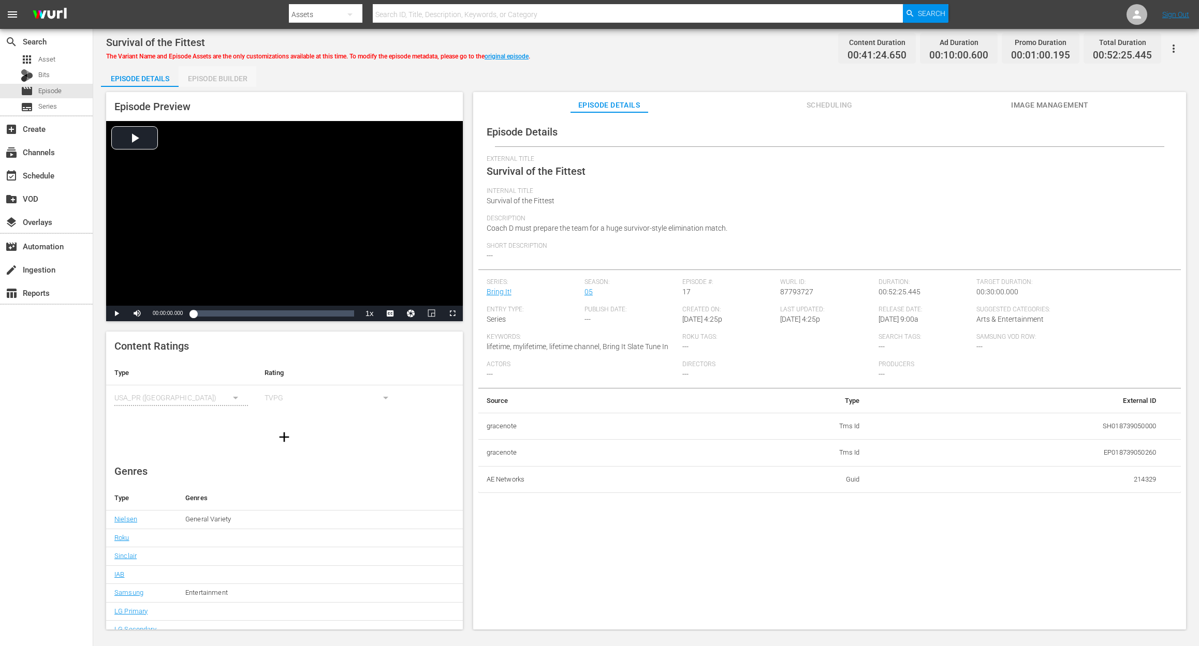
click at [240, 79] on div "Episode Builder" at bounding box center [218, 78] width 78 height 25
click at [217, 81] on div "Episode Builder" at bounding box center [218, 78] width 78 height 25
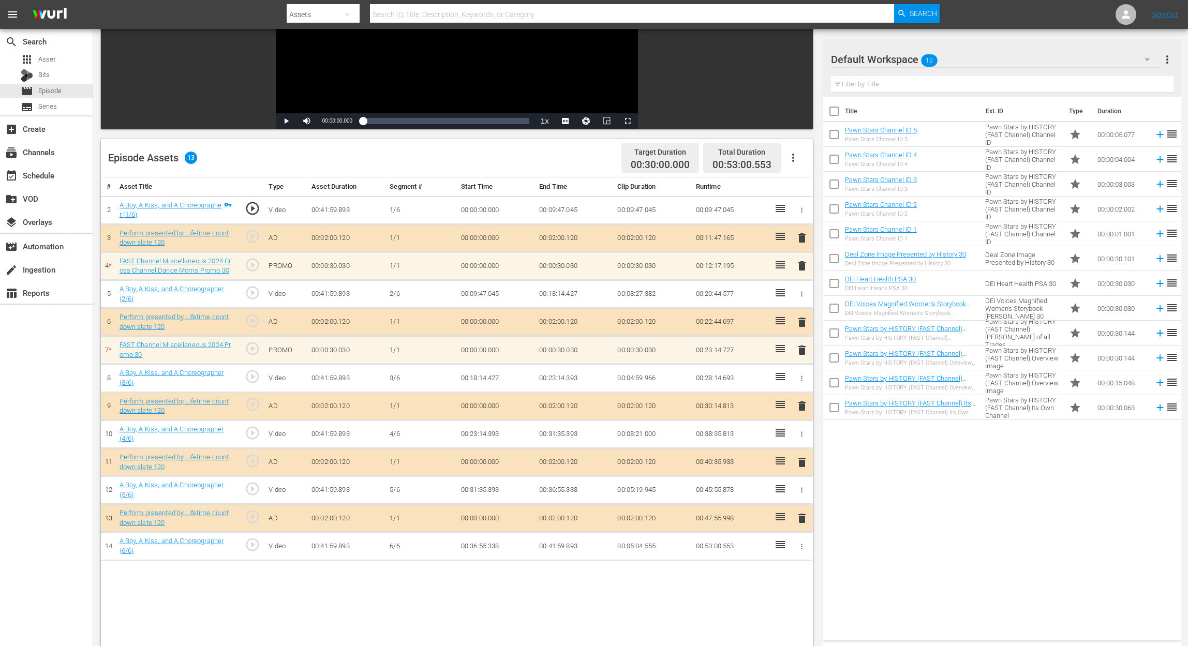
scroll to position [269, 0]
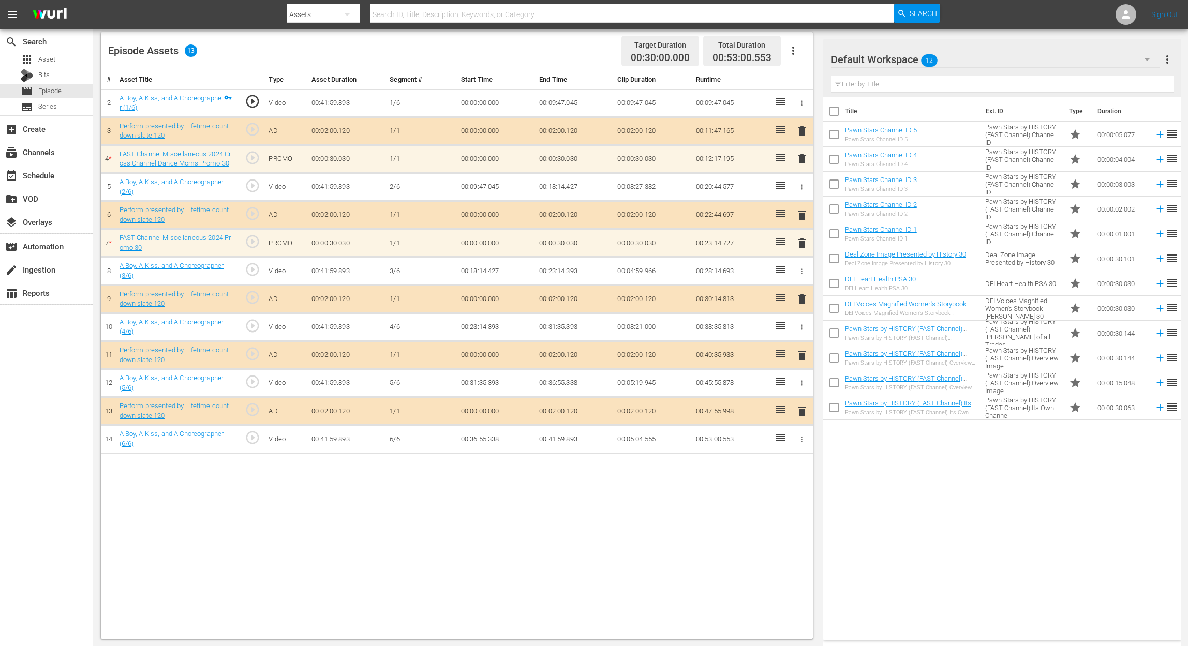
click at [898, 57] on icon "button" at bounding box center [1147, 59] width 12 height 12
click at [888, 174] on div "Perform (11)" at bounding box center [898, 171] width 108 height 17
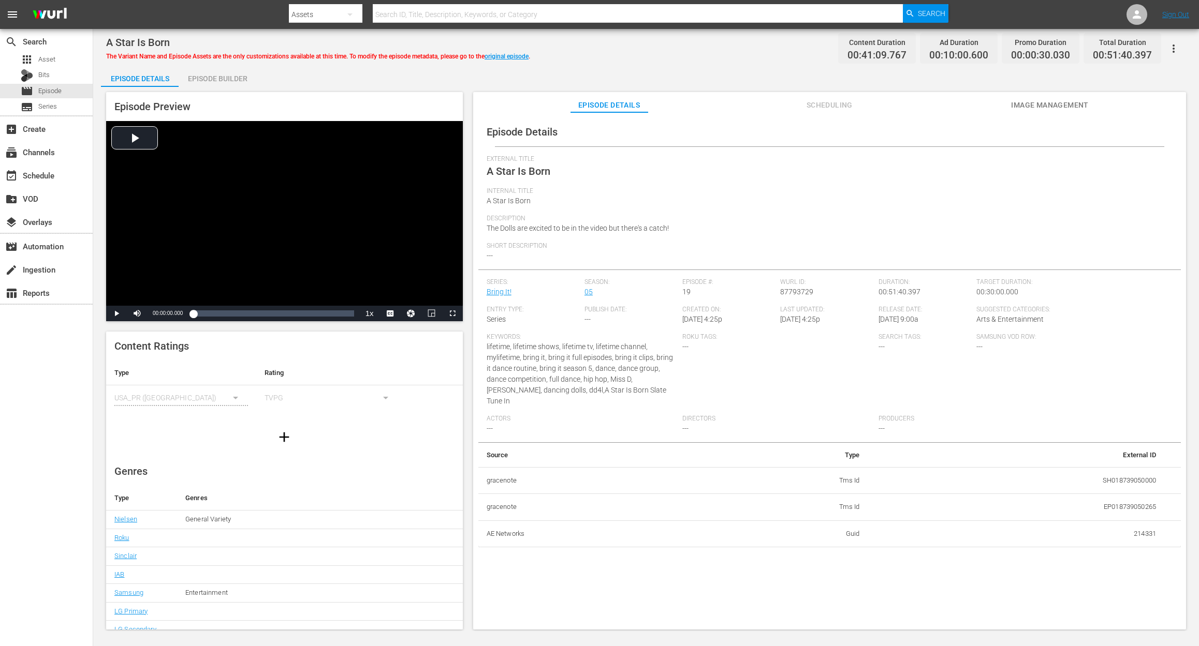
click at [220, 79] on div "Episode Builder" at bounding box center [218, 78] width 78 height 25
click at [222, 79] on div "Episode Builder" at bounding box center [218, 78] width 78 height 25
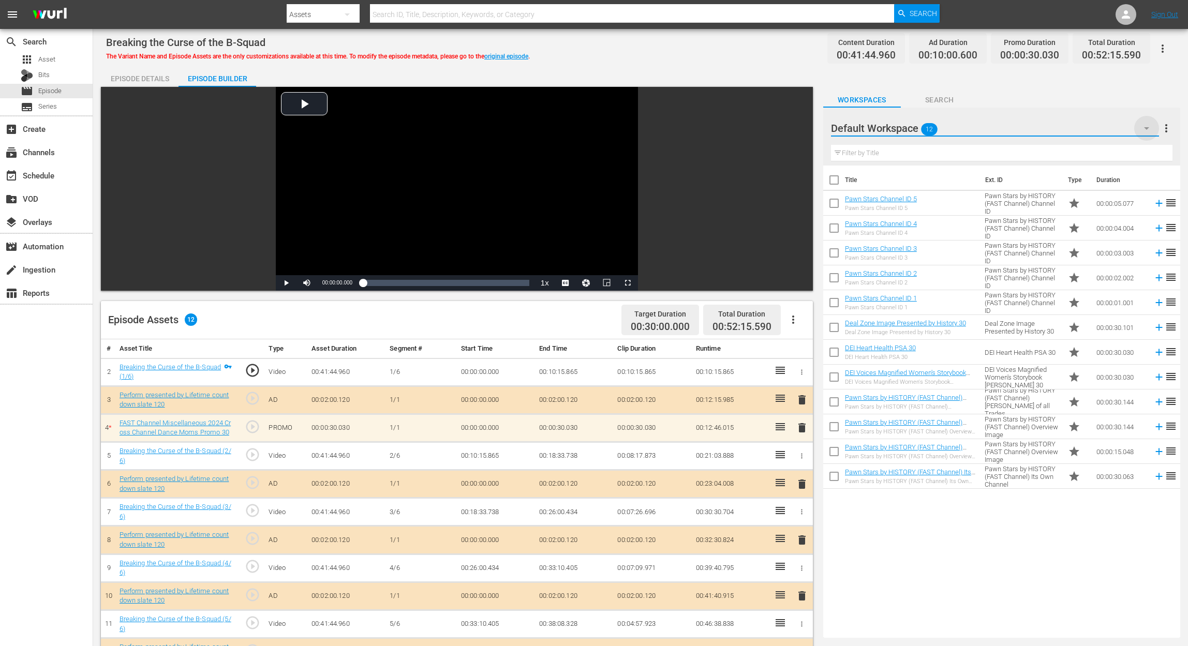
click at [898, 132] on icon "button" at bounding box center [1147, 128] width 12 height 12
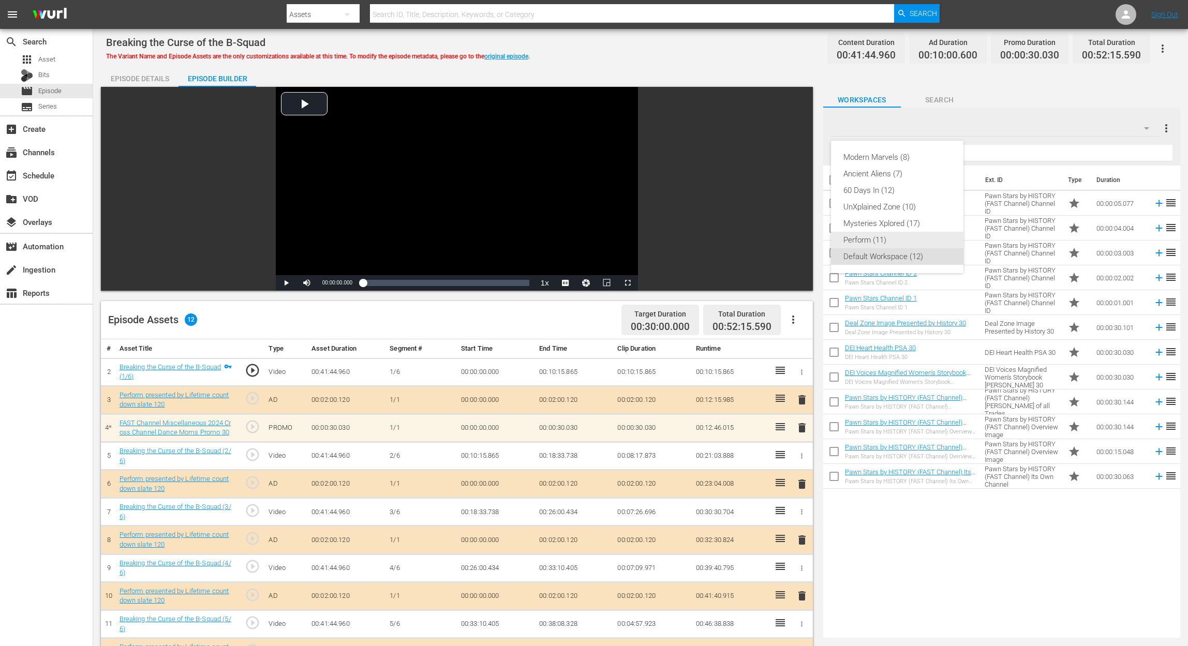
click at [869, 245] on div "Perform (11)" at bounding box center [898, 240] width 108 height 17
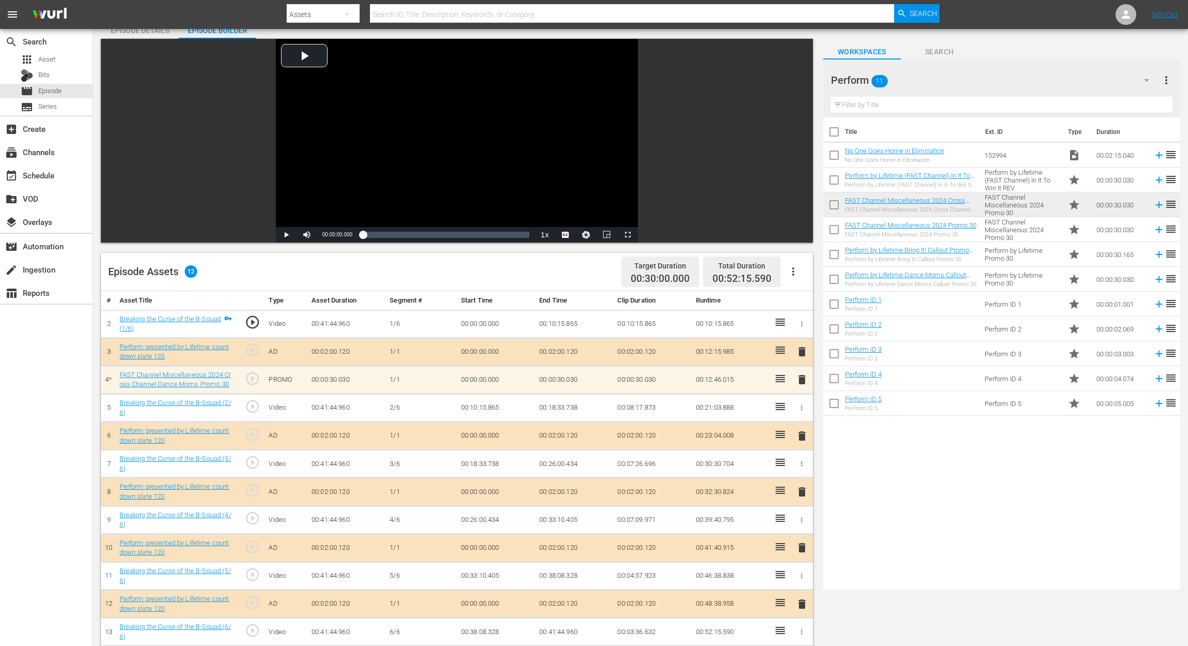
scroll to position [69, 0]
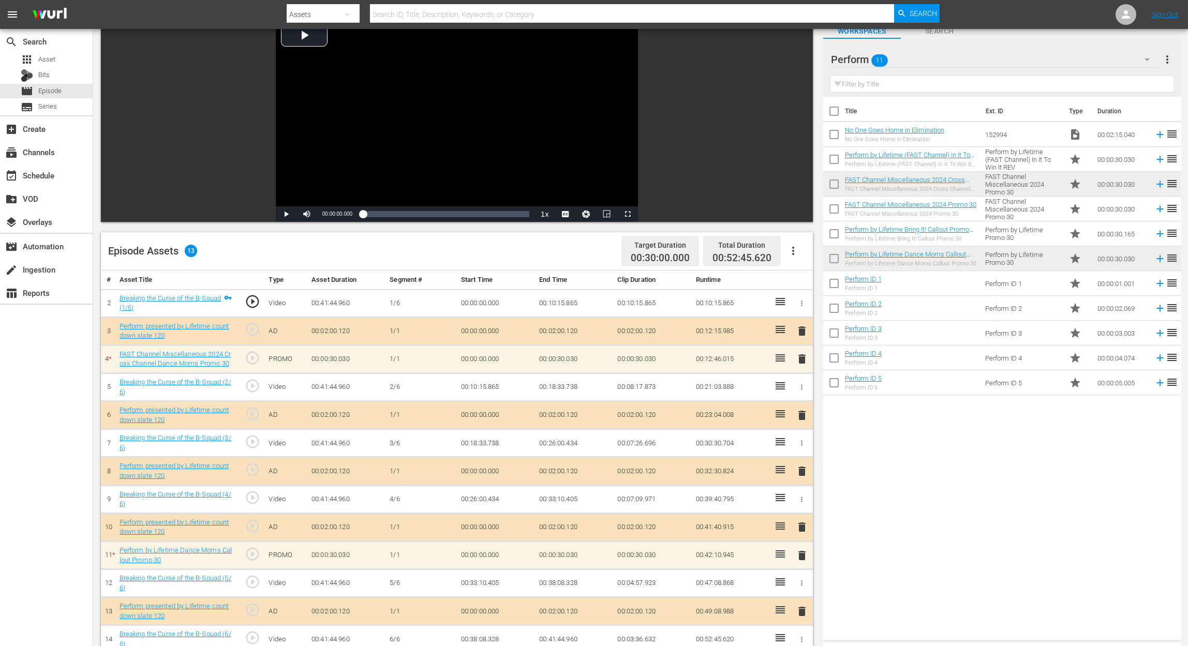
click at [833, 131] on input "checkbox" at bounding box center [834, 137] width 22 height 22
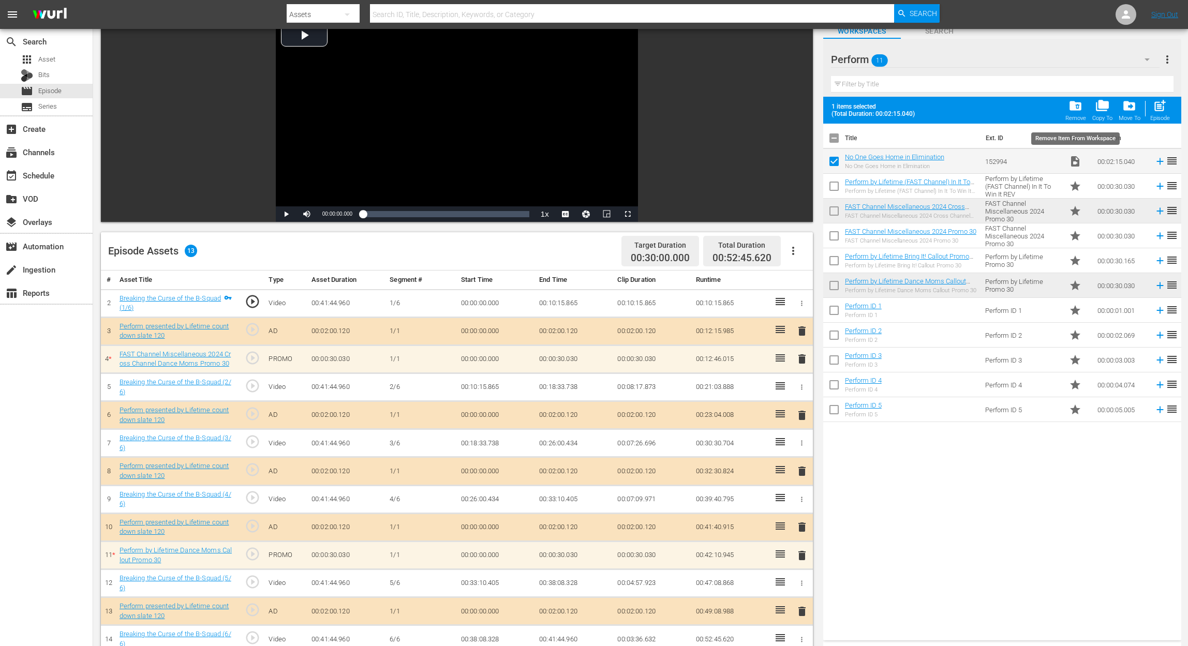
click at [898, 104] on div "folder_delete Remove" at bounding box center [1076, 110] width 21 height 23
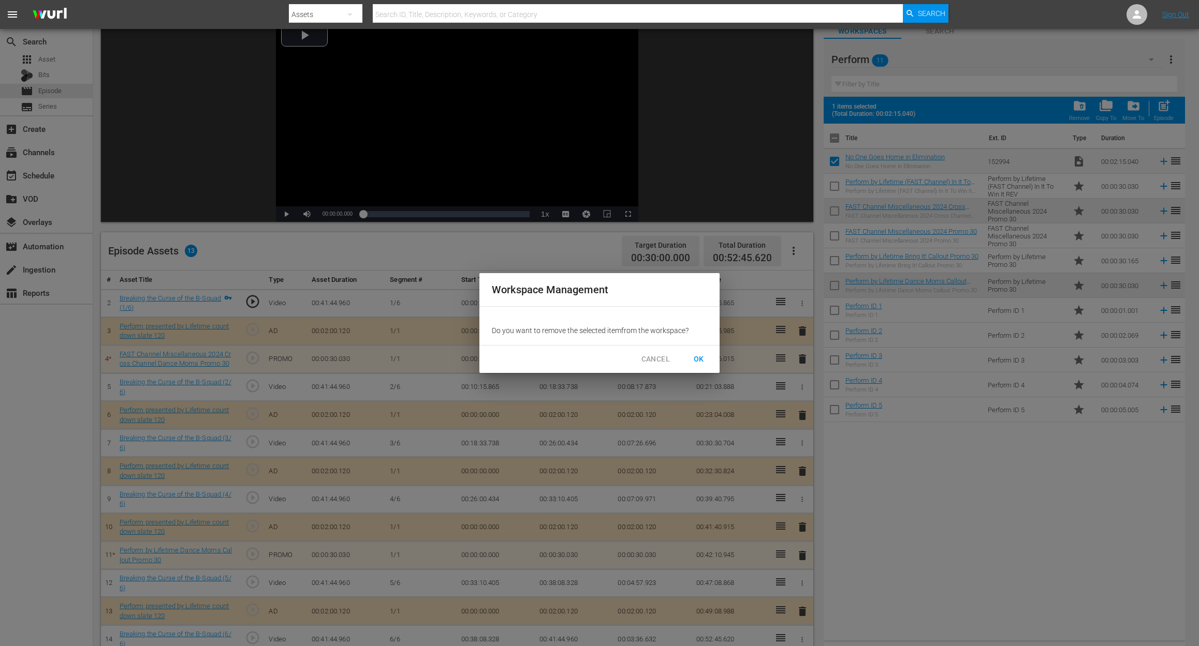
click at [701, 355] on span "OK" at bounding box center [698, 359] width 17 height 13
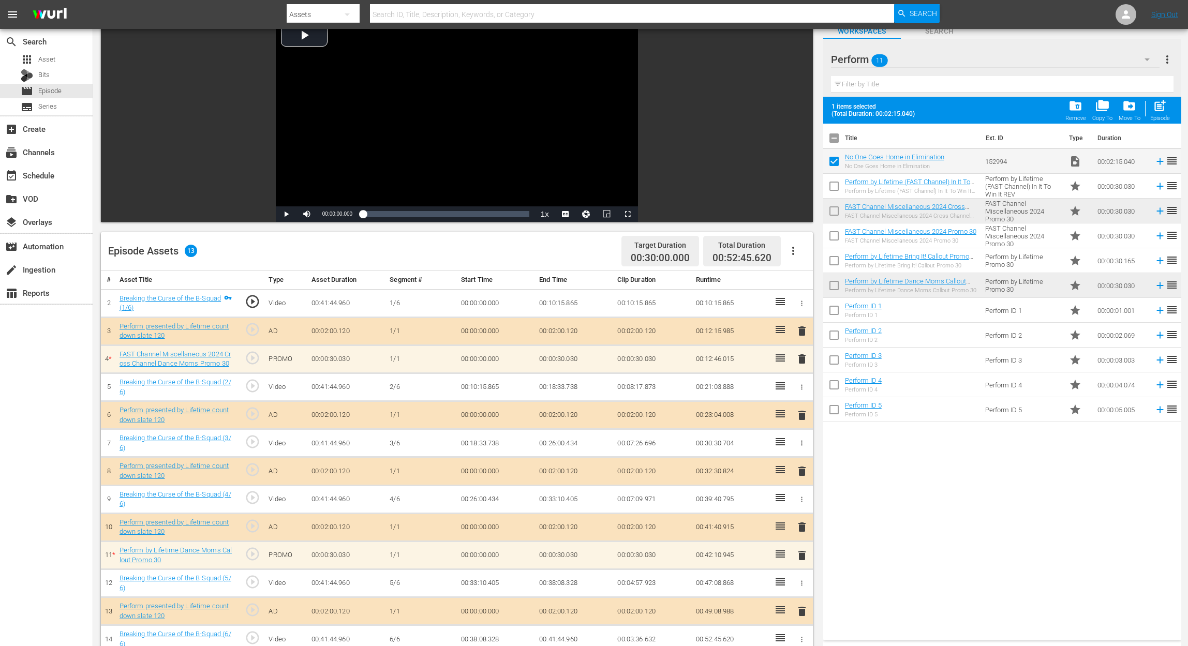
click at [802, 484] on span "delete" at bounding box center [802, 556] width 12 height 12
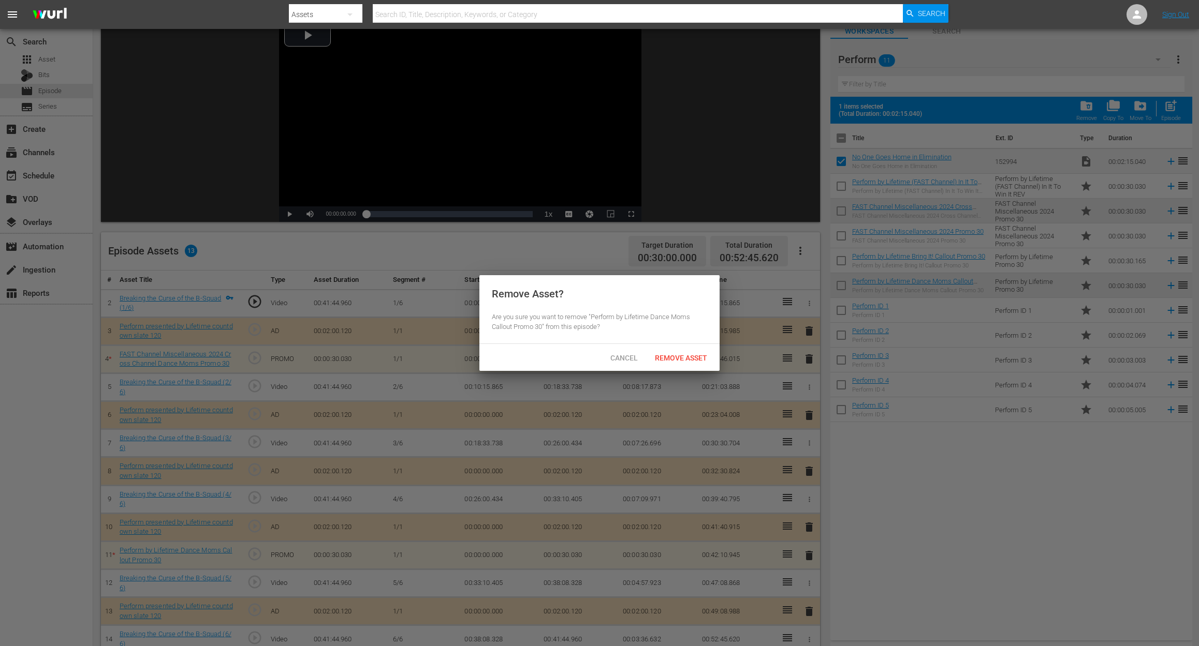
checkbox input "false"
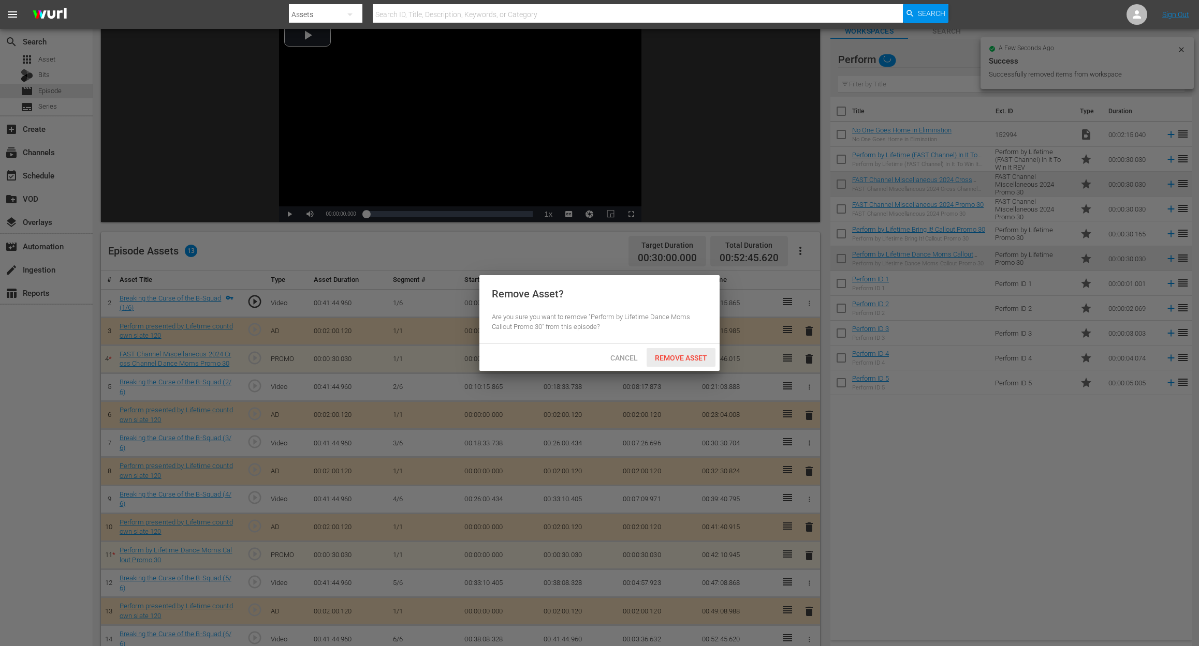
click at [686, 357] on span "Remove Asset" at bounding box center [680, 358] width 69 height 8
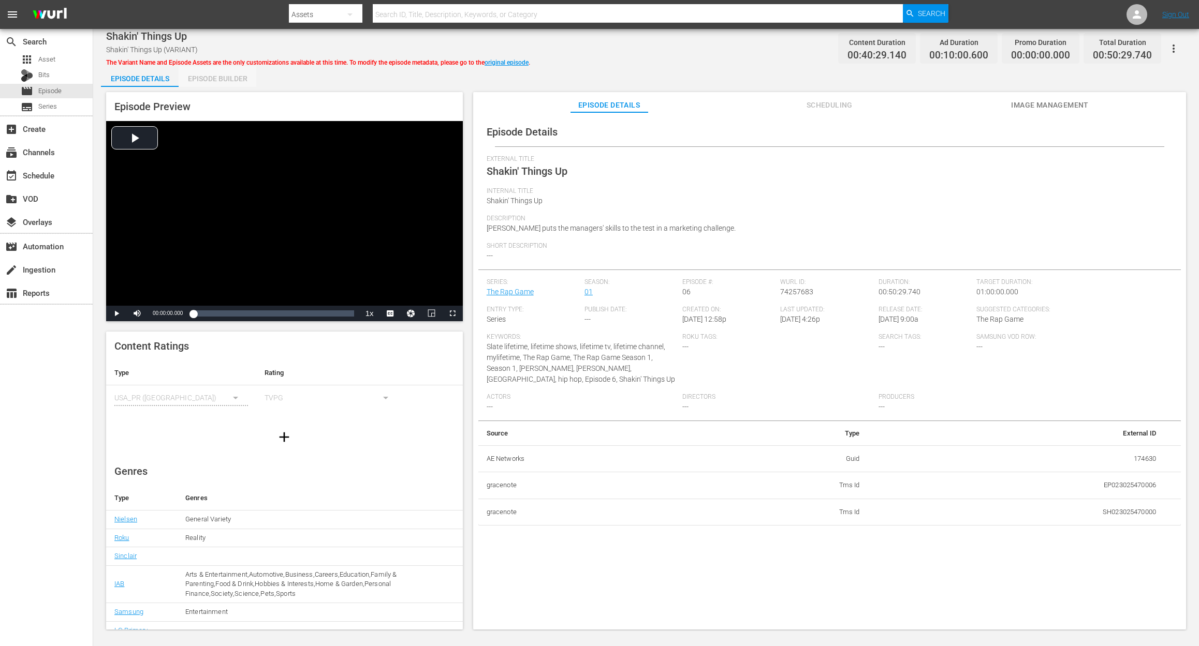
click at [217, 75] on div "Episode Builder" at bounding box center [218, 78] width 78 height 25
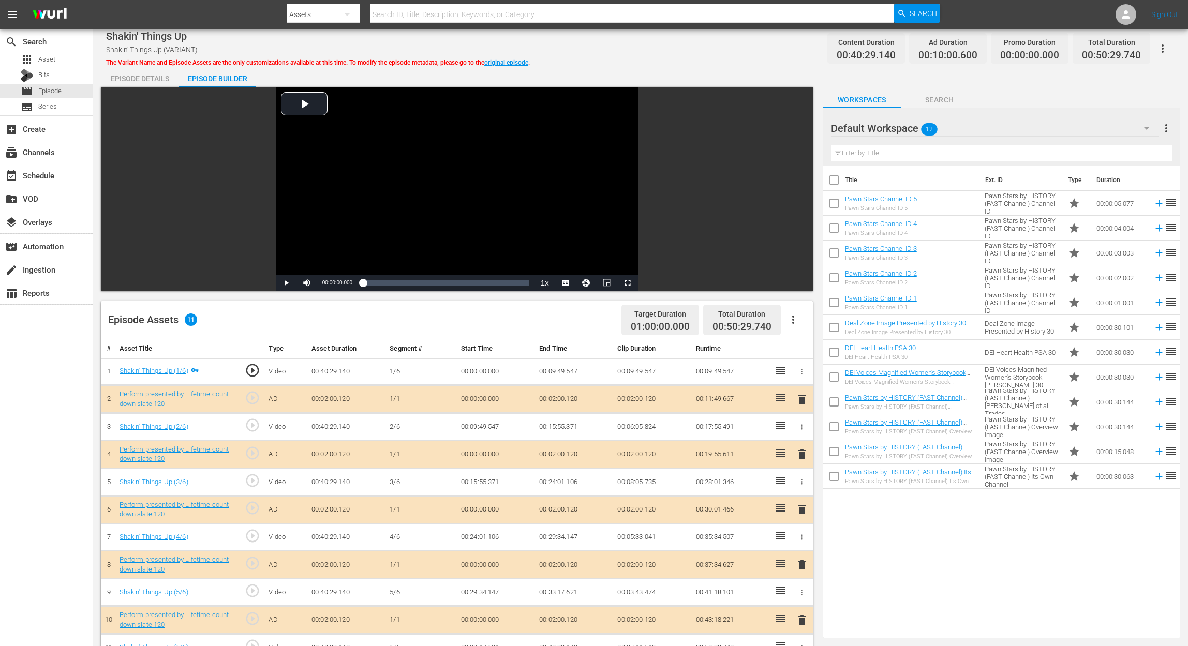
click at [898, 131] on icon "button" at bounding box center [1147, 128] width 12 height 12
click at [884, 237] on div "Perform (10)" at bounding box center [898, 240] width 108 height 17
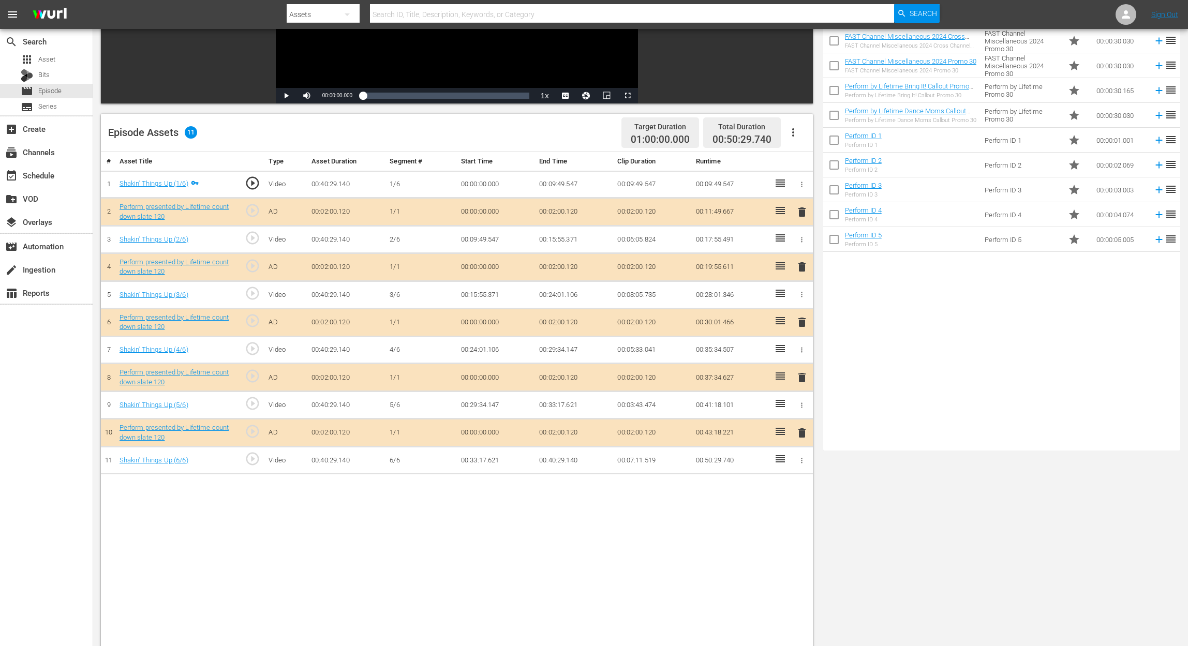
scroll to position [207, 0]
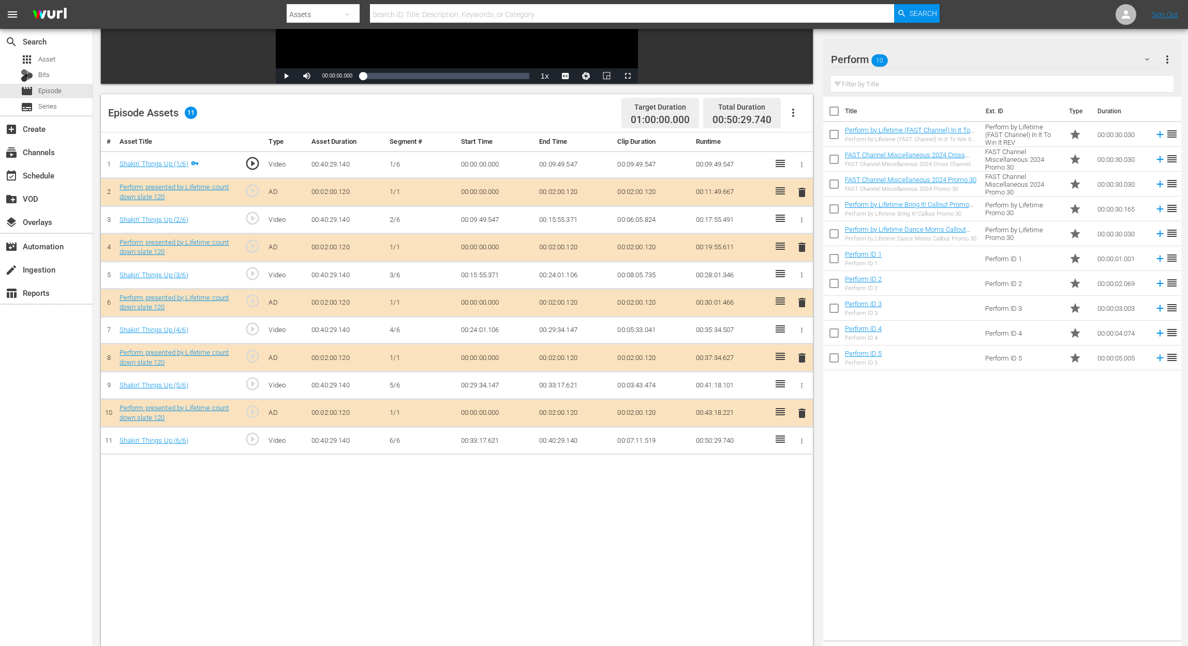
click at [801, 303] on span "delete" at bounding box center [802, 303] width 12 height 12
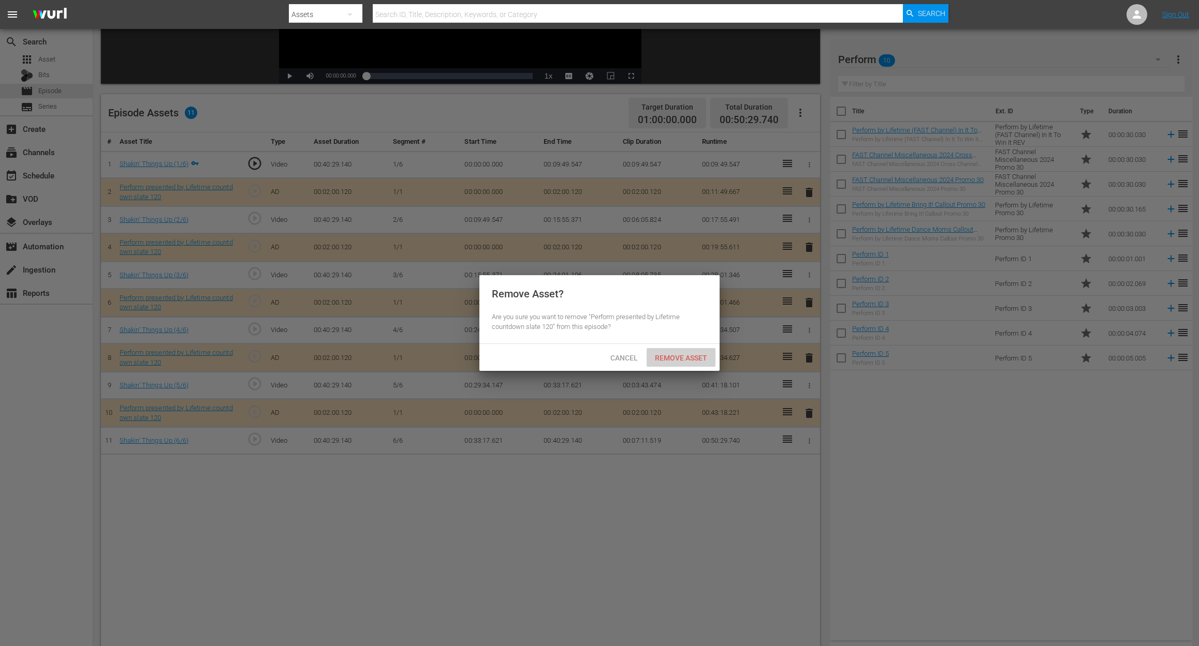
click at [673, 362] on span "Remove Asset" at bounding box center [680, 358] width 69 height 8
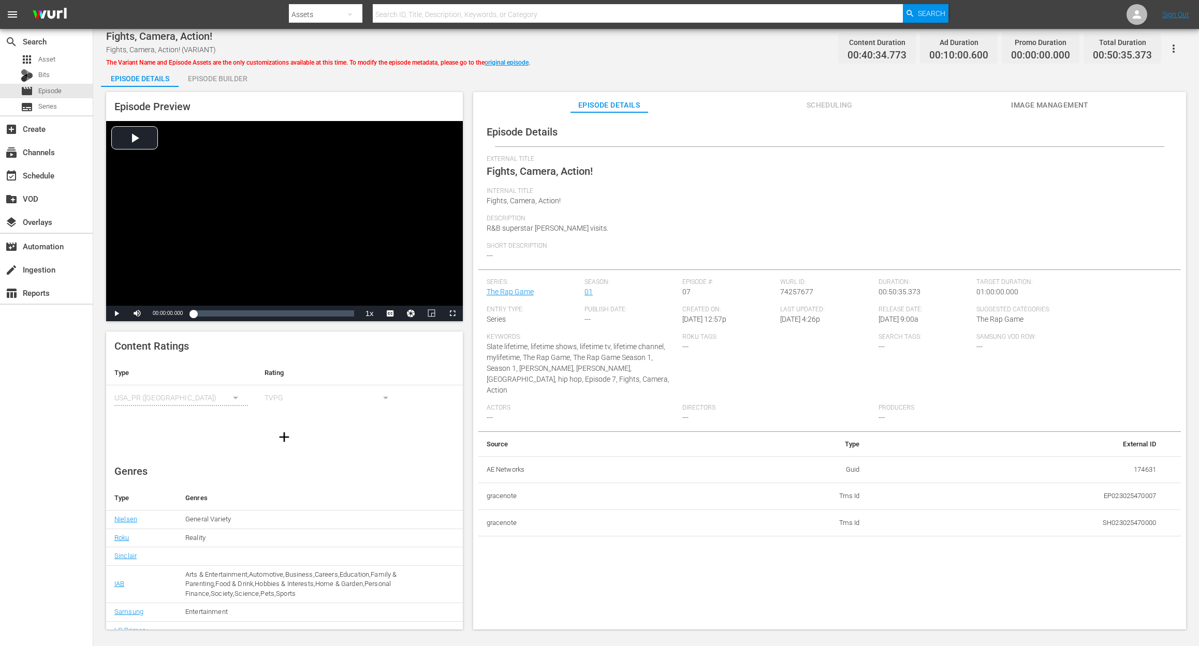
click at [230, 78] on div "Episode Builder" at bounding box center [218, 78] width 78 height 25
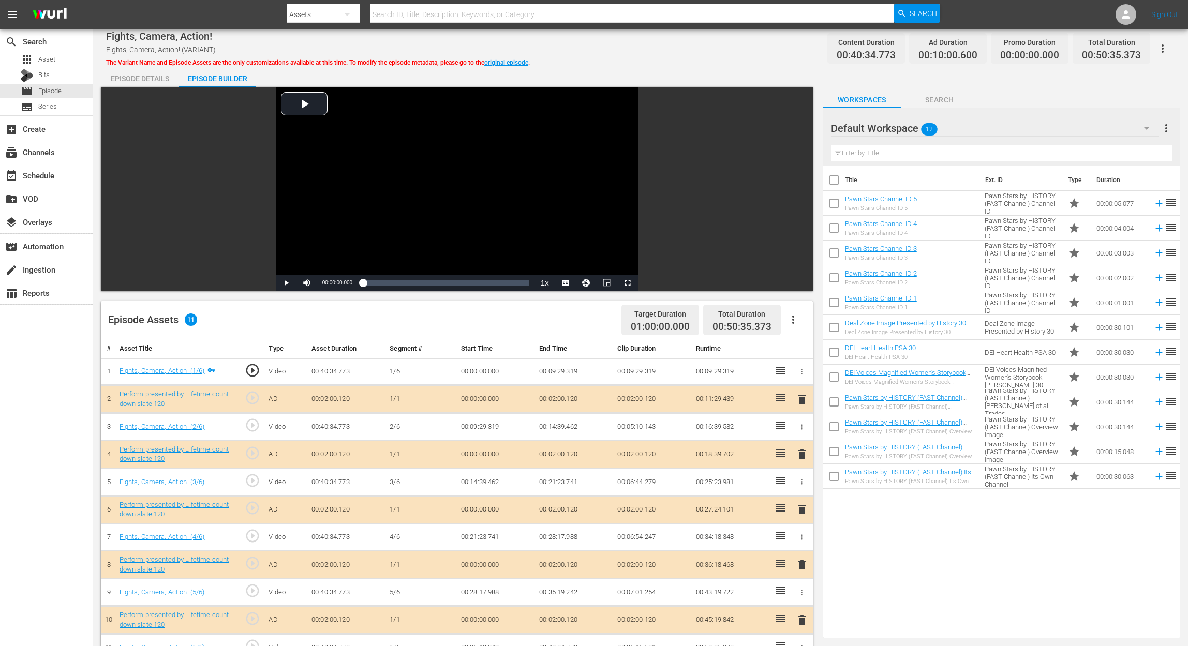
click at [898, 127] on icon "button" at bounding box center [1147, 128] width 12 height 12
click at [882, 241] on div "Perform (10)" at bounding box center [898, 240] width 108 height 17
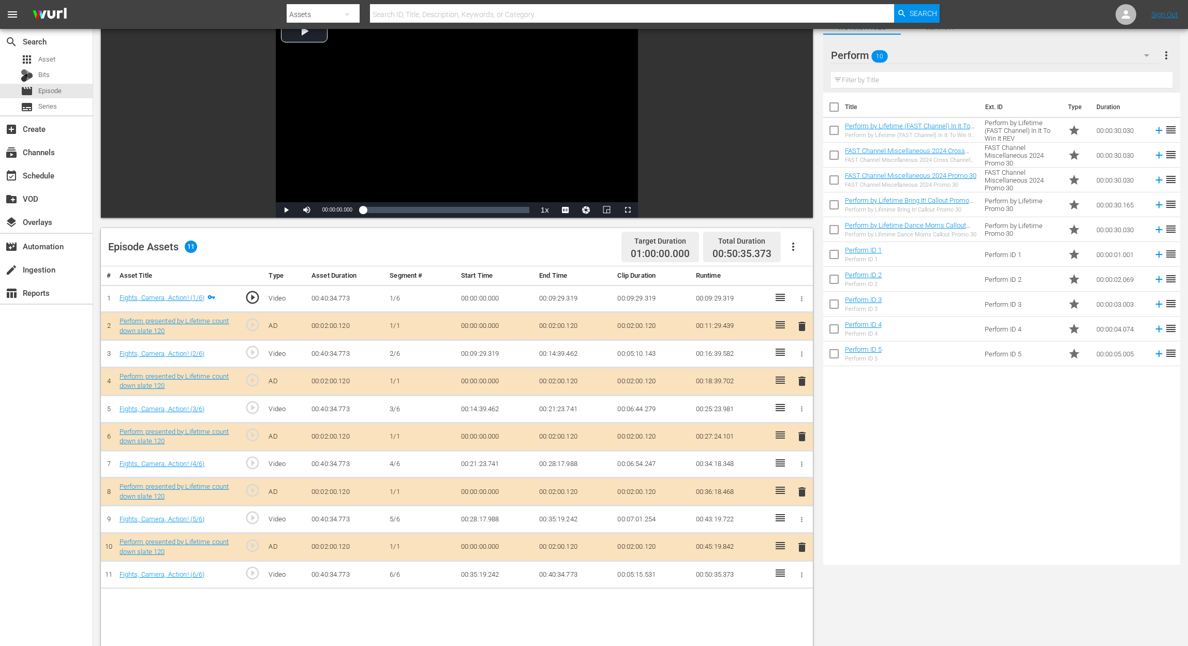
scroll to position [138, 0]
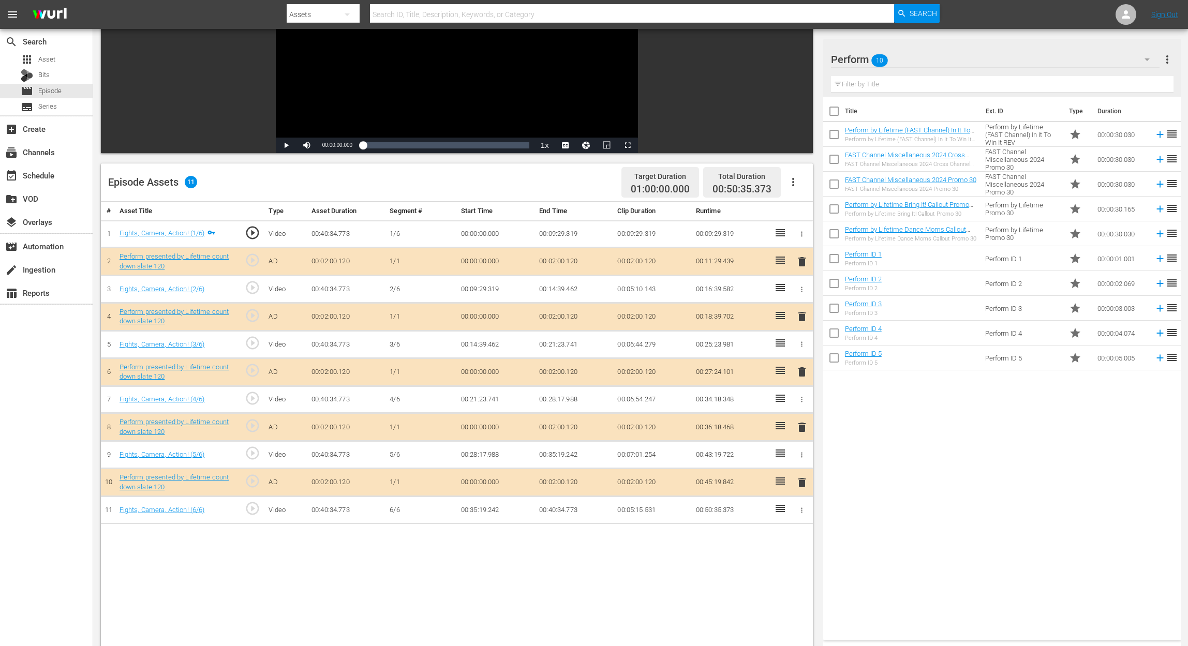
click at [806, 367] on span "delete" at bounding box center [802, 372] width 12 height 12
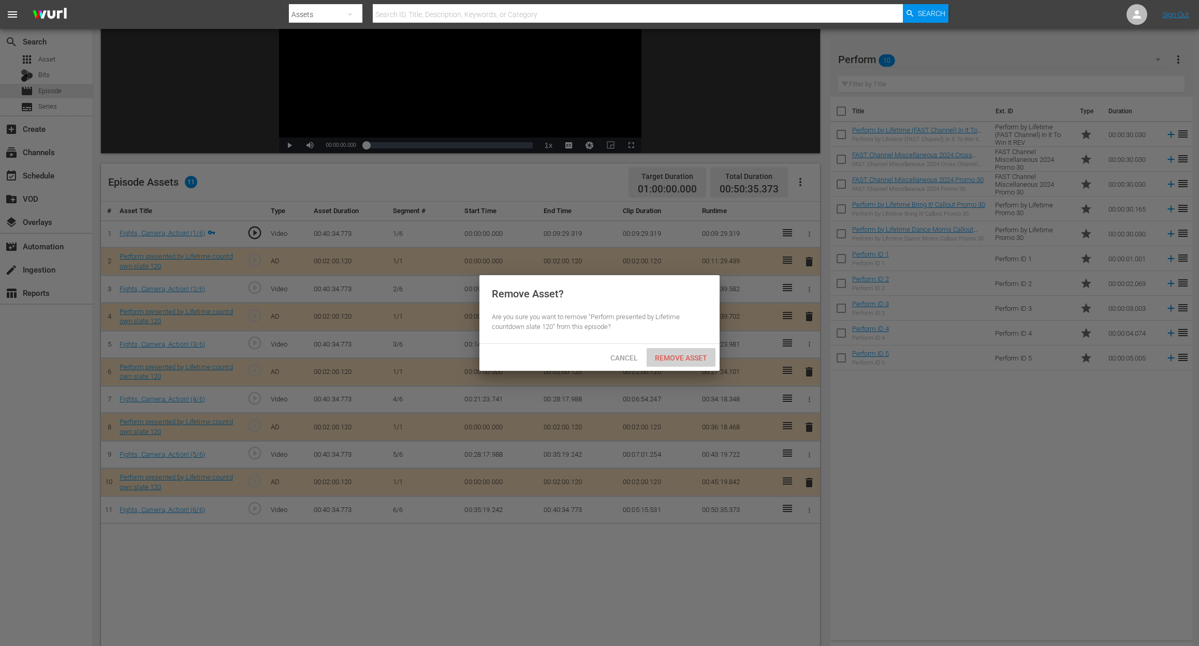
click at [696, 359] on span "Remove Asset" at bounding box center [680, 358] width 69 height 8
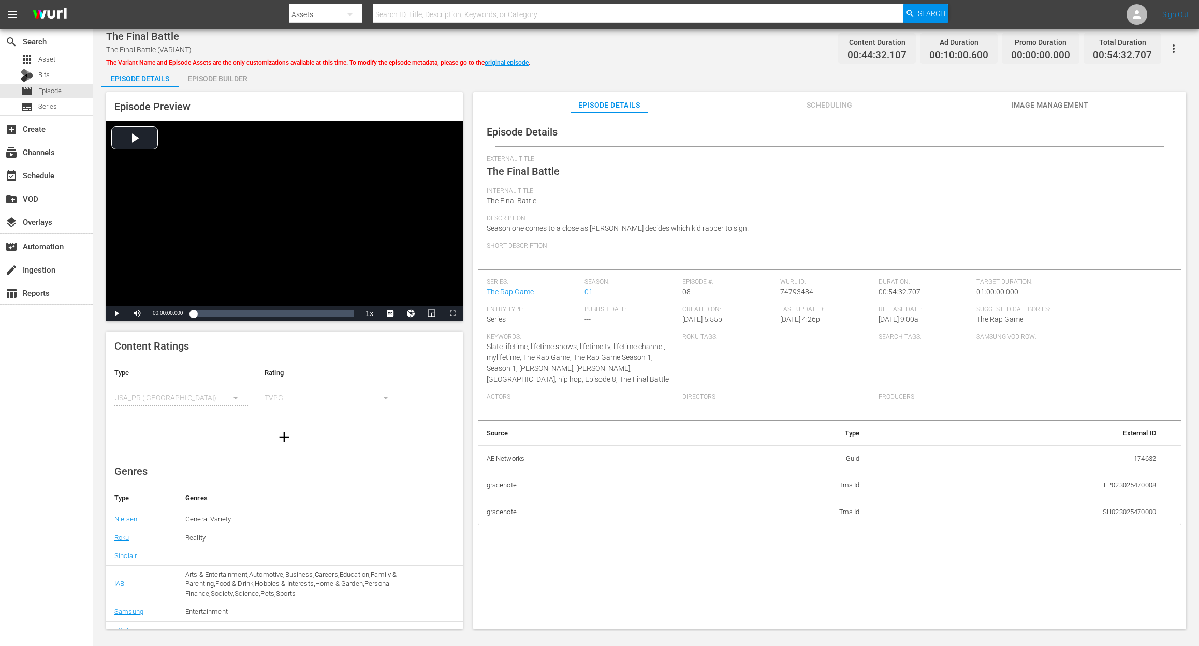
click at [228, 79] on div "Episode Builder" at bounding box center [218, 78] width 78 height 25
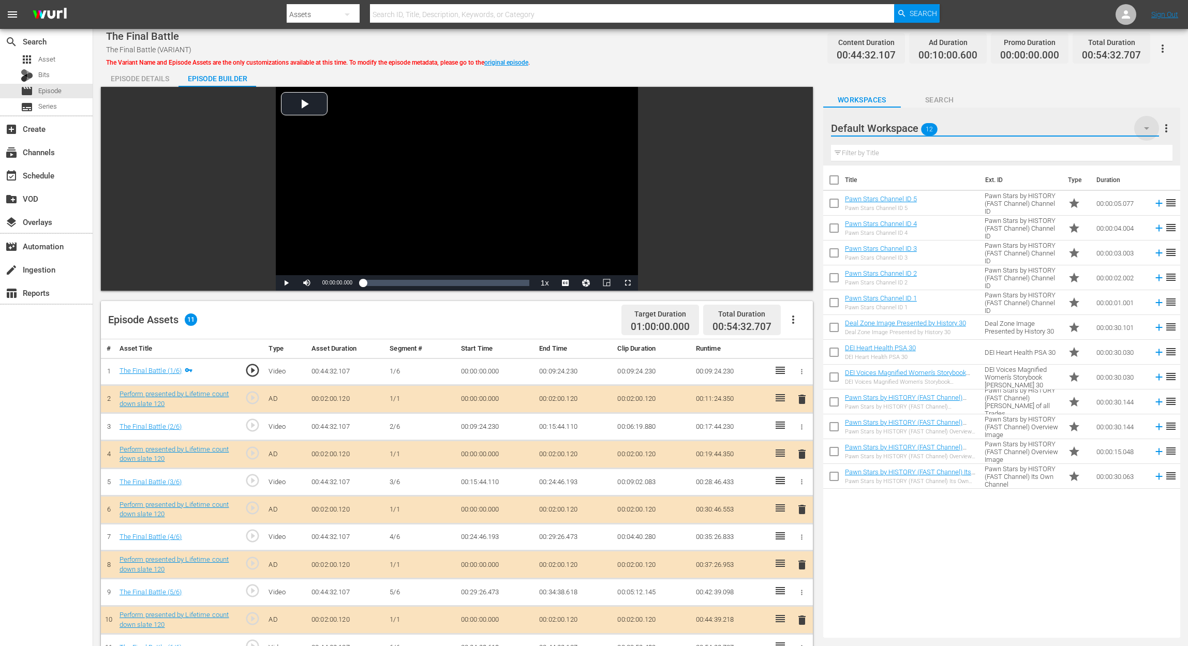
click at [898, 127] on icon "button" at bounding box center [1147, 128] width 12 height 12
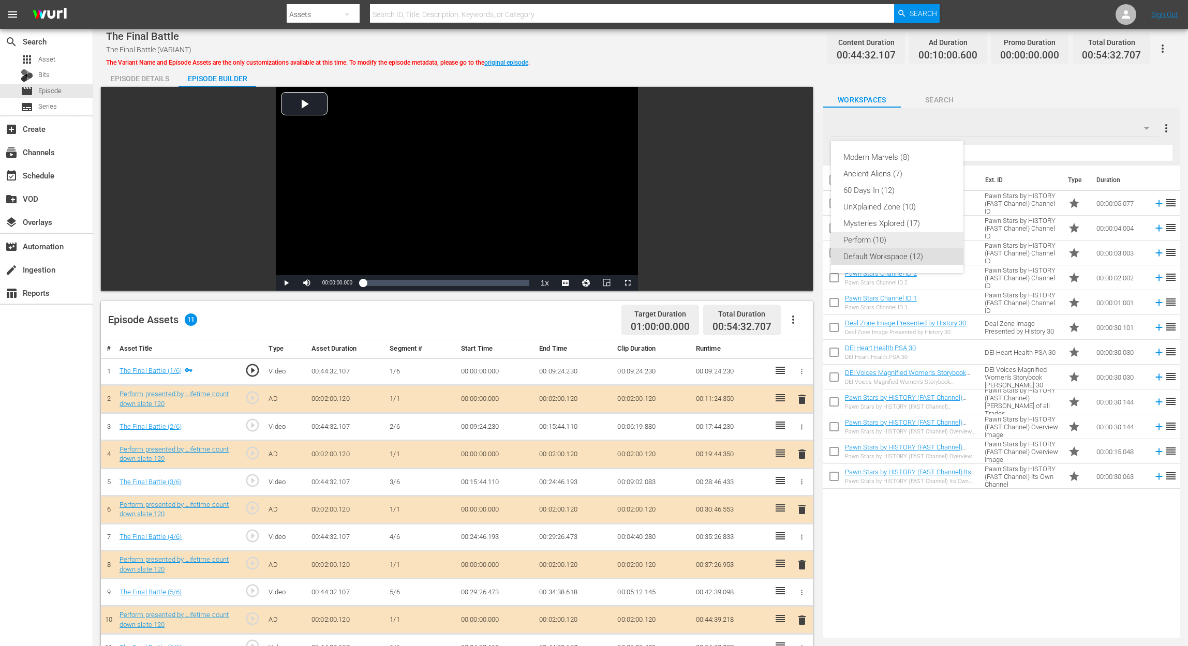
click at [874, 244] on div "Perform (10)" at bounding box center [898, 240] width 108 height 17
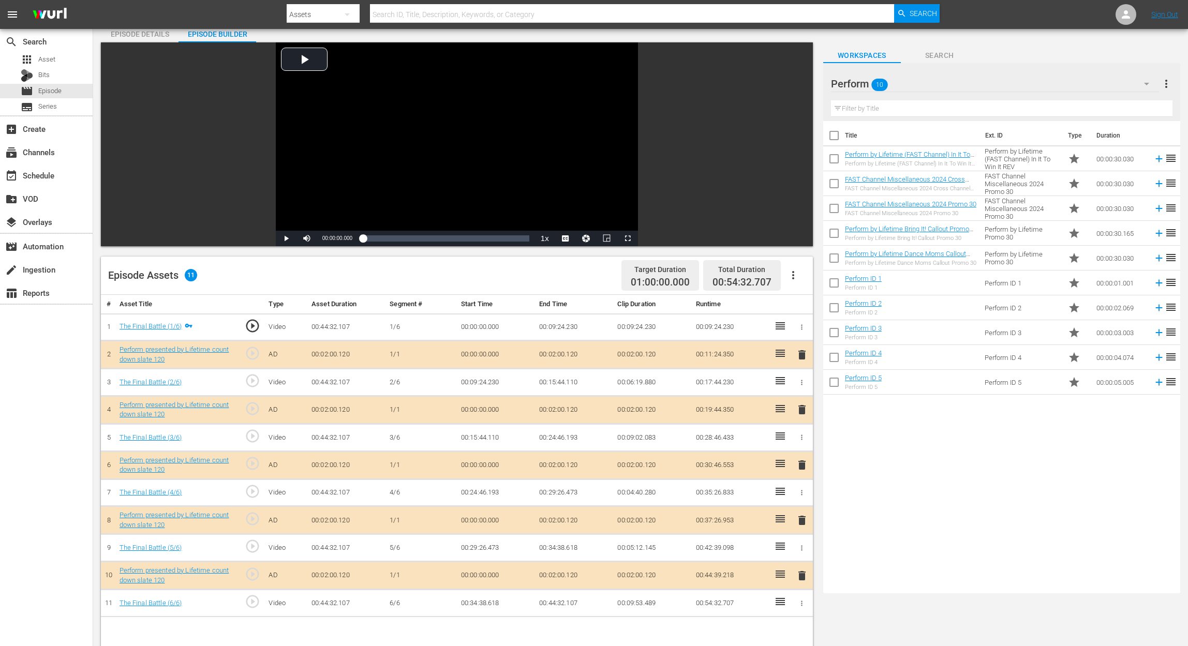
scroll to position [69, 0]
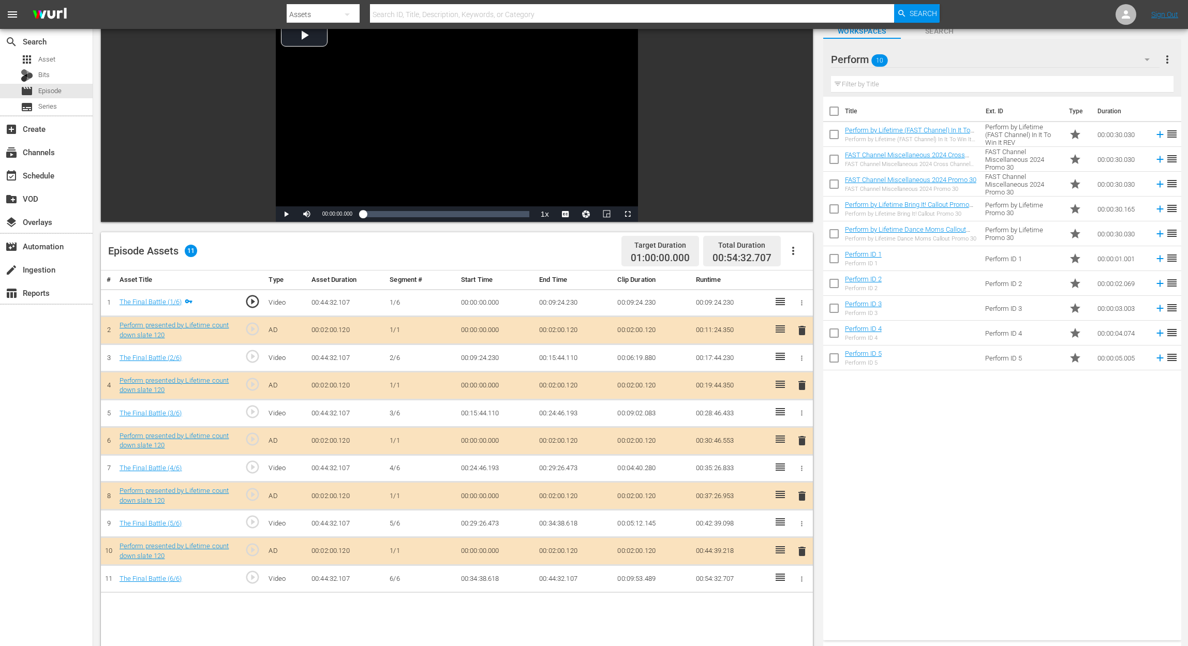
click at [801, 438] on span "delete" at bounding box center [802, 441] width 12 height 12
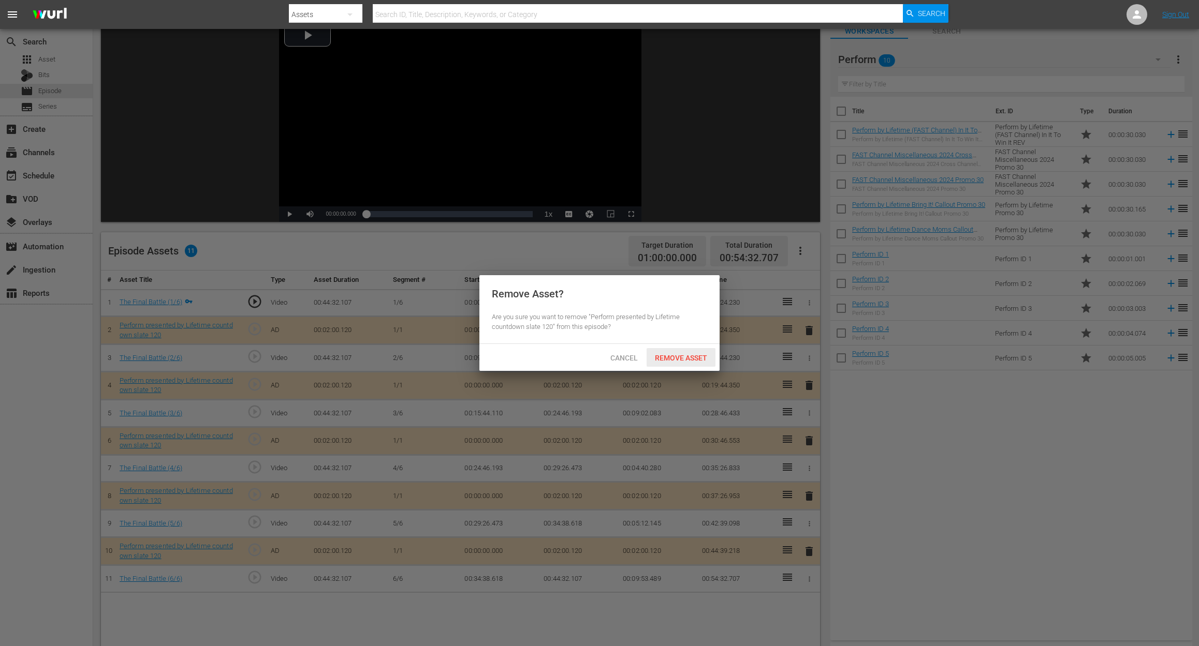
click at [683, 356] on span "Remove Asset" at bounding box center [680, 358] width 69 height 8
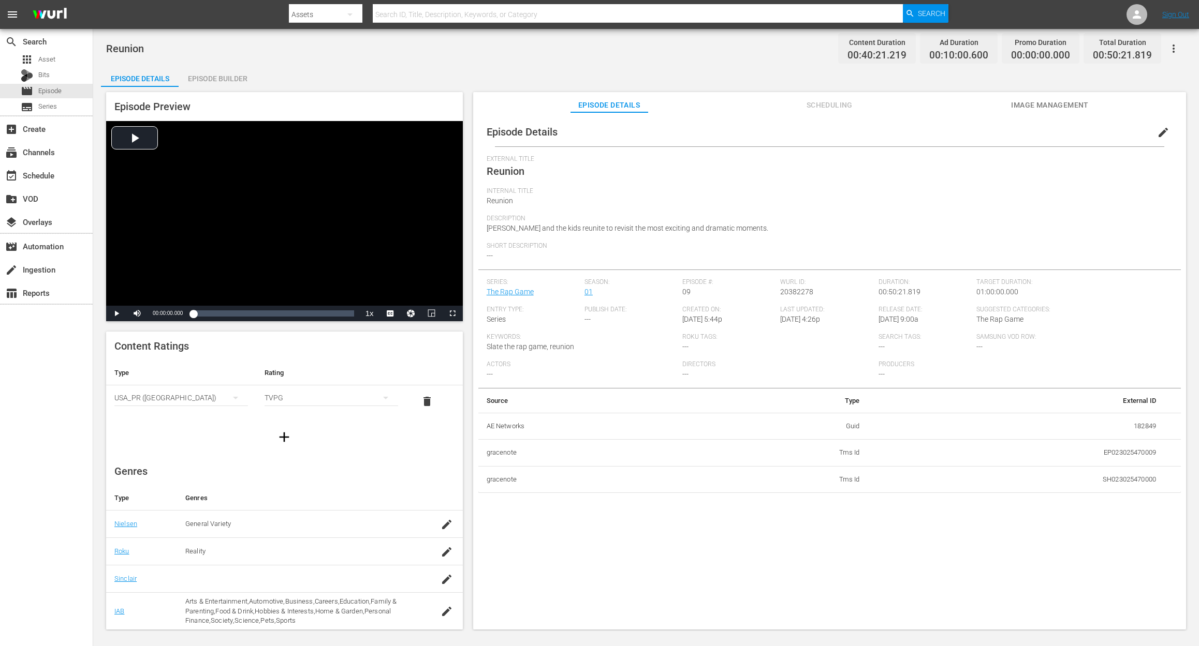
click at [204, 77] on div "Episode Builder" at bounding box center [218, 78] width 78 height 25
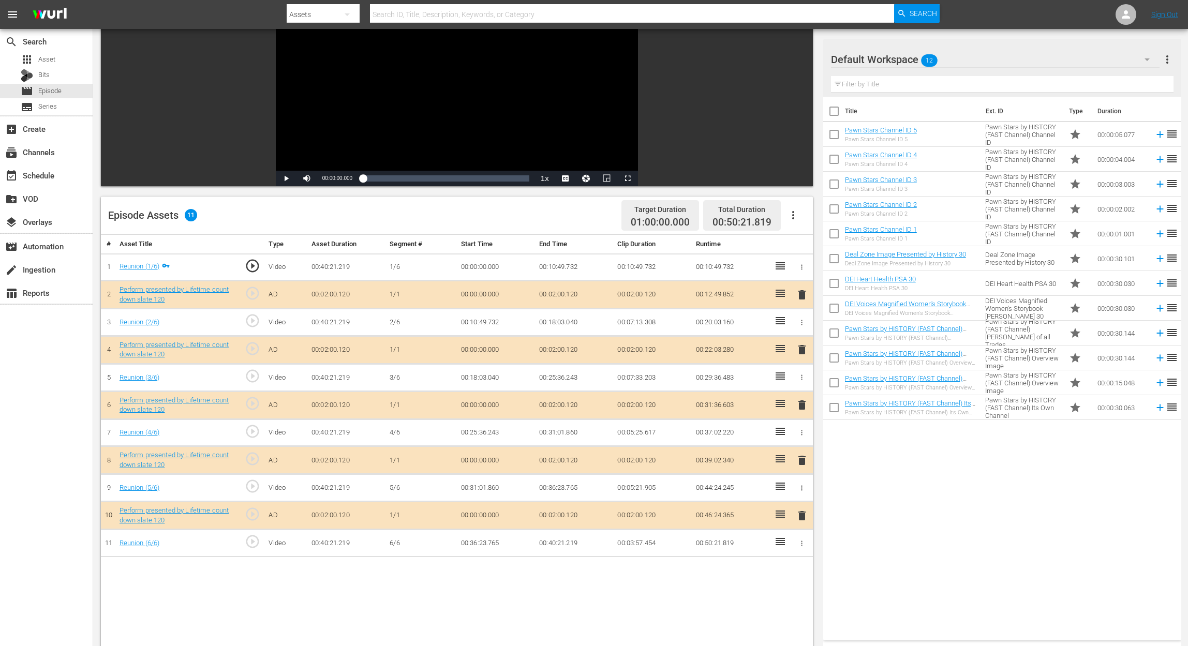
scroll to position [138, 0]
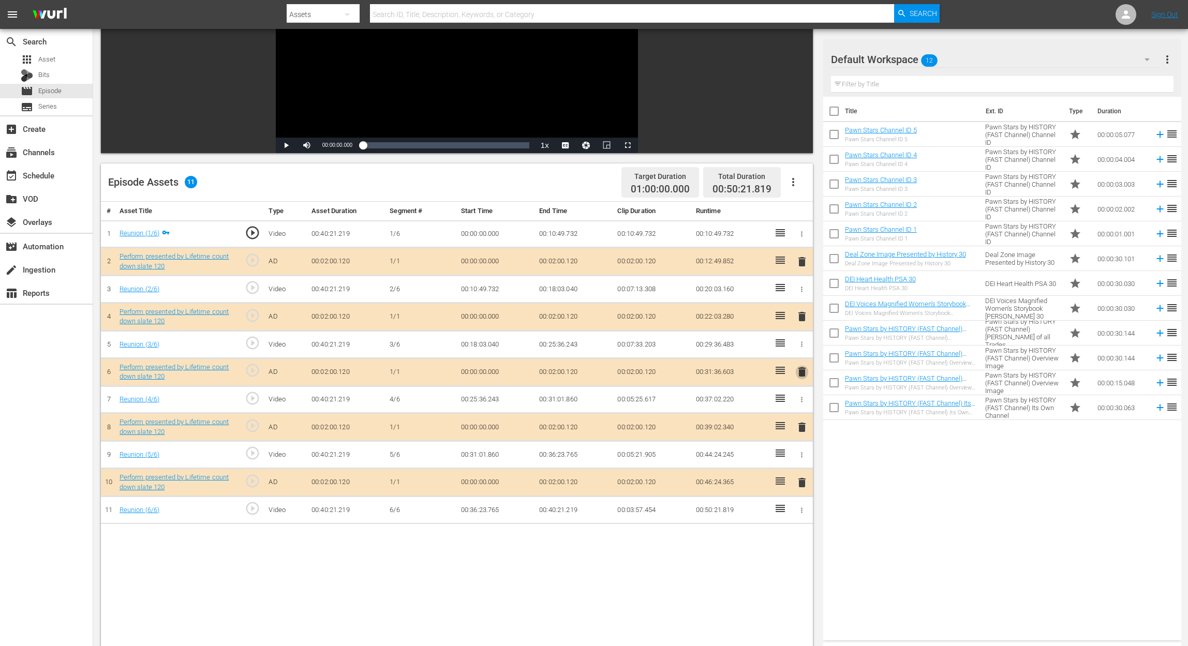
click at [806, 371] on span "delete" at bounding box center [802, 372] width 12 height 12
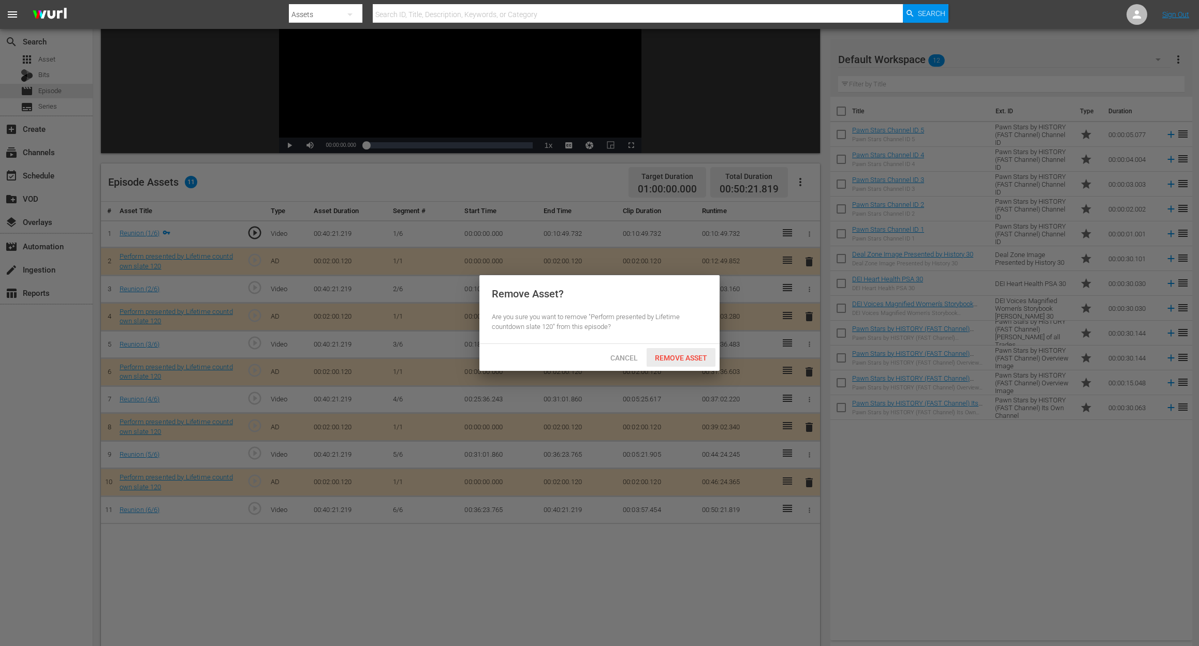
click at [697, 357] on span "Remove Asset" at bounding box center [680, 358] width 69 height 8
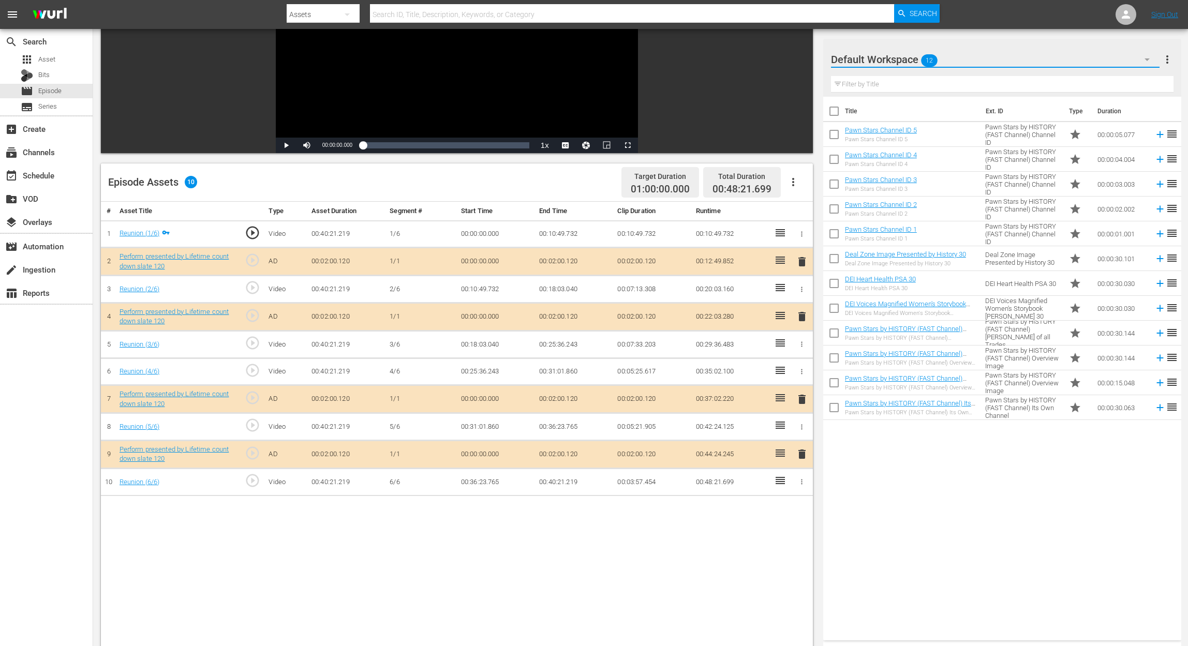
click at [898, 54] on icon "button" at bounding box center [1147, 59] width 12 height 12
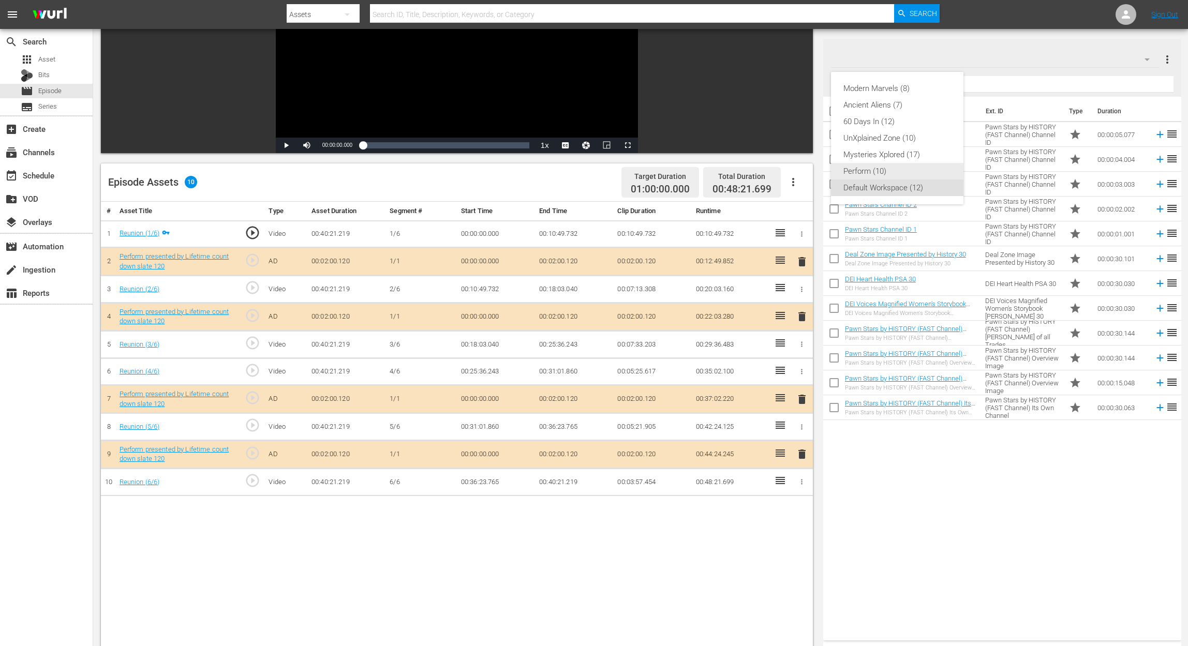
click at [860, 172] on div "Perform (10)" at bounding box center [898, 171] width 108 height 17
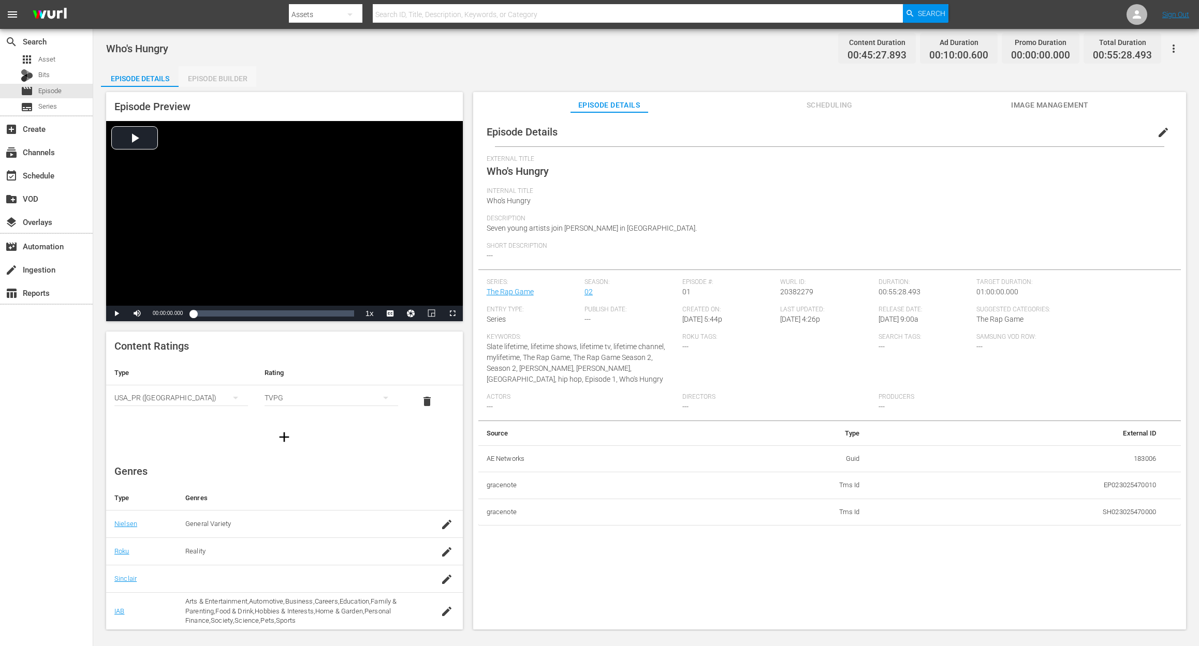
click at [218, 72] on div "Episode Builder" at bounding box center [218, 78] width 78 height 25
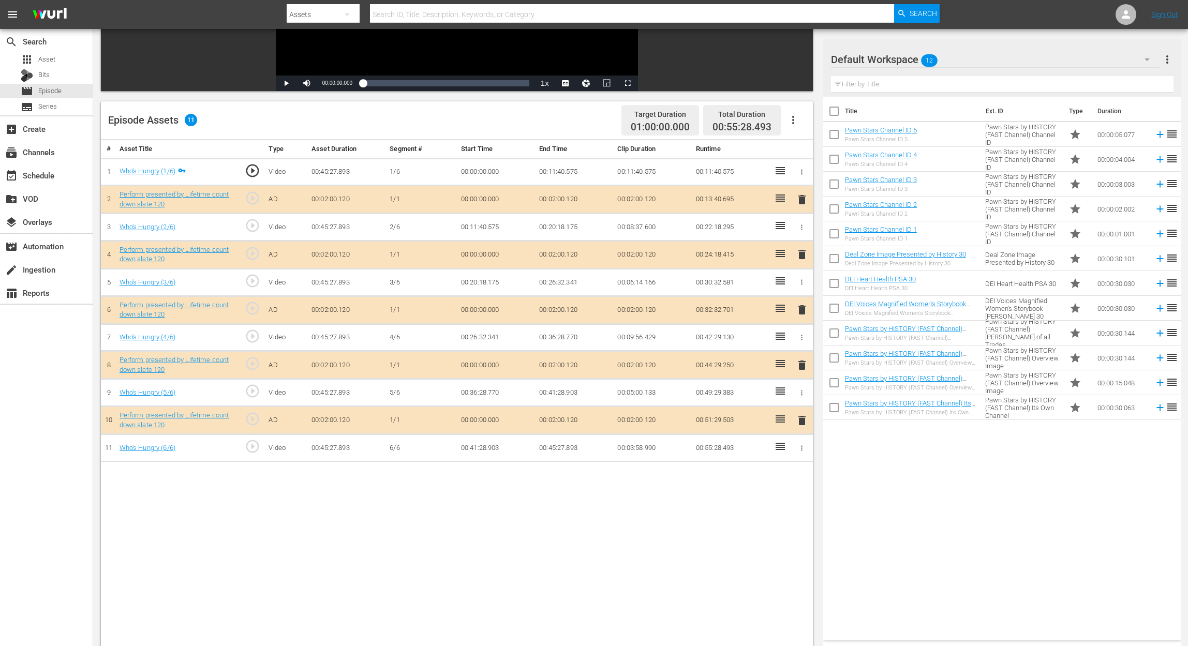
scroll to position [207, 0]
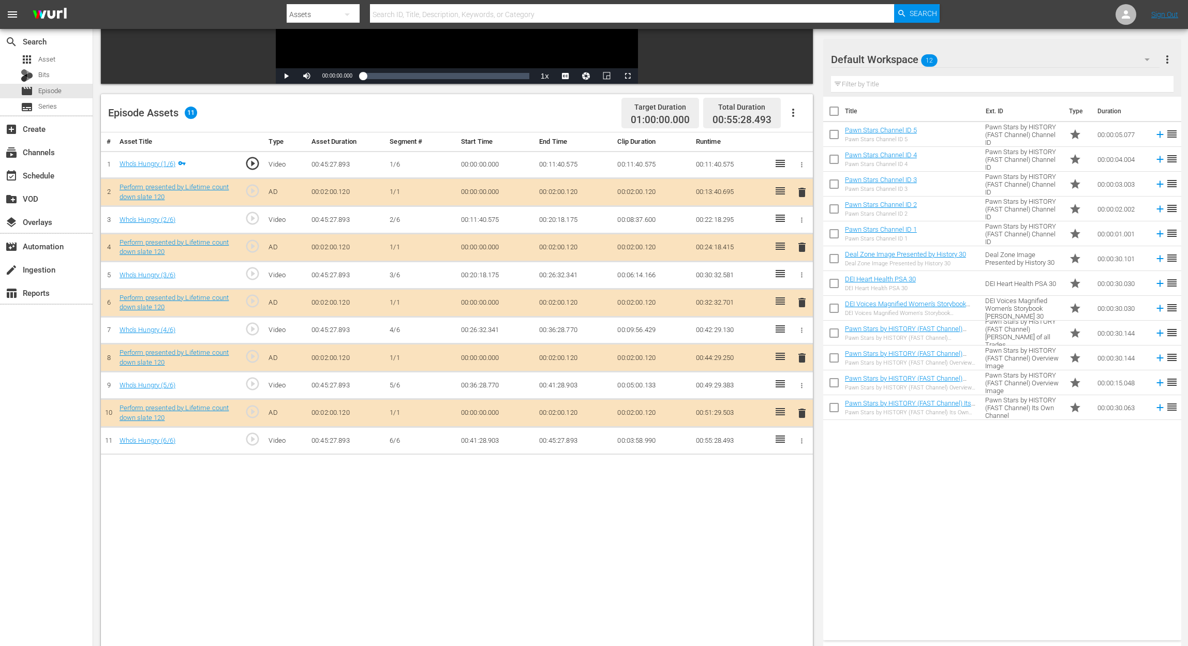
click at [800, 301] on span "delete" at bounding box center [802, 303] width 12 height 12
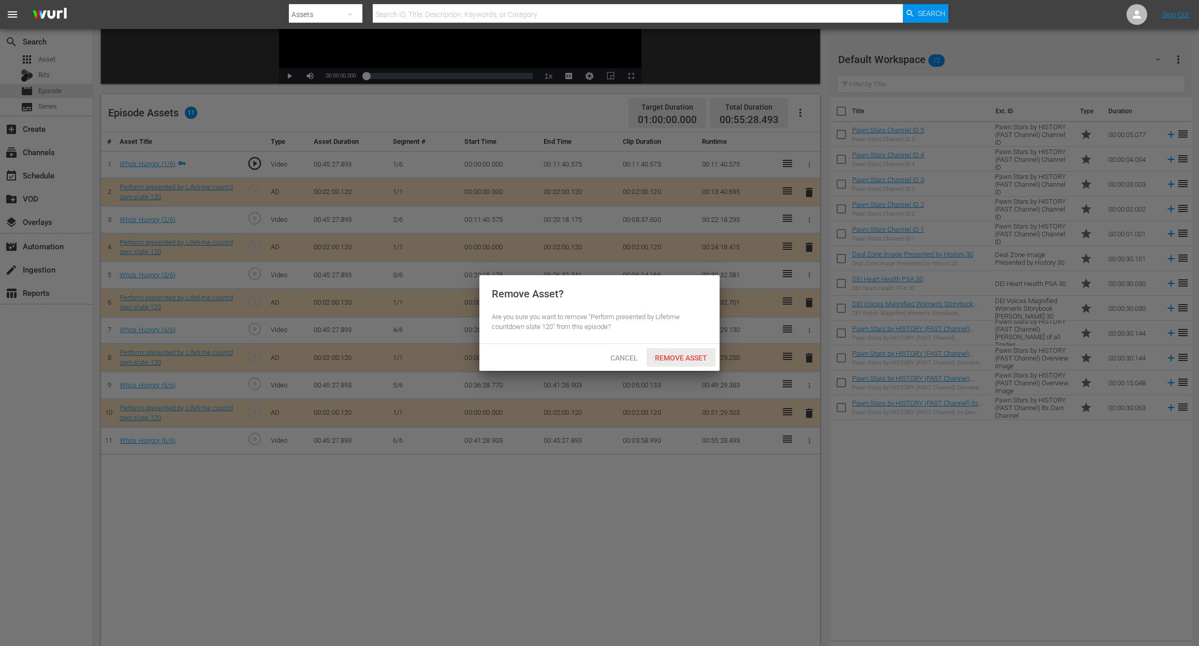
click at [692, 357] on span "Remove Asset" at bounding box center [680, 358] width 69 height 8
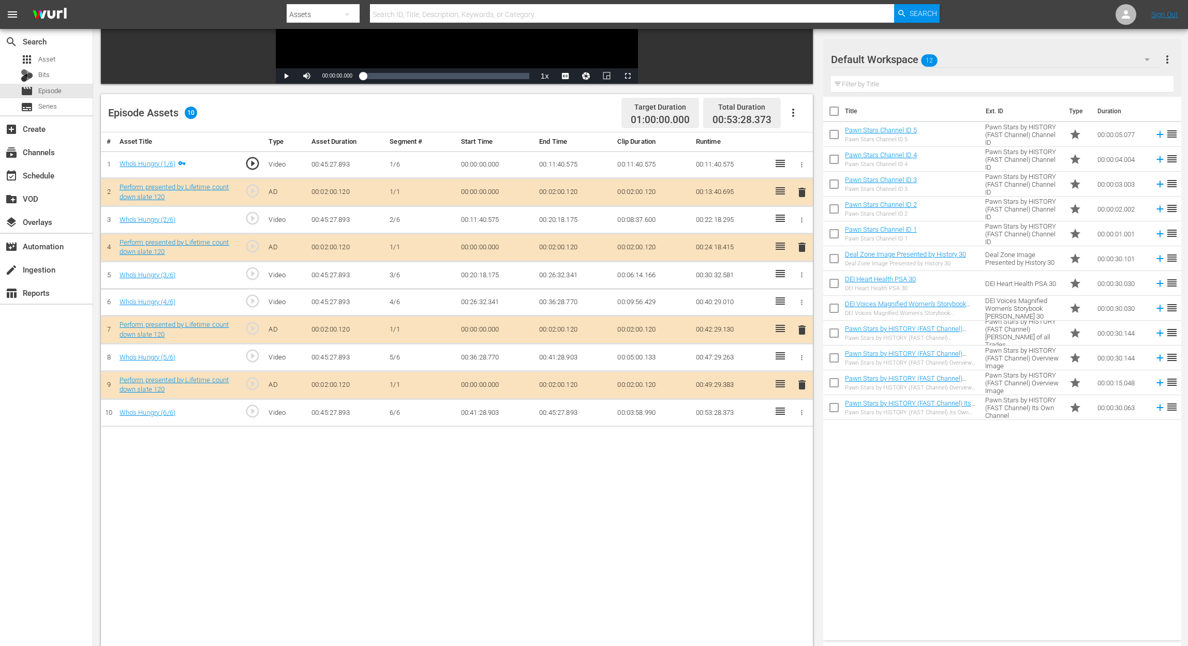
click at [898, 60] on icon "button" at bounding box center [1147, 59] width 12 height 12
click at [896, 166] on div "Perform (10)" at bounding box center [898, 171] width 108 height 17
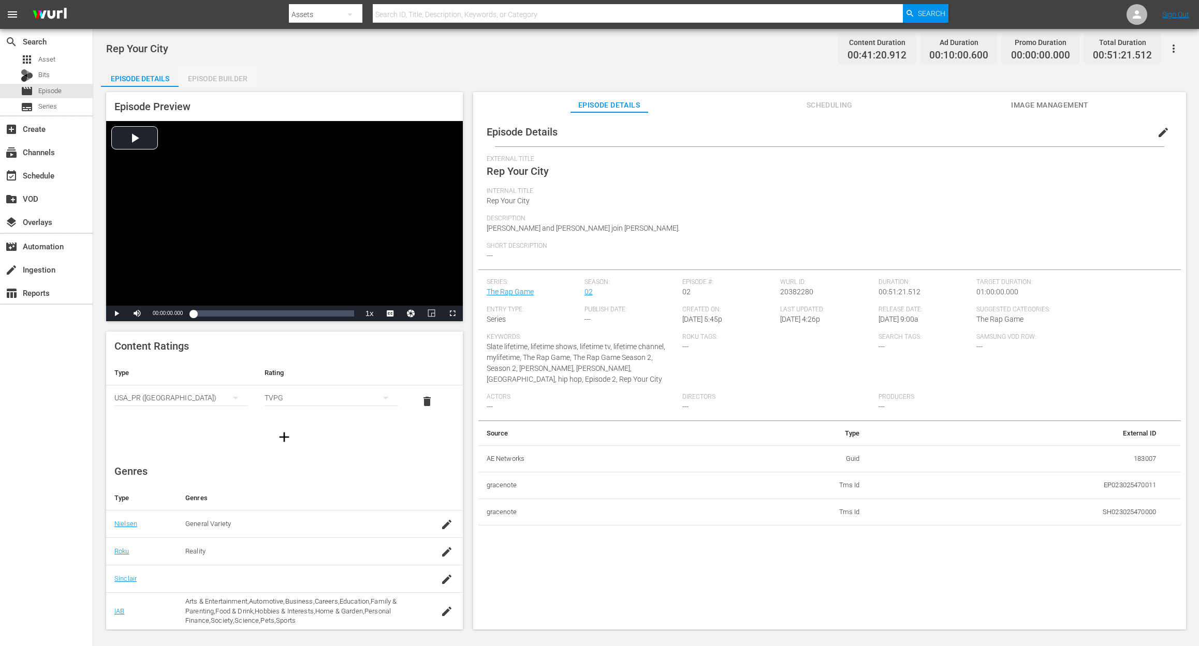
click at [228, 79] on div "Episode Builder" at bounding box center [218, 78] width 78 height 25
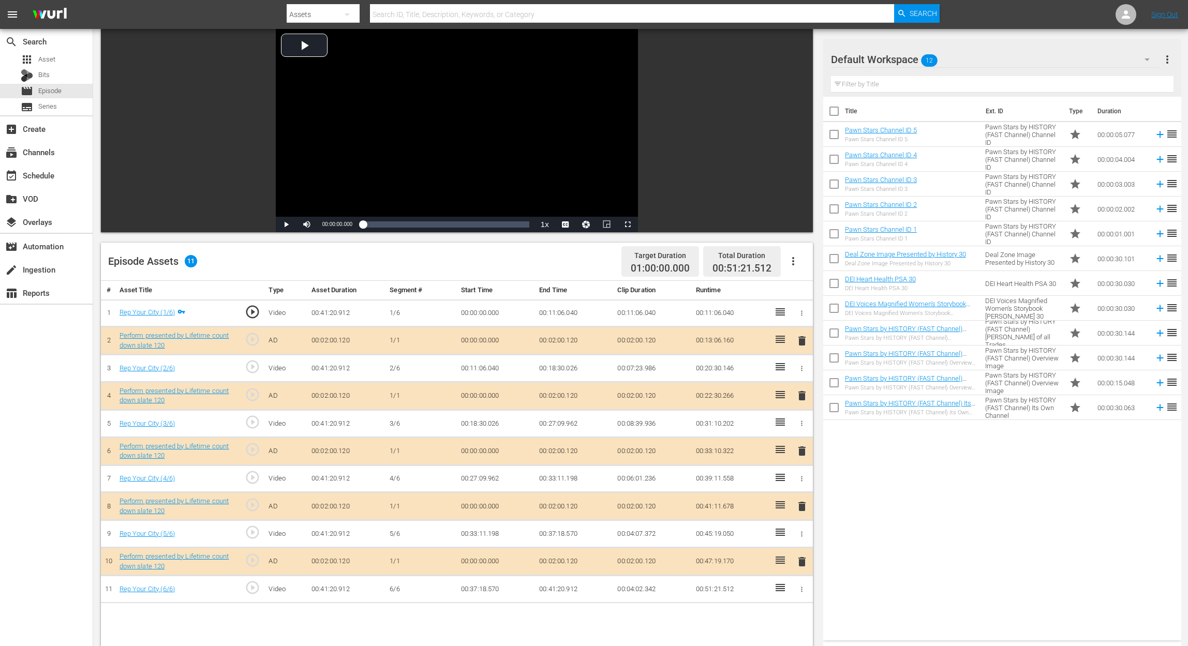
scroll to position [138, 0]
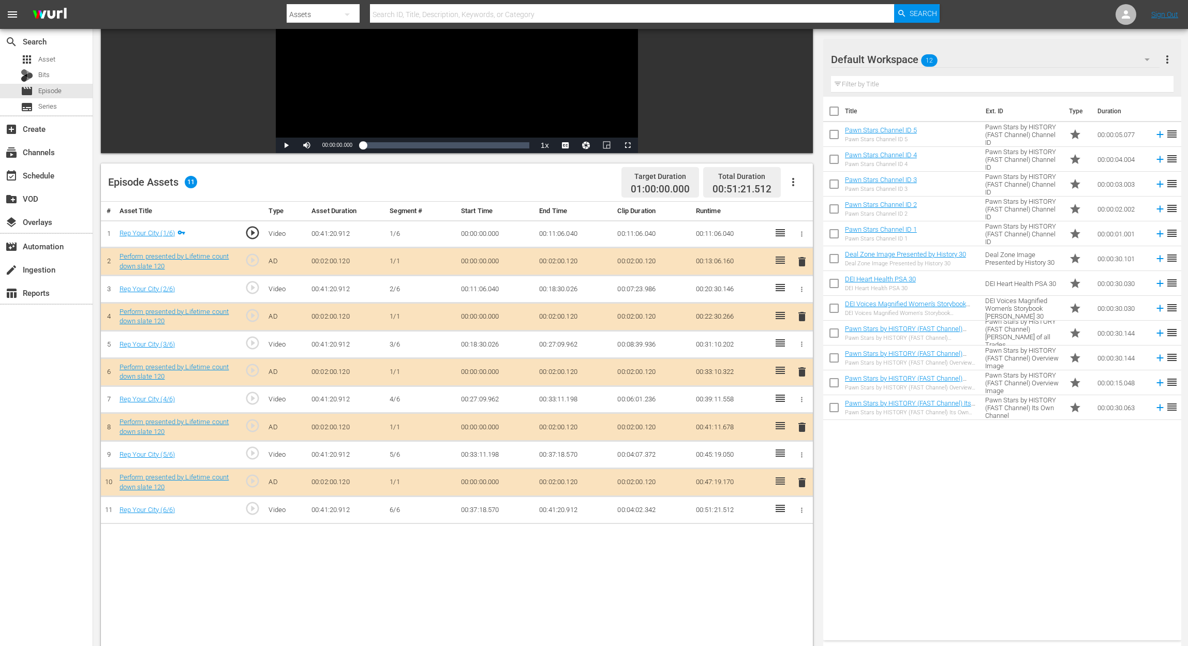
click at [798, 369] on span "delete" at bounding box center [802, 372] width 12 height 12
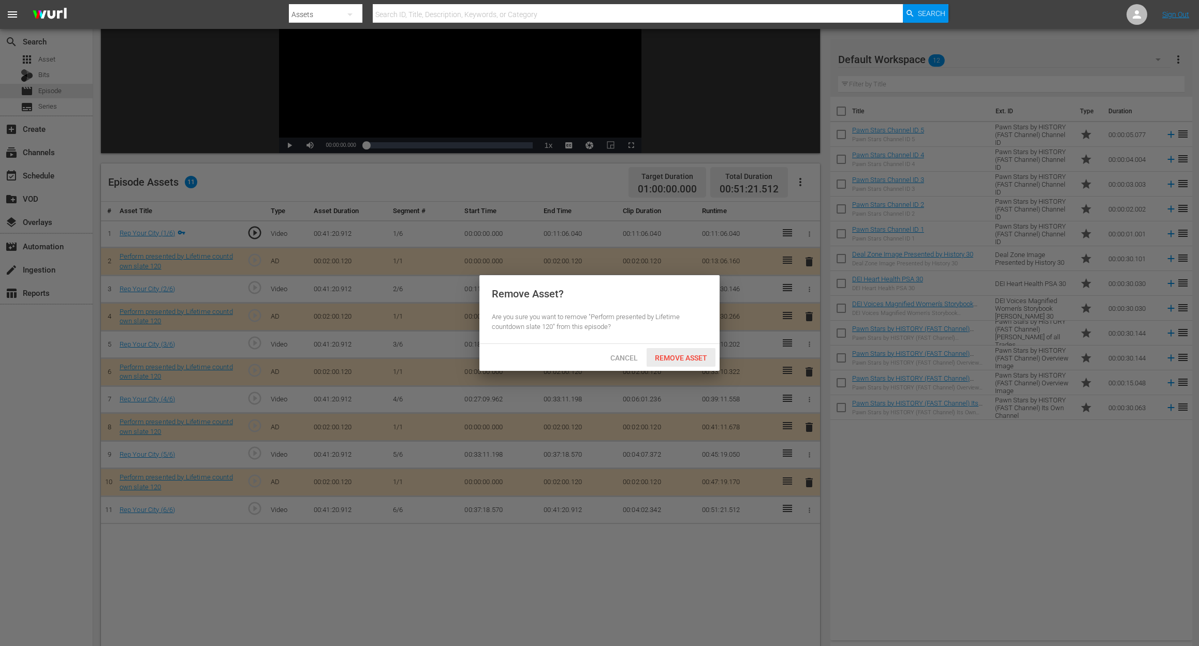
click at [689, 355] on span "Remove Asset" at bounding box center [680, 358] width 69 height 8
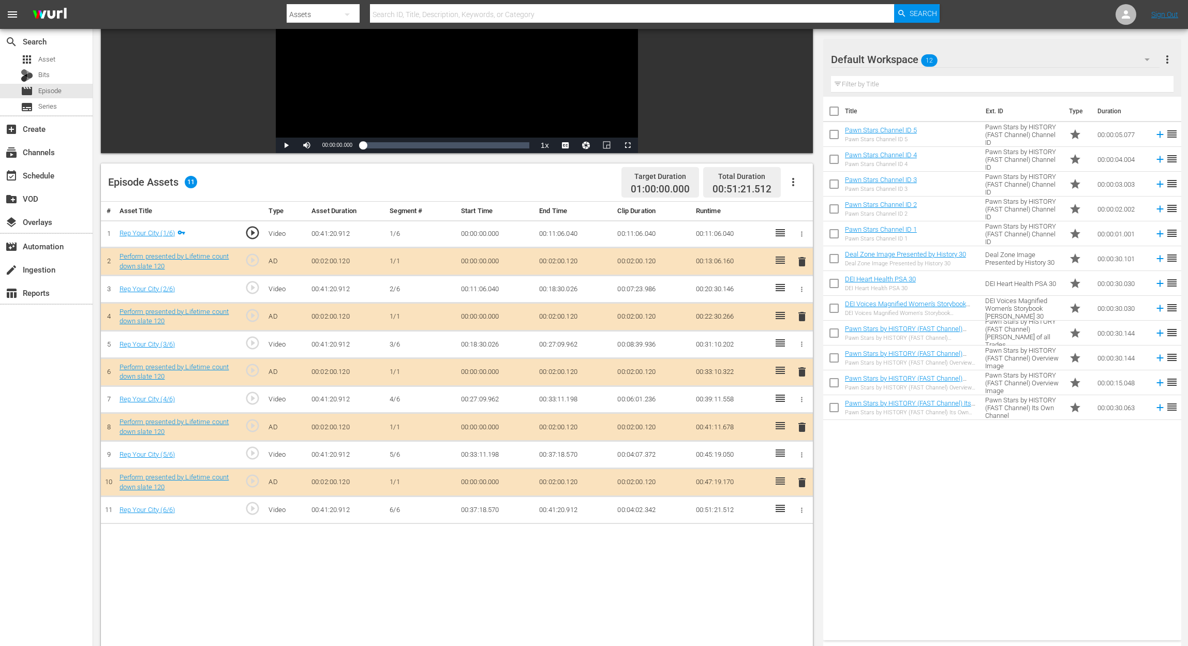
click at [898, 60] on icon "button" at bounding box center [1147, 59] width 5 height 3
click at [887, 167] on div "Perform (10)" at bounding box center [898, 171] width 108 height 17
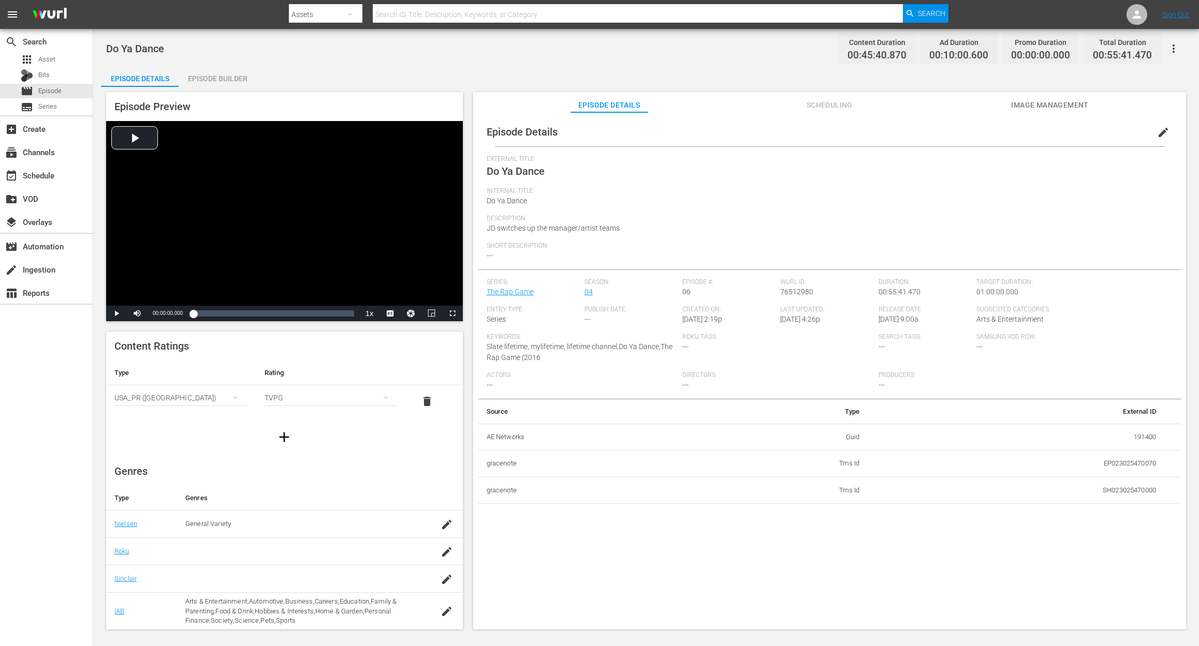
click at [205, 80] on div "Episode Builder" at bounding box center [218, 78] width 78 height 25
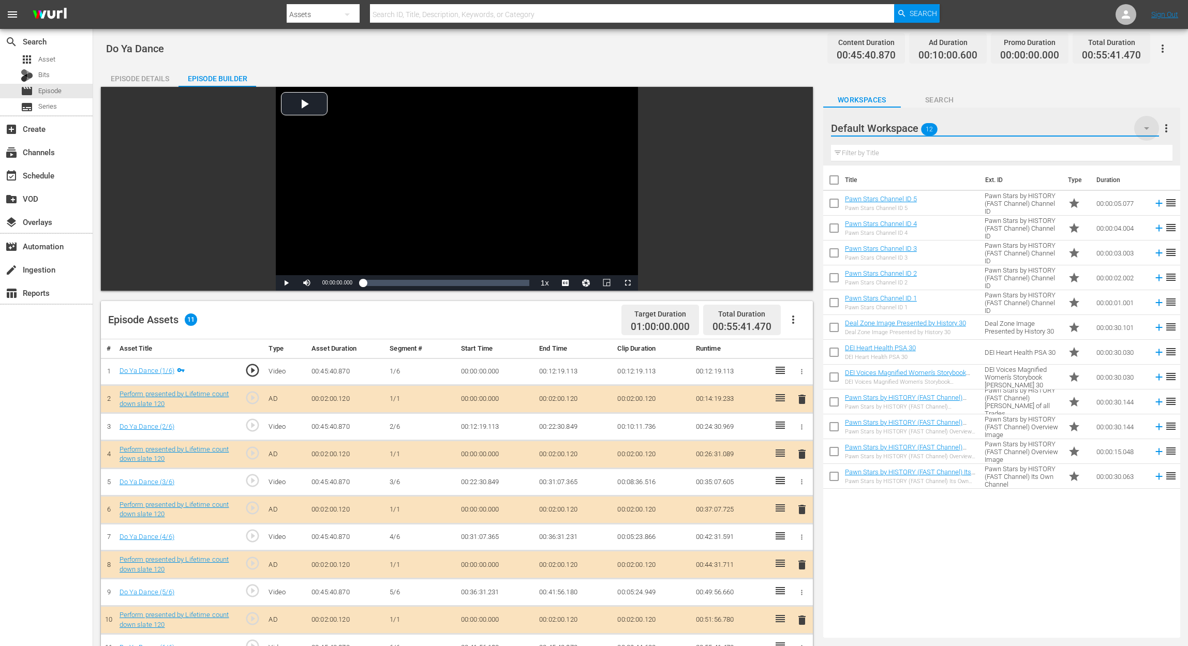
click at [898, 127] on icon "button" at bounding box center [1147, 128] width 12 height 12
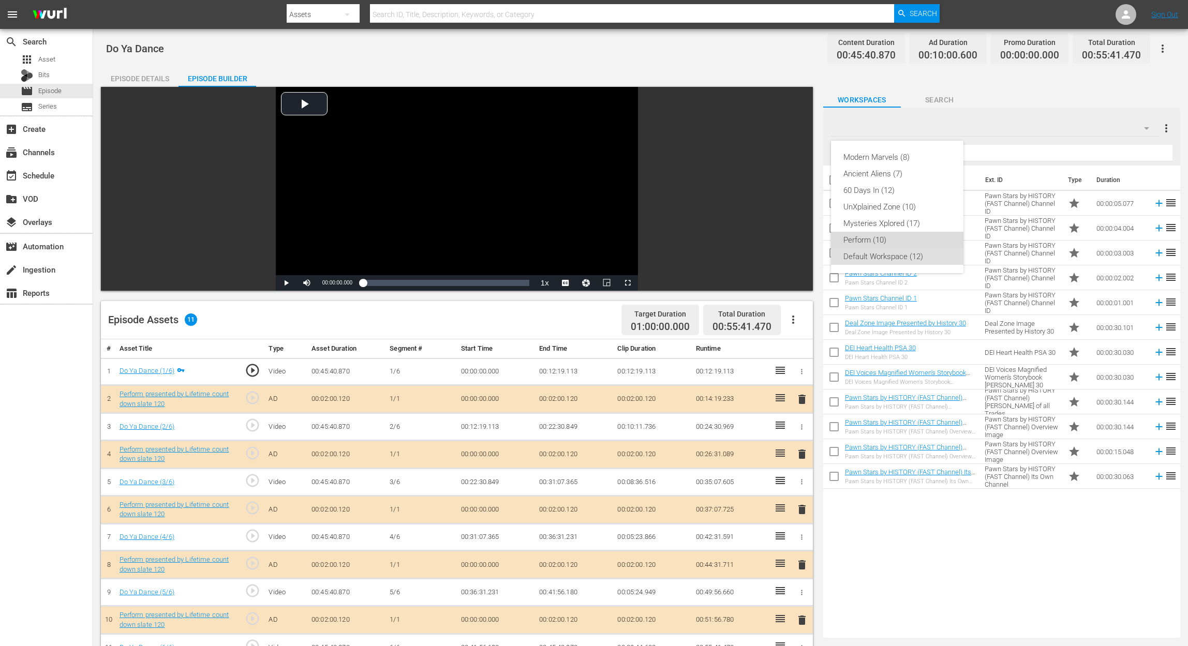
click at [893, 240] on div "Perform (10)" at bounding box center [898, 240] width 108 height 17
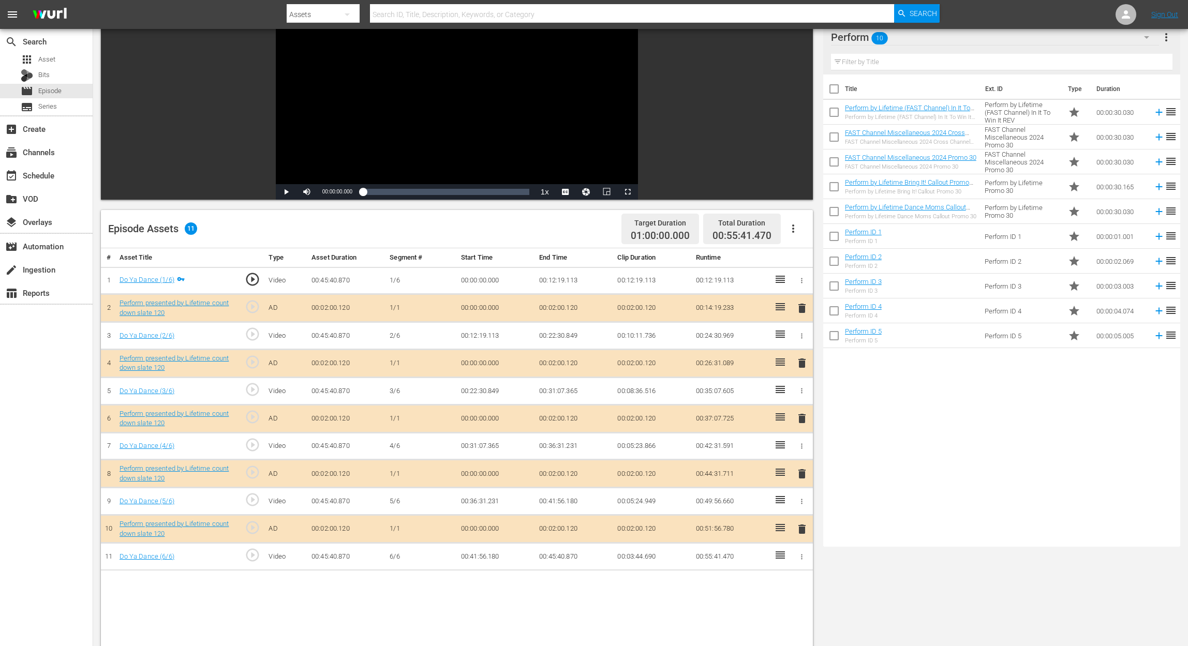
scroll to position [138, 0]
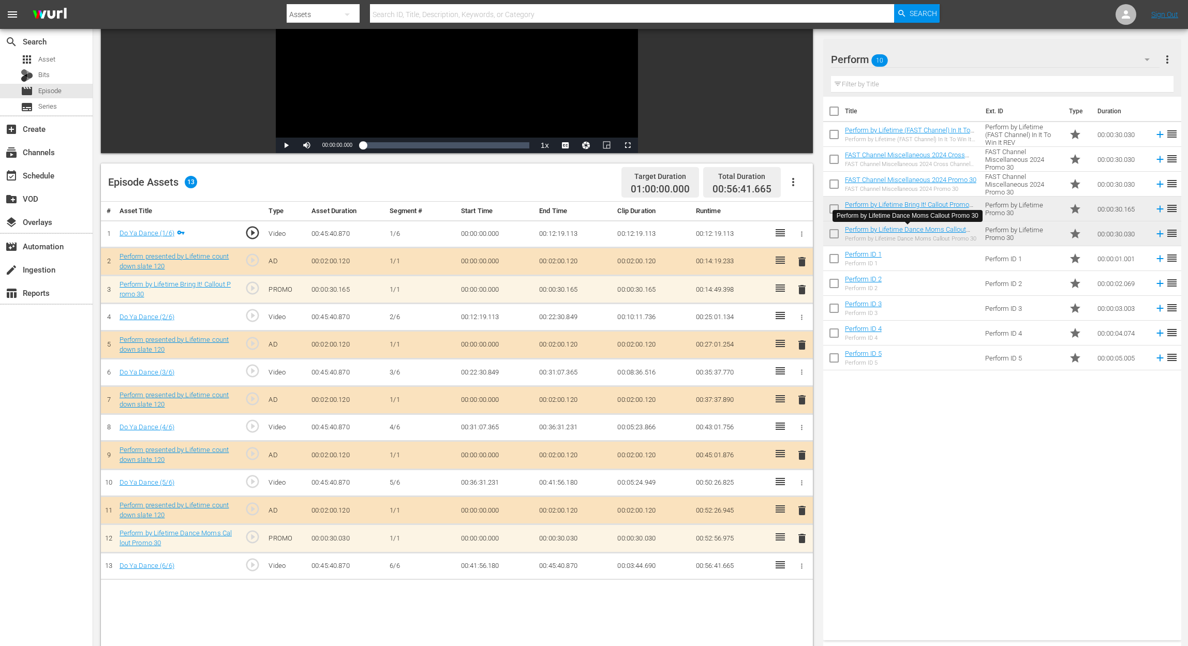
click at [801, 484] on span "delete" at bounding box center [802, 539] width 12 height 12
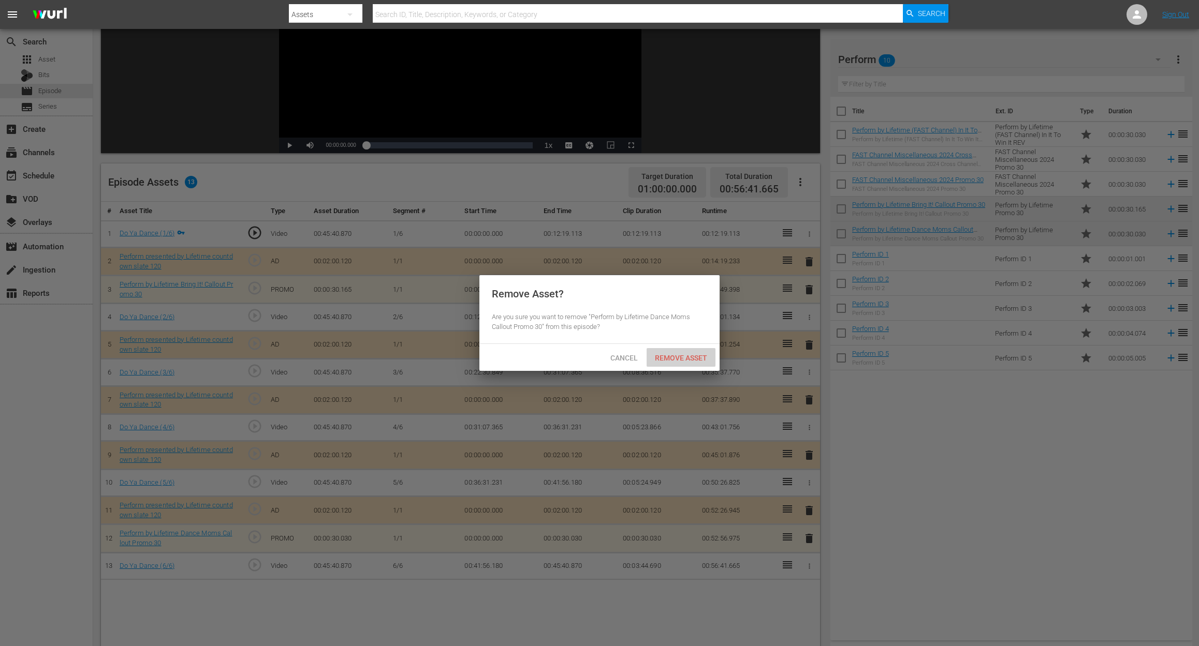
click at [676, 356] on span "Remove Asset" at bounding box center [680, 358] width 69 height 8
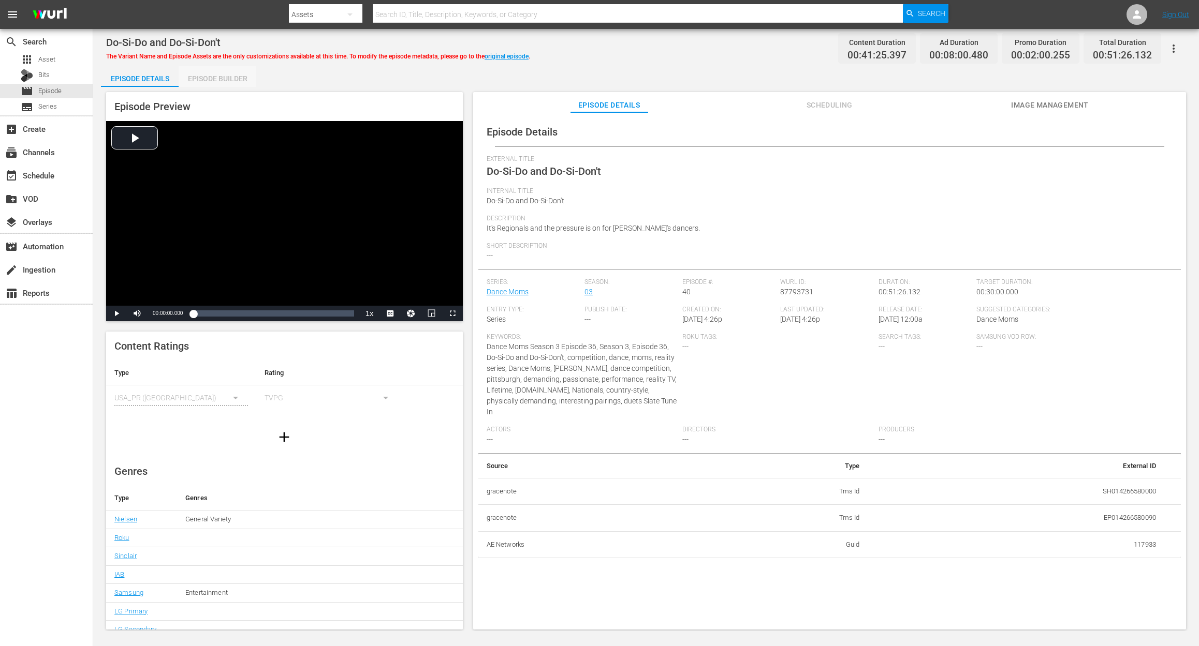
click at [228, 75] on div "Episode Builder" at bounding box center [218, 78] width 78 height 25
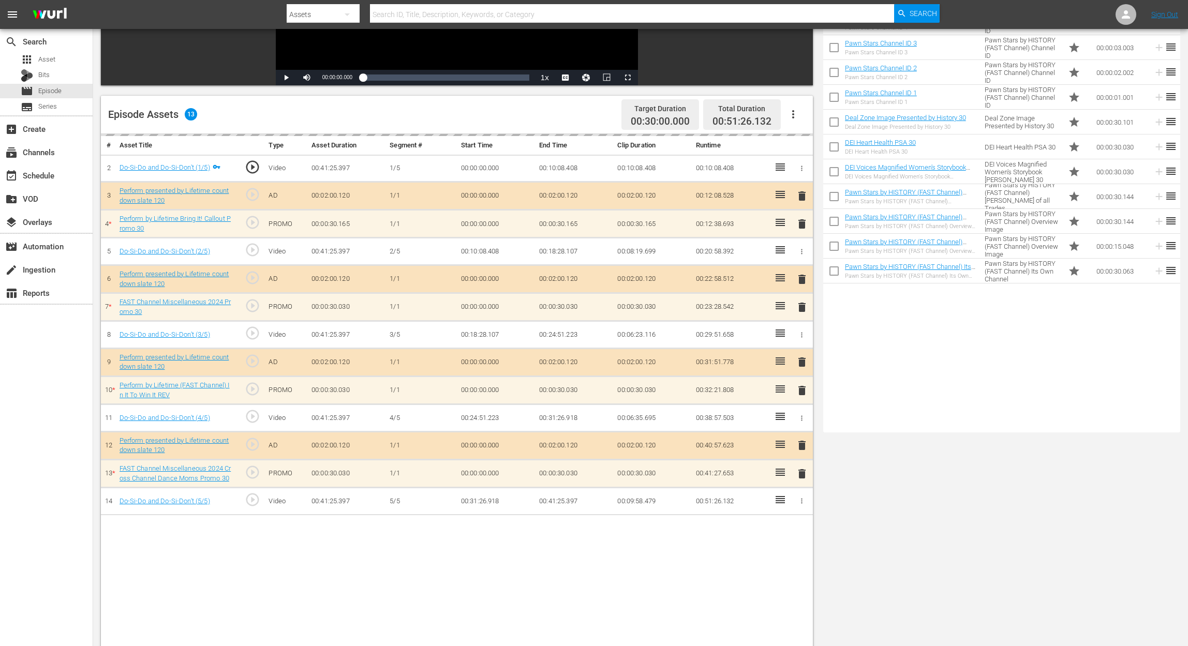
scroll to position [207, 0]
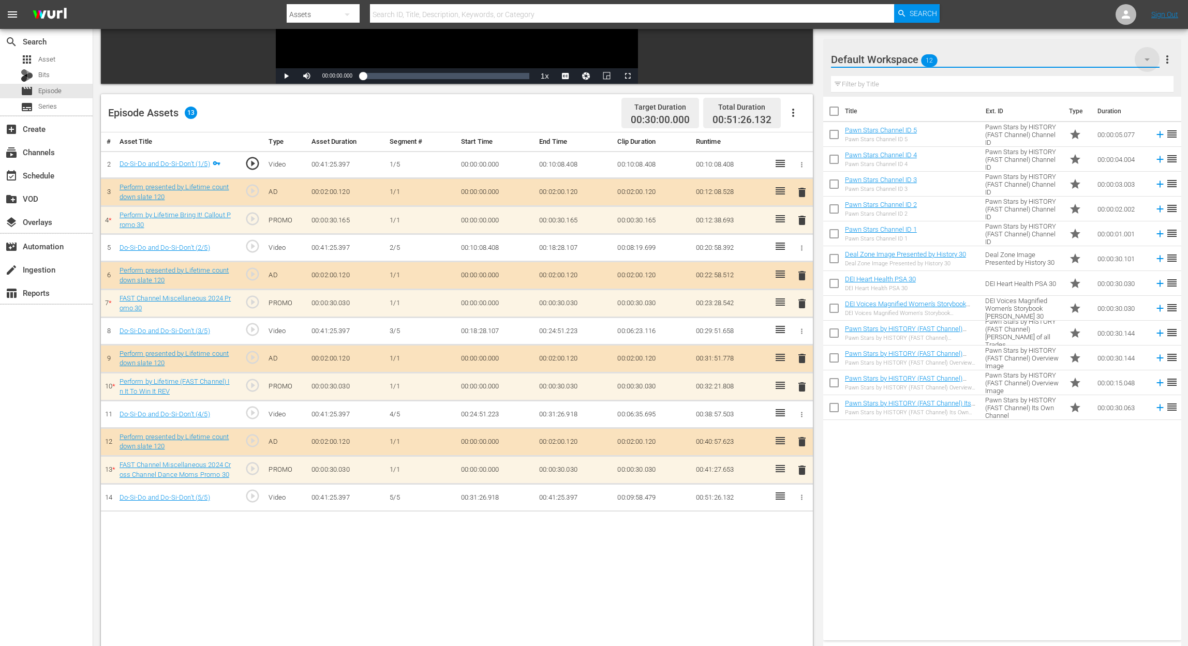
click at [898, 59] on icon "button" at bounding box center [1147, 59] width 5 height 3
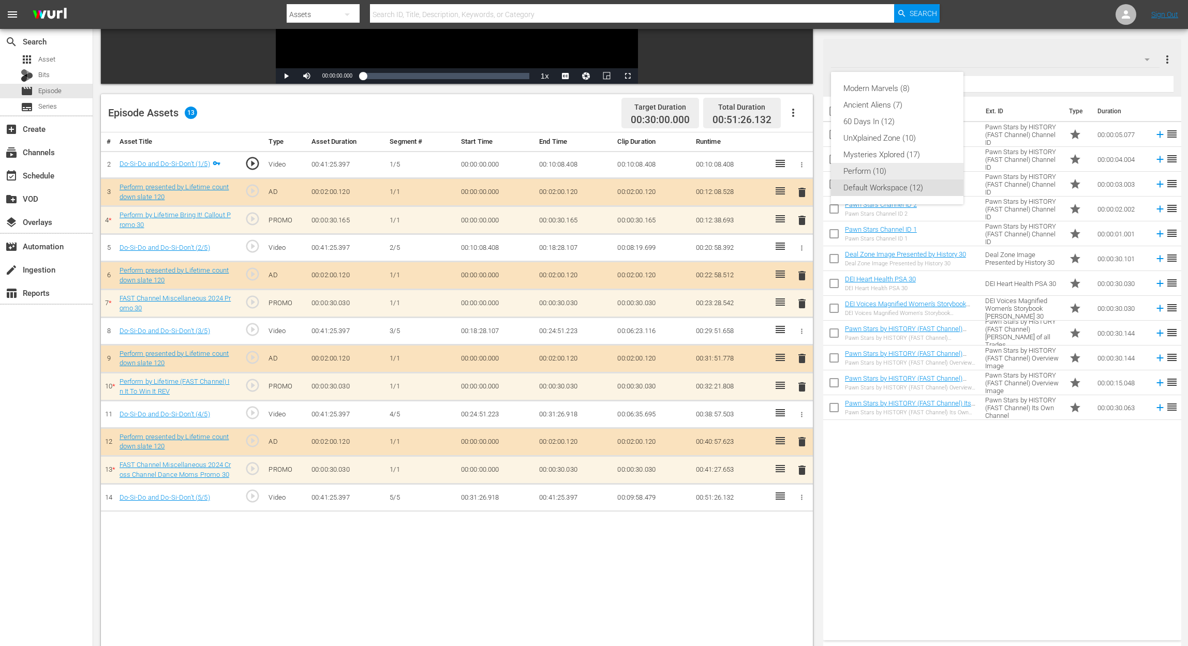
click at [898, 170] on div "Perform (10)" at bounding box center [898, 171] width 108 height 17
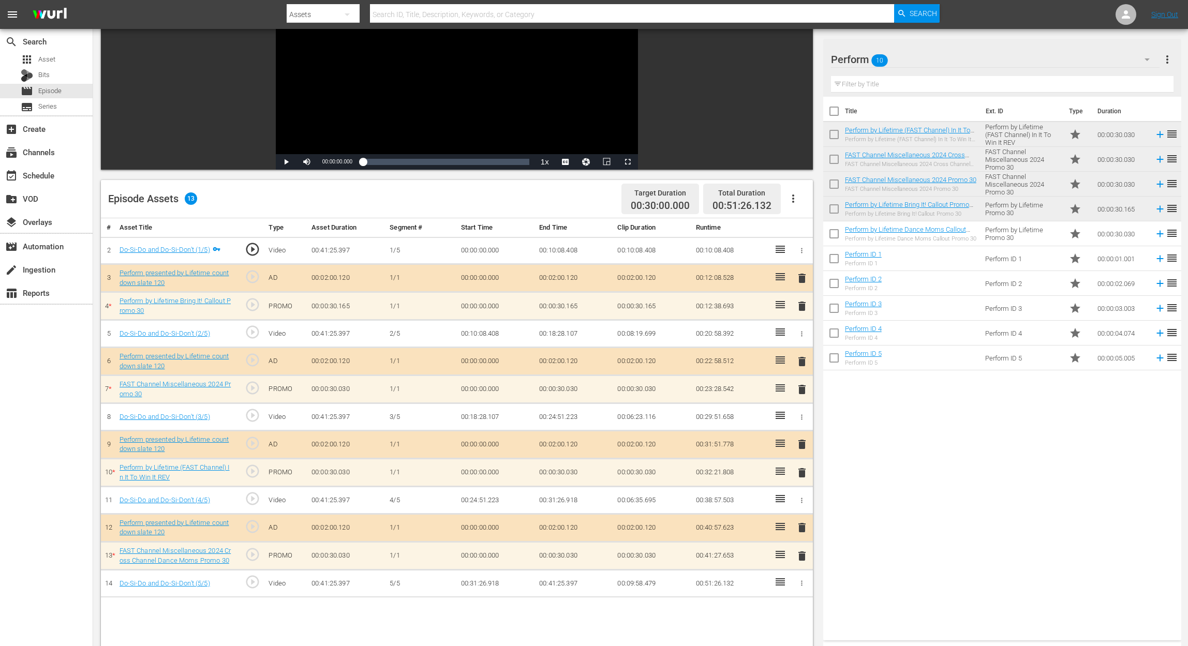
scroll to position [0, 0]
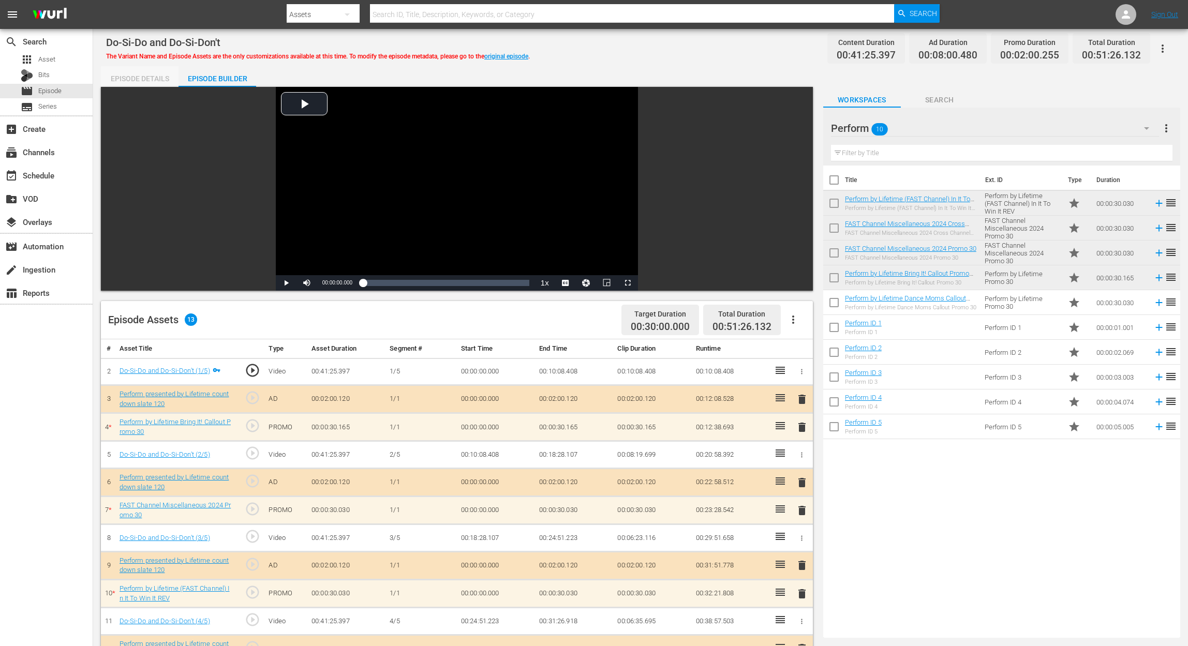
click at [142, 79] on div "Episode Details" at bounding box center [140, 78] width 78 height 25
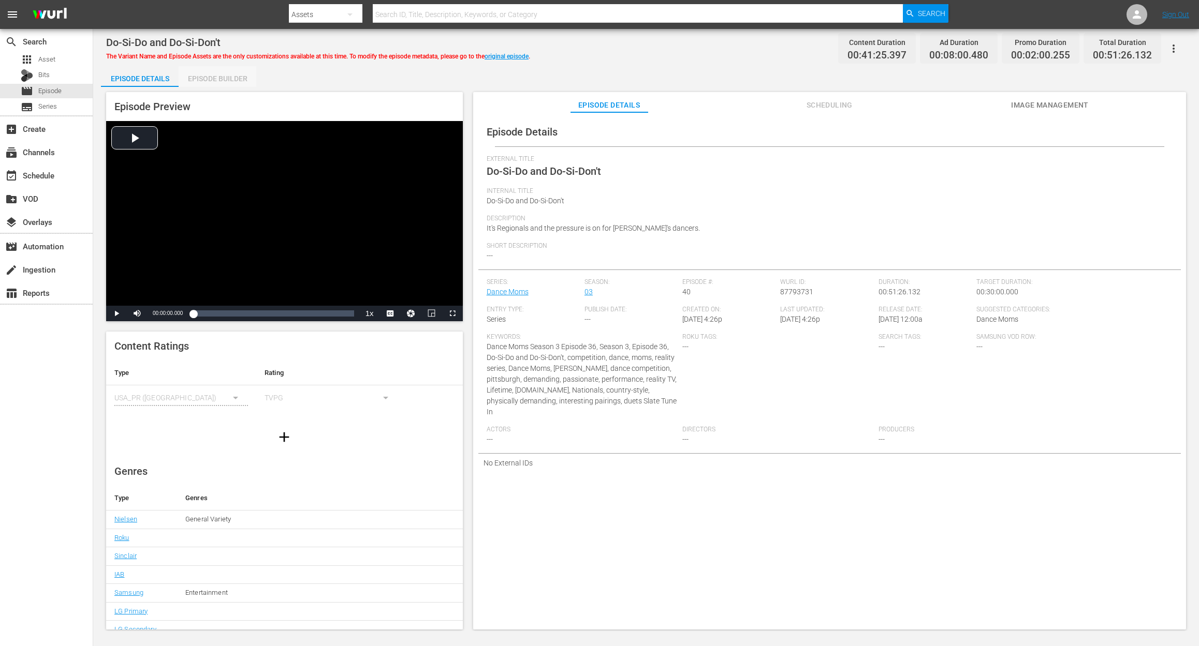
click at [222, 77] on div "Episode Builder" at bounding box center [218, 78] width 78 height 25
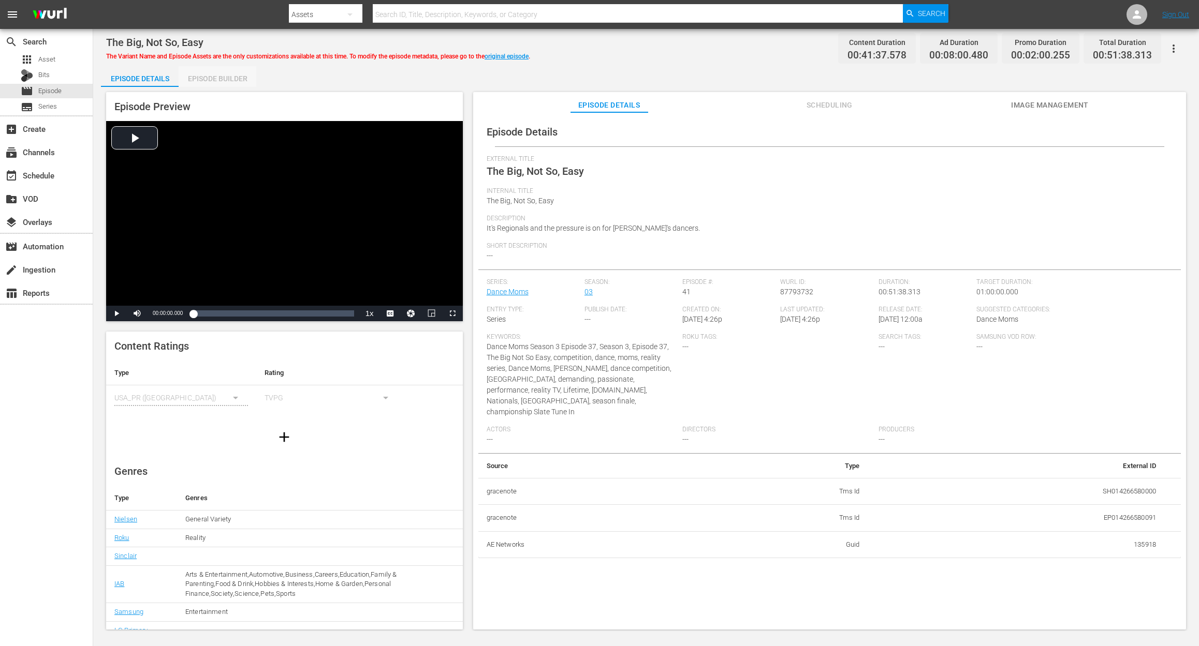
click at [218, 75] on div "Episode Builder" at bounding box center [218, 78] width 78 height 25
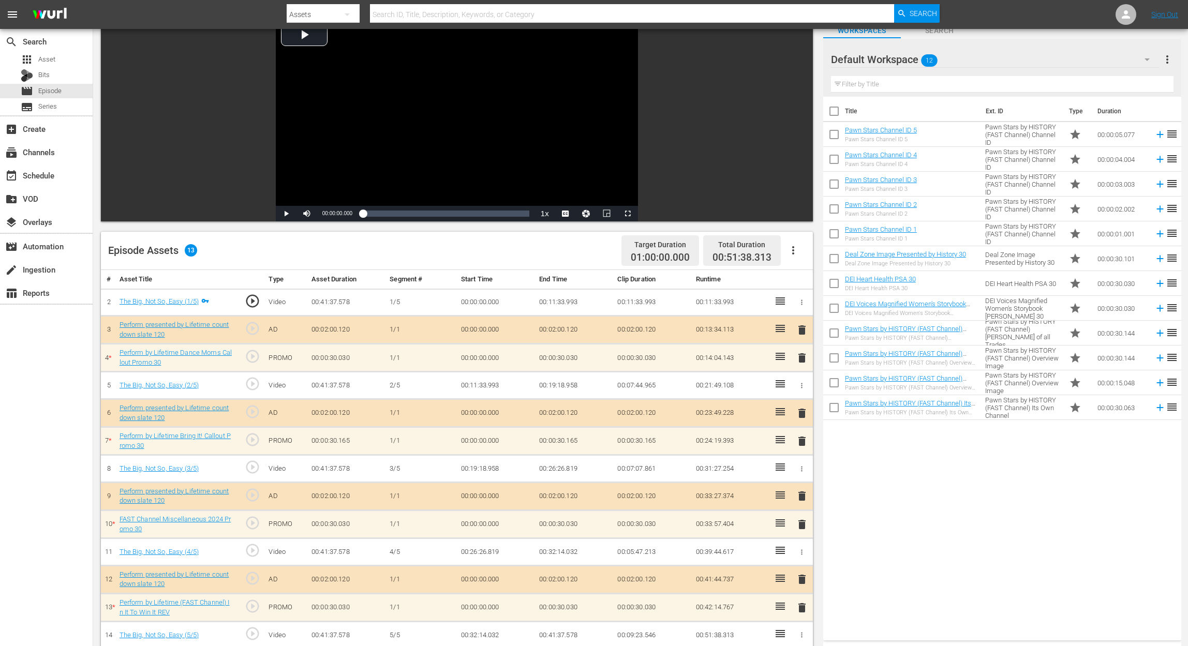
scroll to position [69, 0]
click at [898, 58] on icon "button" at bounding box center [1147, 59] width 5 height 3
click at [883, 166] on div "Perform (10)" at bounding box center [898, 171] width 108 height 17
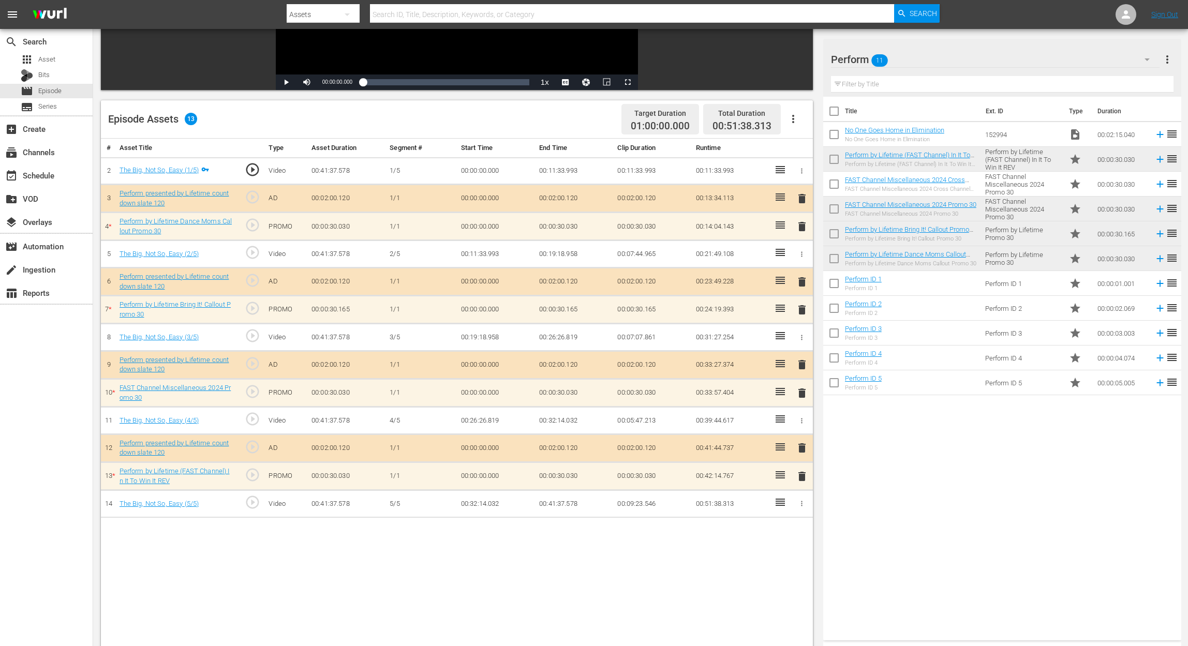
scroll to position [269, 0]
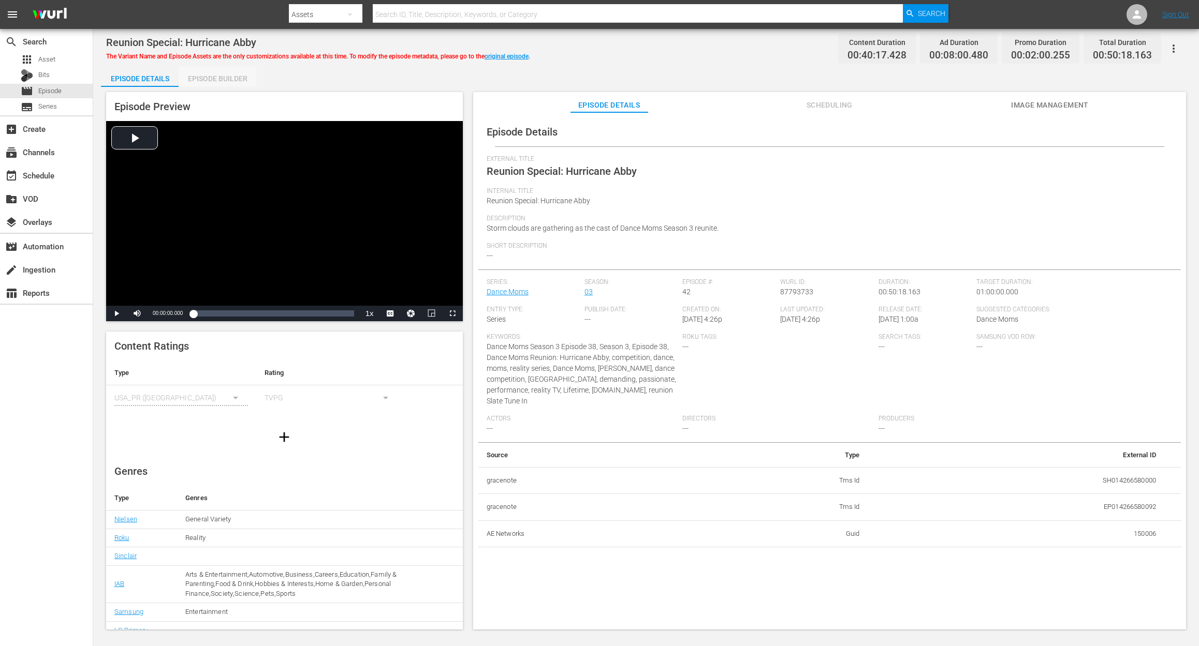
click at [218, 71] on div "Episode Builder" at bounding box center [218, 78] width 78 height 25
click at [219, 79] on div "Episode Builder" at bounding box center [218, 78] width 78 height 25
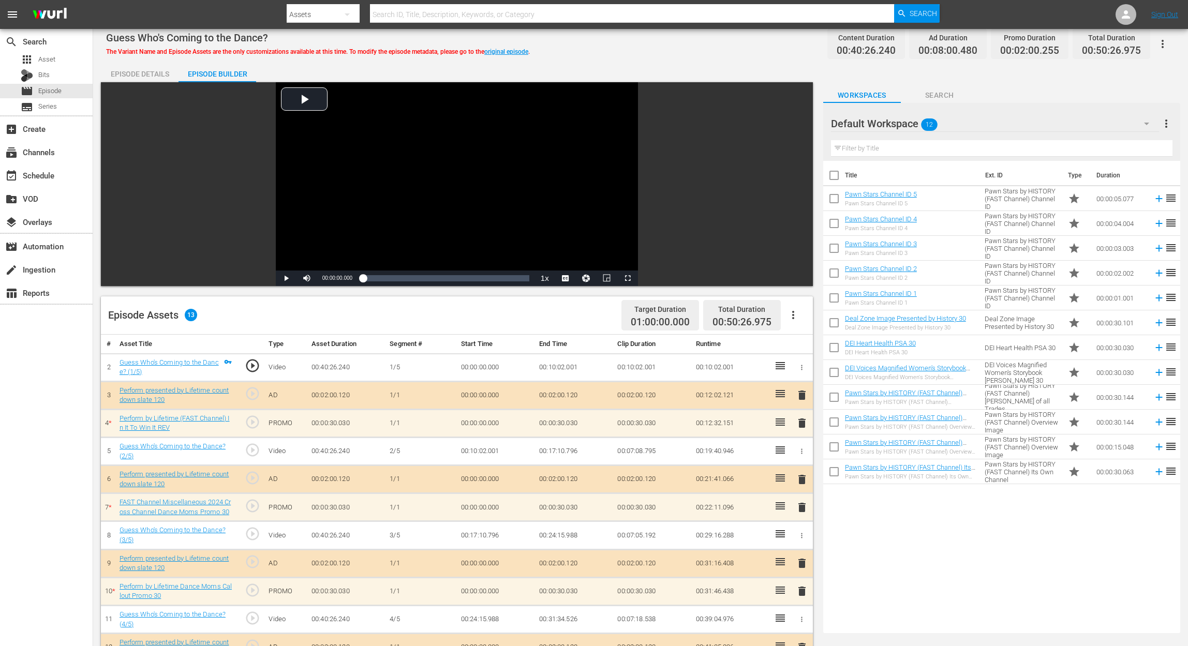
scroll to position [207, 0]
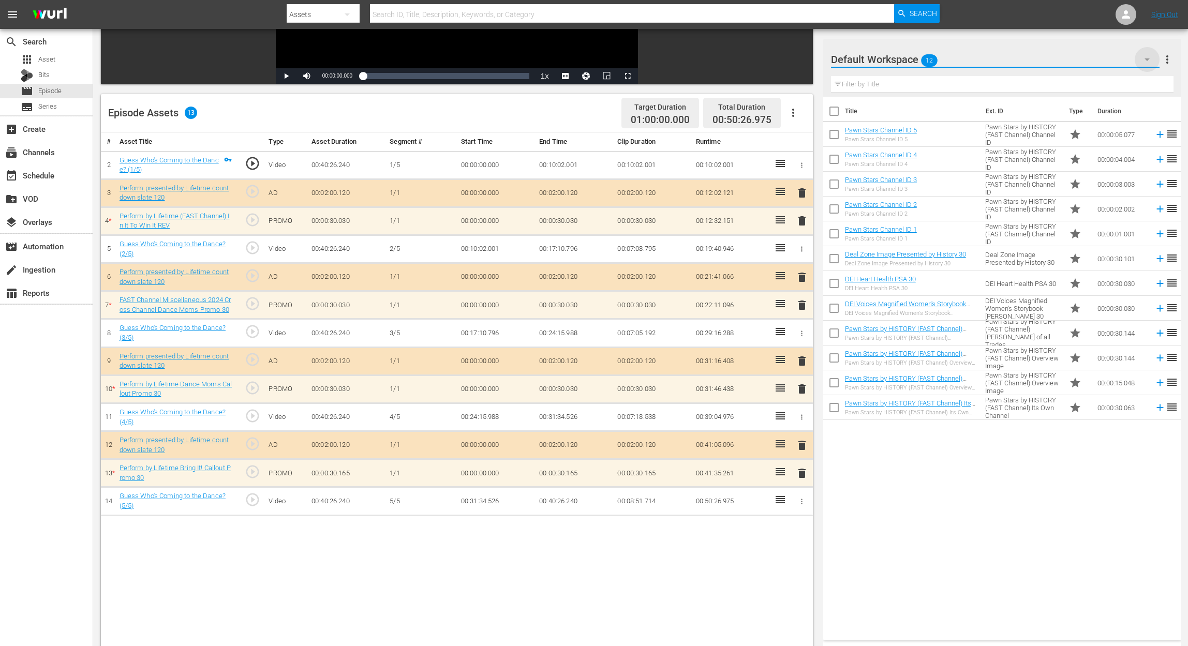
click at [898, 57] on icon "button" at bounding box center [1147, 59] width 12 height 12
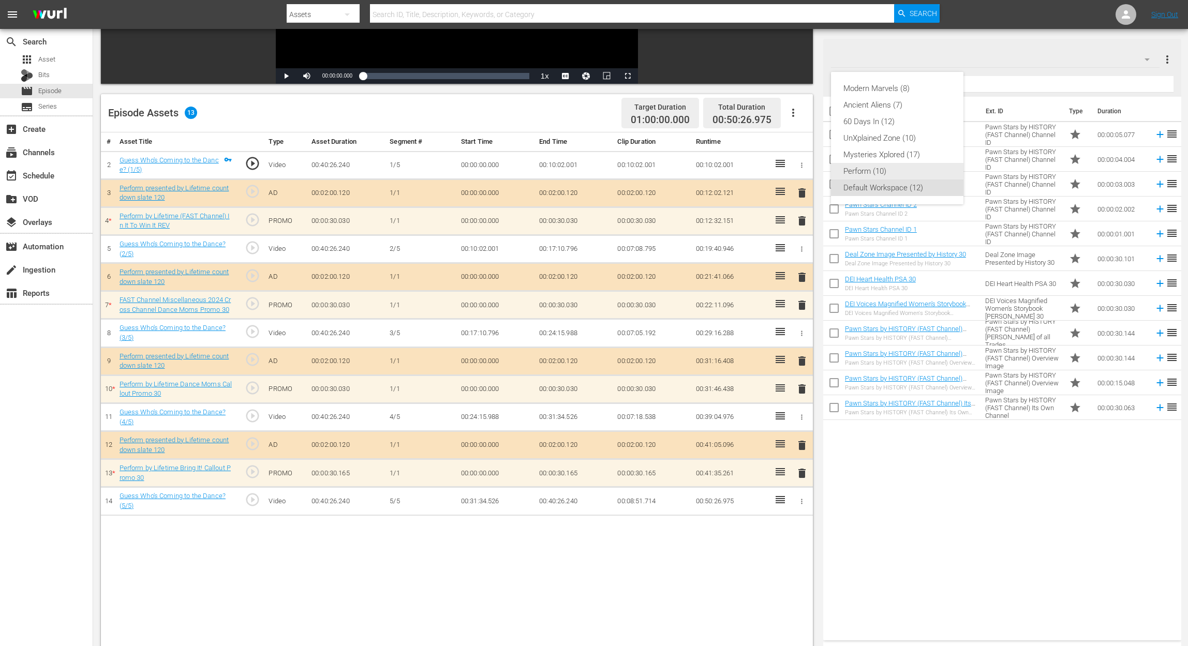
click at [865, 167] on div "Perform (10)" at bounding box center [898, 171] width 108 height 17
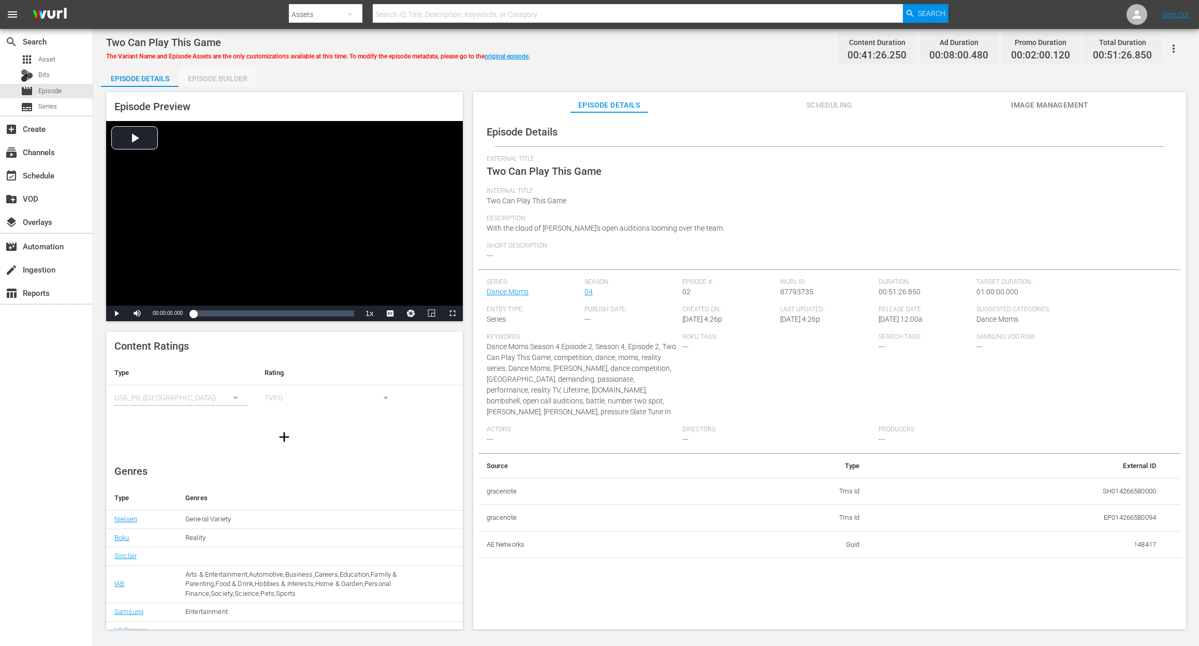
click at [199, 80] on div "Episode Builder" at bounding box center [218, 78] width 78 height 25
click at [215, 79] on div "Episode Builder" at bounding box center [218, 78] width 78 height 25
click at [237, 77] on div "Episode Builder" at bounding box center [218, 78] width 78 height 25
click at [199, 76] on div "Episode Builder" at bounding box center [218, 78] width 78 height 25
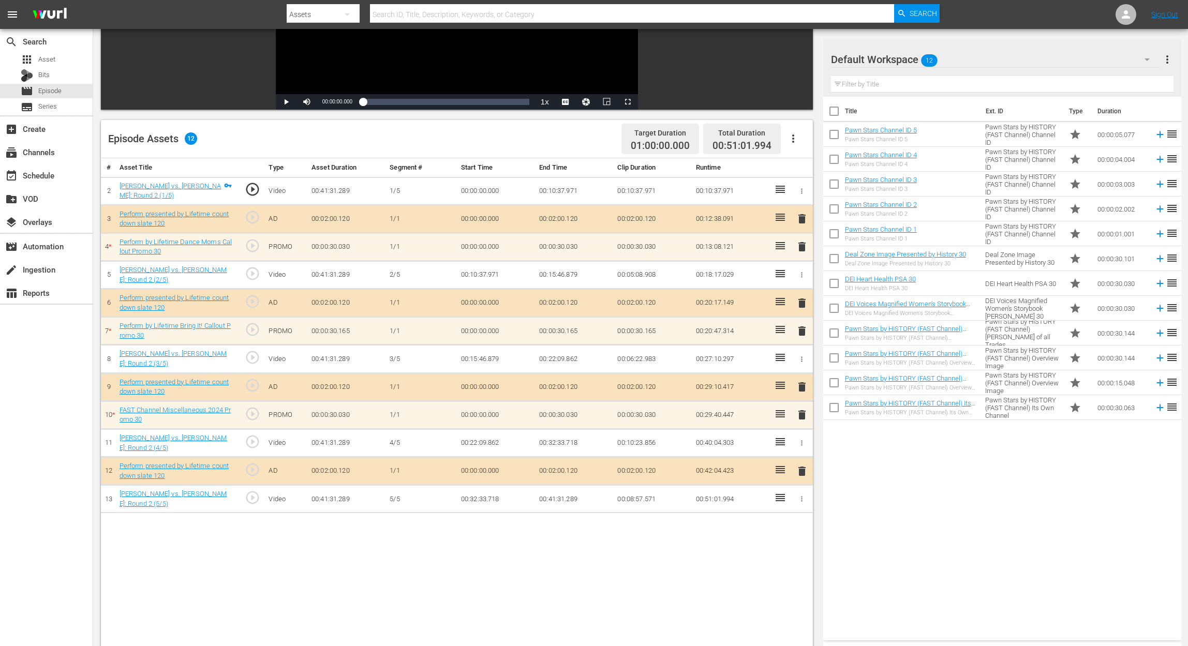
scroll to position [207, 0]
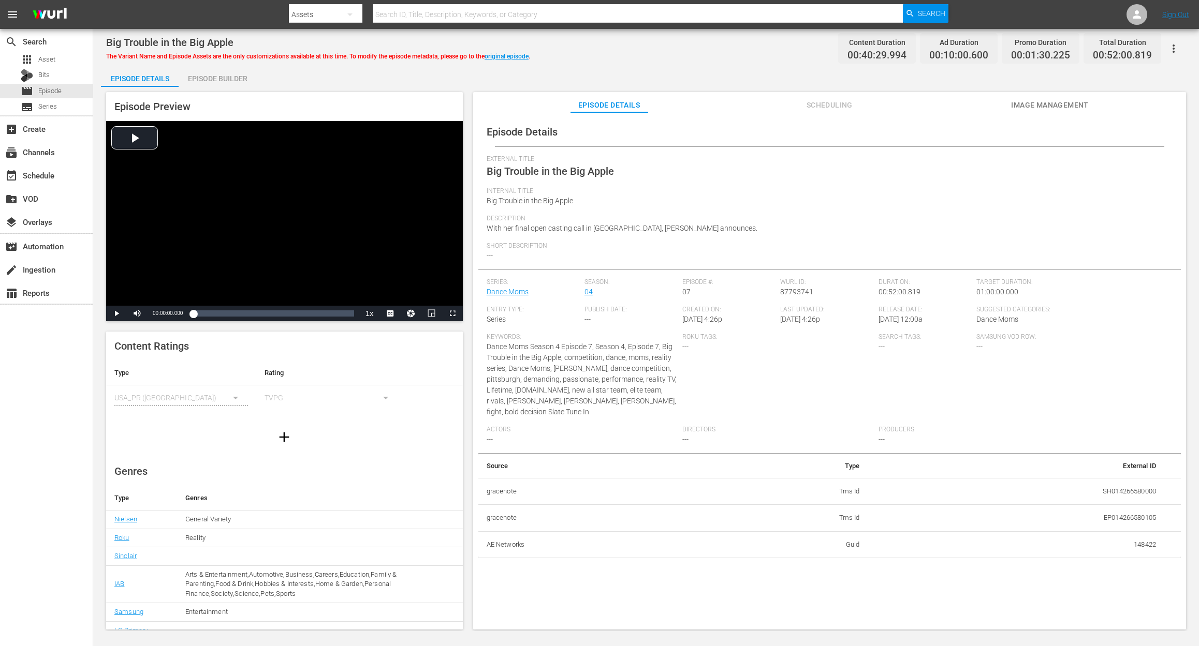
click at [206, 81] on div "Episode Builder" at bounding box center [218, 78] width 78 height 25
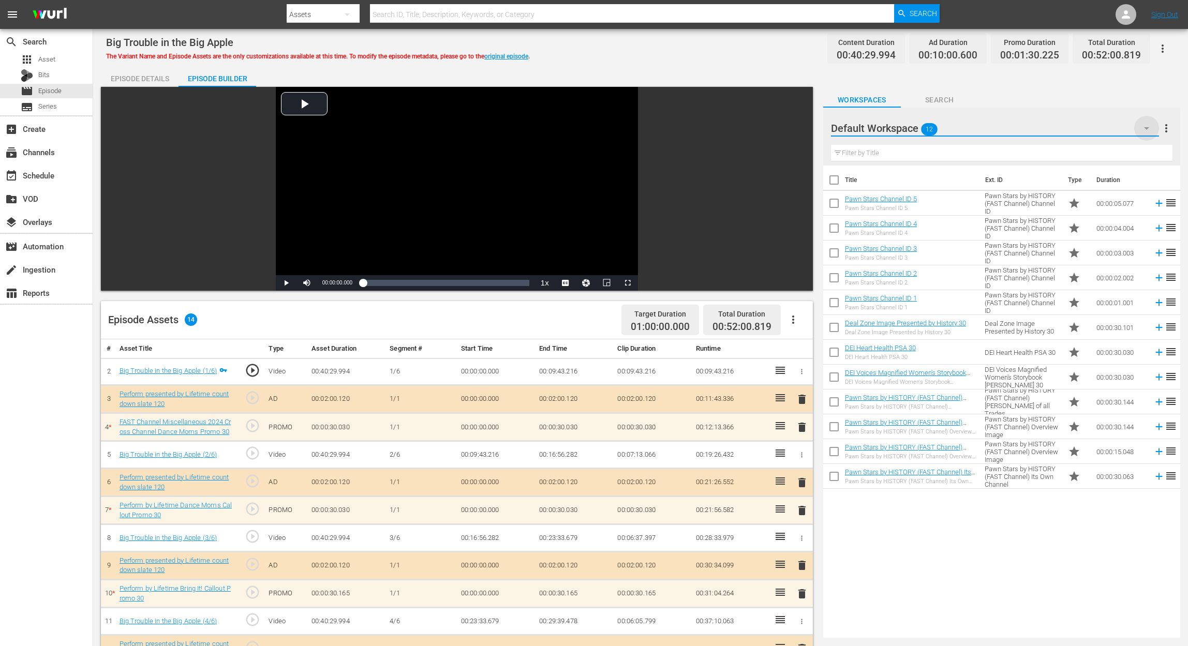
click at [898, 129] on icon "button" at bounding box center [1147, 128] width 12 height 12
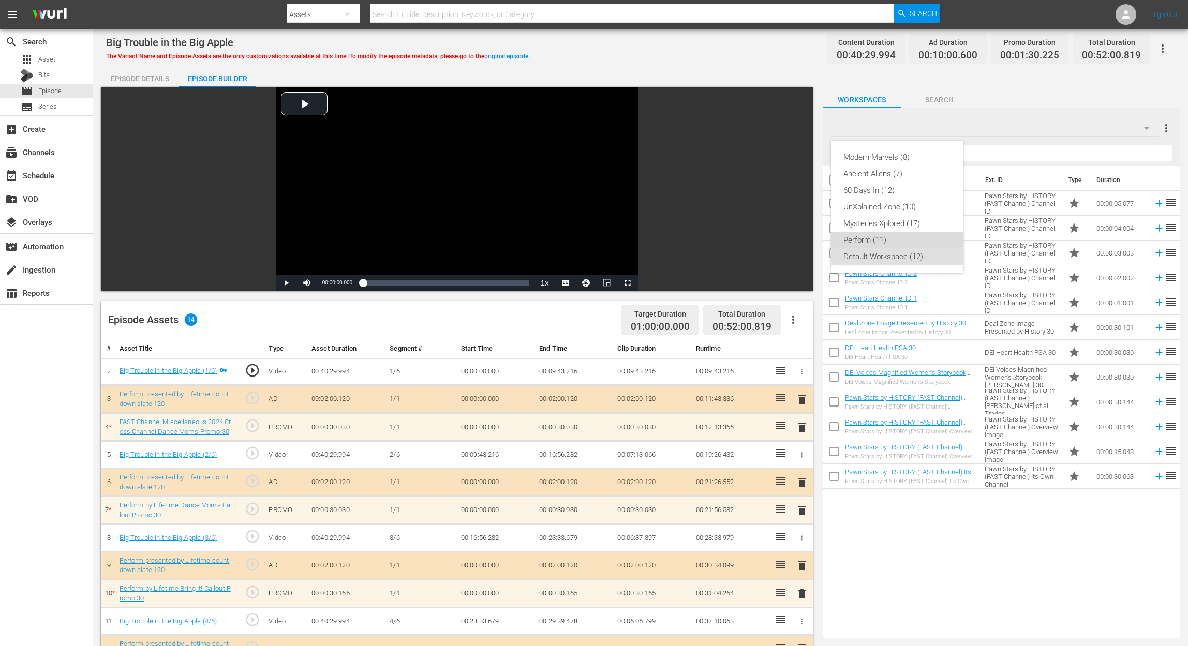
click at [870, 237] on div "Perform (11)" at bounding box center [898, 240] width 108 height 17
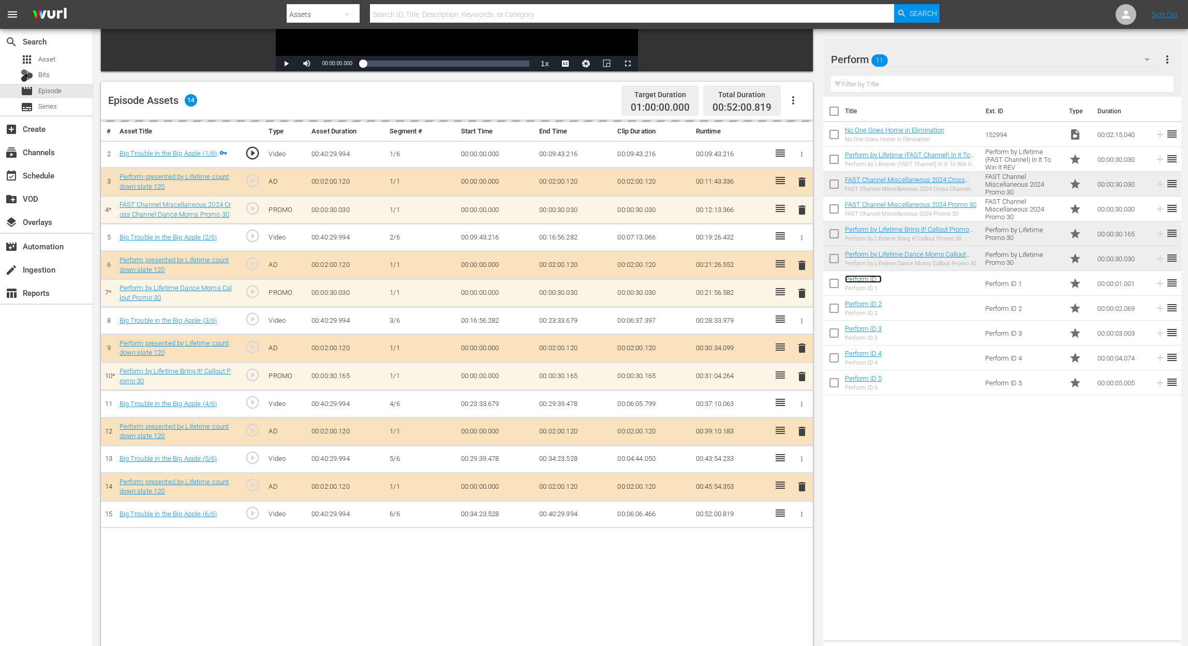
scroll to position [269, 0]
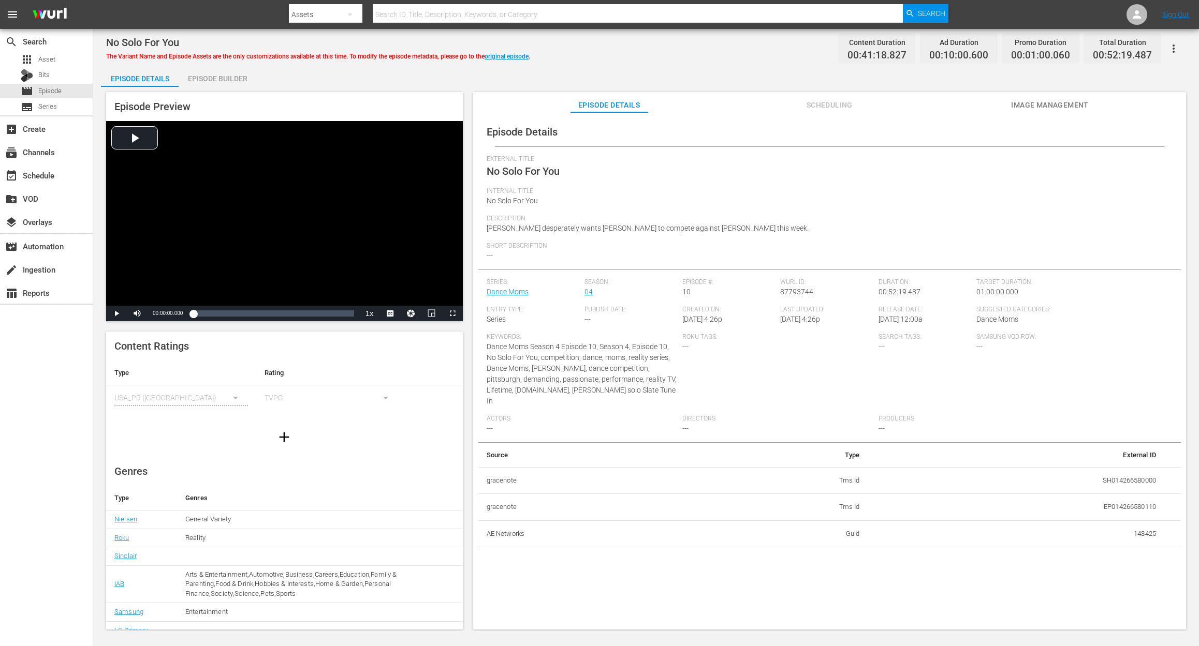
click at [207, 80] on div "Episode Builder" at bounding box center [218, 78] width 78 height 25
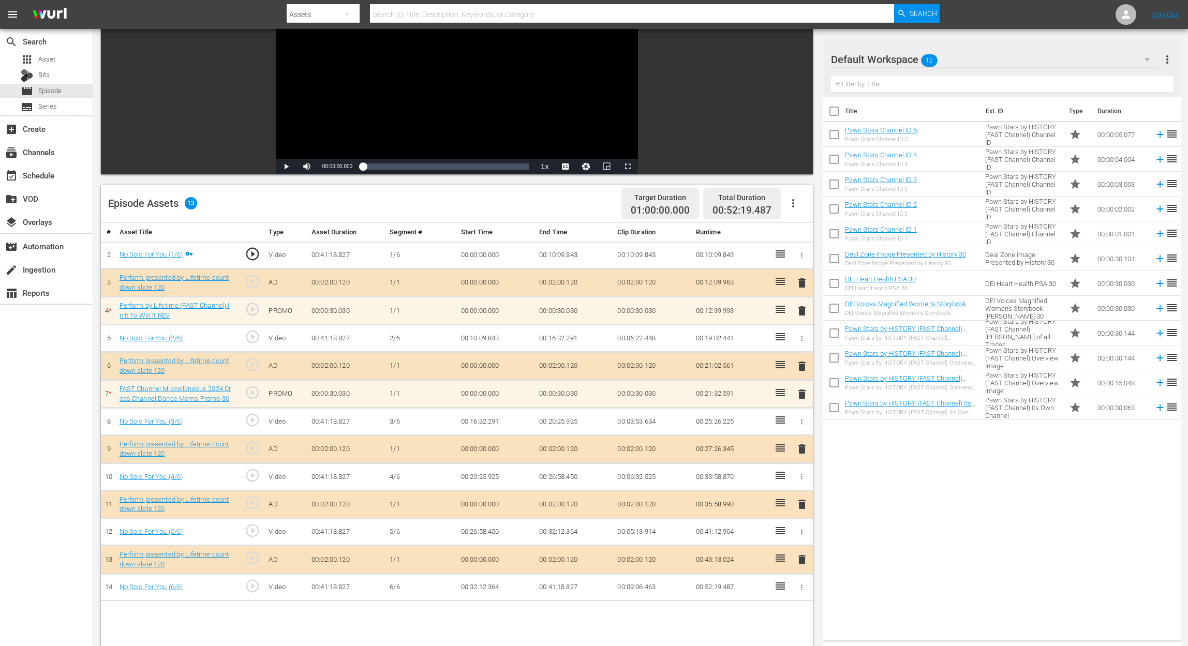
scroll to position [138, 0]
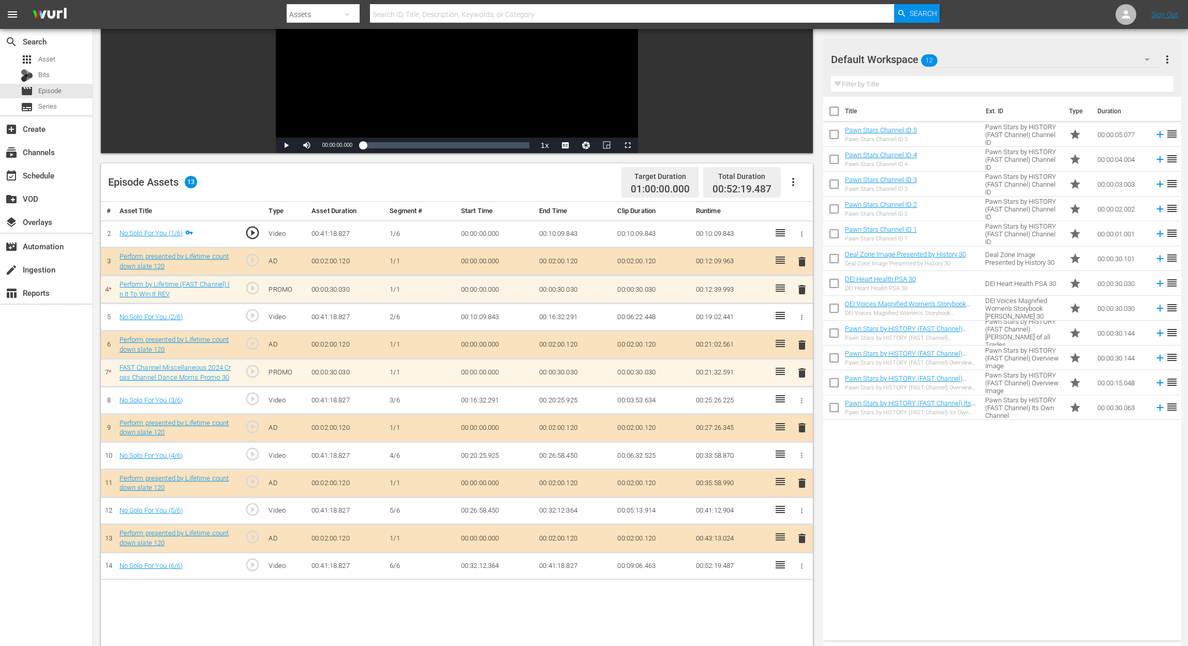
click at [898, 56] on icon "button" at bounding box center [1147, 59] width 12 height 12
click at [889, 170] on div "Perform (11)" at bounding box center [898, 171] width 108 height 17
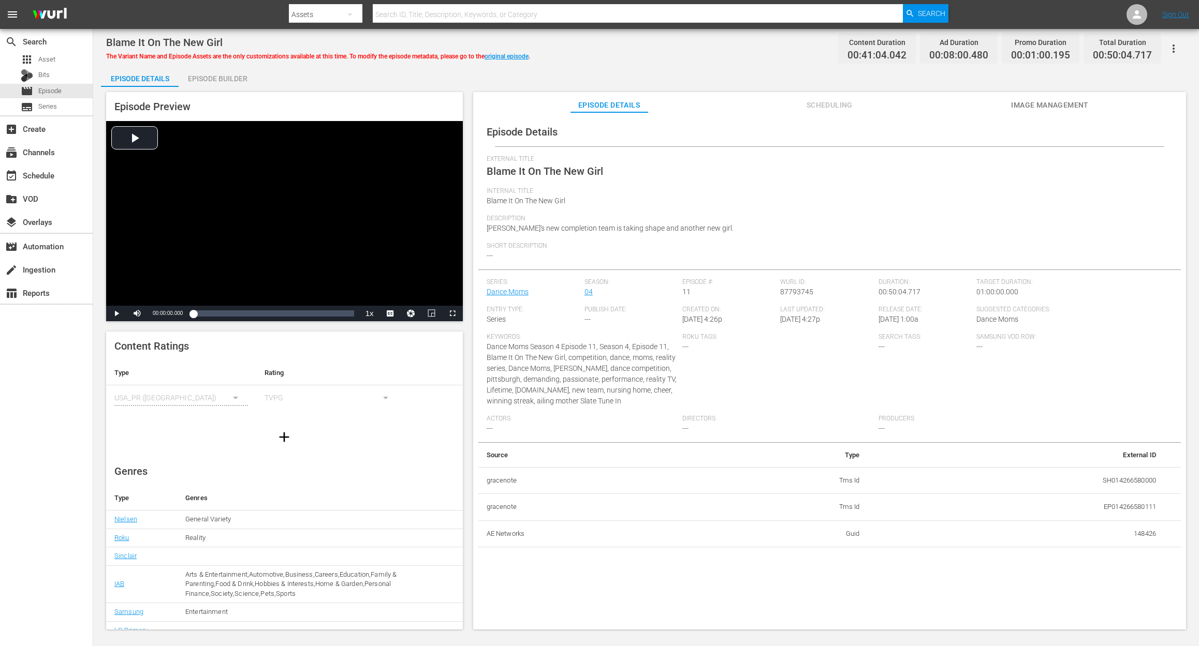
click at [214, 78] on div "Episode Builder" at bounding box center [218, 78] width 78 height 25
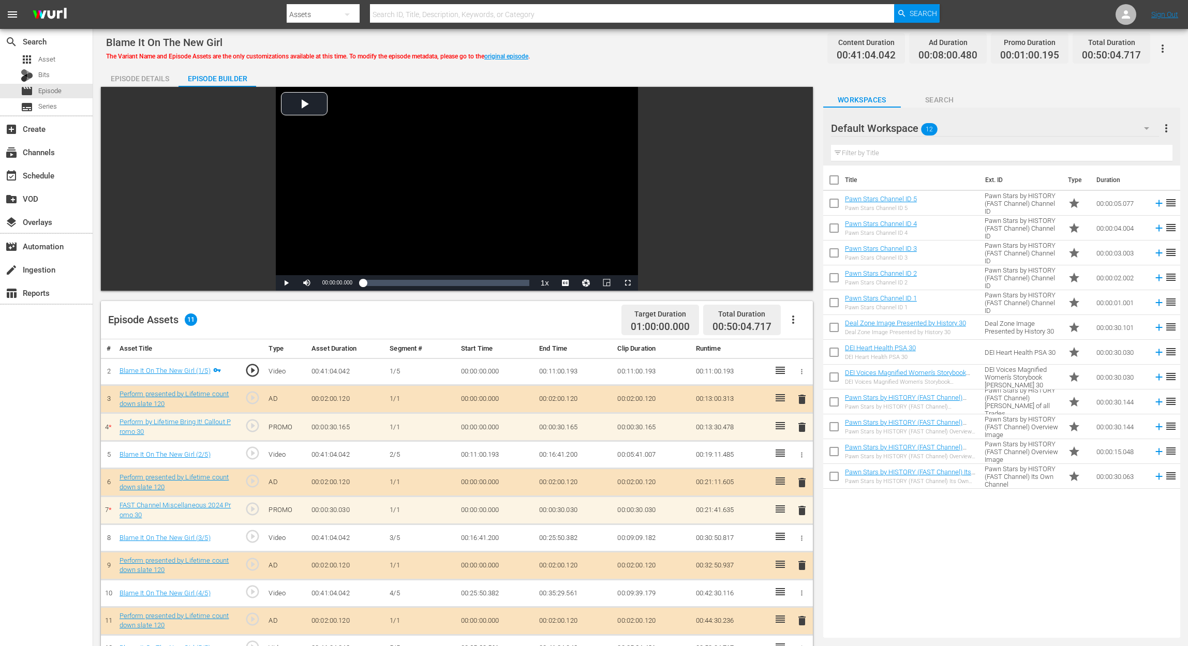
scroll to position [200, 0]
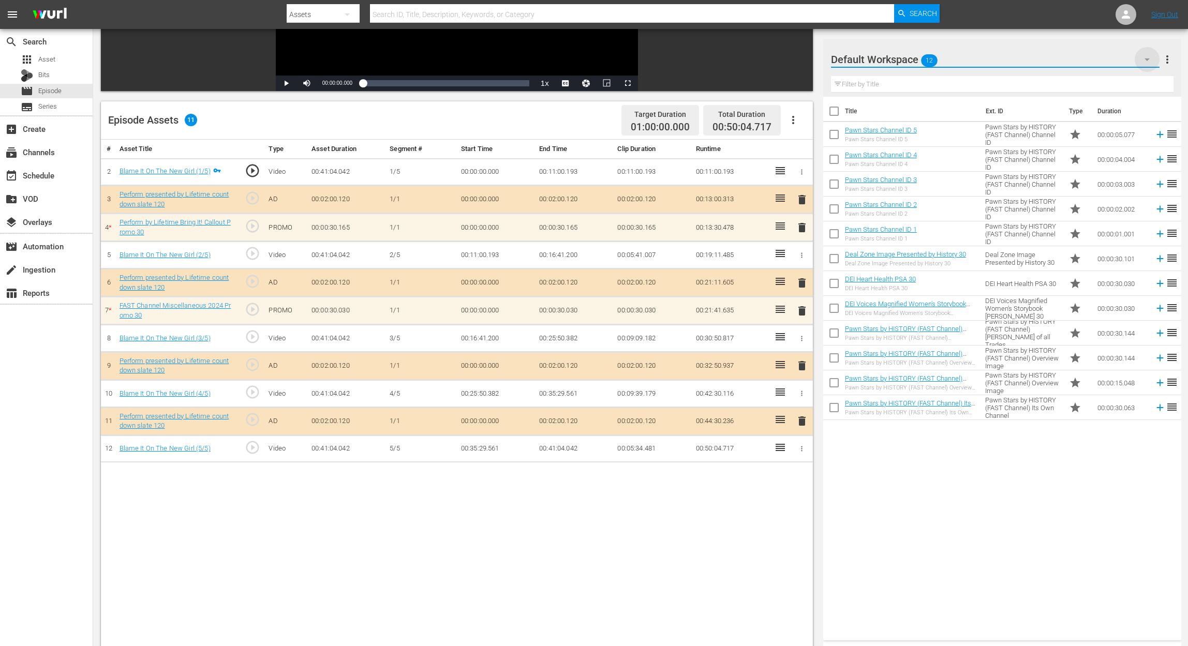
click icon "button"
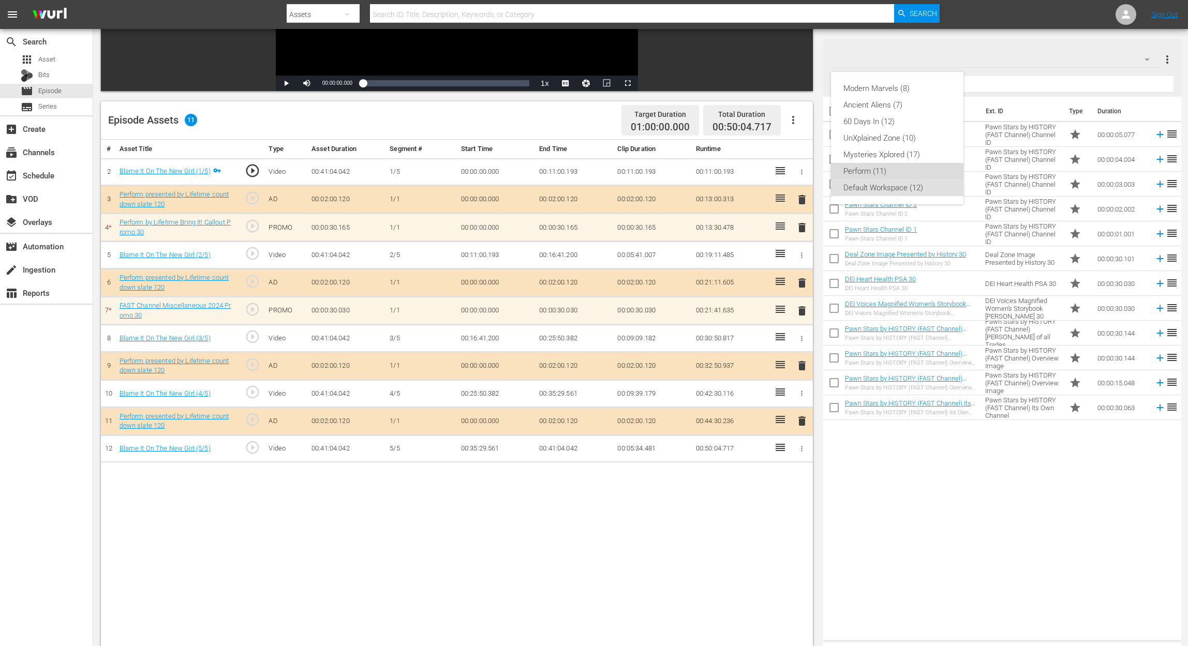
click div "Perform (11)"
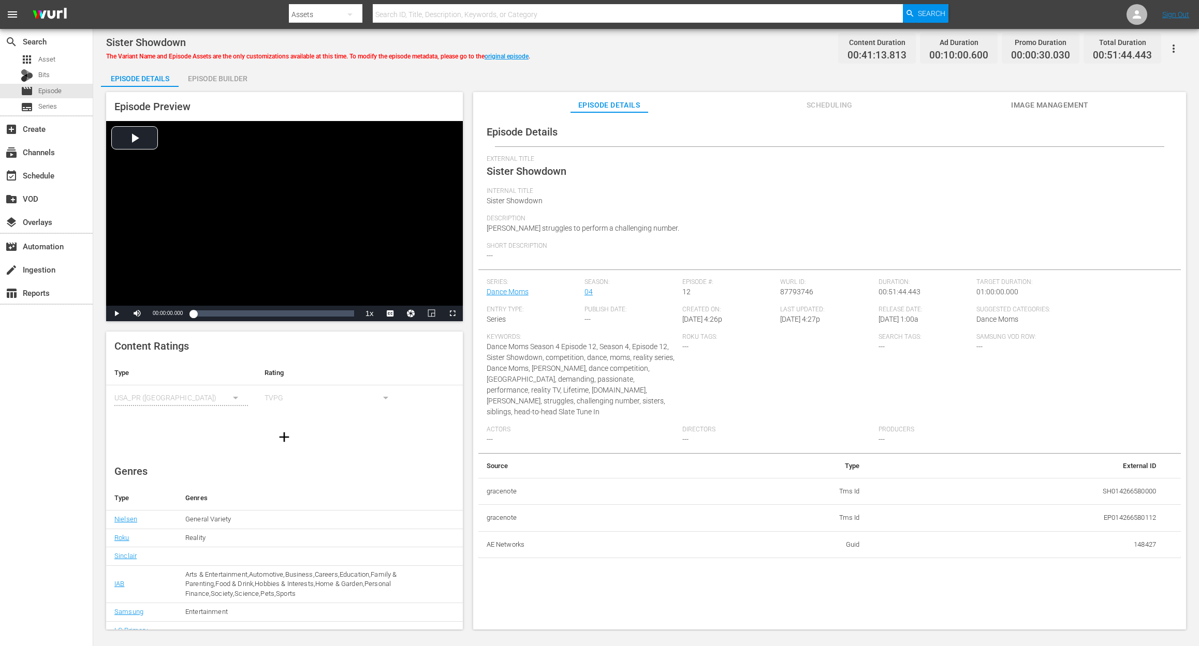
click at [216, 77] on div "Episode Builder" at bounding box center [218, 78] width 78 height 25
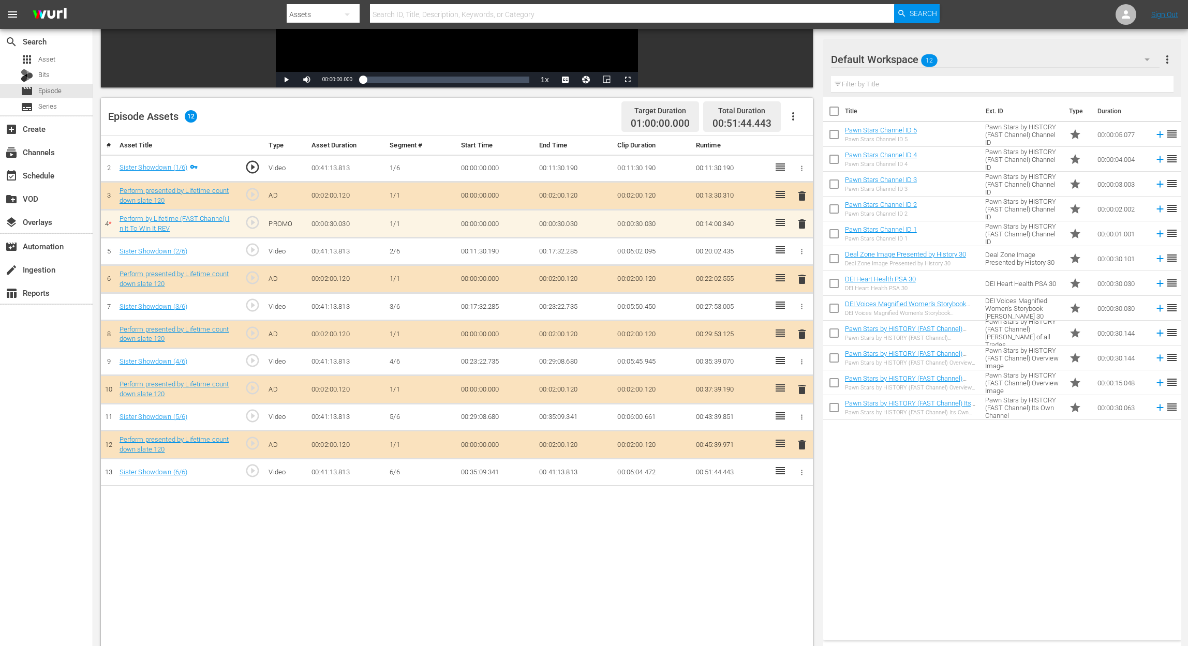
scroll to position [207, 0]
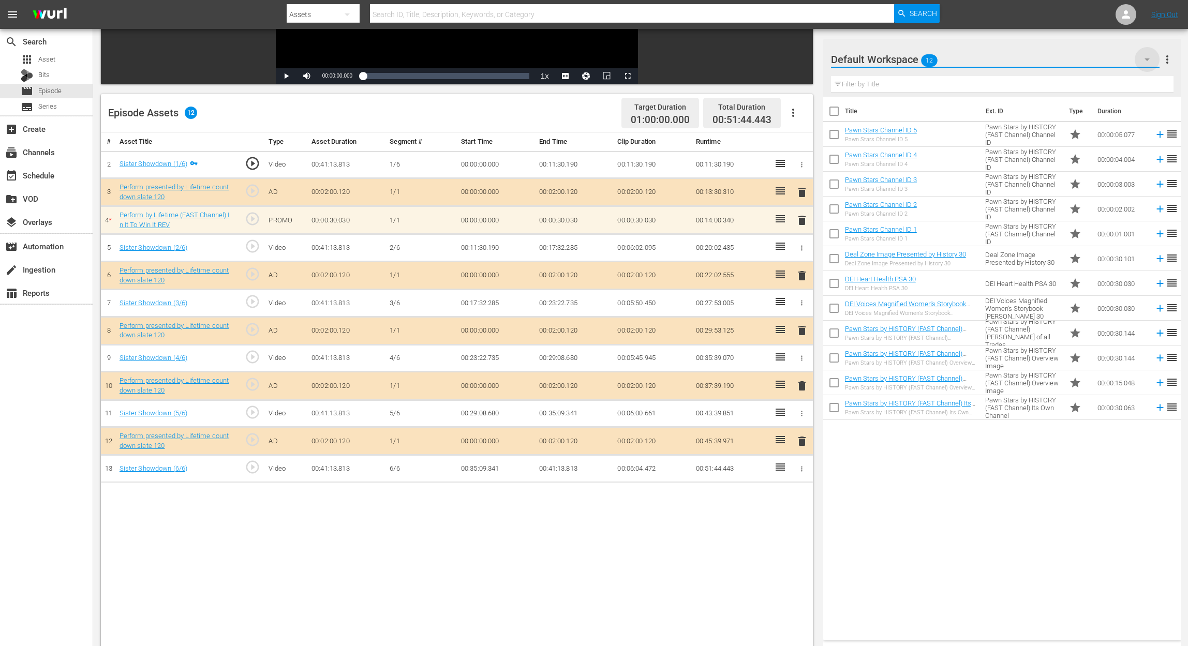
click at [898, 58] on icon "button" at bounding box center [1147, 59] width 12 height 12
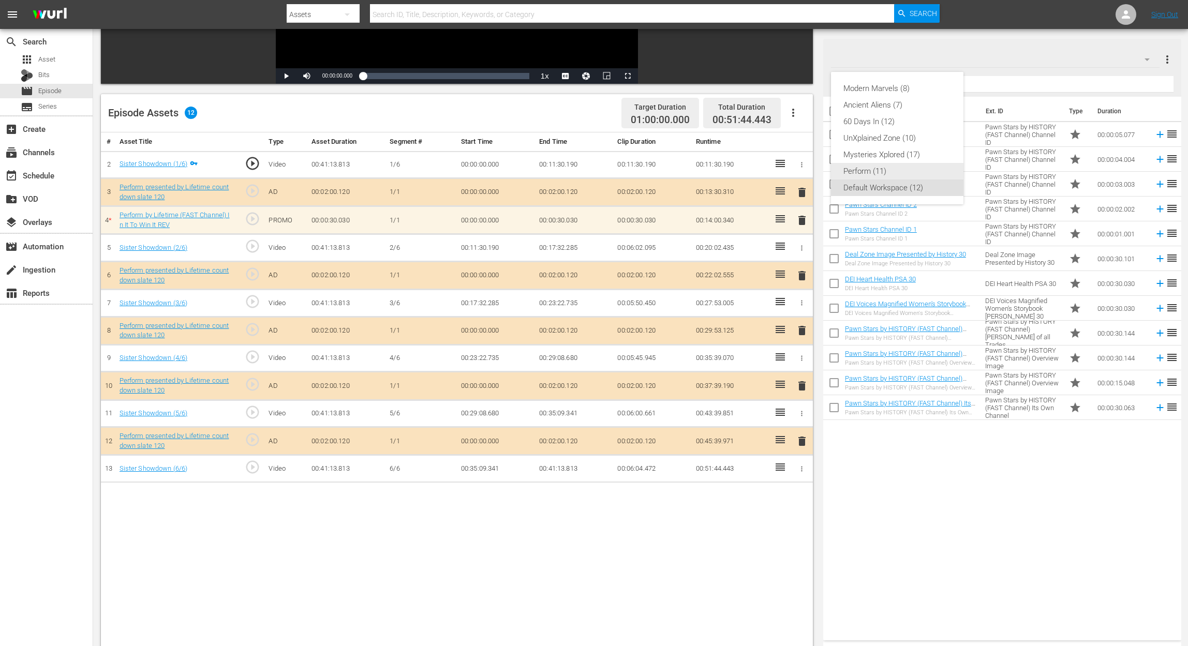
click at [865, 172] on div "Perform (11)" at bounding box center [898, 171] width 108 height 17
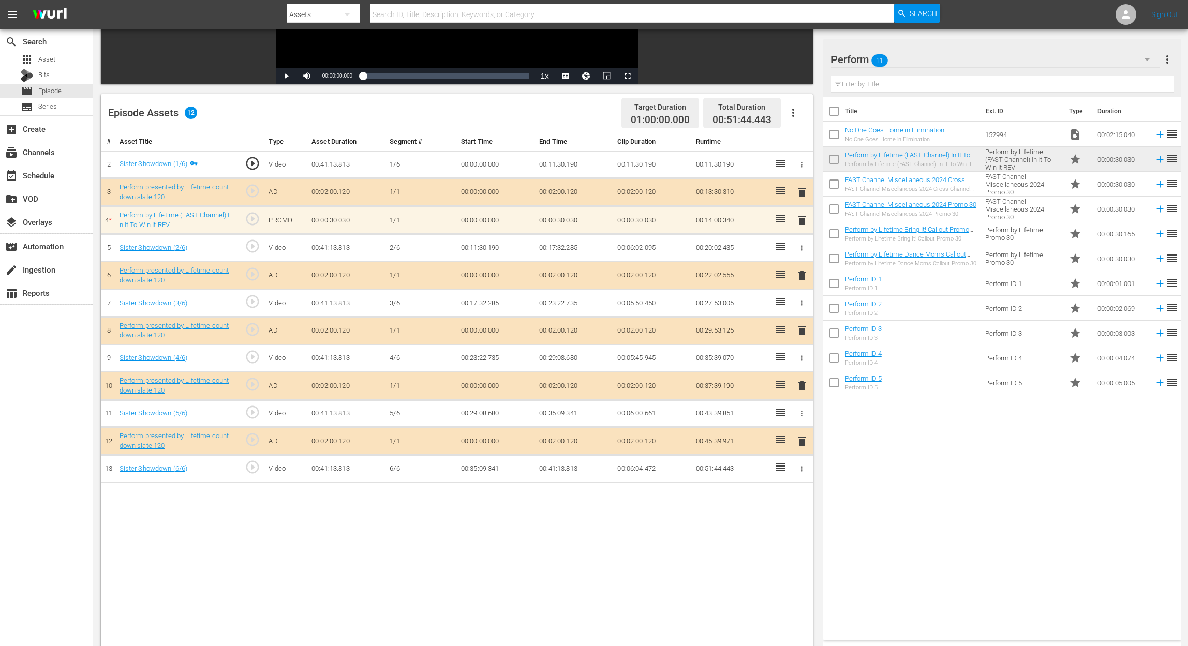
click at [863, 387] on div "Perform ID 5" at bounding box center [863, 388] width 37 height 7
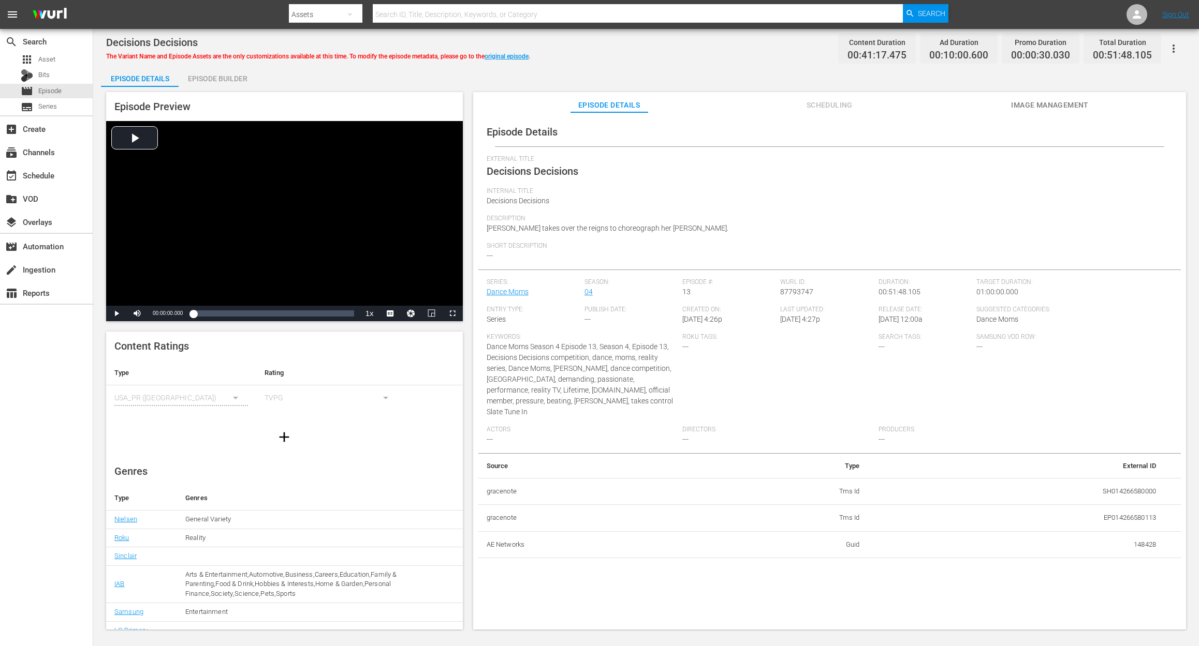
click at [217, 78] on div "Episode Builder" at bounding box center [218, 78] width 78 height 25
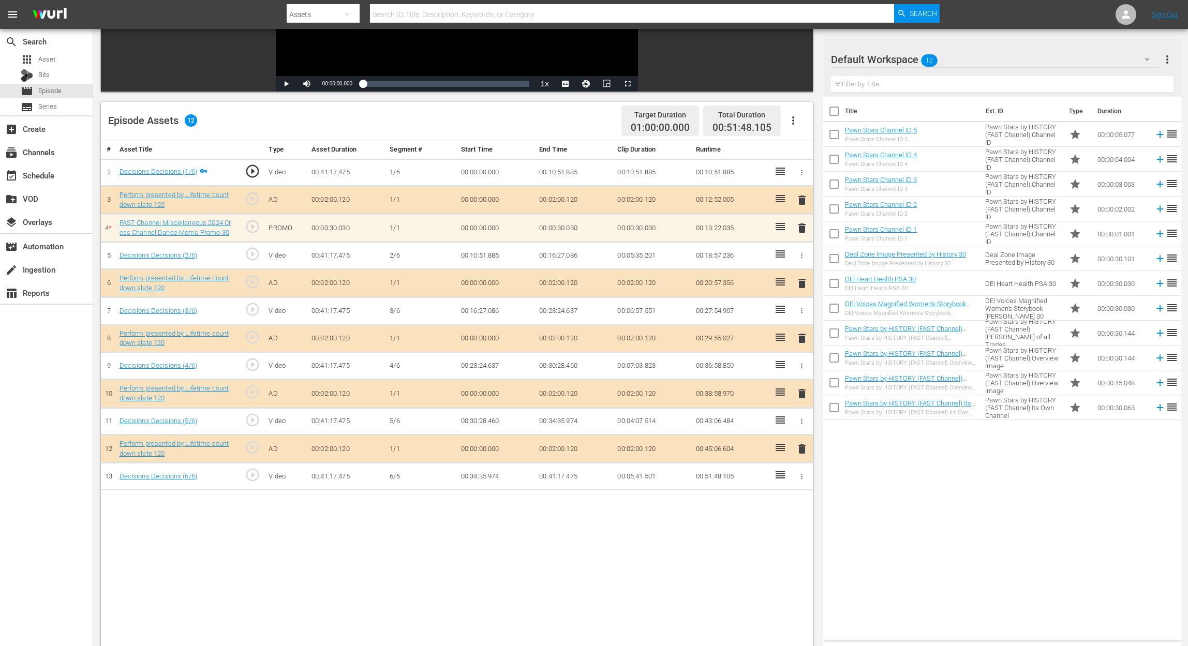
scroll to position [207, 0]
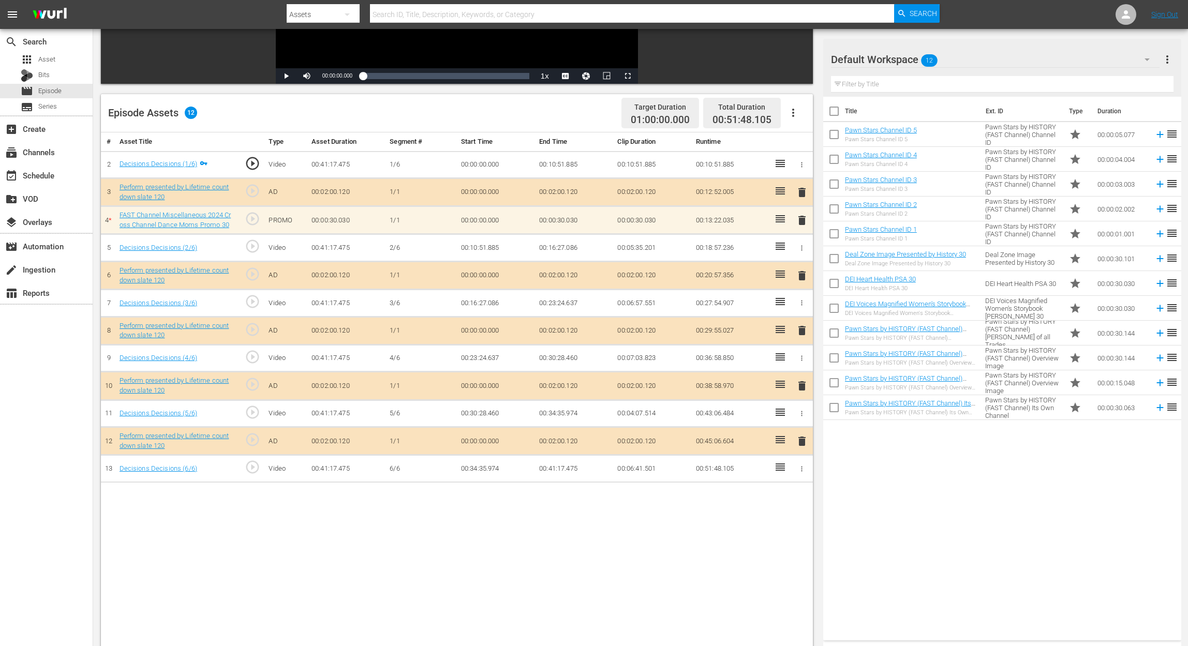
click at [898, 61] on icon "button" at bounding box center [1147, 59] width 12 height 12
click at [893, 171] on div "Perform (11)" at bounding box center [898, 171] width 108 height 17
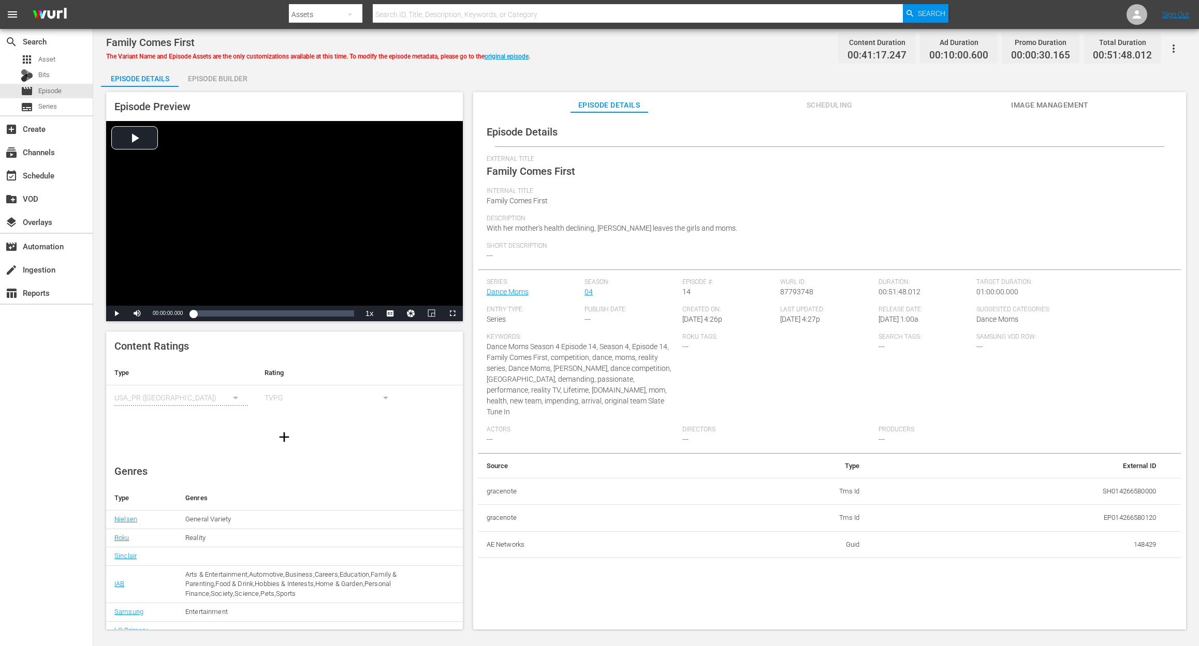
click at [228, 80] on div "Episode Builder" at bounding box center [218, 78] width 78 height 25
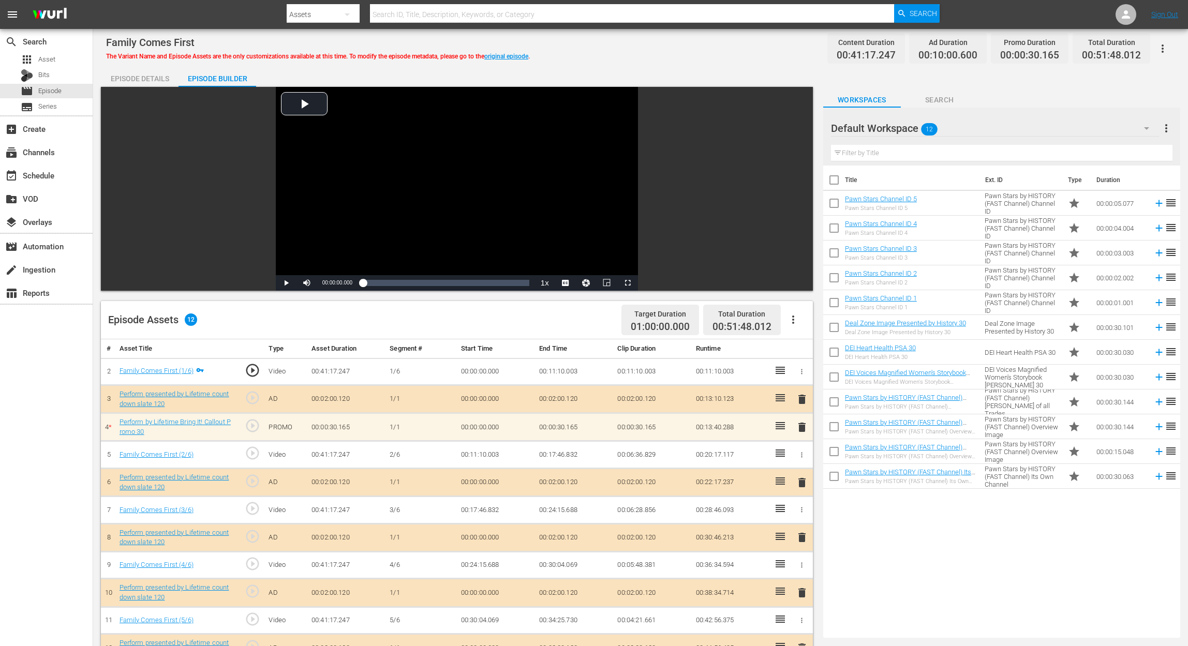
scroll to position [138, 0]
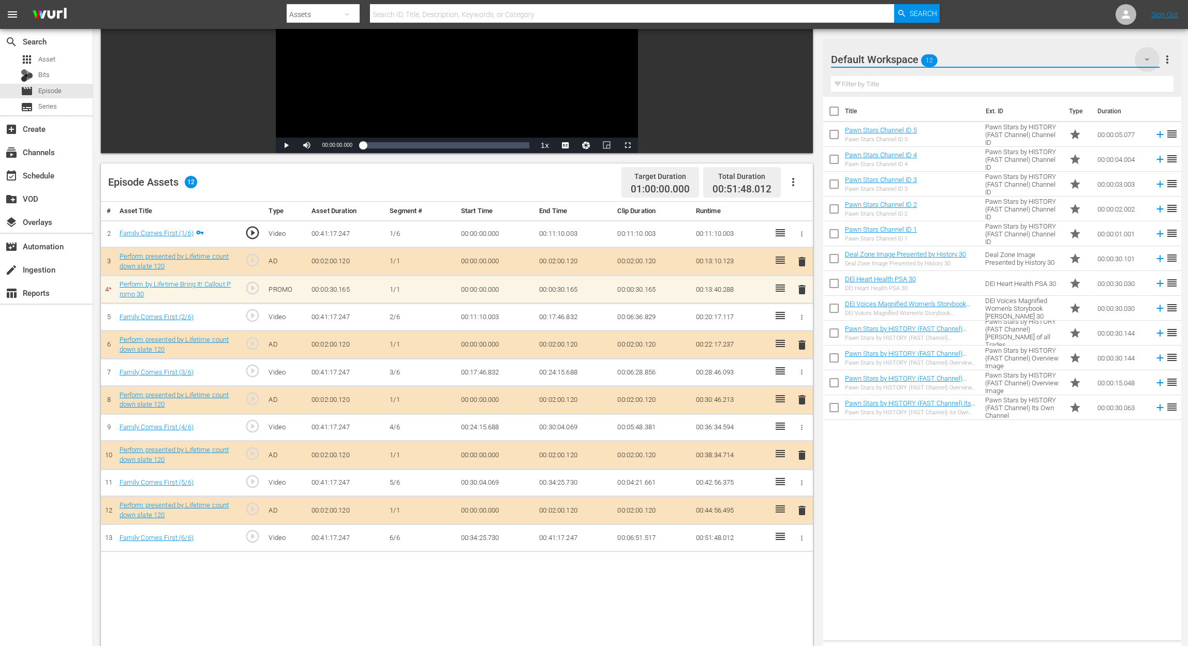
click at [898, 56] on icon "button" at bounding box center [1147, 59] width 12 height 12
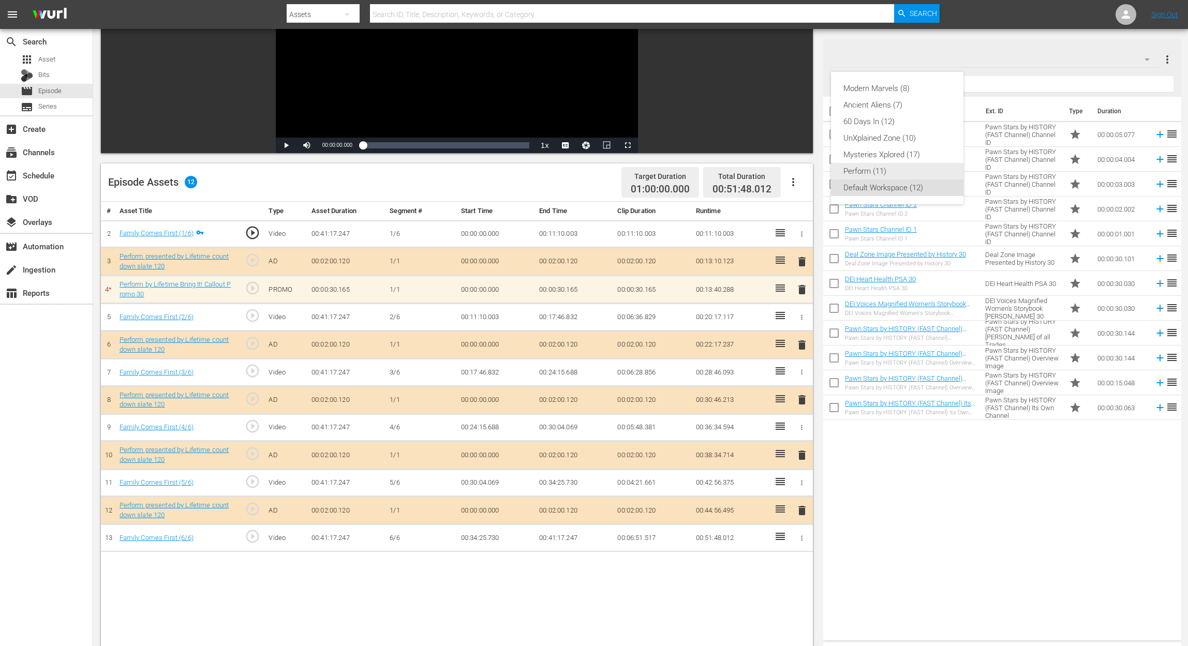
click at [864, 173] on div "Perform (11)" at bounding box center [898, 171] width 108 height 17
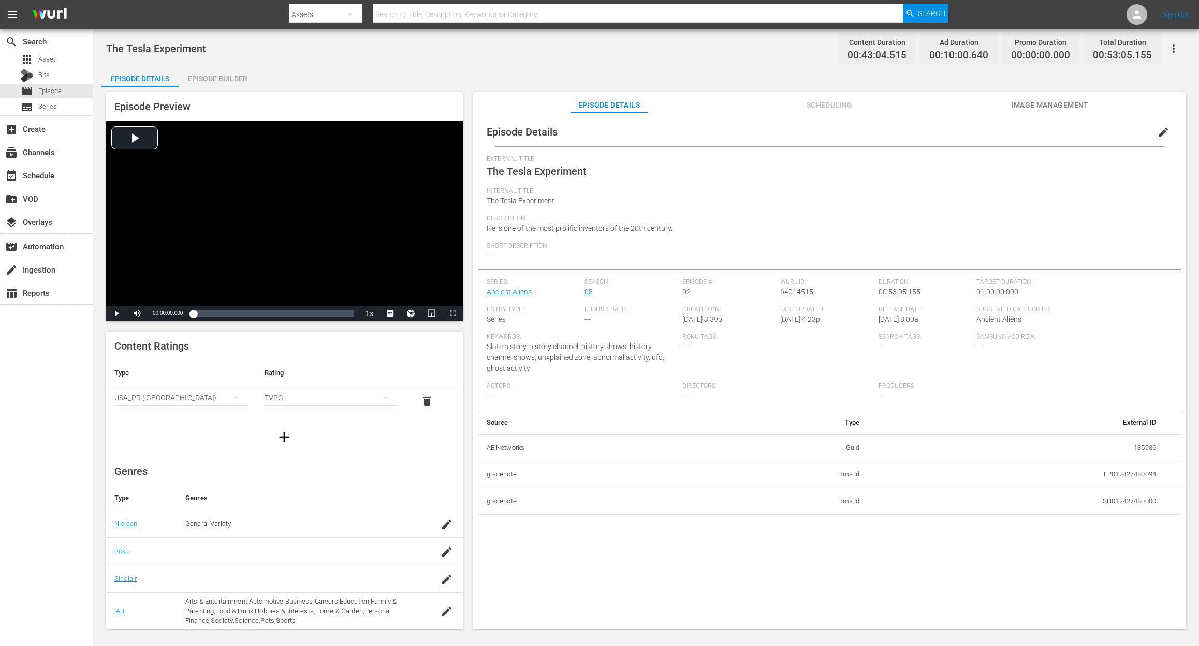
click at [231, 73] on div "Episode Builder" at bounding box center [218, 78] width 78 height 25
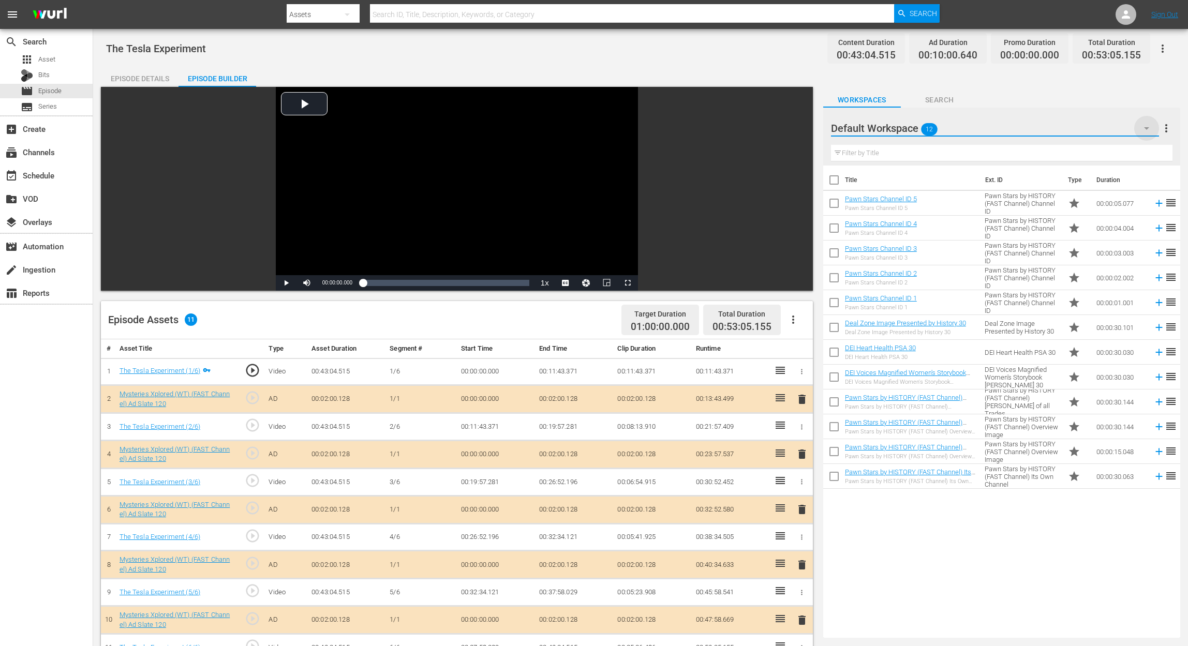
click at [898, 129] on icon "button" at bounding box center [1147, 128] width 12 height 12
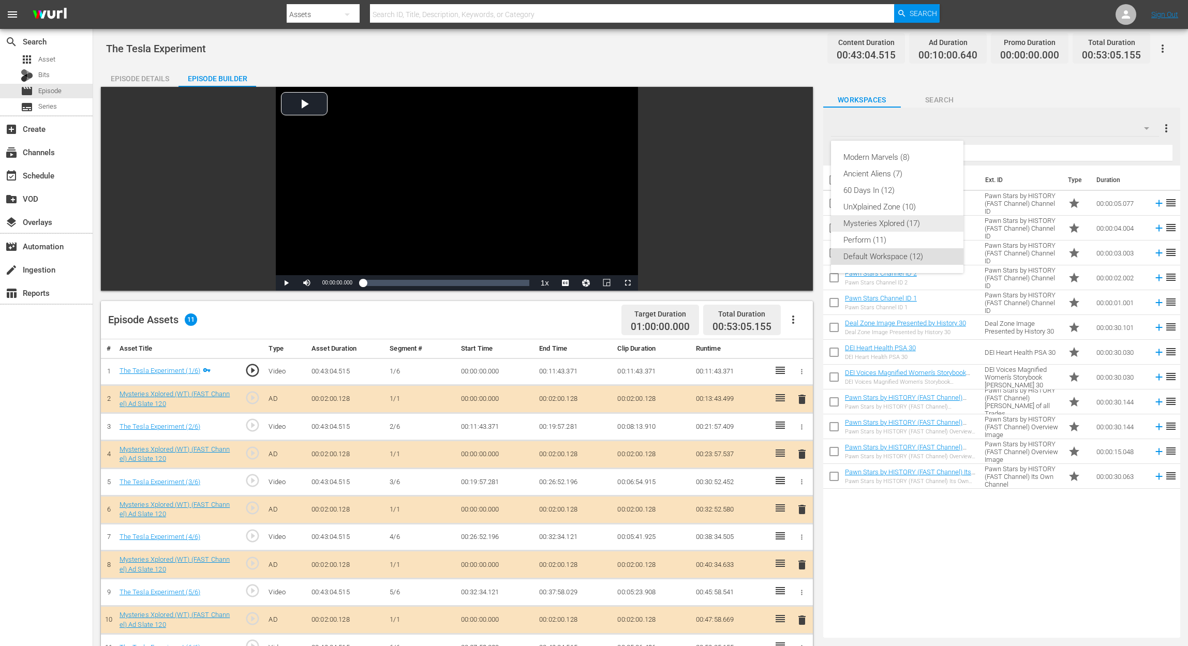
click at [898, 219] on div "Mysteries Xplored (17)" at bounding box center [898, 223] width 108 height 17
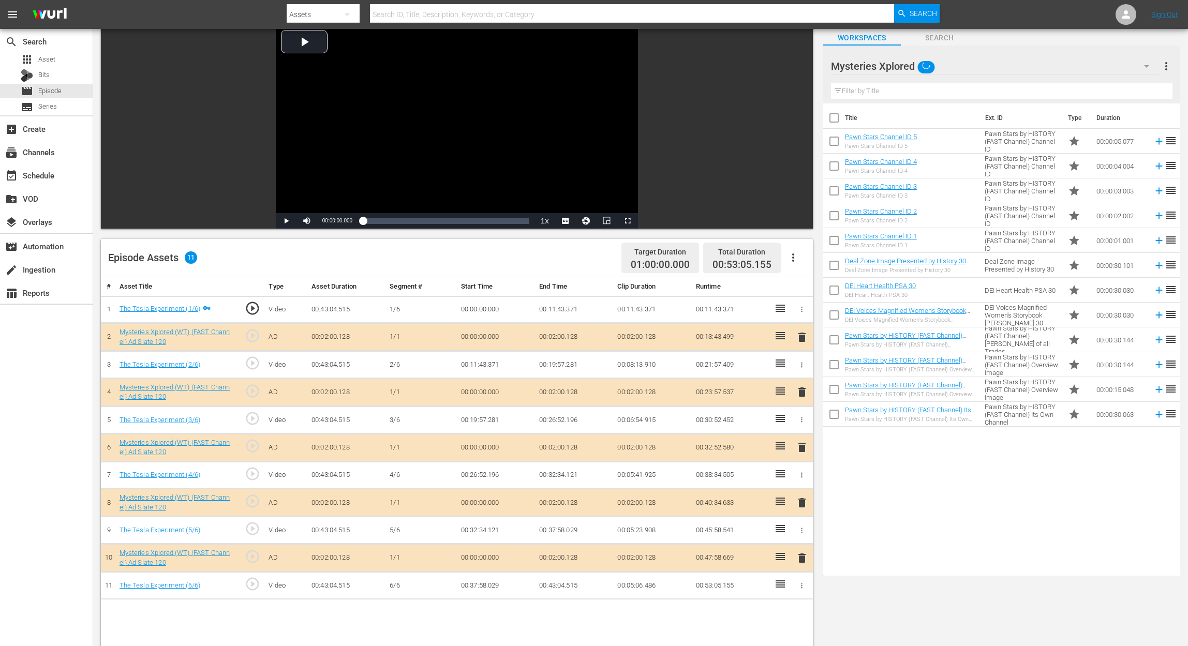
scroll to position [138, 0]
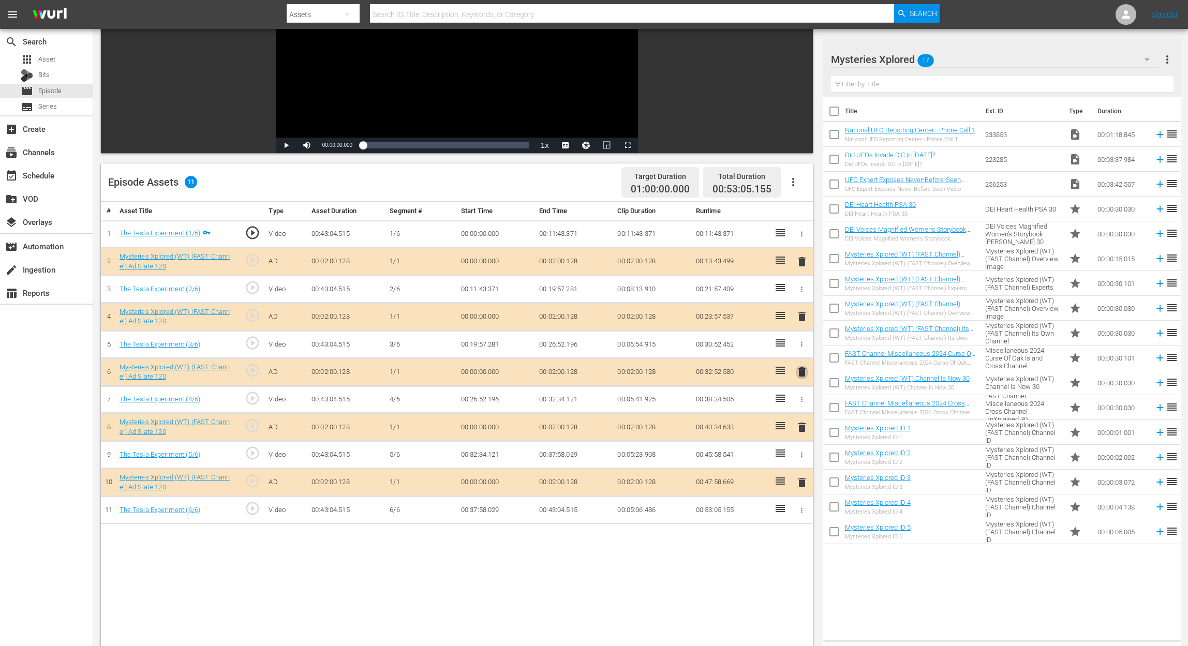
click at [806, 373] on span "delete" at bounding box center [802, 372] width 12 height 12
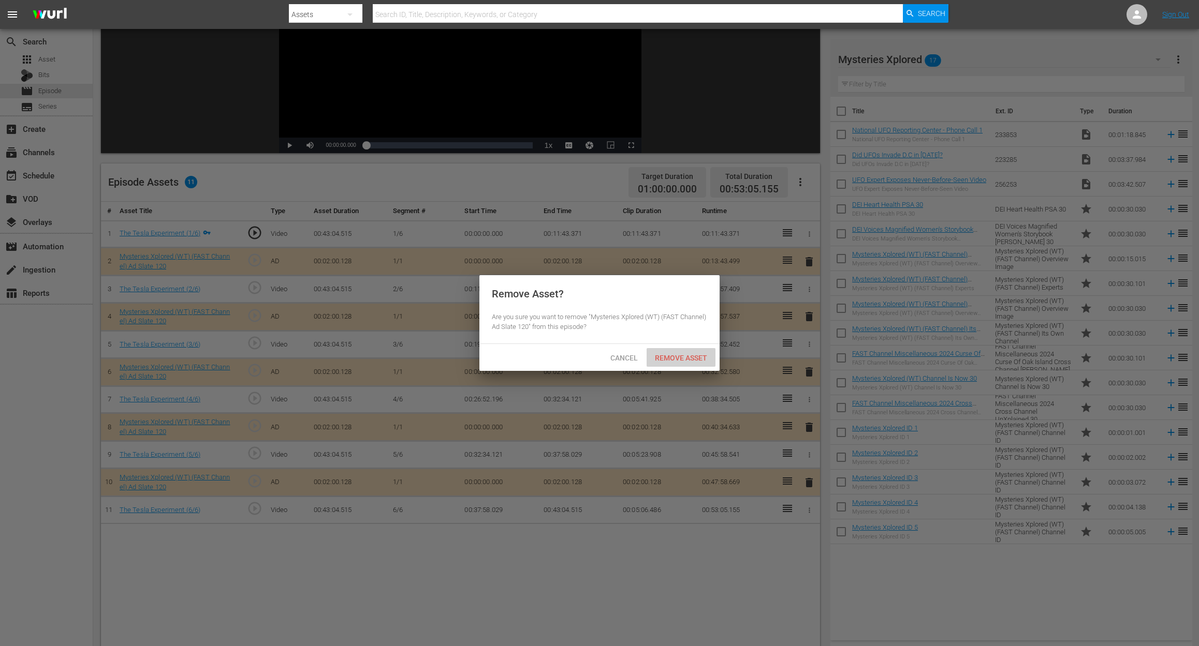
click at [685, 357] on span "Remove Asset" at bounding box center [680, 358] width 69 height 8
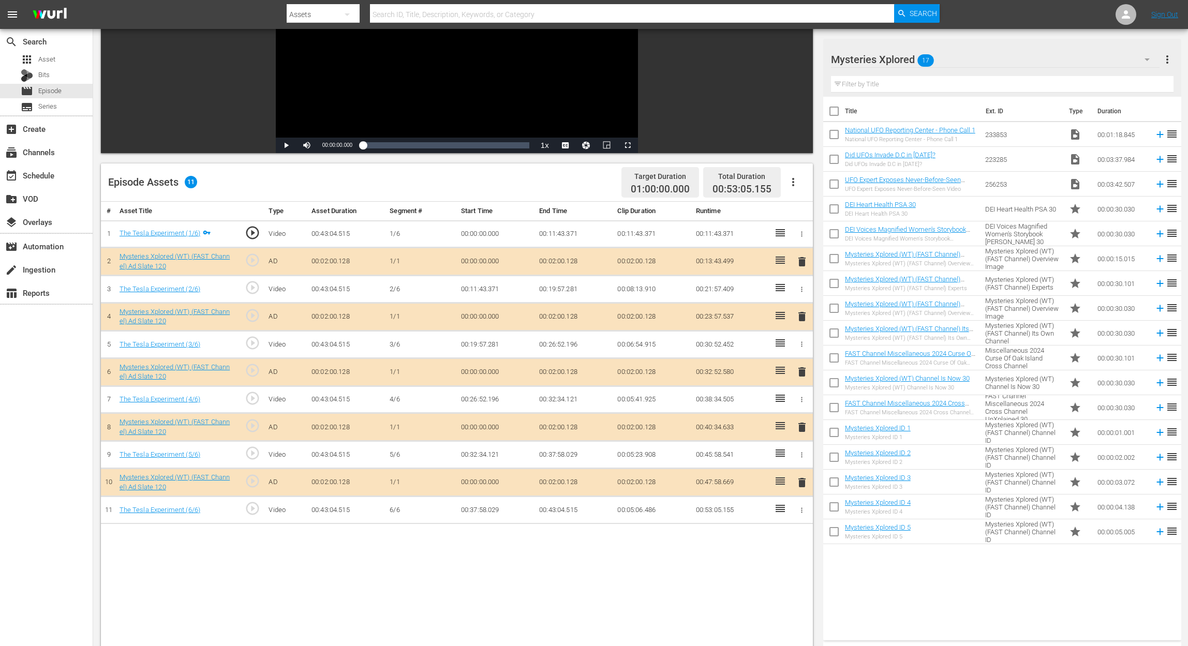
click at [837, 135] on input "checkbox" at bounding box center [834, 137] width 22 height 22
checkbox input "true"
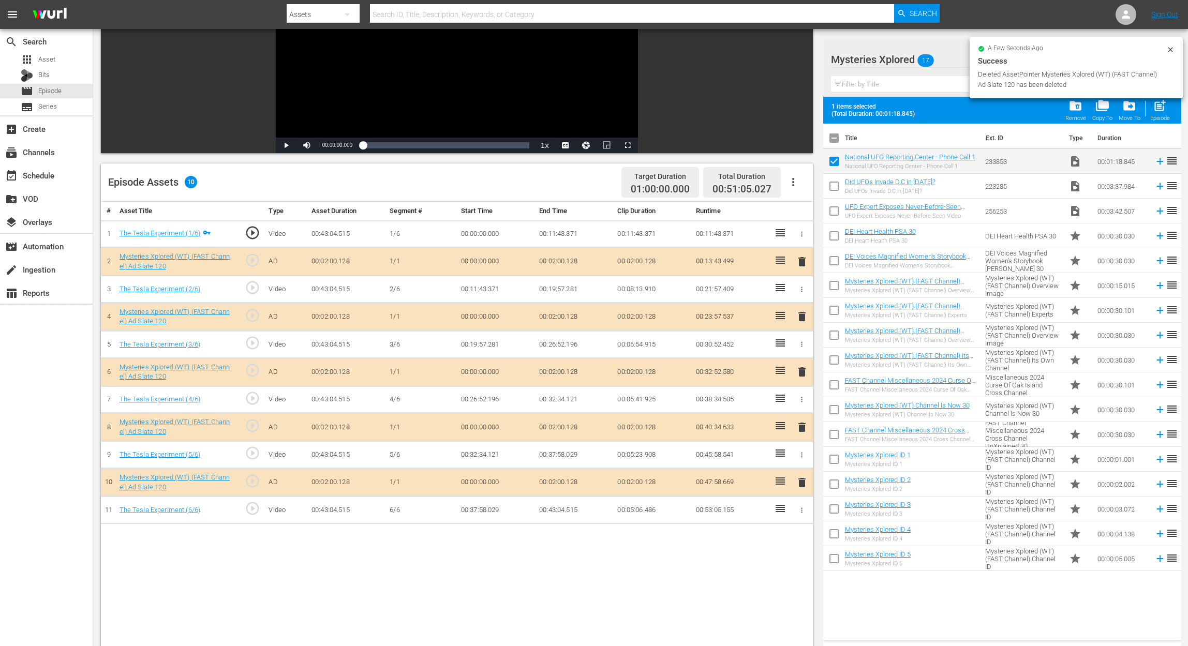
click at [835, 183] on input "checkbox" at bounding box center [834, 189] width 22 height 22
checkbox input "true"
drag, startPoint x: 831, startPoint y: 208, endPoint x: 832, endPoint y: 220, distance: 13.0
click at [831, 208] on input "checkbox" at bounding box center [834, 213] width 22 height 22
checkbox input "true"
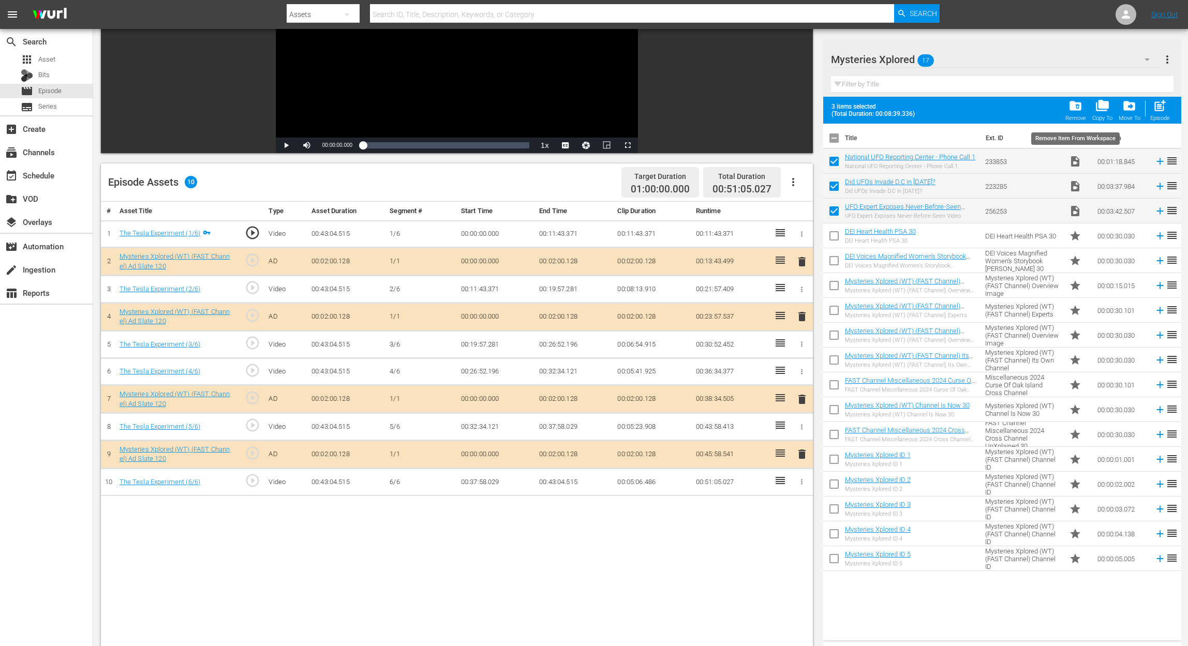
click at [898, 111] on span "folder_delete" at bounding box center [1076, 106] width 14 height 14
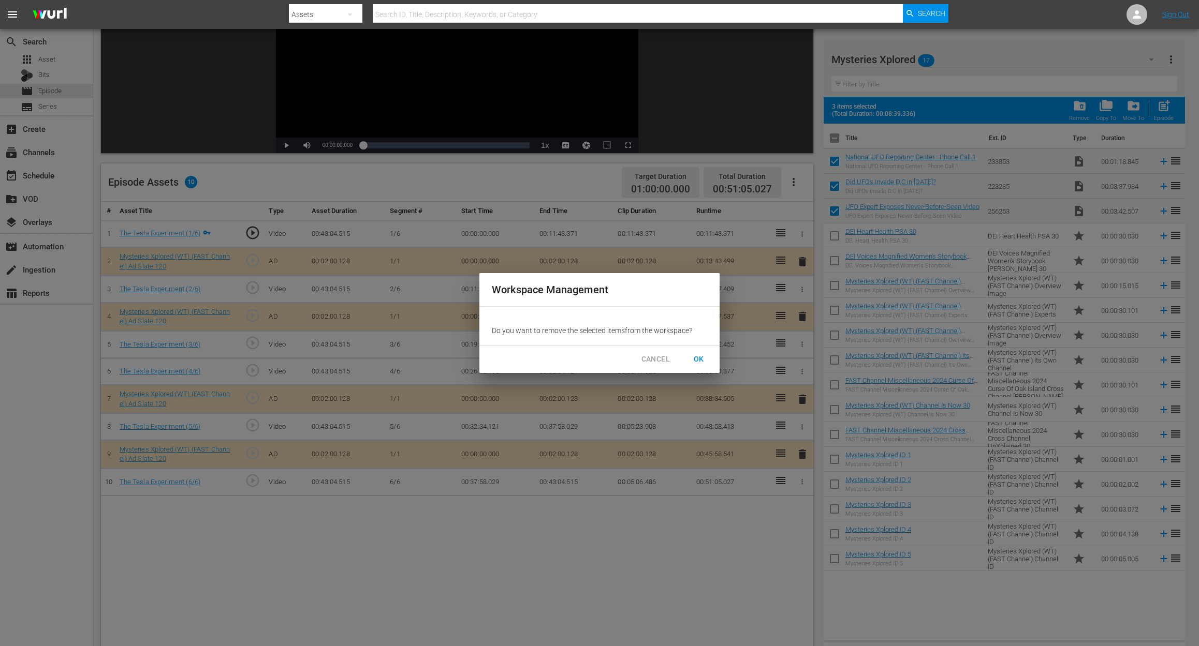
click at [699, 360] on span "OK" at bounding box center [698, 359] width 17 height 13
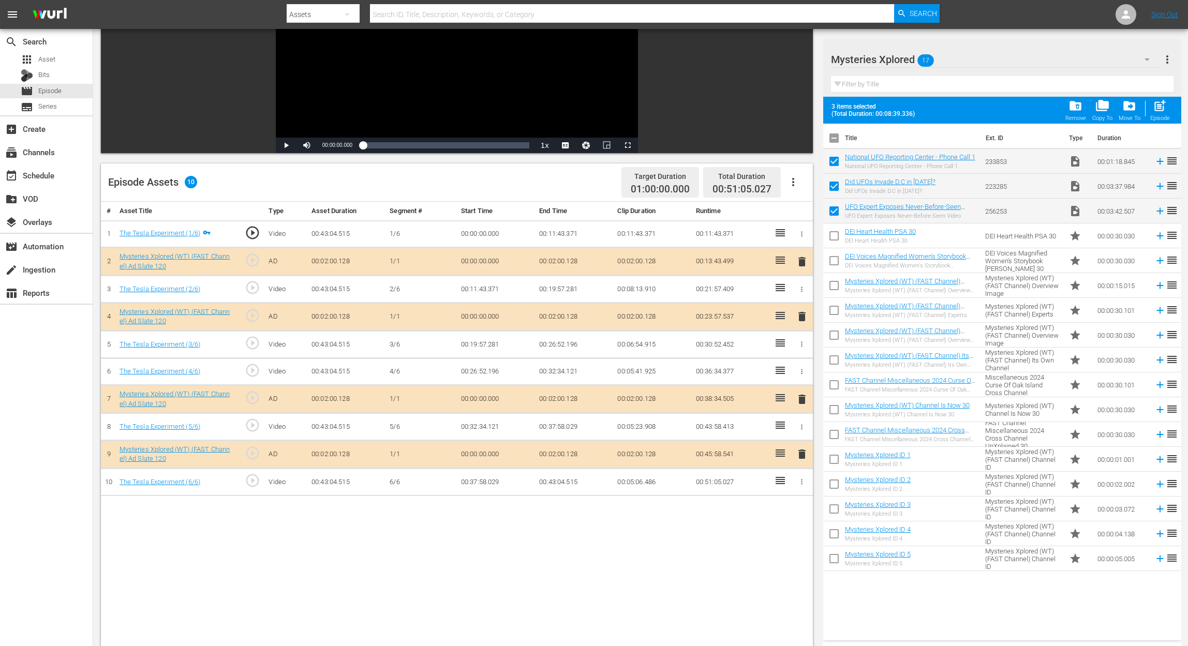
checkbox input "false"
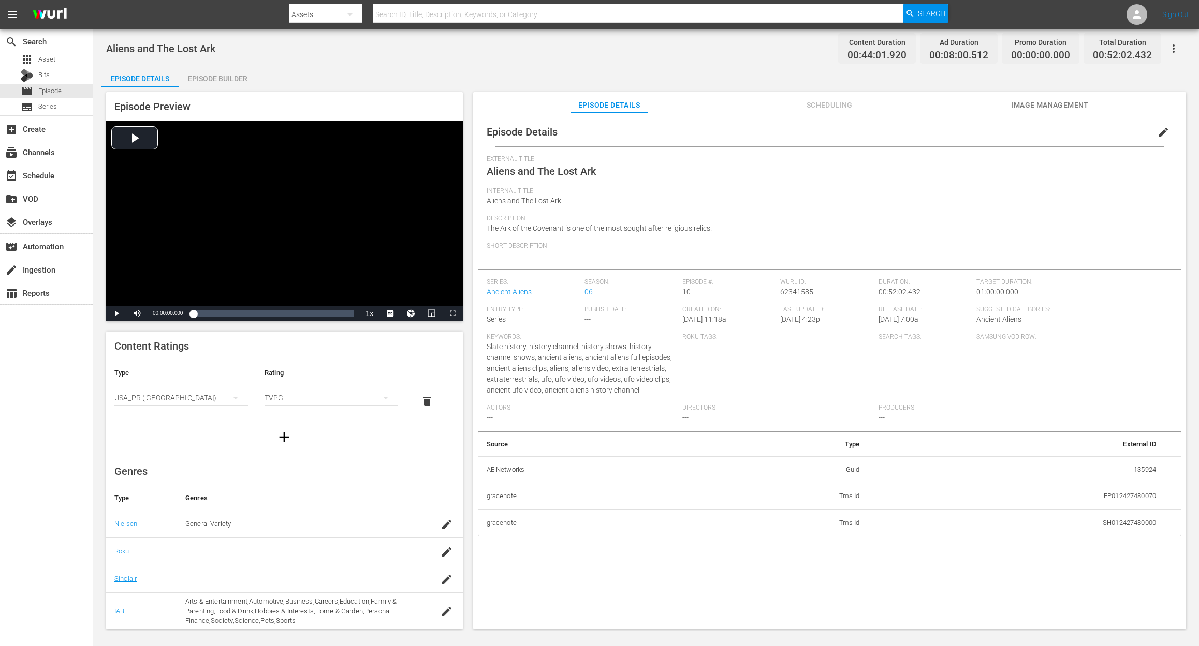
click at [218, 85] on div "Episode Builder" at bounding box center [218, 78] width 78 height 25
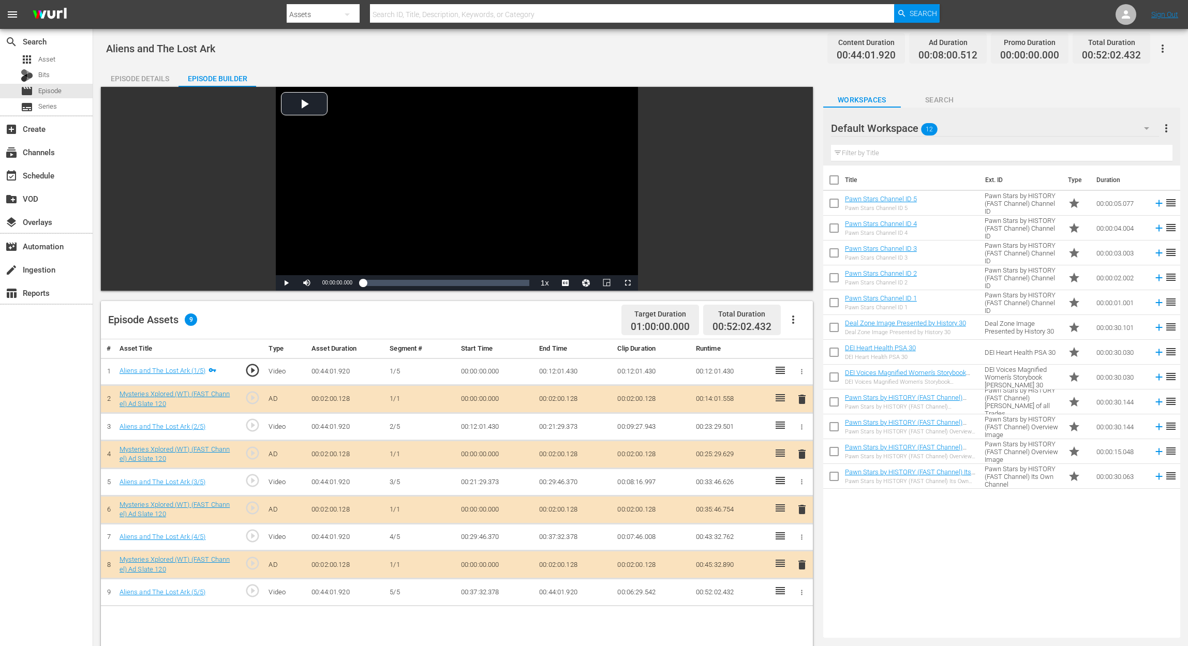
click at [798, 484] on span "delete" at bounding box center [802, 510] width 12 height 12
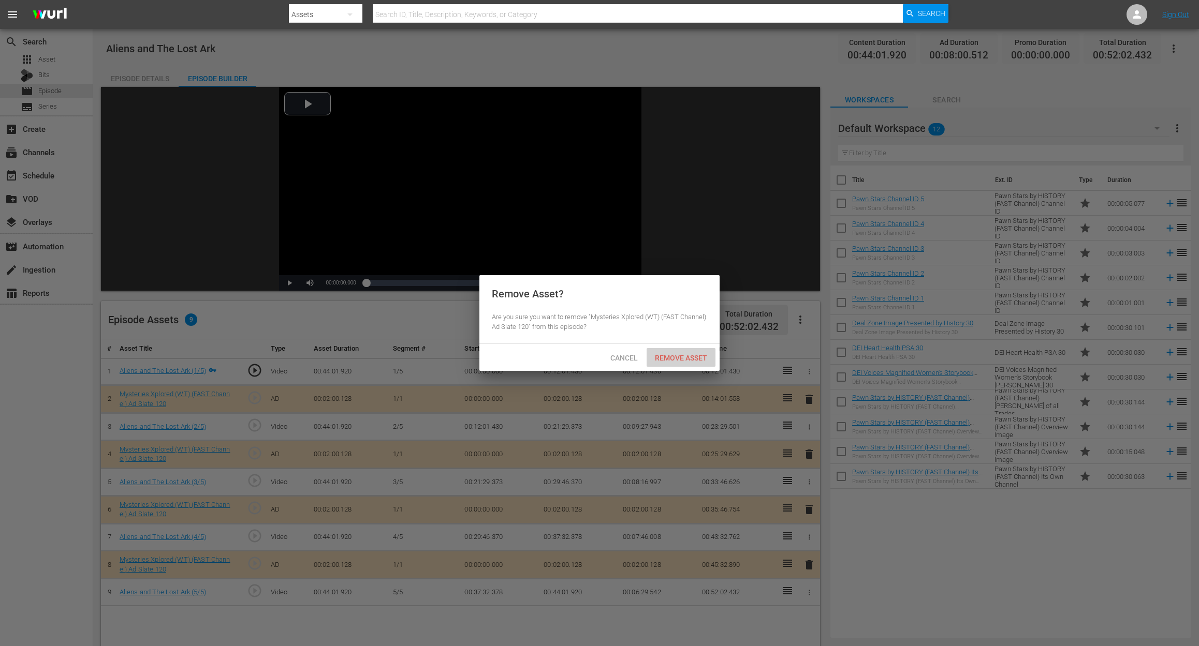
click at [687, 358] on span "Remove Asset" at bounding box center [680, 358] width 69 height 8
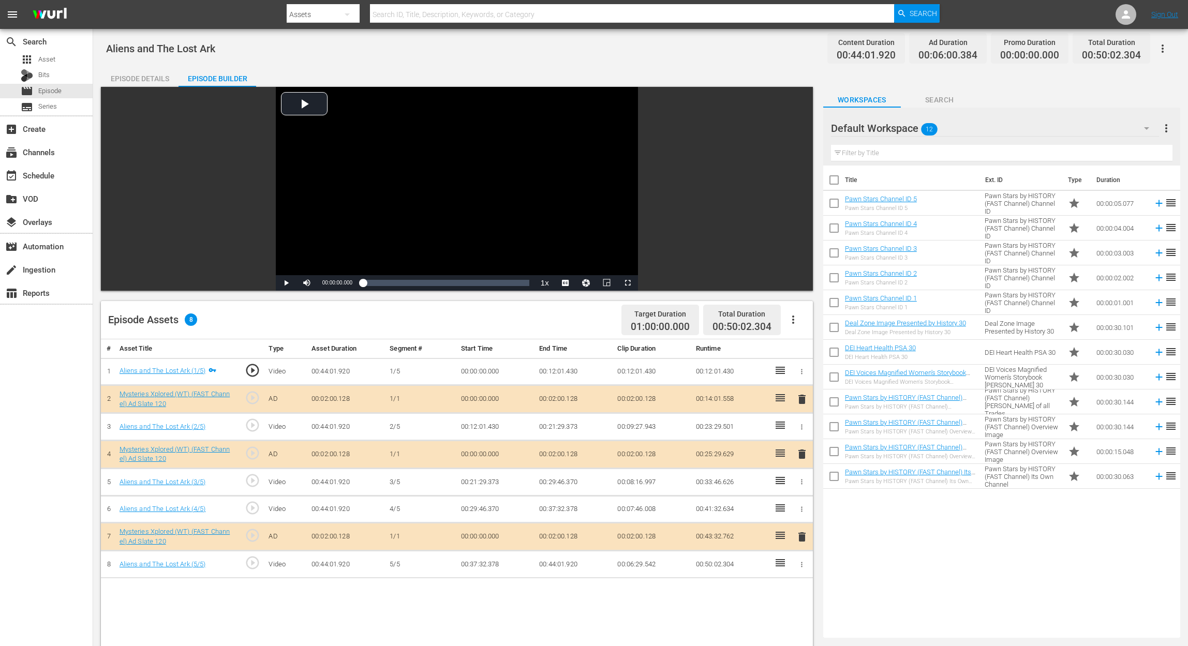
click at [898, 127] on icon "button" at bounding box center [1146, 128] width 5 height 3
click at [887, 222] on div "Mysteries Xplored (17)" at bounding box center [898, 223] width 108 height 17
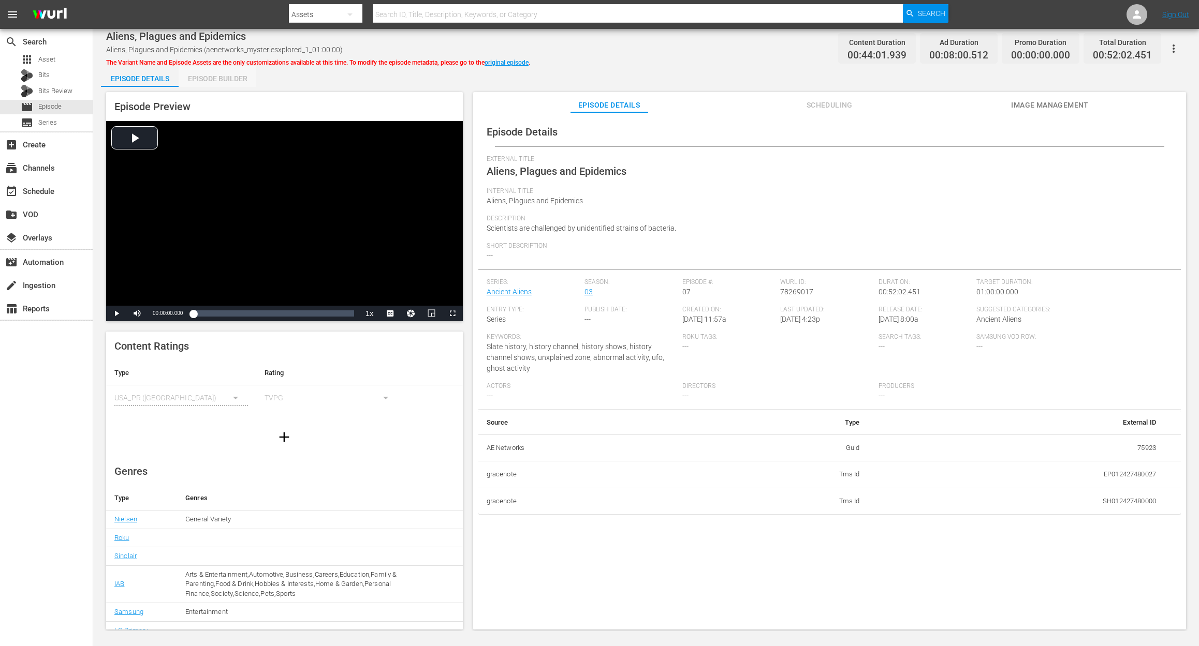
click at [228, 75] on div "Episode Builder" at bounding box center [218, 78] width 78 height 25
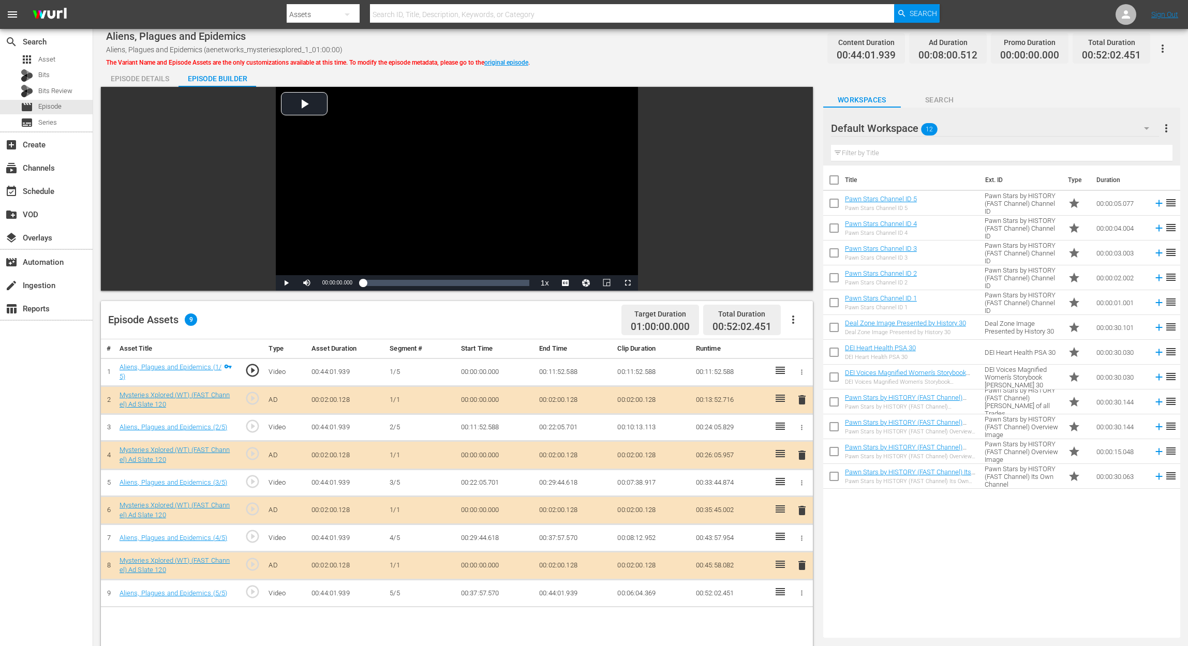
click at [800, 484] on span "delete" at bounding box center [802, 511] width 12 height 12
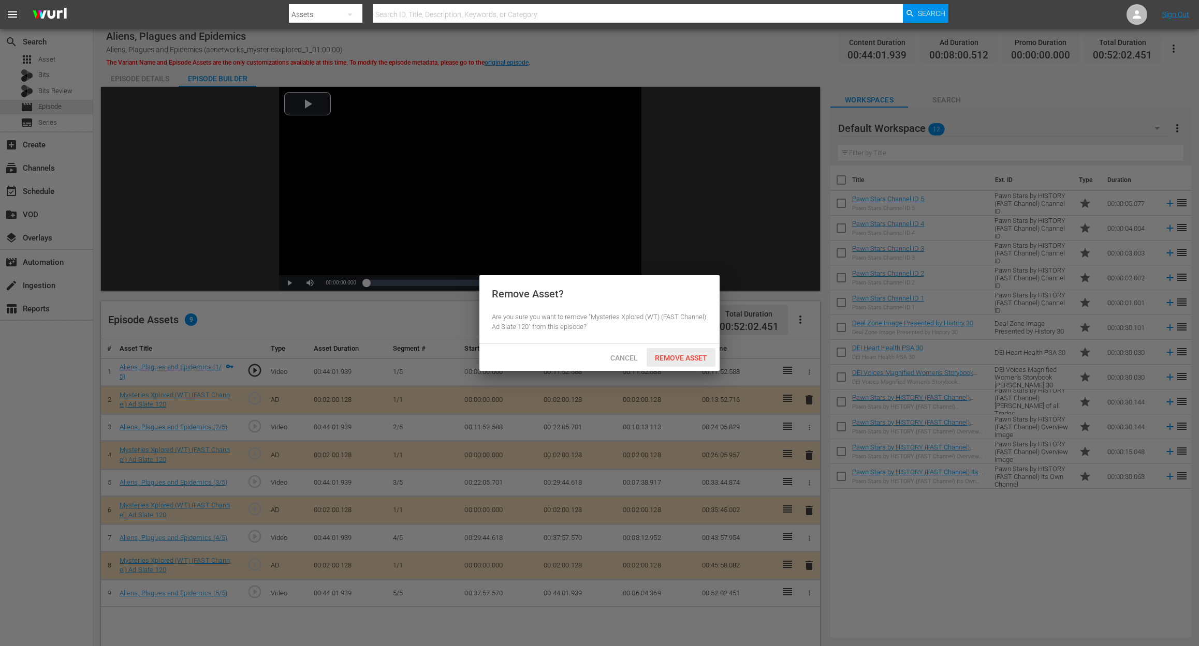
click at [689, 356] on span "Remove Asset" at bounding box center [680, 358] width 69 height 8
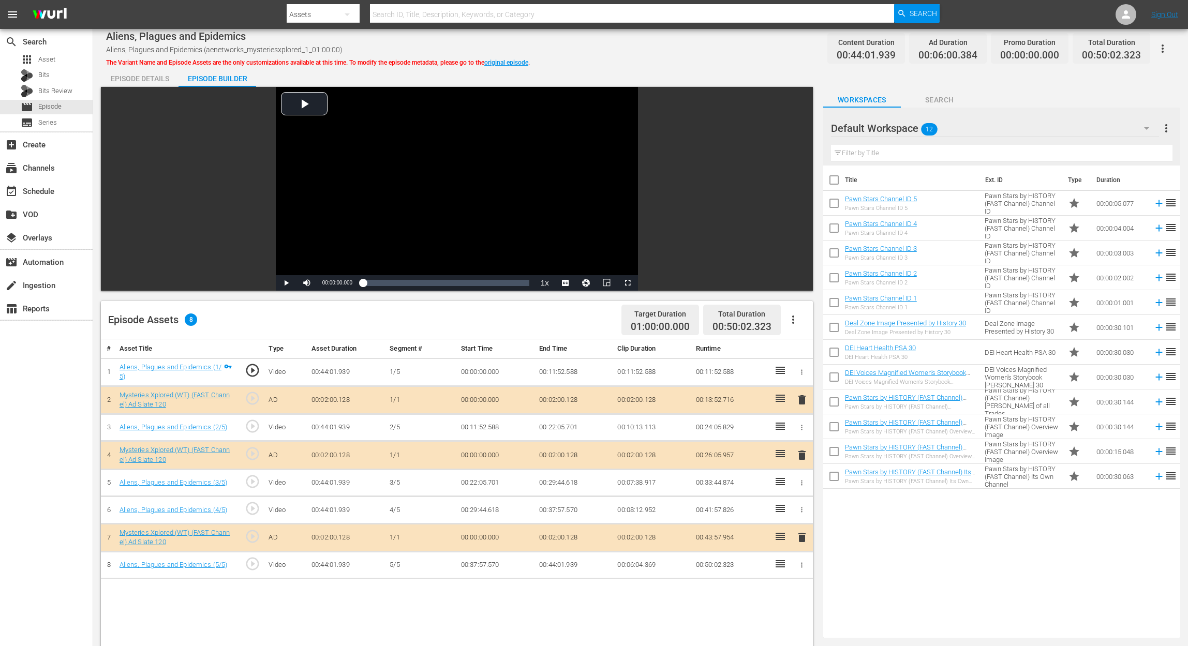
click at [898, 130] on icon "button" at bounding box center [1147, 128] width 12 height 12
click at [887, 218] on div "Mysteries Xplored (17)" at bounding box center [898, 223] width 108 height 17
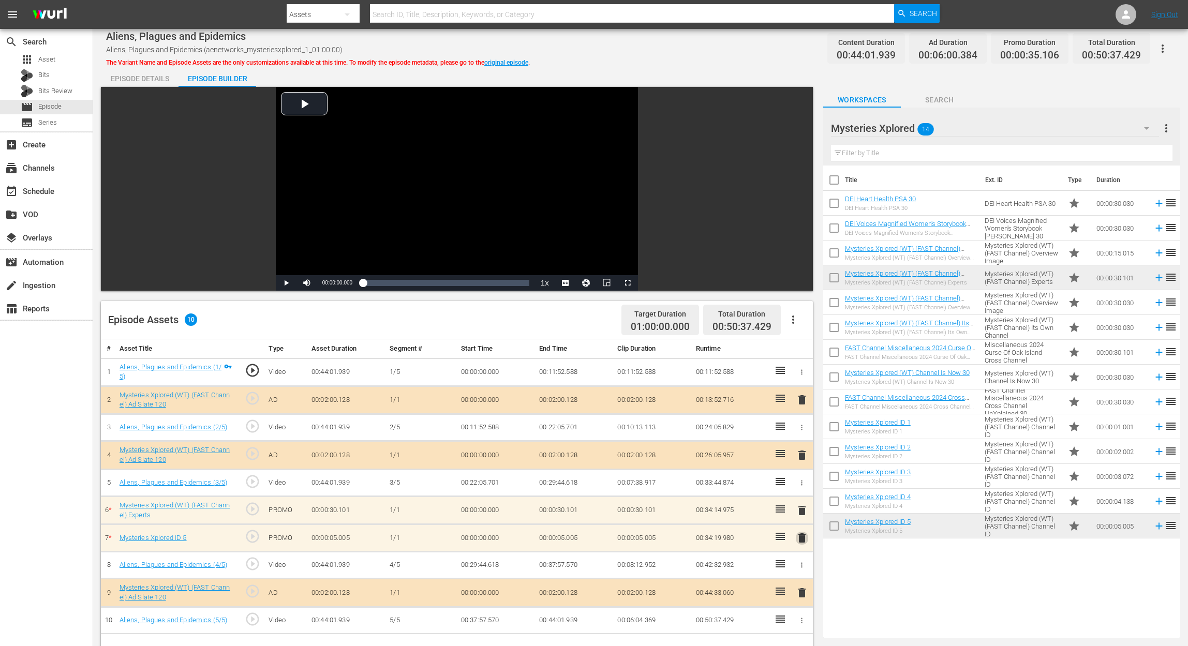
click at [800, 484] on span "delete" at bounding box center [802, 538] width 12 height 12
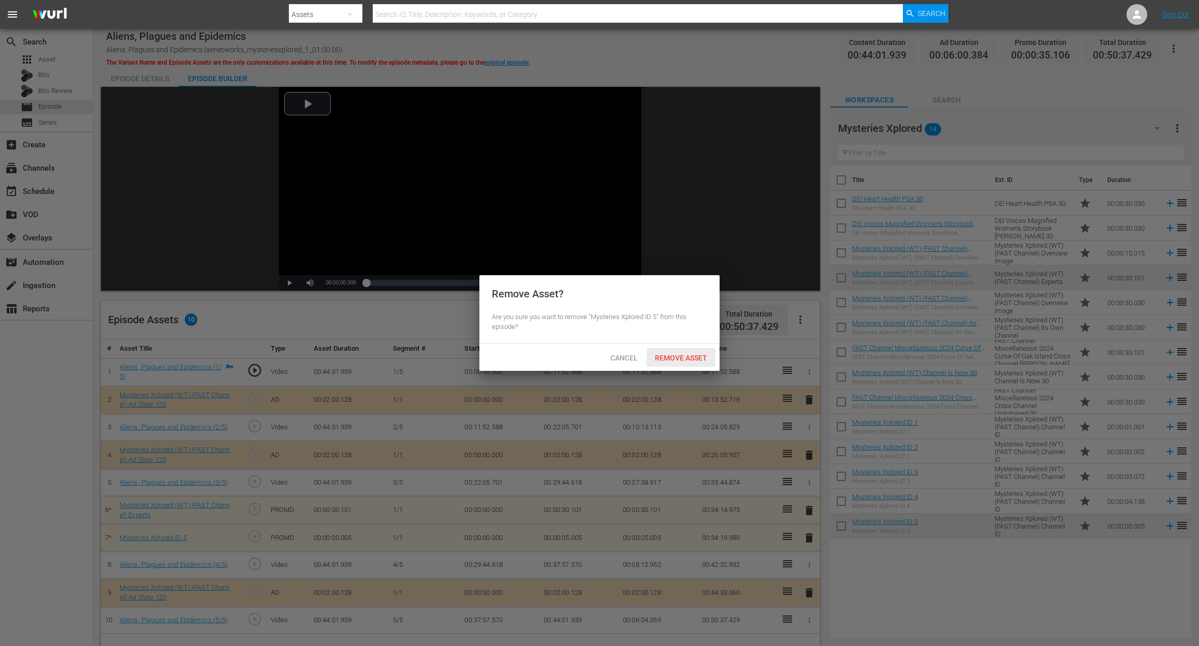
click at [689, 354] on span "Remove Asset" at bounding box center [680, 358] width 69 height 8
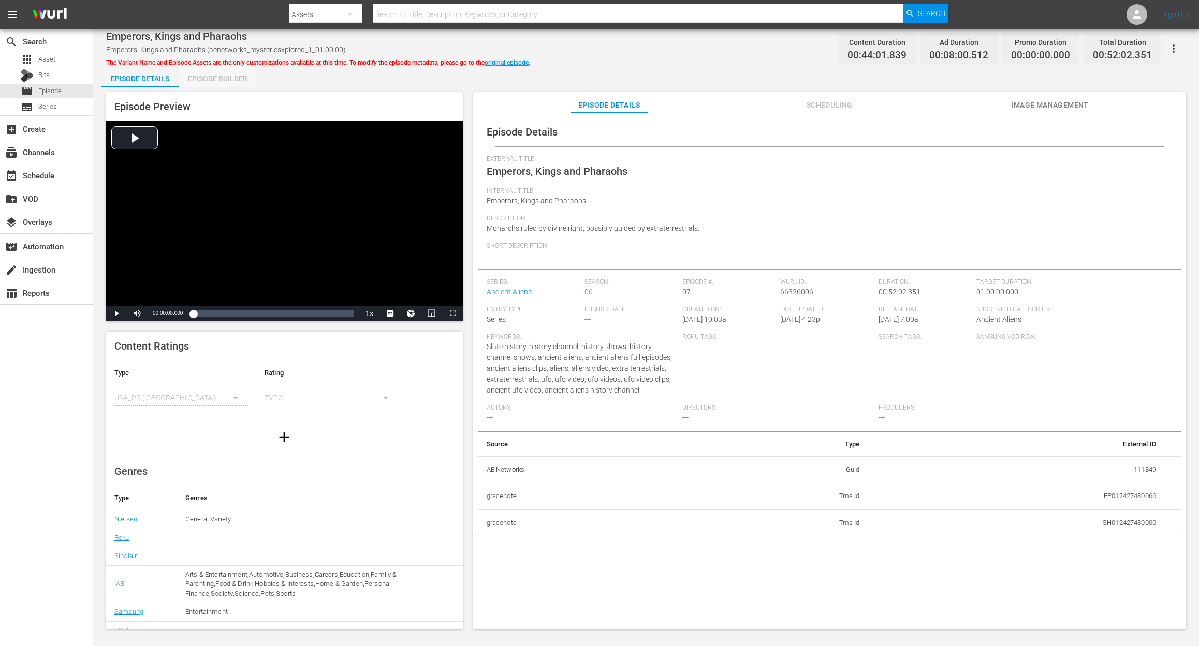
click at [239, 77] on div "Episode Builder" at bounding box center [218, 78] width 78 height 25
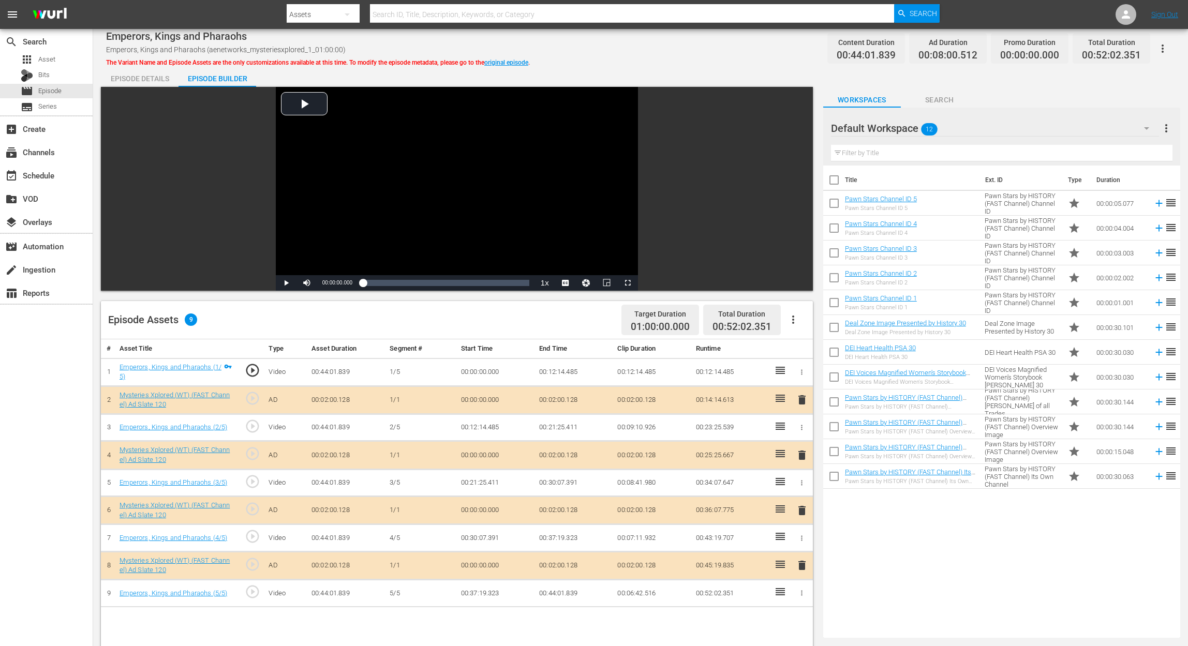
click at [801, 484] on span "delete" at bounding box center [802, 511] width 12 height 12
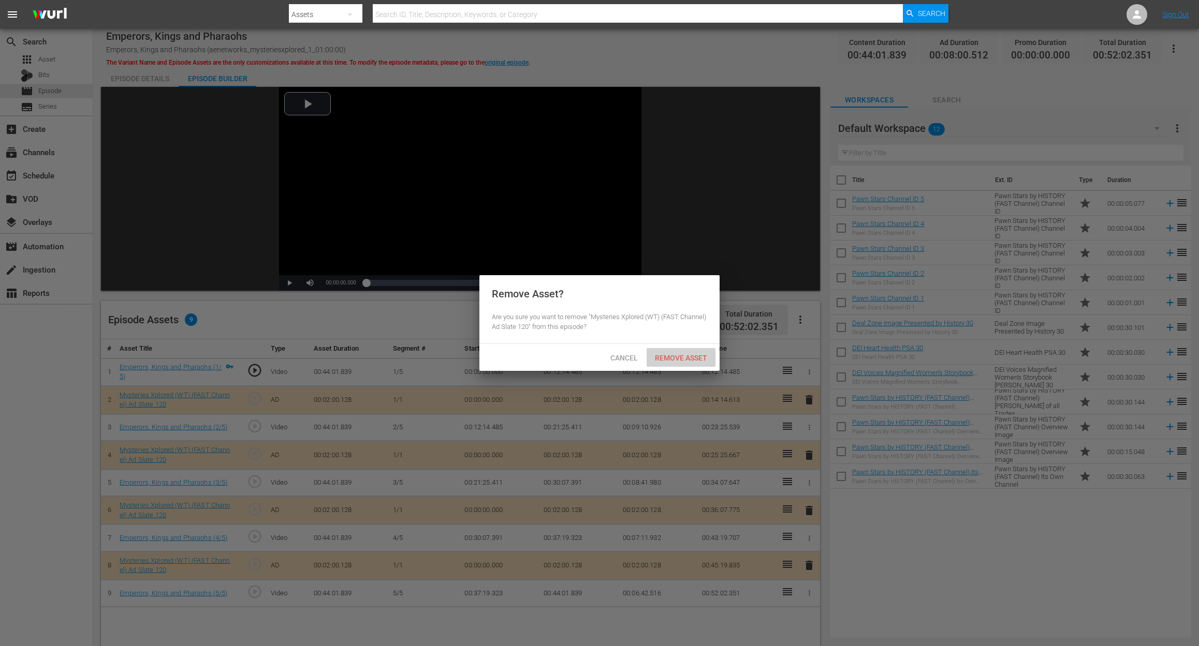
click at [689, 348] on div "Remove Asset" at bounding box center [680, 357] width 69 height 19
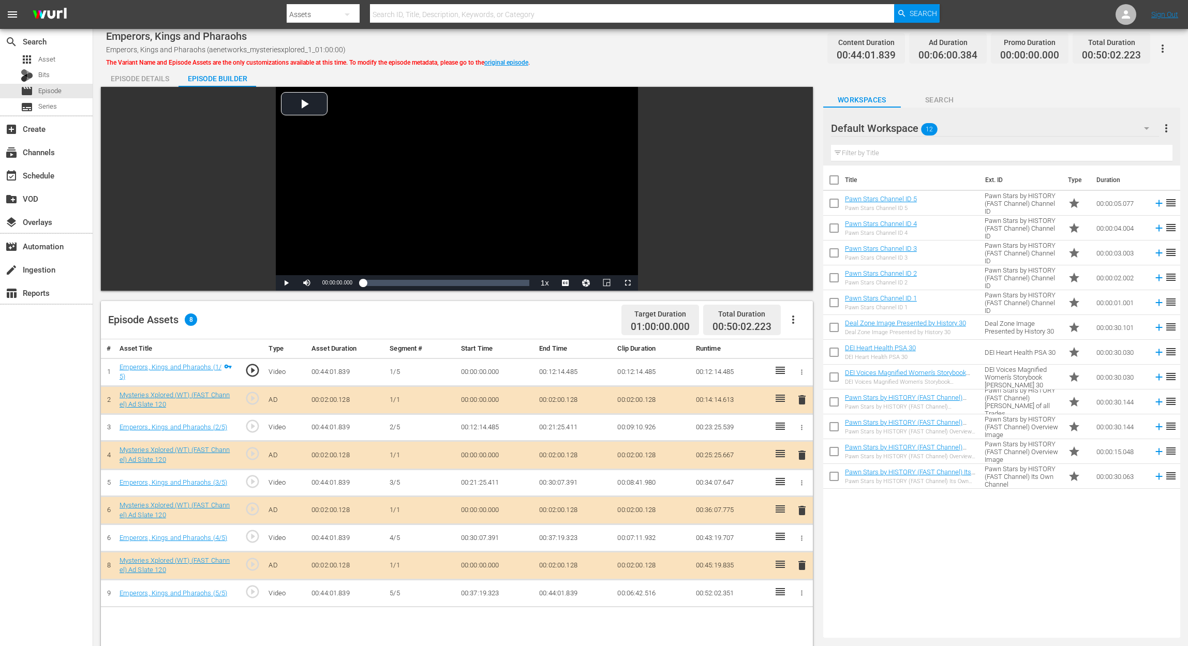
click at [898, 123] on icon "button" at bounding box center [1147, 128] width 12 height 12
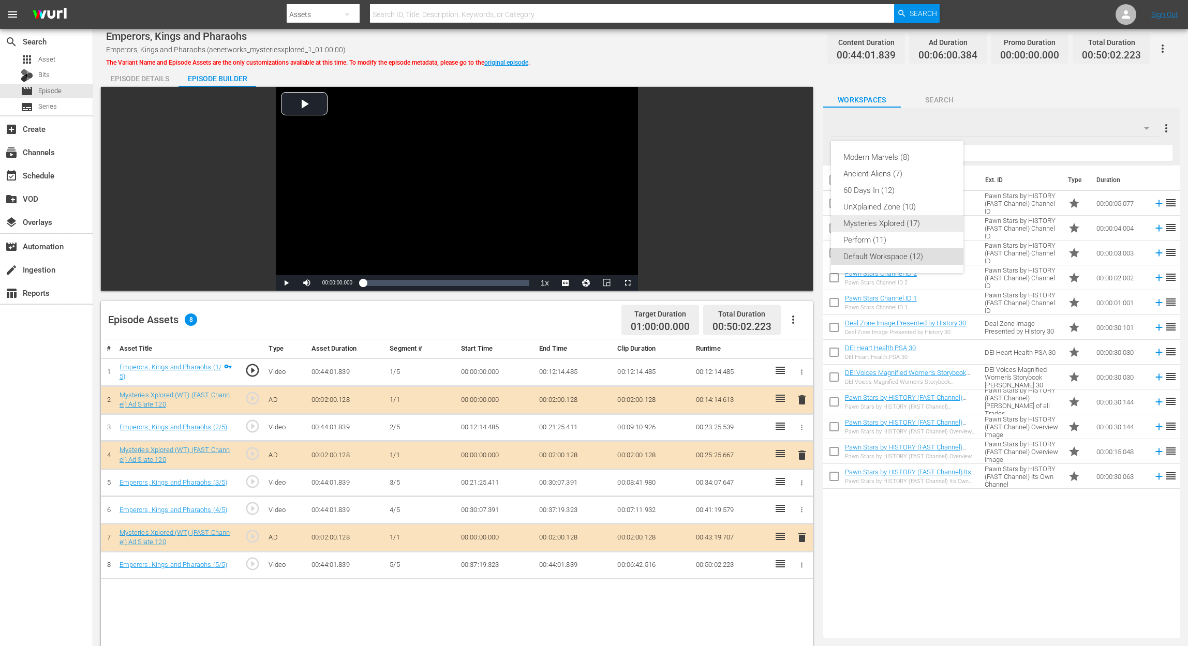
click at [895, 226] on div "Mysteries Xplored (17)" at bounding box center [898, 223] width 108 height 17
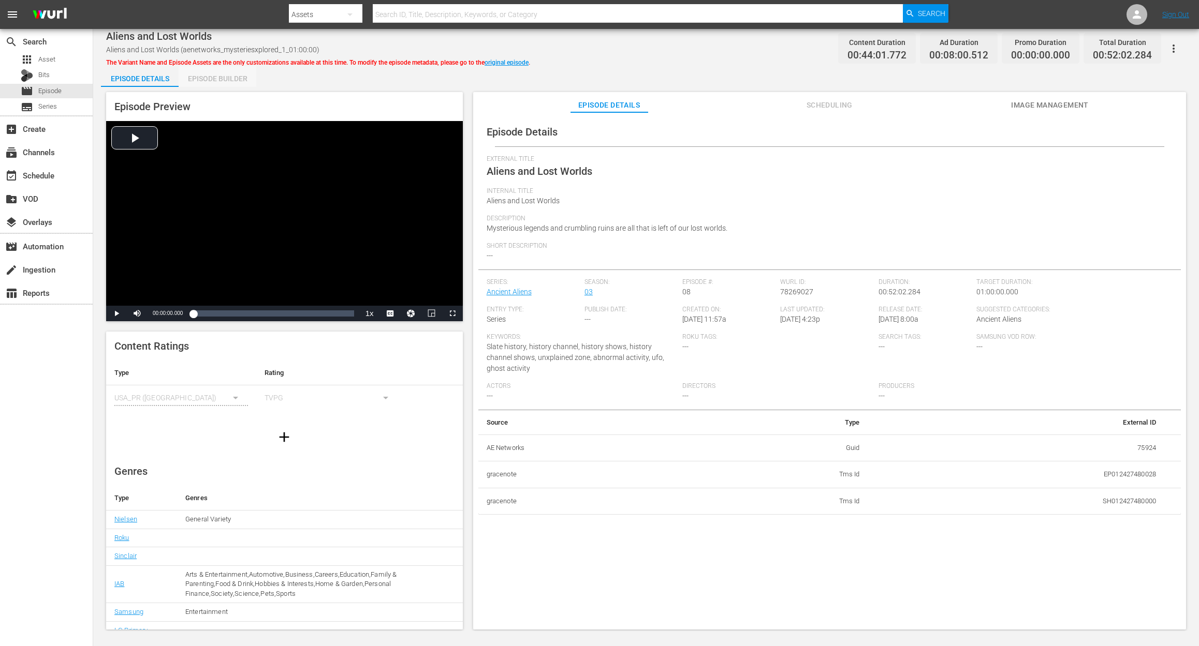
click at [227, 82] on div "Episode Builder" at bounding box center [218, 78] width 78 height 25
click at [222, 79] on div "Episode Builder" at bounding box center [218, 78] width 78 height 25
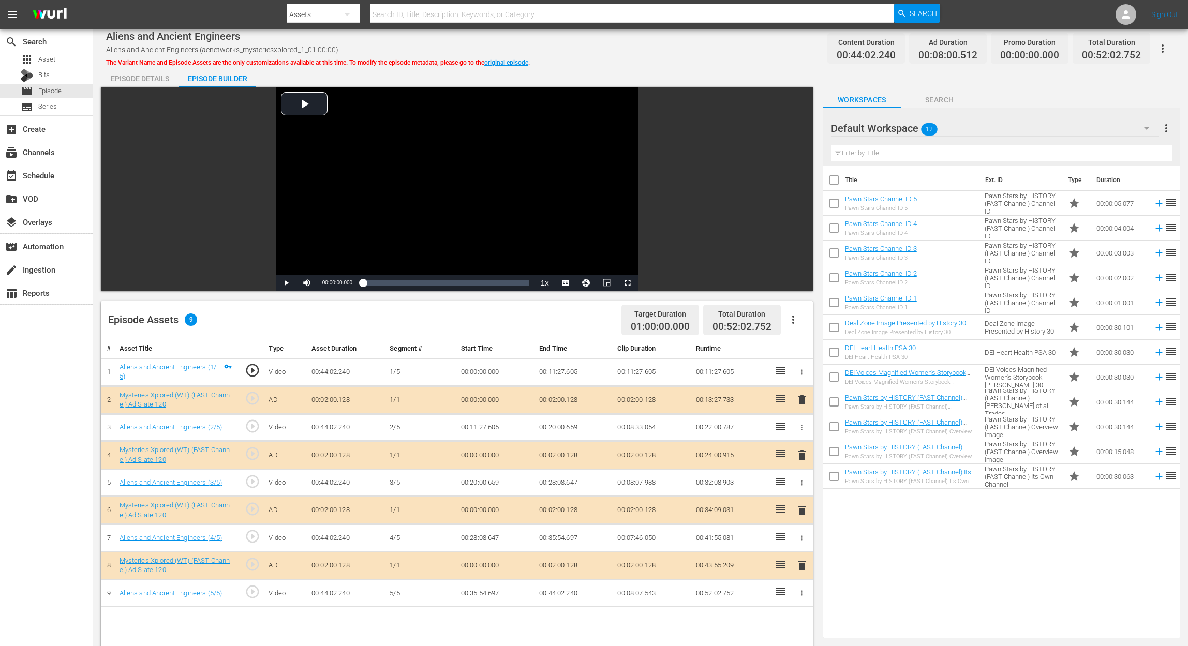
click at [898, 121] on button "button" at bounding box center [1146, 128] width 25 height 25
click at [893, 223] on div "Mysteries Xplored (17)" at bounding box center [898, 223] width 108 height 17
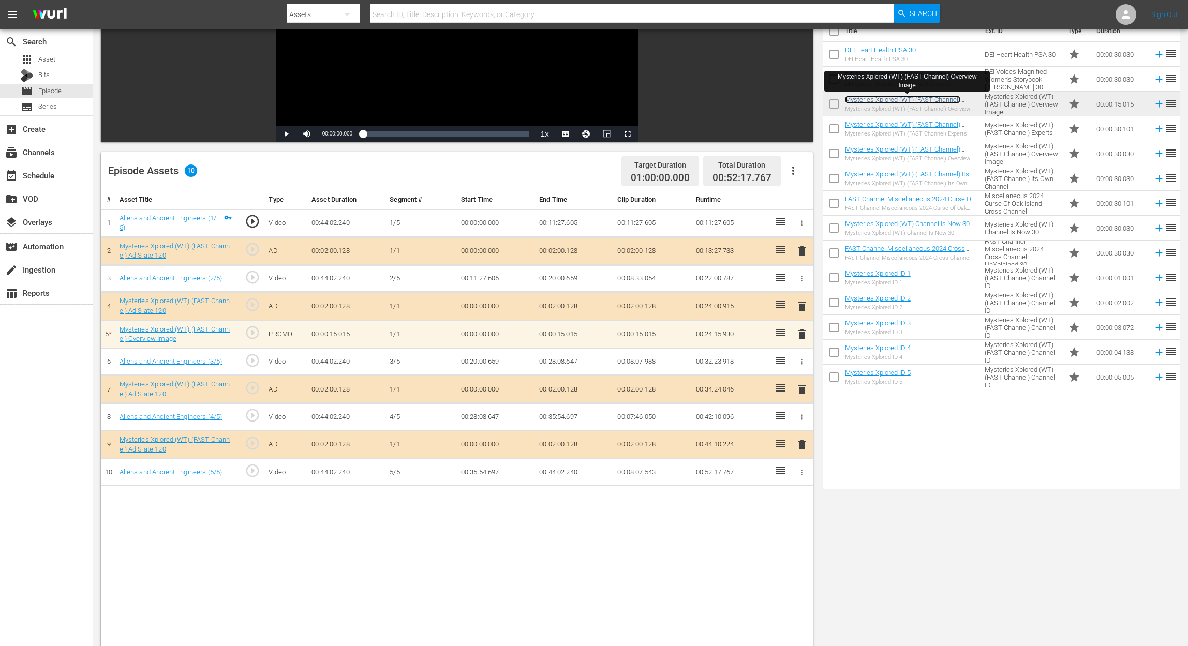
scroll to position [207, 0]
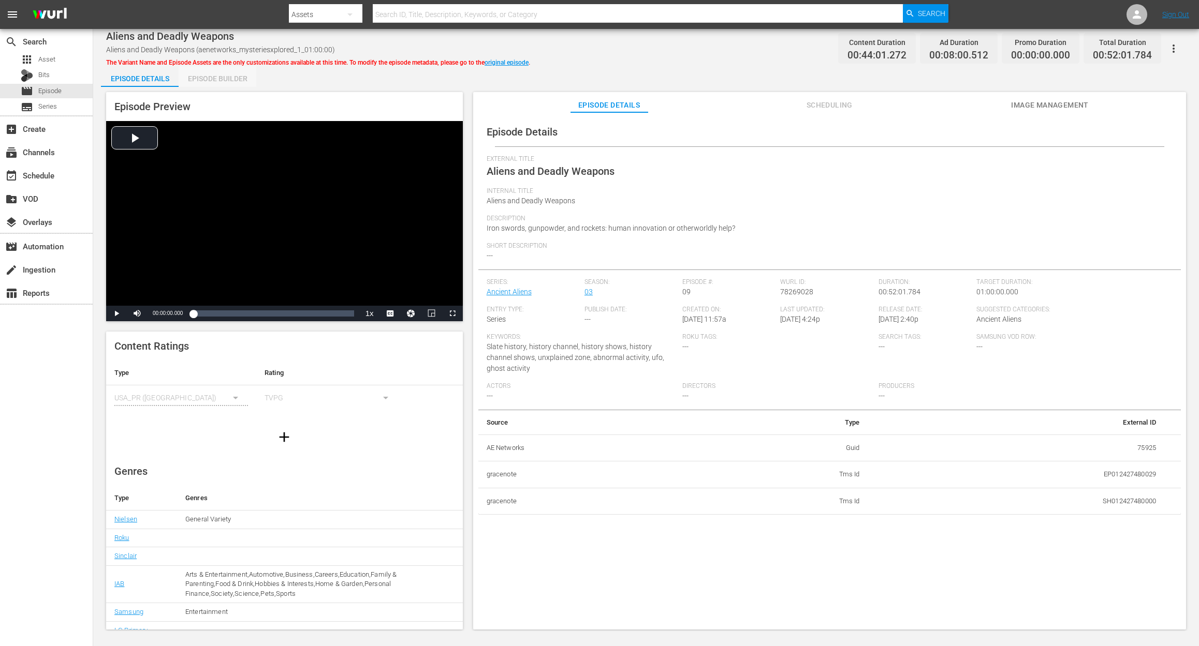
click at [222, 76] on div "Episode Builder" at bounding box center [218, 78] width 78 height 25
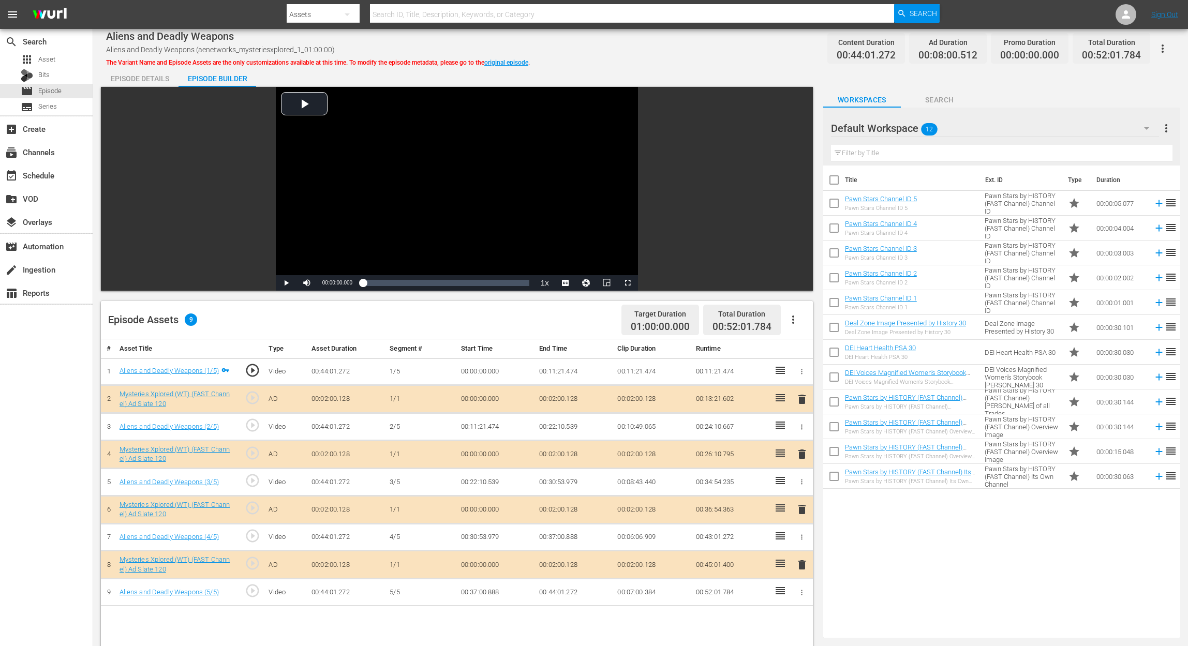
click at [898, 124] on icon "button" at bounding box center [1147, 128] width 12 height 12
click at [898, 220] on div "Mysteries Xplored (17)" at bounding box center [898, 223] width 108 height 17
